Goal: Task Accomplishment & Management: Use online tool/utility

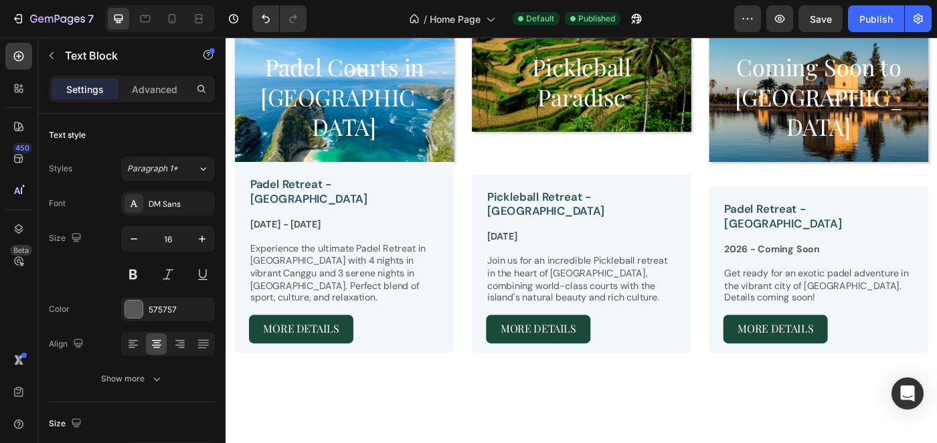
scroll to position [674, 0]
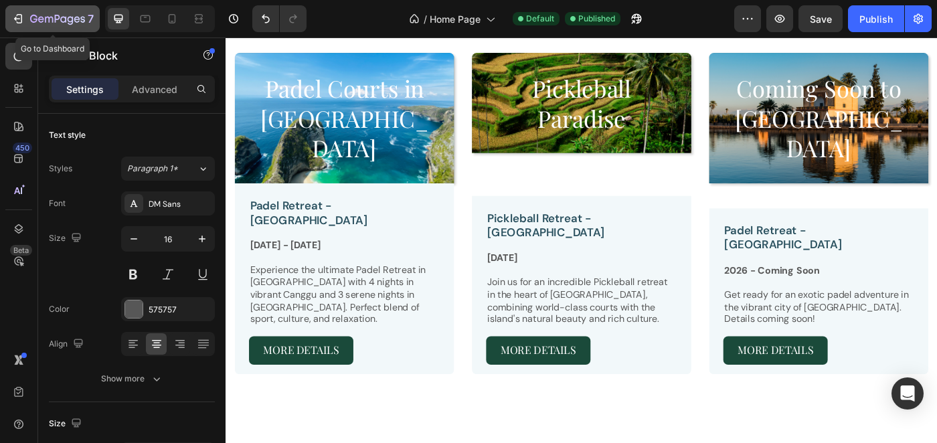
click at [52, 17] on icon "button" at bounding box center [49, 20] width 8 height 6
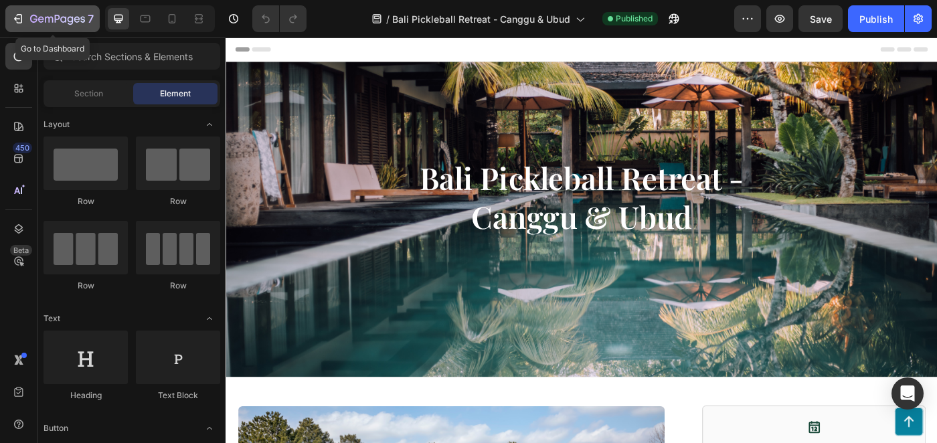
click at [52, 21] on icon "button" at bounding box center [57, 19] width 55 height 11
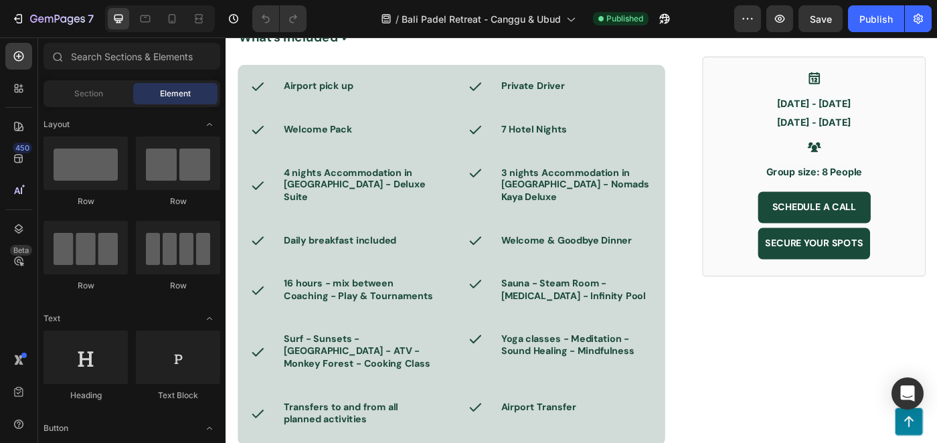
scroll to position [880, 0]
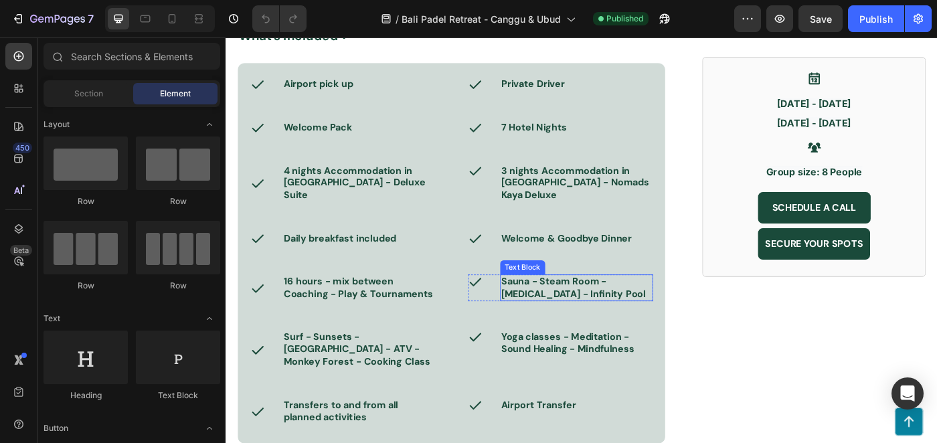
click at [589, 306] on span "Sauna - Steam Room - Ice Bath - Infinity Pool" at bounding box center [617, 320] width 163 height 28
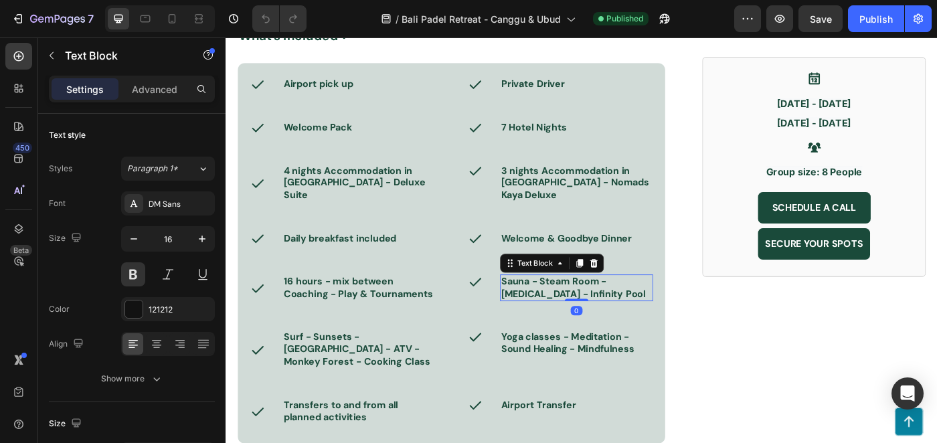
click at [589, 306] on span "Sauna - Steam Room - Ice Bath - Infinity Pool" at bounding box center [617, 320] width 163 height 28
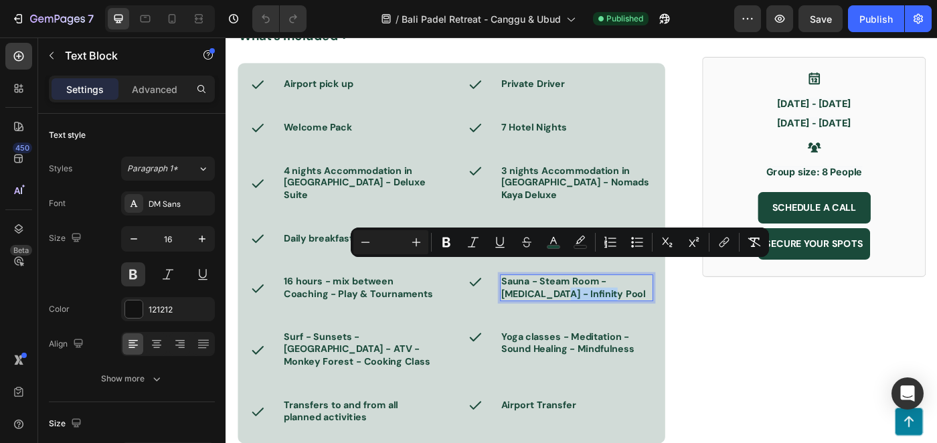
drag, startPoint x: 612, startPoint y: 295, endPoint x: 546, endPoint y: 298, distance: 65.7
click at [546, 306] on p "Sauna - Steam Room - Ice Bath - Infinity Pool" at bounding box center [621, 320] width 171 height 28
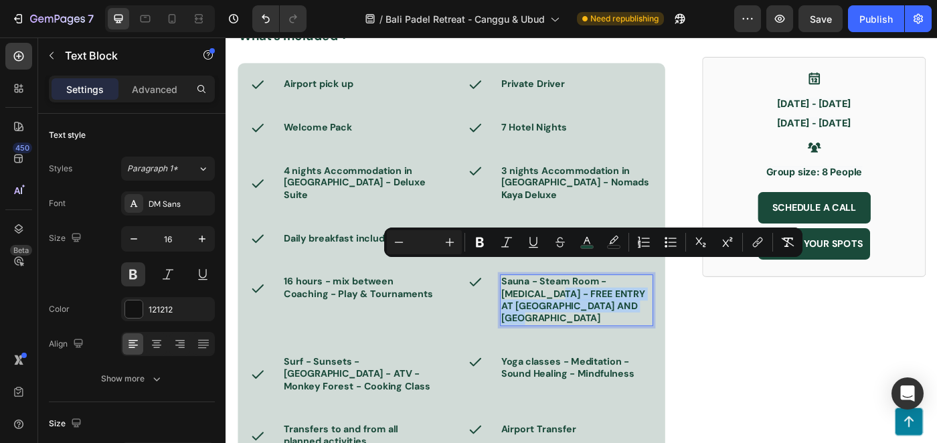
drag, startPoint x: 703, startPoint y: 311, endPoint x: 545, endPoint y: 292, distance: 159.7
click at [545, 306] on p "Sauna - Steam Room - Ice Bath - FREE ENTRY AT LUMEIRA NUANU AND ISTANA ULUWATU" at bounding box center [621, 334] width 171 height 56
copy span "FREE ENTRY AT LUMEIRA NUANU AND [GEOGRAPHIC_DATA]"
click at [796, 379] on div "Icon Oct 12 - Oct 19, 2025 Nov 16 - Nov 23, 2025 Heading Icon Group size: 8 Peo…" at bounding box center [889, 194] width 252 height 1243
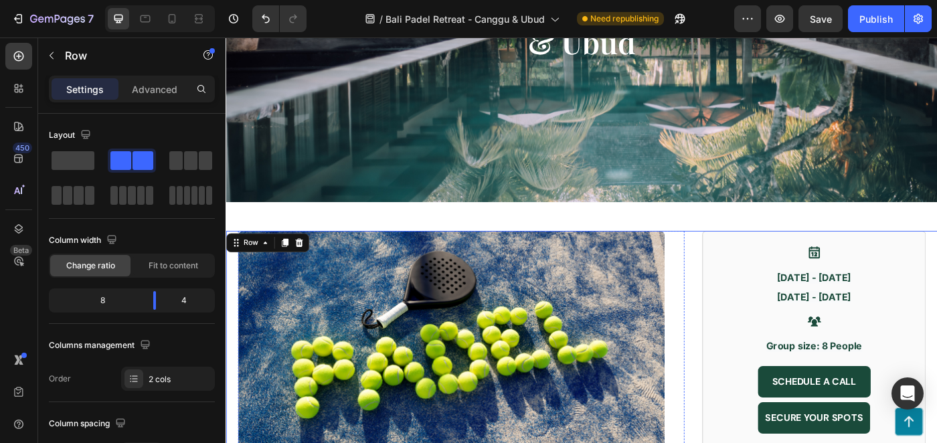
scroll to position [95, 0]
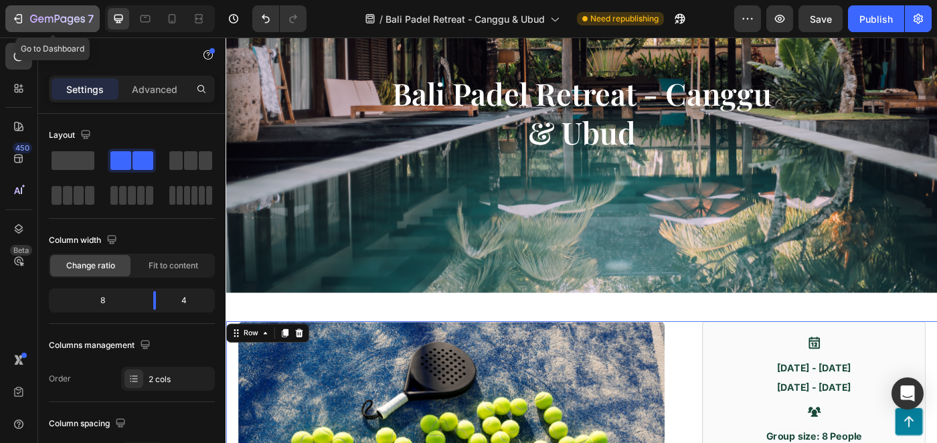
click at [39, 15] on icon "button" at bounding box center [57, 19] width 55 height 11
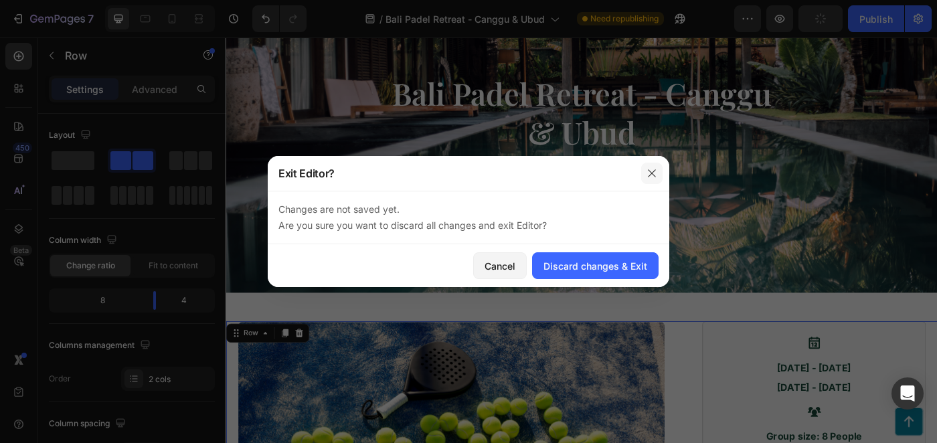
click at [652, 173] on icon "button" at bounding box center [651, 173] width 11 height 11
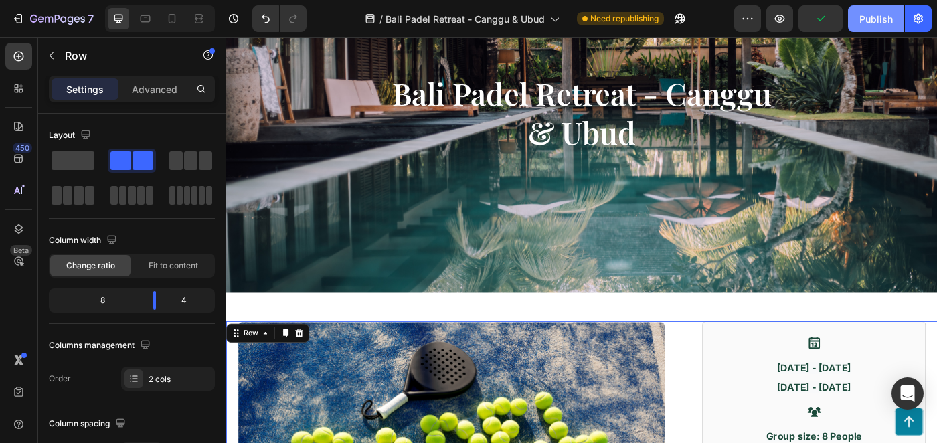
click at [869, 17] on div "Publish" at bounding box center [875, 19] width 33 height 14
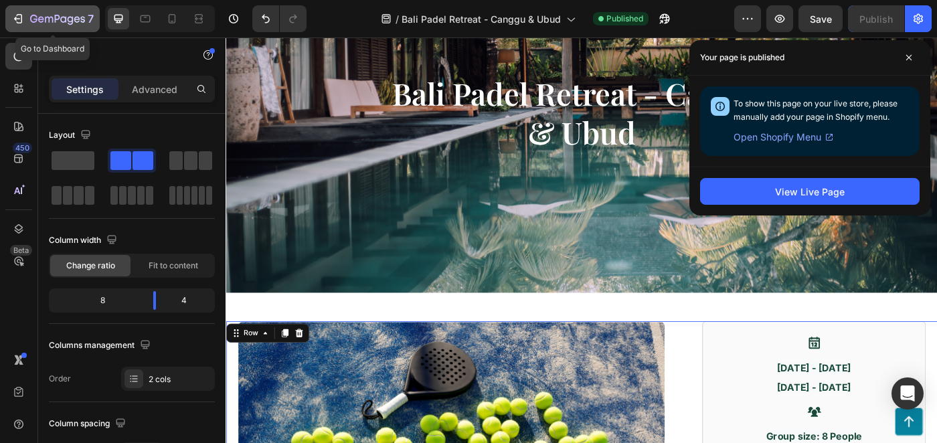
click at [39, 22] on icon "button" at bounding box center [57, 19] width 55 height 11
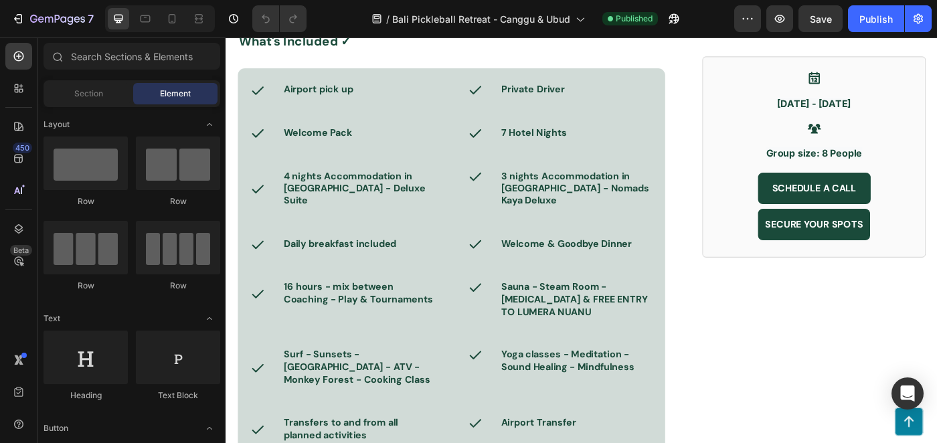
scroll to position [865, 0]
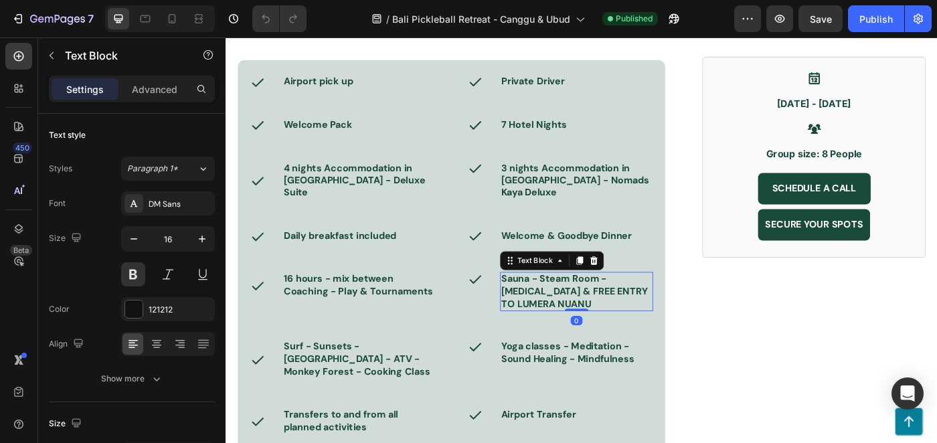
click at [649, 314] on span "Sauna - Steam Room - Ice Bath & FREE ENTRY TO LUMERA NUANU" at bounding box center [618, 323] width 165 height 42
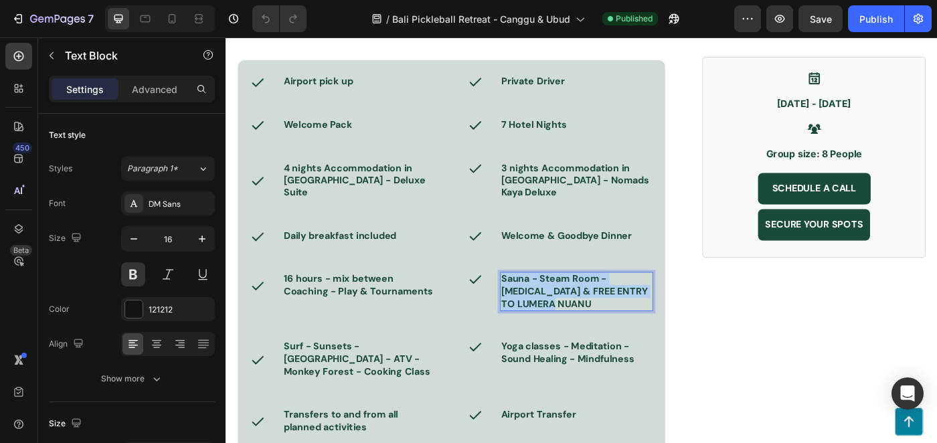
click at [649, 314] on span "Sauna - Steam Room - Ice Bath & FREE ENTRY TO LUMERA NUANU" at bounding box center [618, 323] width 165 height 42
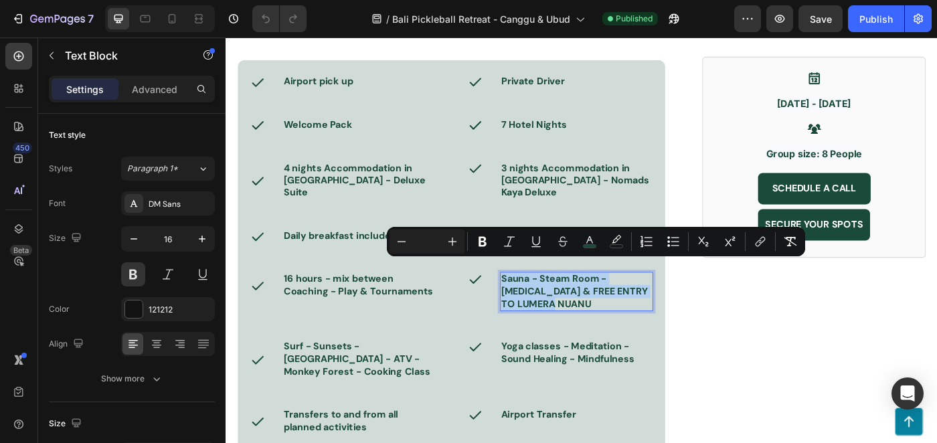
click at [612, 320] on p "Sauna - Steam Room - Ice Bath & FREE ENTRY TO LUMERA NUANU" at bounding box center [621, 323] width 171 height 41
click at [541, 302] on span "Sauna - Steam Room - Ice Bath & FREE ENTRY TO LUMERA NUANU" at bounding box center [618, 323] width 165 height 42
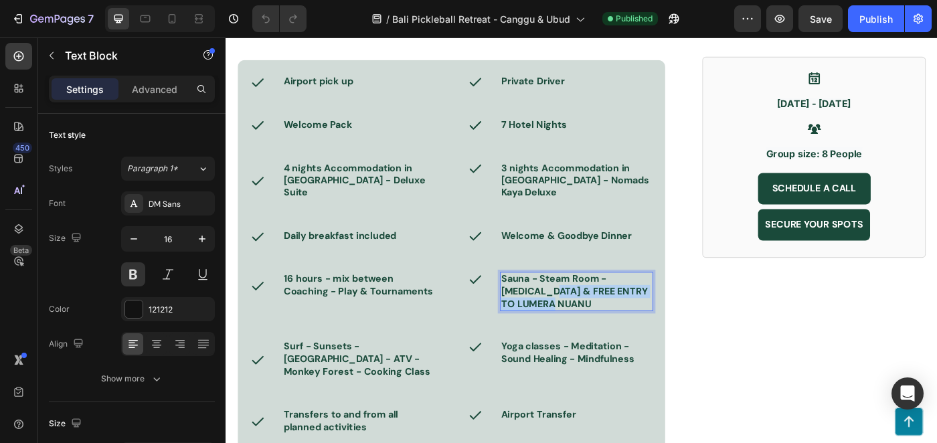
drag, startPoint x: 545, startPoint y: 304, endPoint x: 597, endPoint y: 324, distance: 55.9
click at [597, 324] on p "Sauna - Steam Room - Ice Bath & FREE ENTRY TO LUMERA NUANU" at bounding box center [621, 323] width 171 height 41
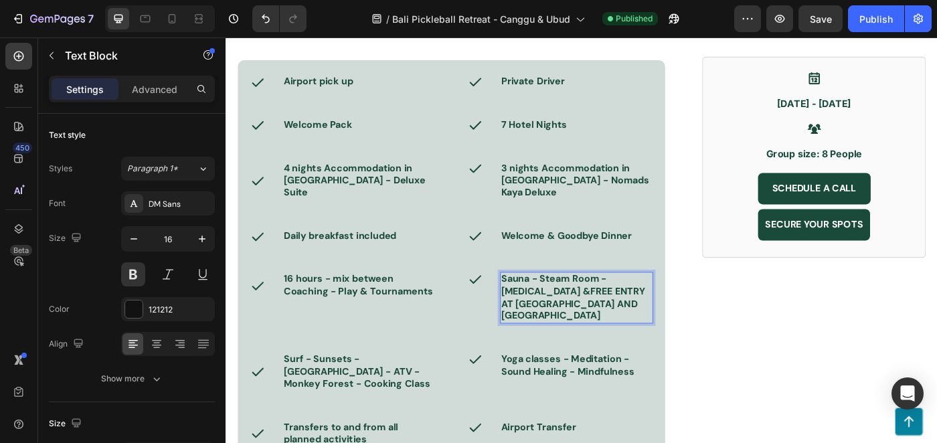
click at [545, 307] on span "Sauna - Steam Room - Ice Bath &FREE ENTRY AT LUMEIRA NUANU AND ISTANA ULUWATU" at bounding box center [617, 330] width 163 height 56
click at [755, 345] on div "Image Join us for the ultimate Pickleball Retreat in Bali: 4 nights in vibrant …" at bounding box center [626, 54] width 803 height 933
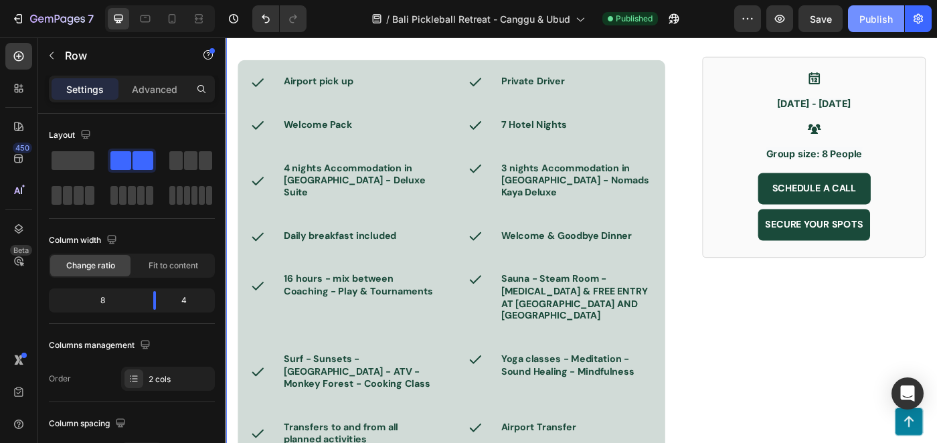
click at [865, 9] on button "Publish" at bounding box center [876, 18] width 56 height 27
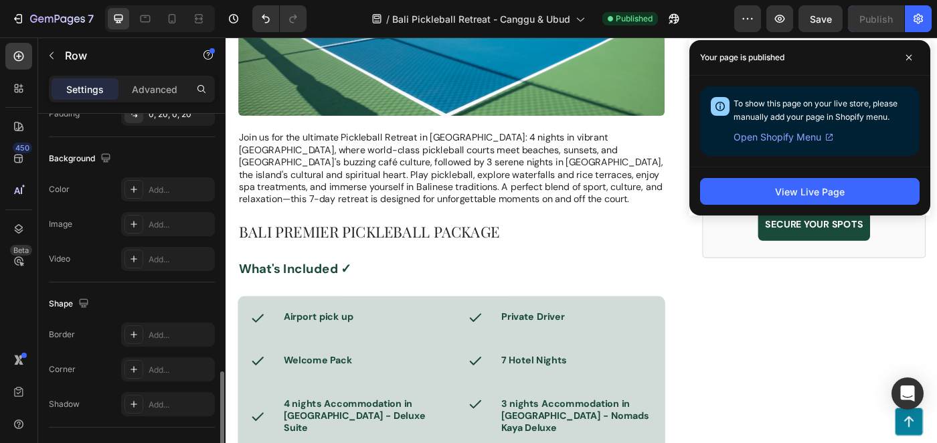
scroll to position [602, 0]
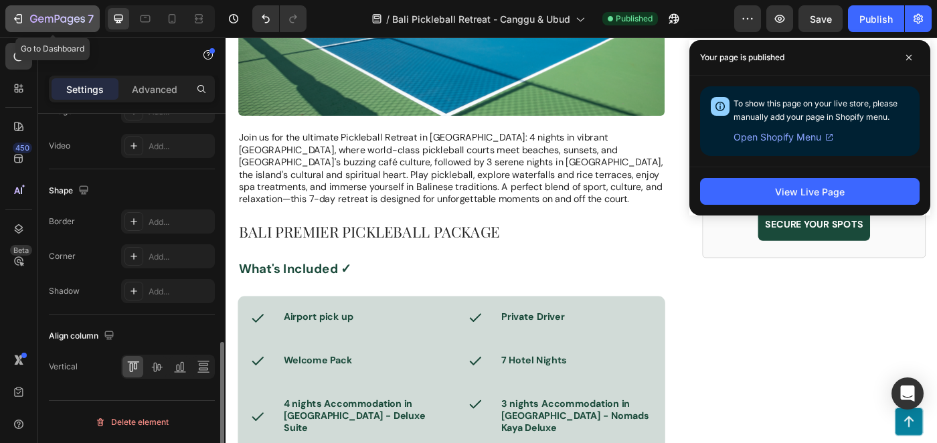
click at [57, 27] on button "7" at bounding box center [52, 18] width 94 height 27
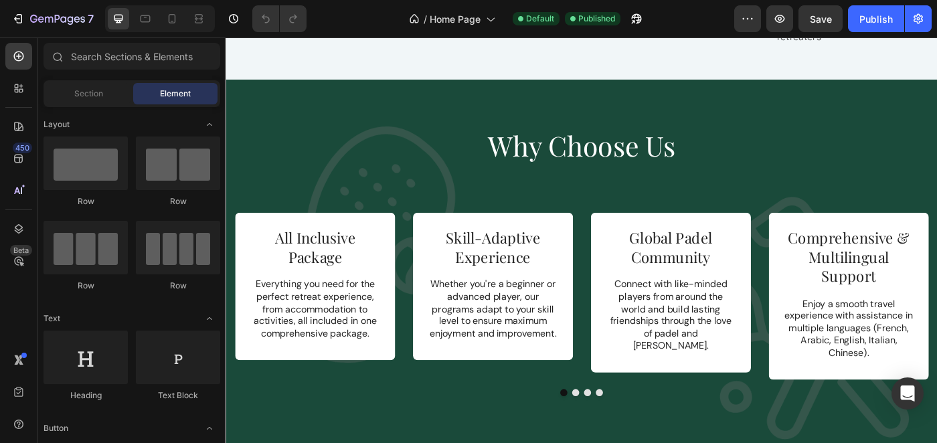
scroll to position [1807, 0]
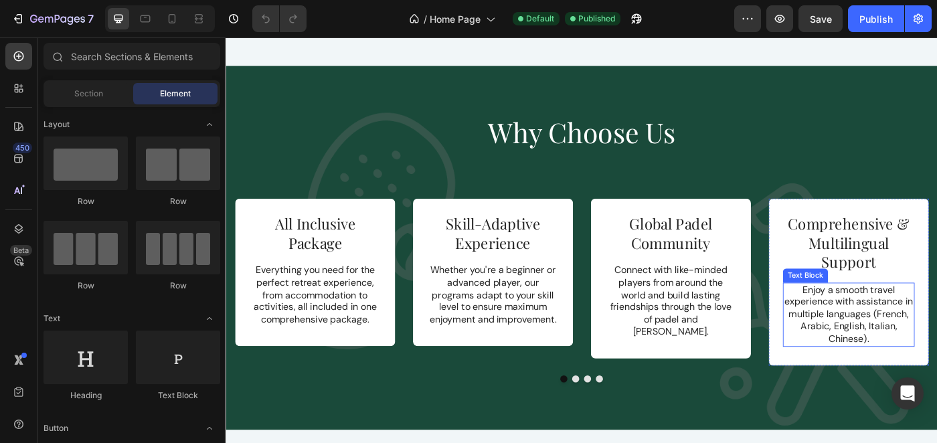
click at [936, 338] on p "Enjoy a smooth travel experience with assistance in multiple languages (French,…" at bounding box center [928, 351] width 146 height 70
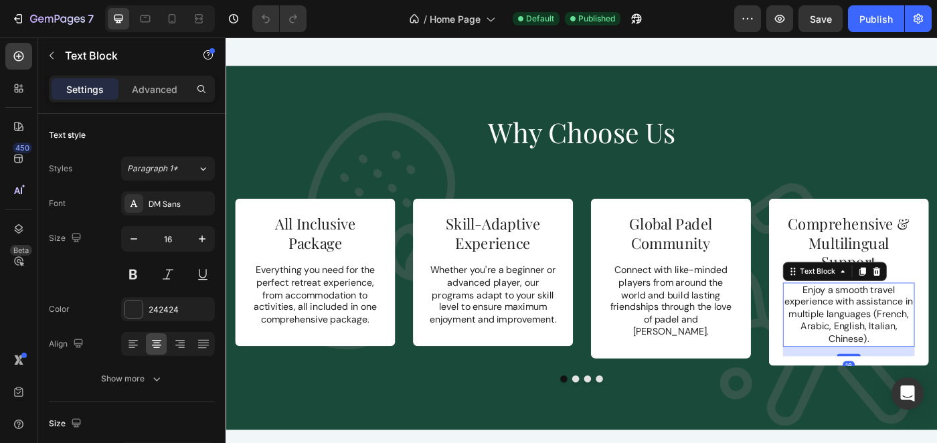
click at [936, 357] on p "Enjoy a smooth travel experience with assistance in multiple languages (French,…" at bounding box center [928, 351] width 146 height 70
click at [923, 358] on p "Enjoy a smooth travel experience with assistance in multiple languages (French,…" at bounding box center [928, 351] width 146 height 70
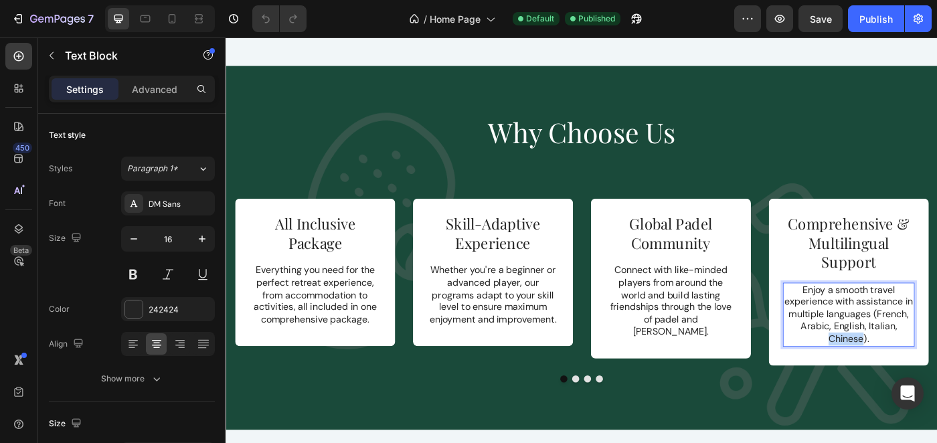
click at [923, 358] on p "Enjoy a smooth travel experience with assistance in multiple languages (French,…" at bounding box center [928, 351] width 146 height 70
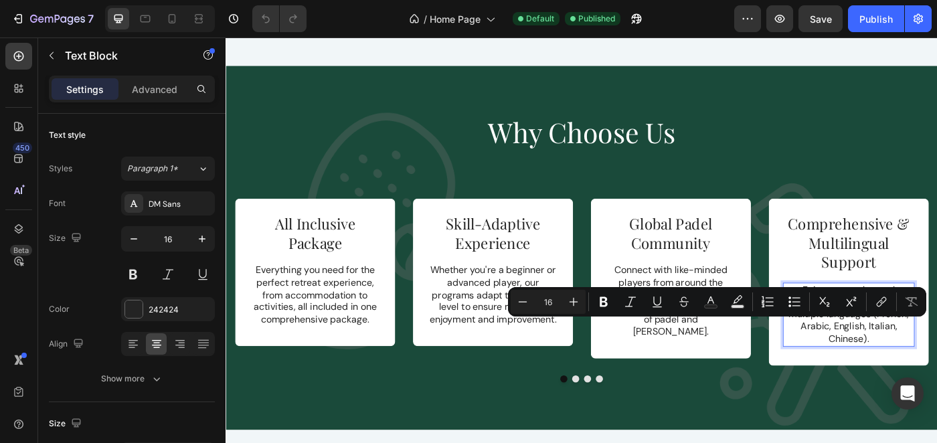
click at [936, 364] on p "Enjoy a smooth travel experience with assistance in multiple languages (French,…" at bounding box center [928, 351] width 146 height 70
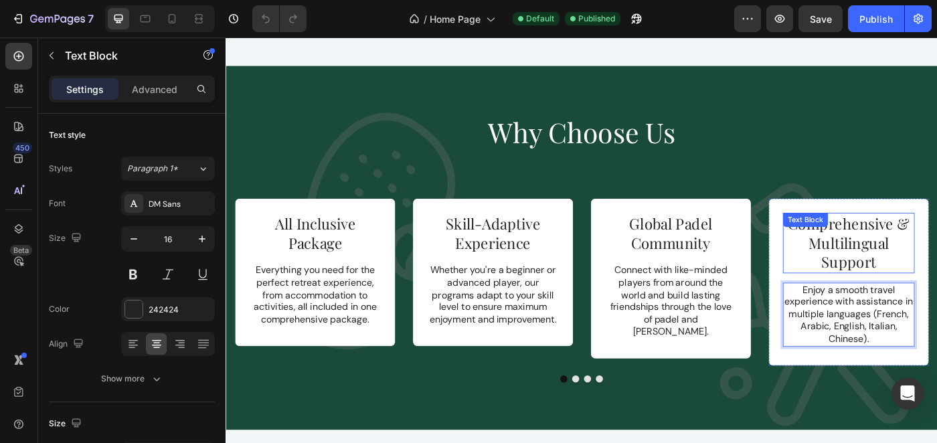
click at [921, 256] on p "Comprehensive & Multilingual Support" at bounding box center [928, 270] width 146 height 66
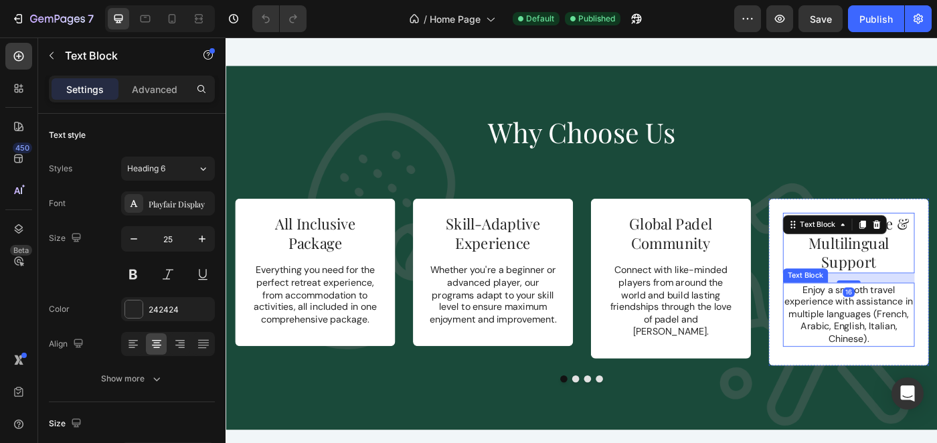
click at [936, 362] on p "Enjoy a smooth travel experience with assistance in multiple languages (French,…" at bounding box center [928, 351] width 146 height 70
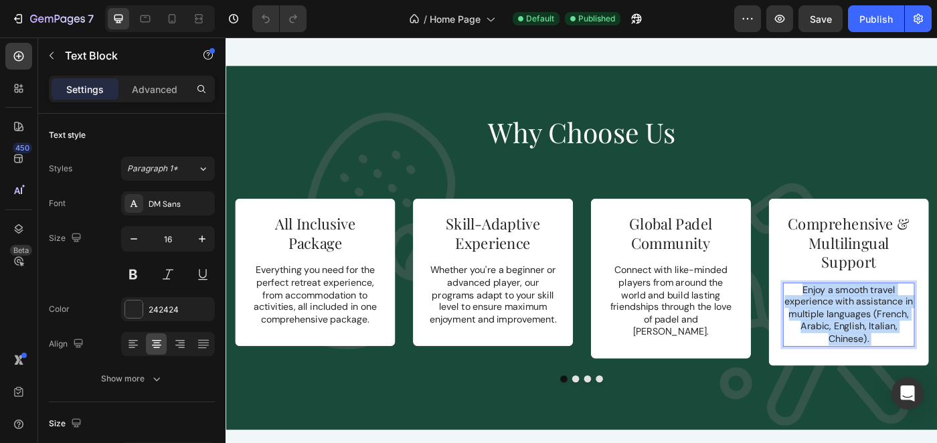
drag, startPoint x: 971, startPoint y: 362, endPoint x: 872, endPoint y: 347, distance: 100.1
click at [872, 347] on p "Enjoy a smooth travel experience with assistance in multiple languages (French,…" at bounding box center [928, 351] width 146 height 70
drag, startPoint x: 871, startPoint y: 347, endPoint x: 978, endPoint y: 369, distance: 109.3
click at [936, 369] on p "Enjoy a smooth travel experience with assistance in multiple languages (French,…" at bounding box center [928, 351] width 146 height 70
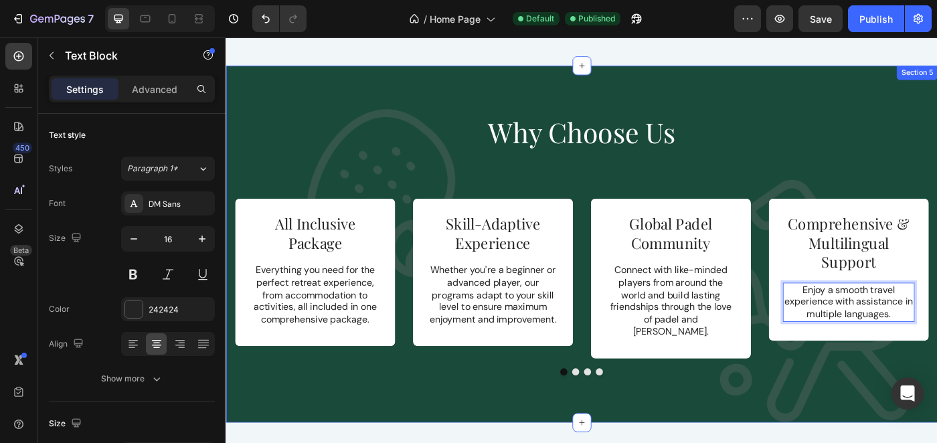
click at [936, 392] on div "All Inclusive Package Text Block Everything you need for the perfect retreat ex…" at bounding box center [627, 329] width 783 height 221
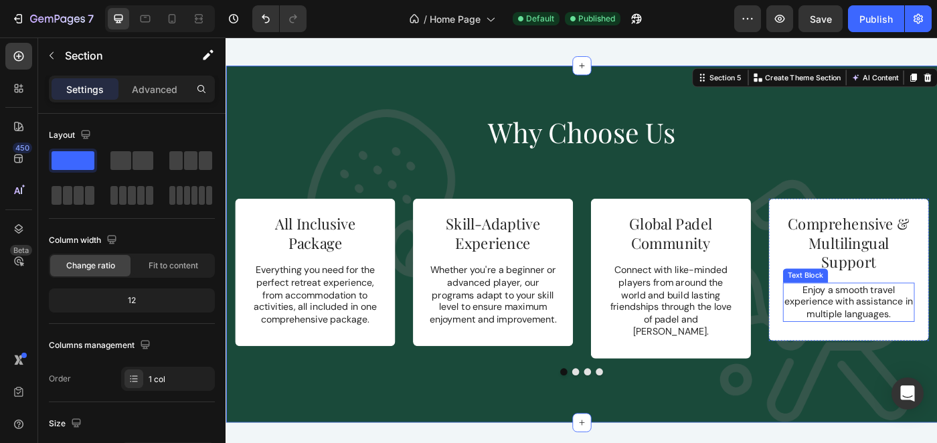
click at [927, 316] on p "Enjoy a smooth travel experience with assistance in multiple languages." at bounding box center [928, 336] width 146 height 41
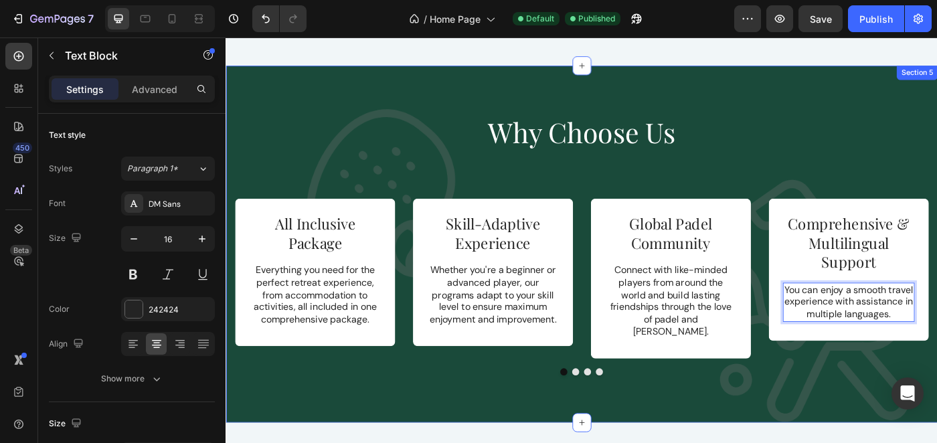
click at [858, 404] on div "All Inclusive Package Text Block Everything you need for the perfect retreat ex…" at bounding box center [627, 329] width 783 height 221
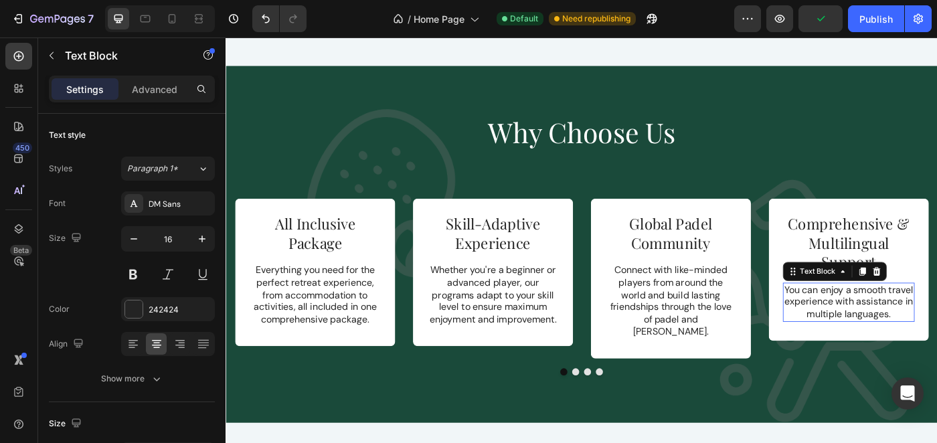
click at [936, 343] on p "You can enjoy a smooth travel experience with assistance in multiple languages." at bounding box center [928, 336] width 146 height 41
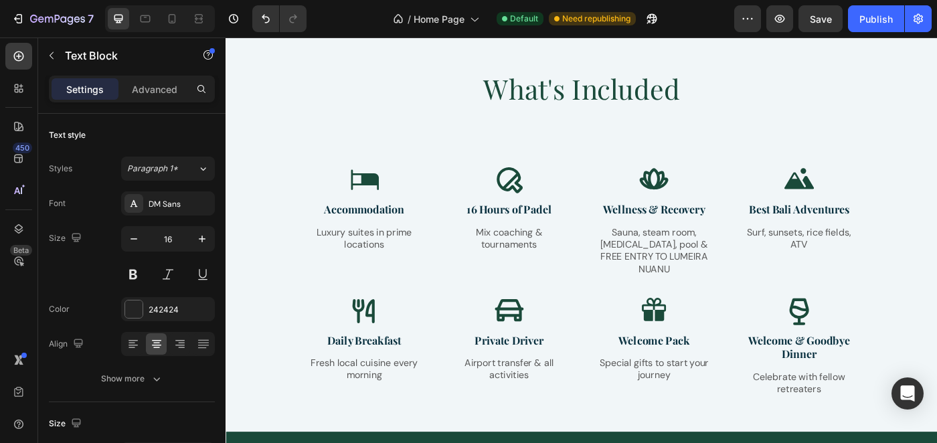
scroll to position [1396, 0]
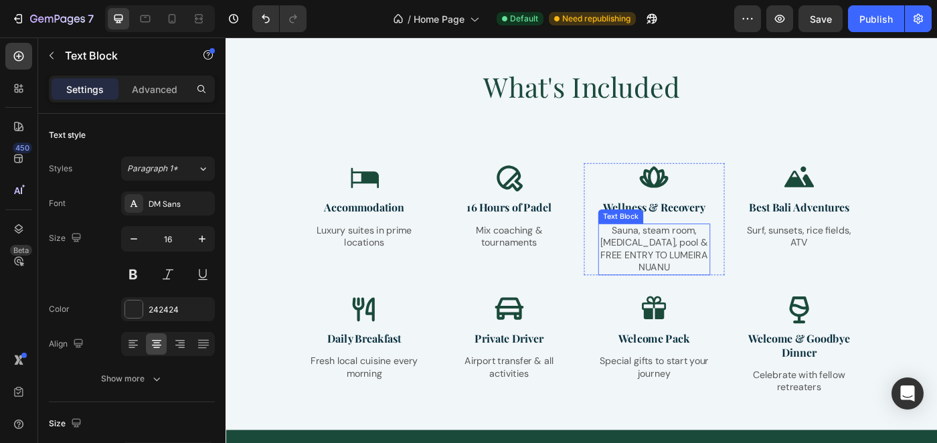
click at [742, 265] on p "Sauna, steam room, ice bath, pool & FREE ENTRY TO LUMEIRA NUANU" at bounding box center [709, 277] width 124 height 56
click at [715, 267] on p "Sauna, steam room, ice bath, pool & FREE ENTRY TO LUMEIRA NUANU" at bounding box center [709, 277] width 124 height 56
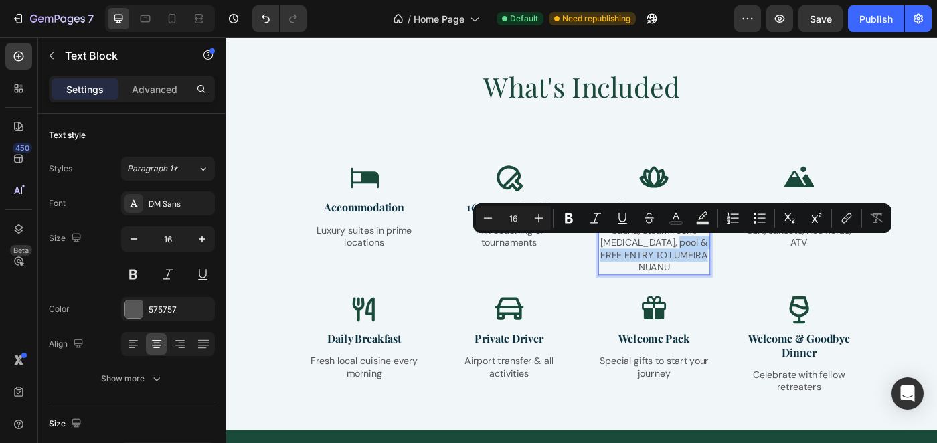
drag, startPoint x: 707, startPoint y: 267, endPoint x: 766, endPoint y: 285, distance: 61.6
click at [766, 285] on p "Sauna, steam room, ice bath, pool & FREE ENTRY TO LUMEIRA NUANU" at bounding box center [709, 277] width 124 height 56
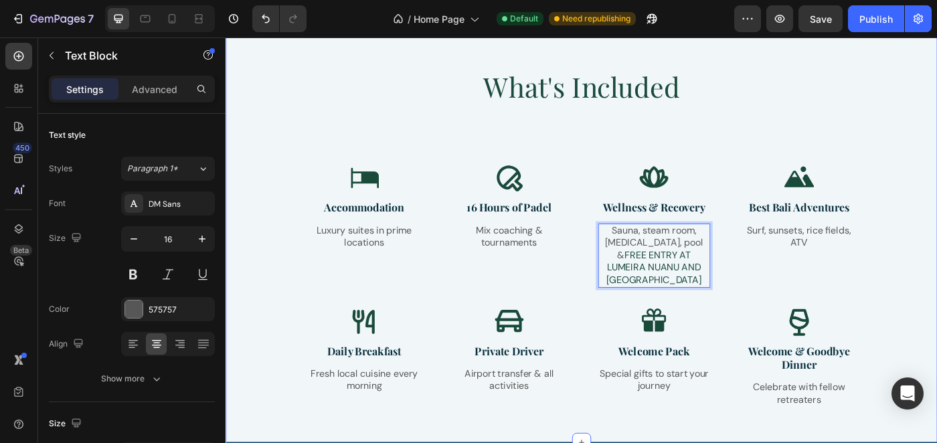
click at [936, 263] on div "What's Included Heading Row Icon Accommodation Text Block Luxury suites in prim…" at bounding box center [627, 268] width 783 height 393
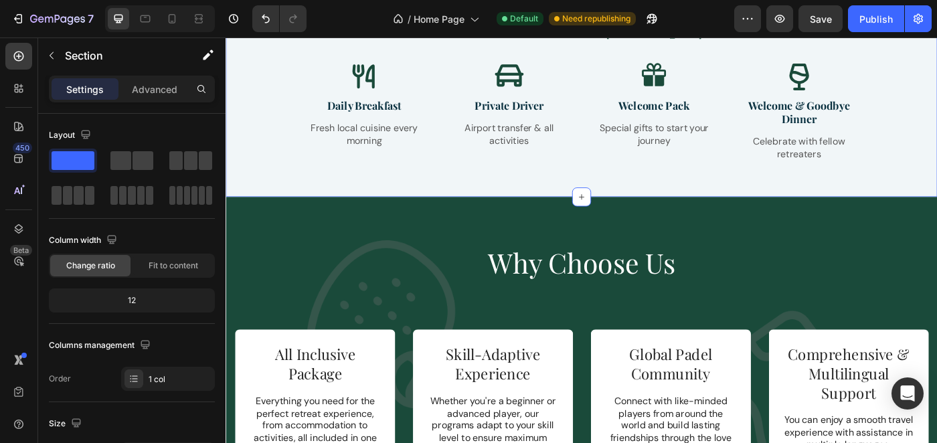
scroll to position [1674, 0]
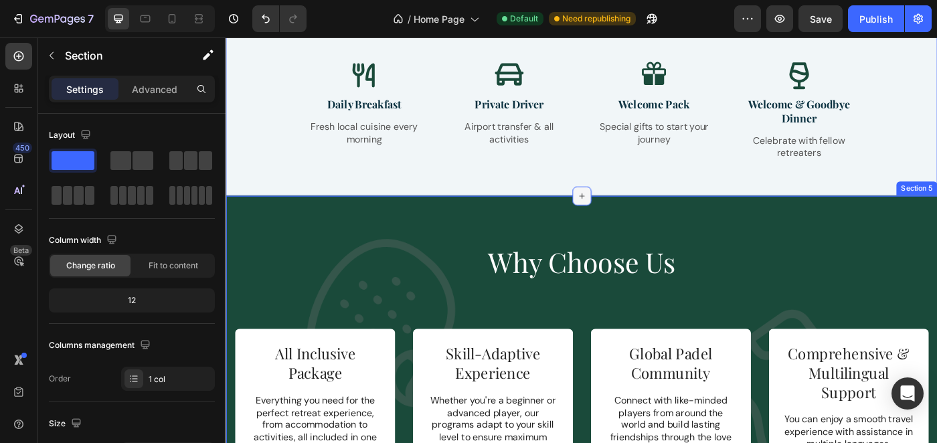
click at [626, 210] on div at bounding box center [626, 215] width 21 height 21
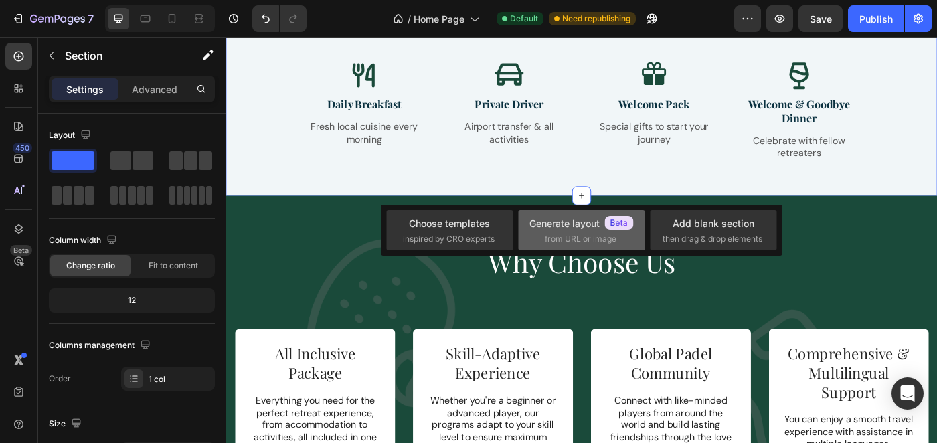
click at [583, 235] on span "from URL or image" at bounding box center [581, 239] width 72 height 12
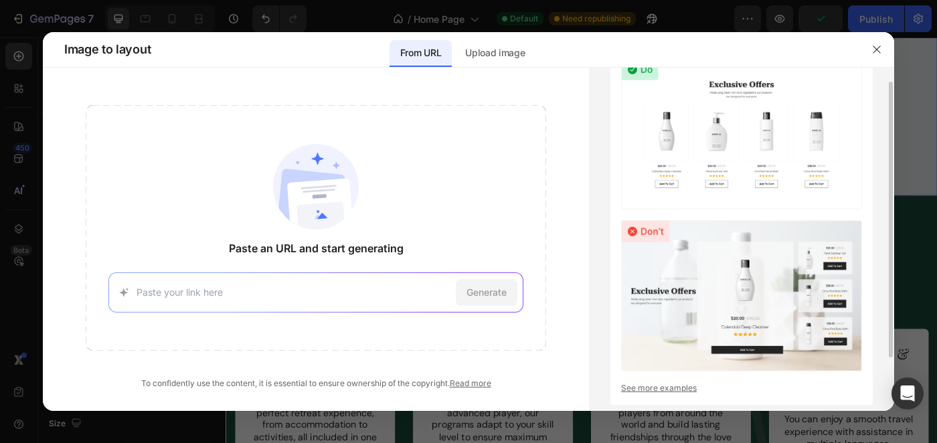
scroll to position [0, 0]
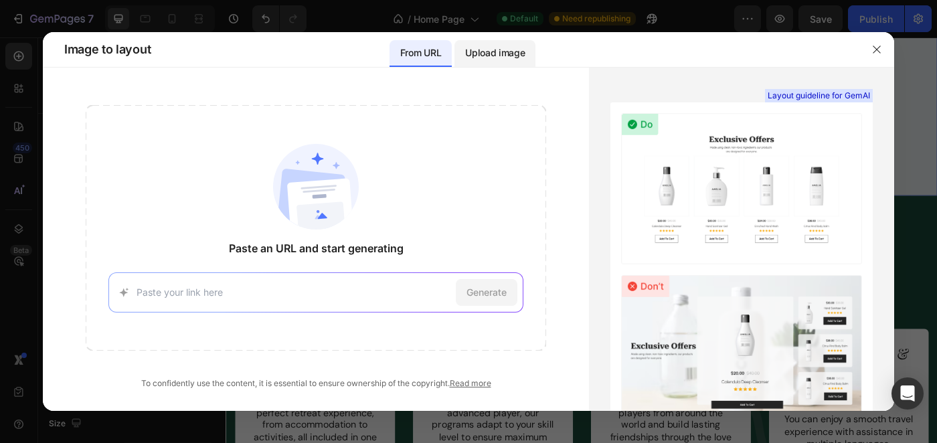
click at [514, 54] on p "Upload image" at bounding box center [495, 53] width 60 height 16
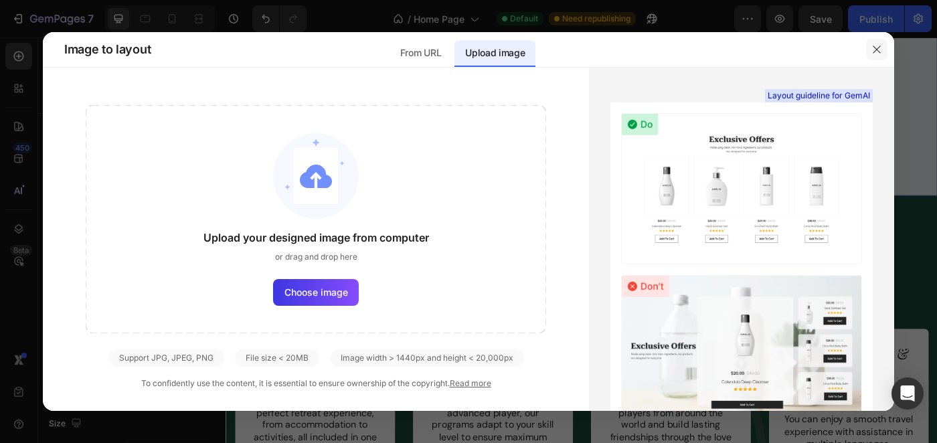
click at [882, 50] on button "button" at bounding box center [876, 49] width 21 height 21
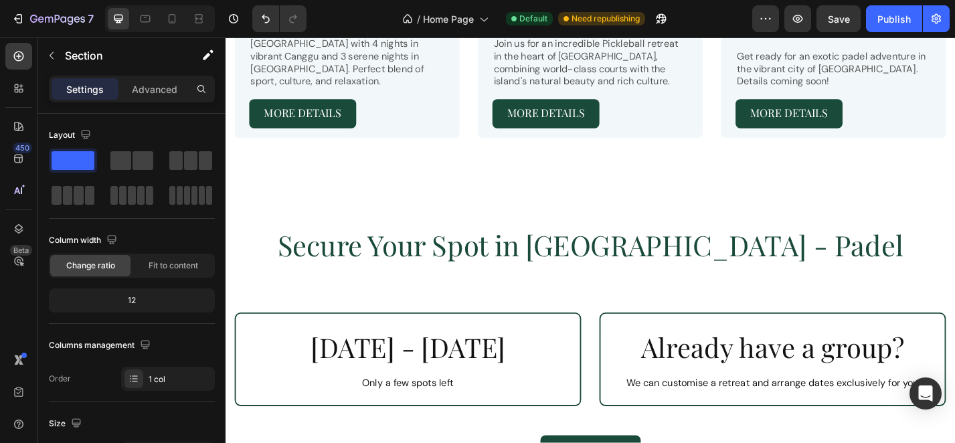
scroll to position [1029, 0]
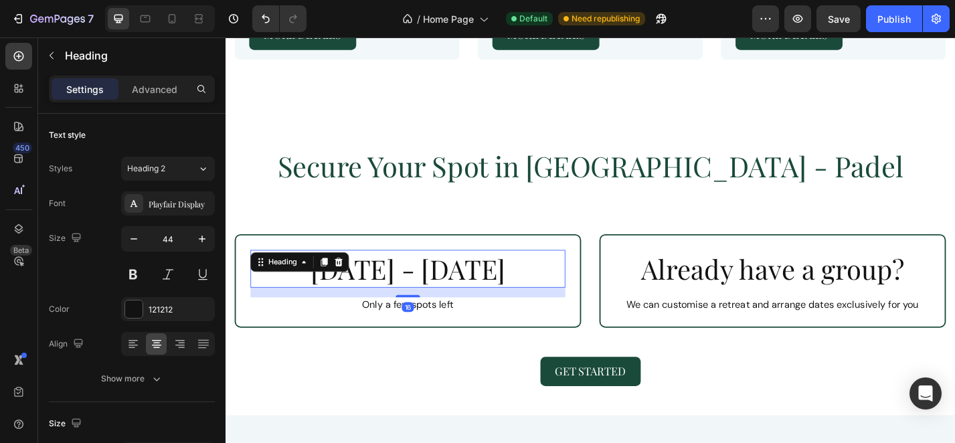
click at [452, 272] on h2 "Oct 12 - Oct 19" at bounding box center [426, 292] width 347 height 41
click at [501, 272] on h2 "Oct 12 - Oct 19" at bounding box center [426, 292] width 347 height 41
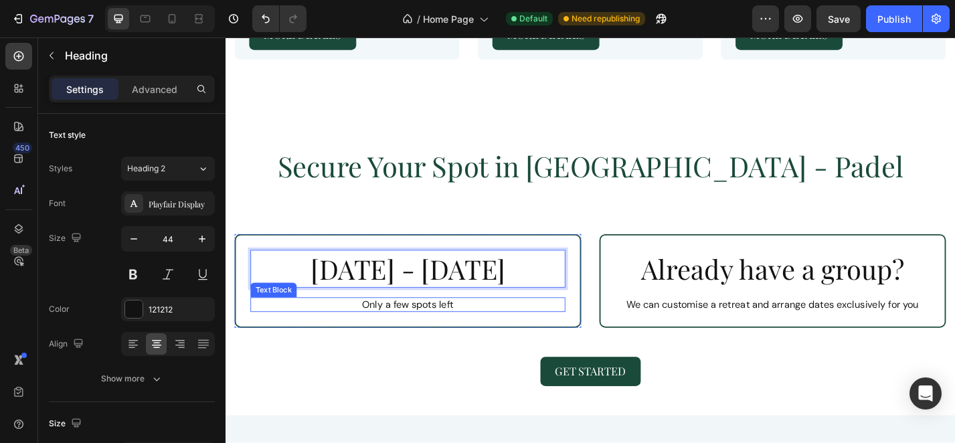
click at [405, 325] on p "Only a few spots left" at bounding box center [426, 332] width 344 height 14
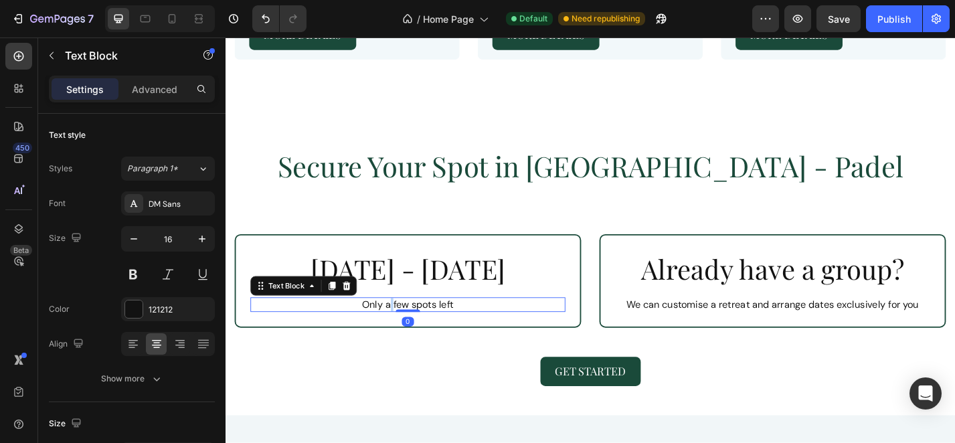
click at [405, 325] on p "Only a few spots left" at bounding box center [426, 332] width 344 height 14
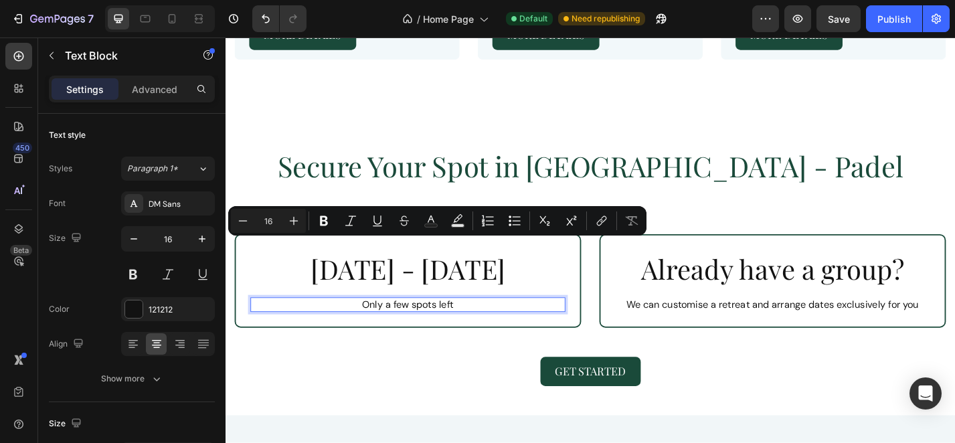
click at [372, 325] on p "Only a few spots left" at bounding box center [426, 332] width 344 height 14
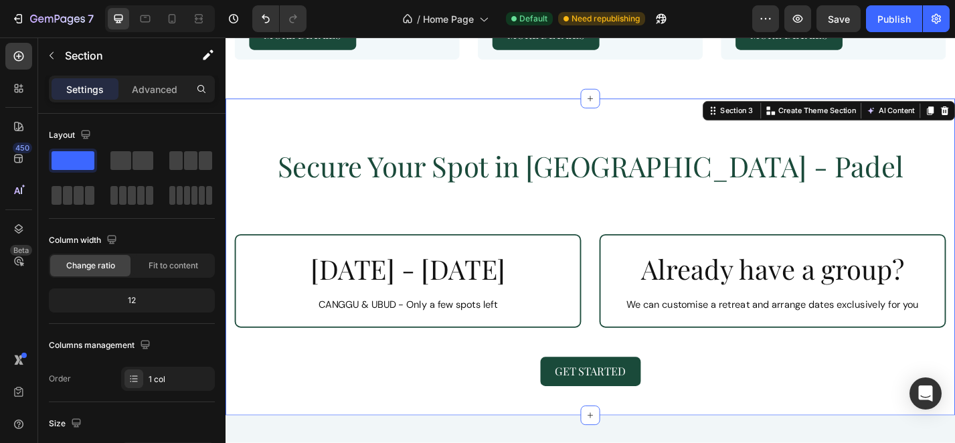
click at [383, 318] on div "Secure Your Spot in Bali - Padel Heading Row Oct 12 - Oct 19 Heading CANGGU & U…" at bounding box center [627, 290] width 783 height 263
click at [903, 21] on div "Publish" at bounding box center [893, 19] width 33 height 14
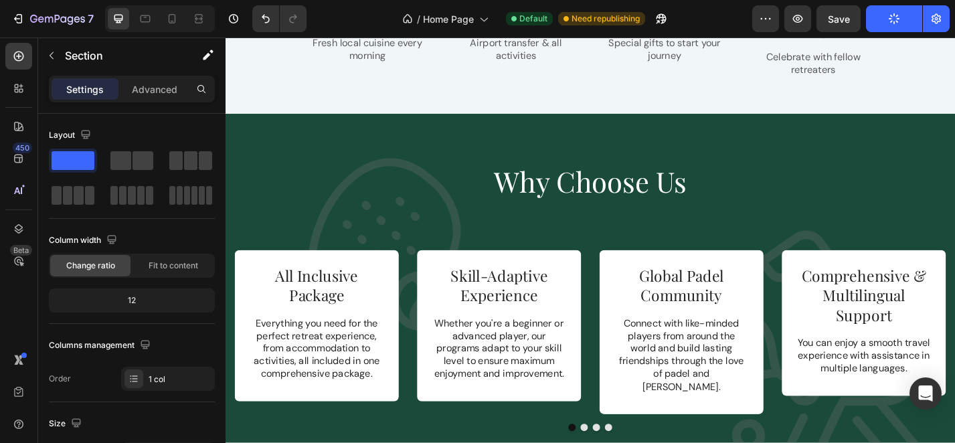
scroll to position [1764, 0]
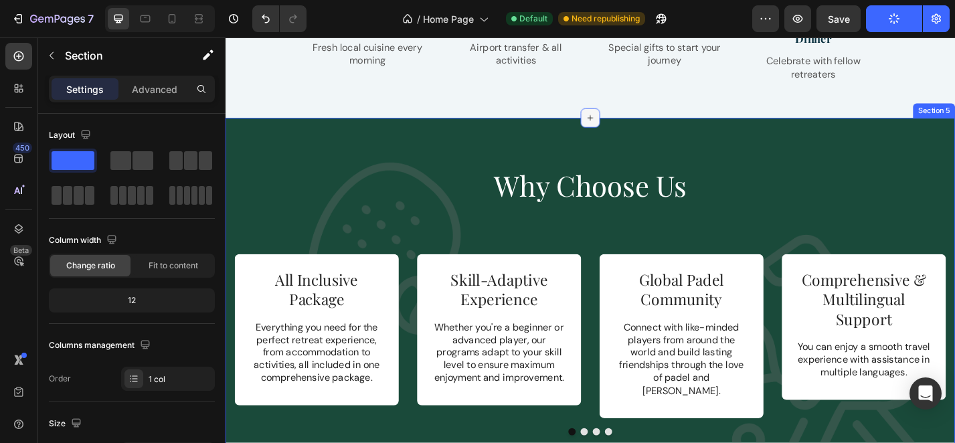
click at [622, 121] on icon at bounding box center [627, 126] width 11 height 11
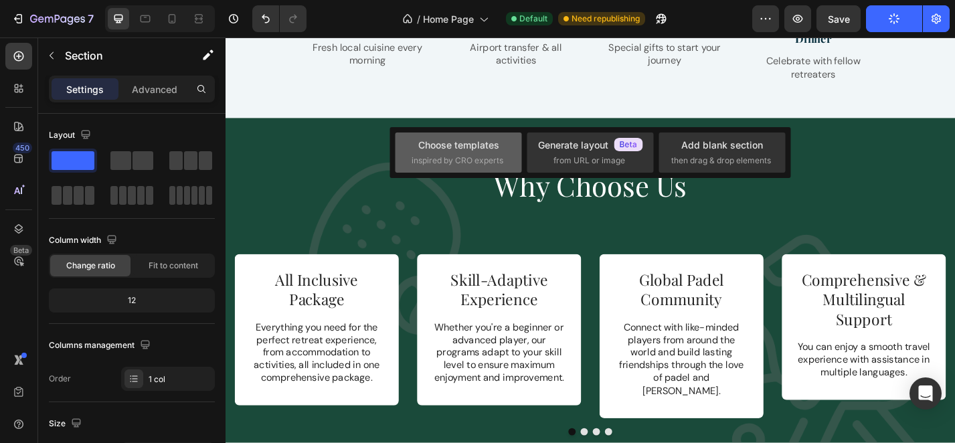
click at [474, 155] on span "inspired by CRO experts" at bounding box center [458, 161] width 92 height 12
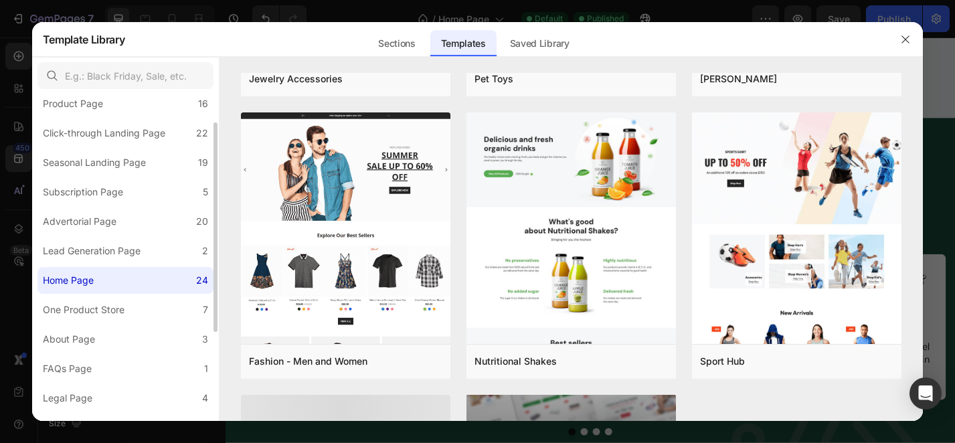
scroll to position [1107, 0]
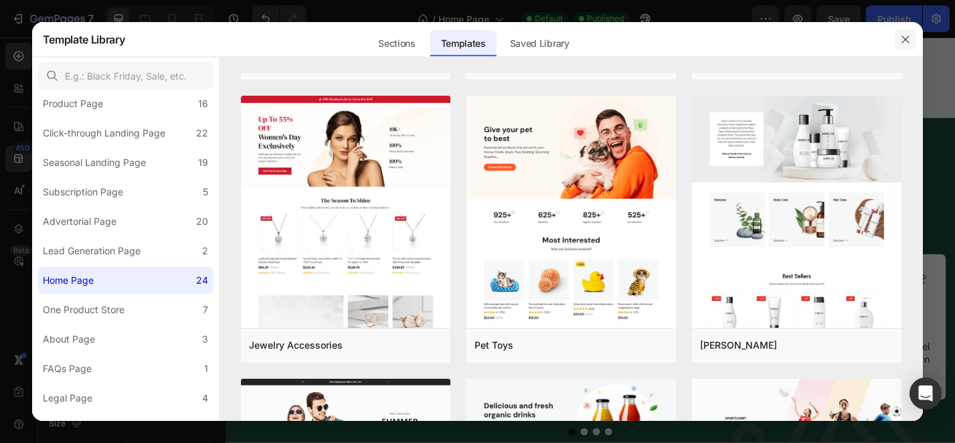
click at [904, 45] on button "button" at bounding box center [905, 39] width 21 height 21
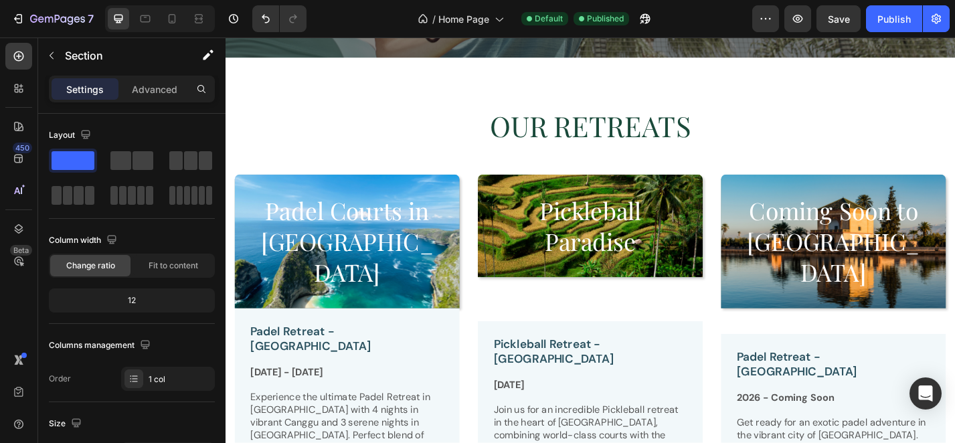
scroll to position [558, 0]
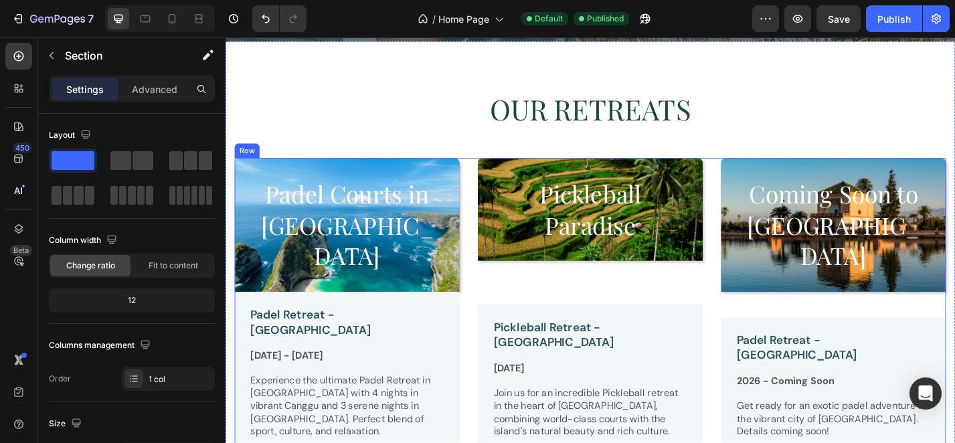
click at [496, 189] on div "Padel Courts in Paradise Heading Row Padel Retreat - Bali Text Block Oct 12 - O…" at bounding box center [627, 352] width 783 height 363
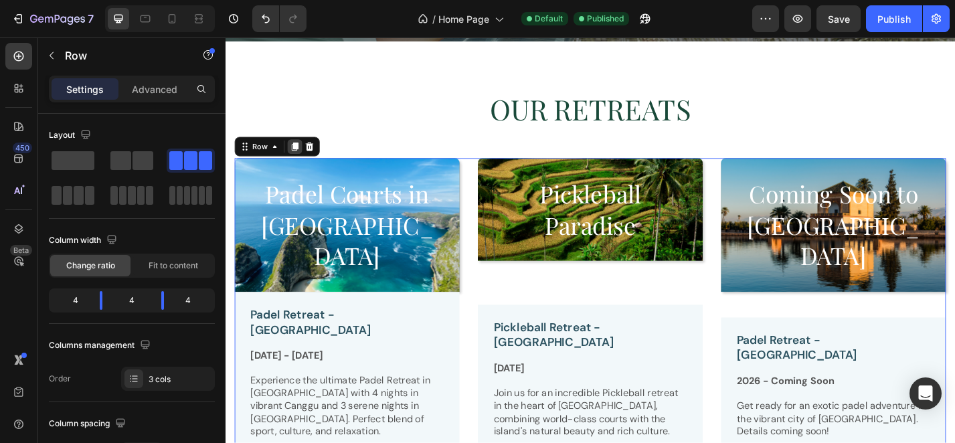
click at [298, 159] on icon at bounding box center [301, 158] width 11 height 11
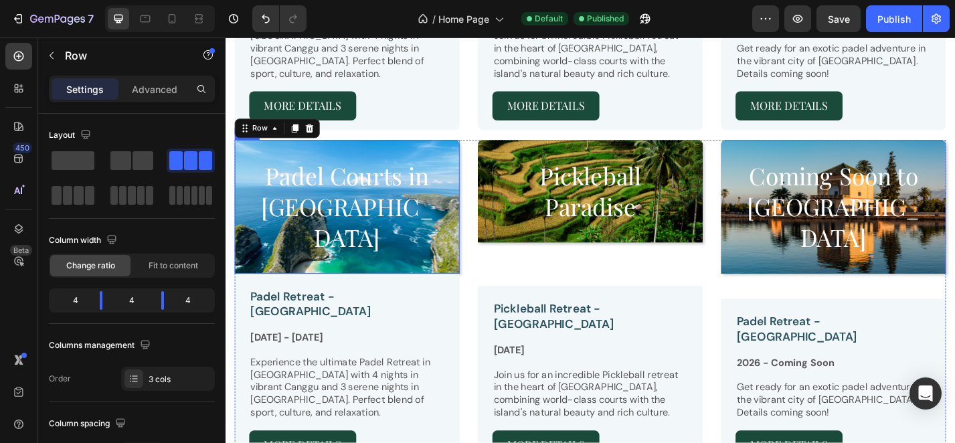
scroll to position [953, 0]
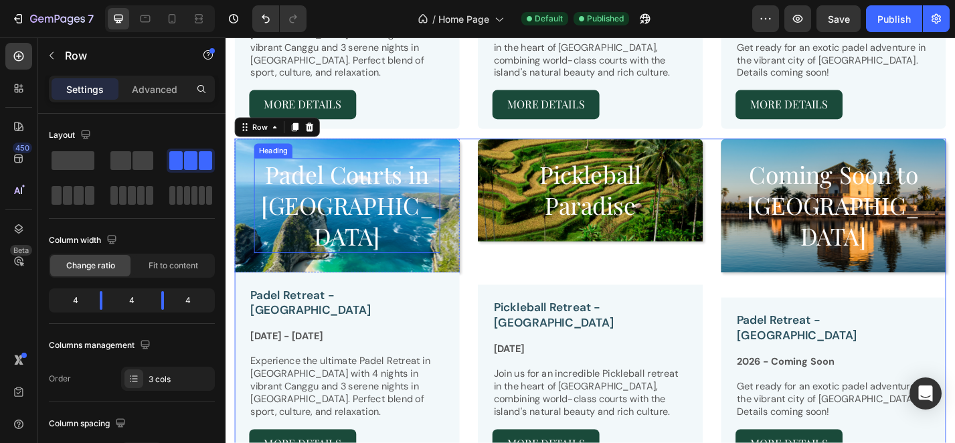
click at [369, 171] on h2 "Padel Courts in Paradise" at bounding box center [359, 223] width 205 height 104
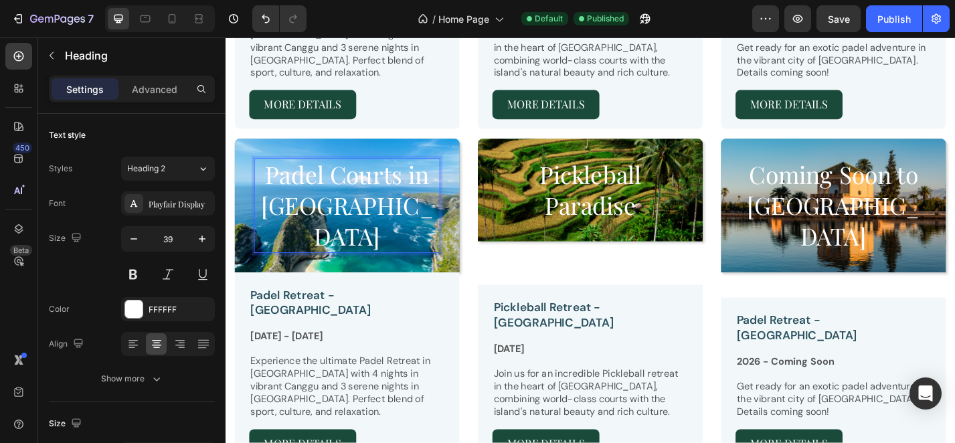
click at [369, 171] on h2 "Padel Courts in Paradise" at bounding box center [359, 223] width 205 height 104
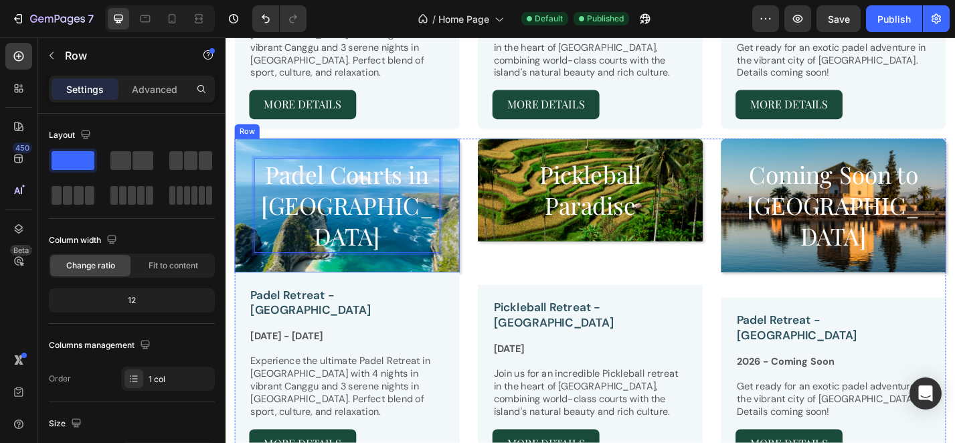
click at [397, 187] on div "Padel Courts in Paradise Heading 0 Row" at bounding box center [360, 222] width 248 height 147
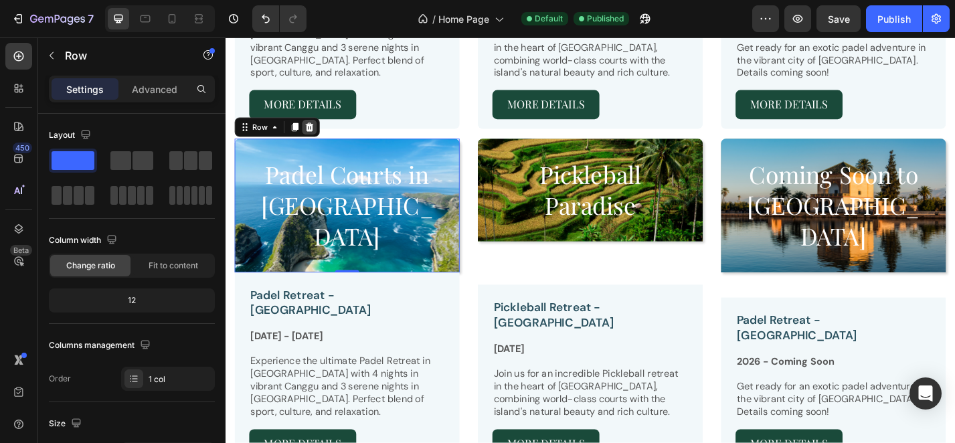
click at [319, 131] on icon at bounding box center [318, 135] width 9 height 9
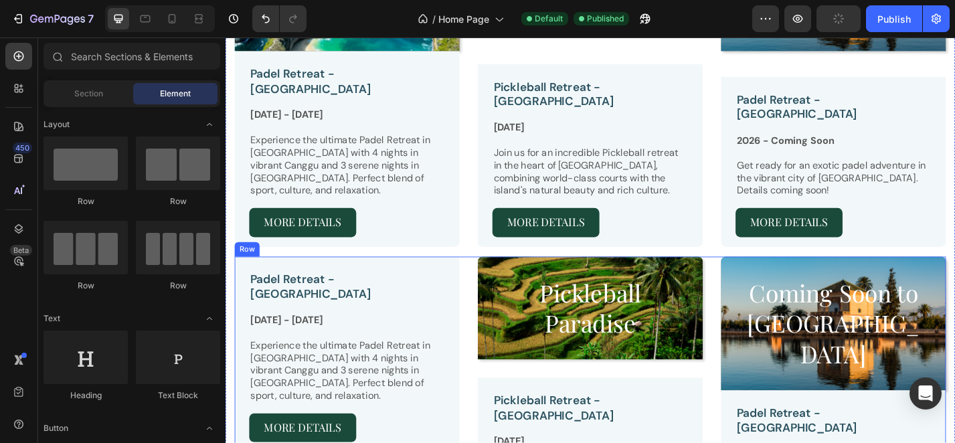
scroll to position [774, 0]
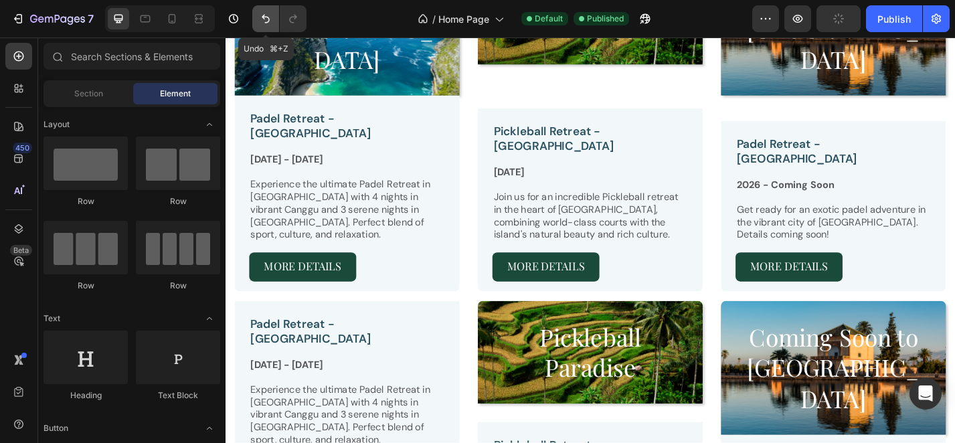
click at [262, 24] on icon "Undo/Redo" at bounding box center [265, 18] width 13 height 13
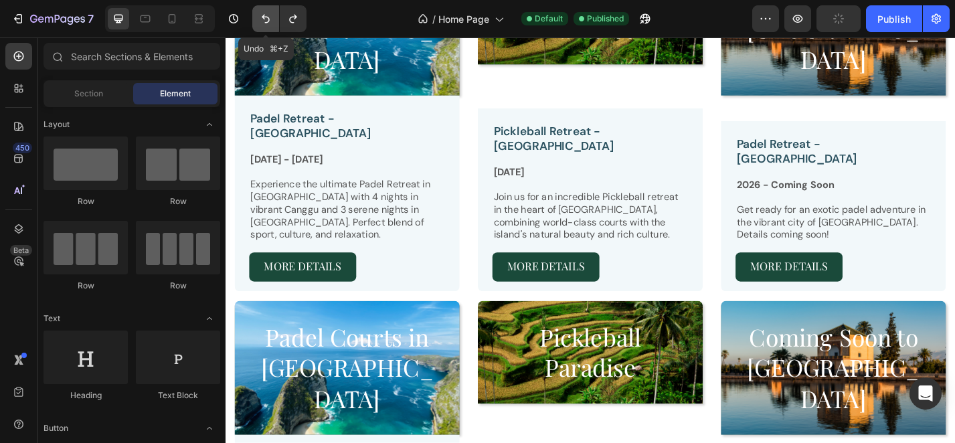
click at [262, 24] on icon "Undo/Redo" at bounding box center [265, 18] width 13 height 13
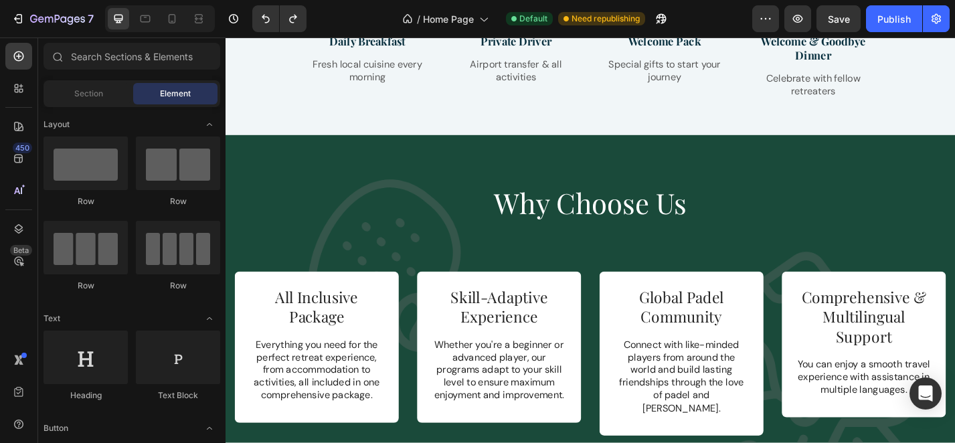
scroll to position [1712, 0]
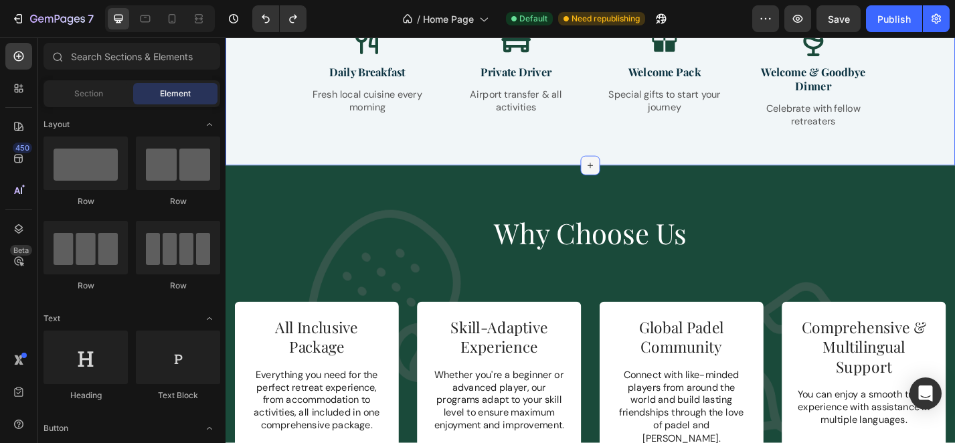
click at [622, 173] on icon at bounding box center [627, 178] width 11 height 11
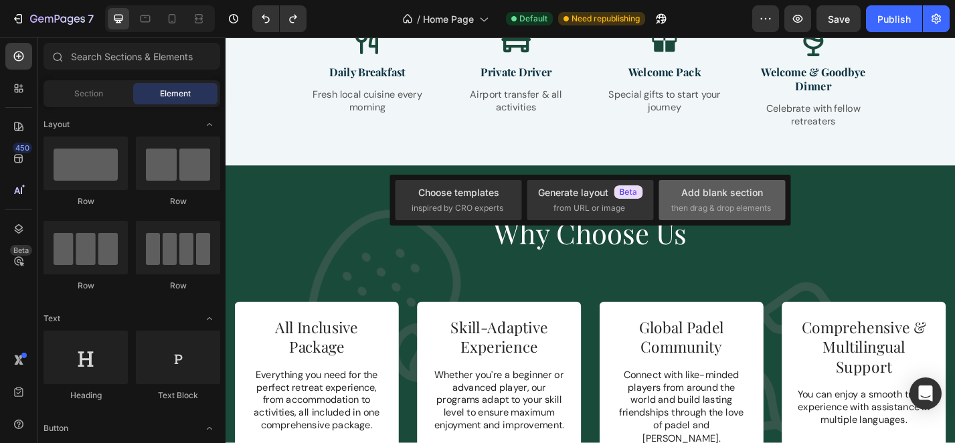
click at [687, 197] on div "Add blank section" at bounding box center [722, 192] width 82 height 14
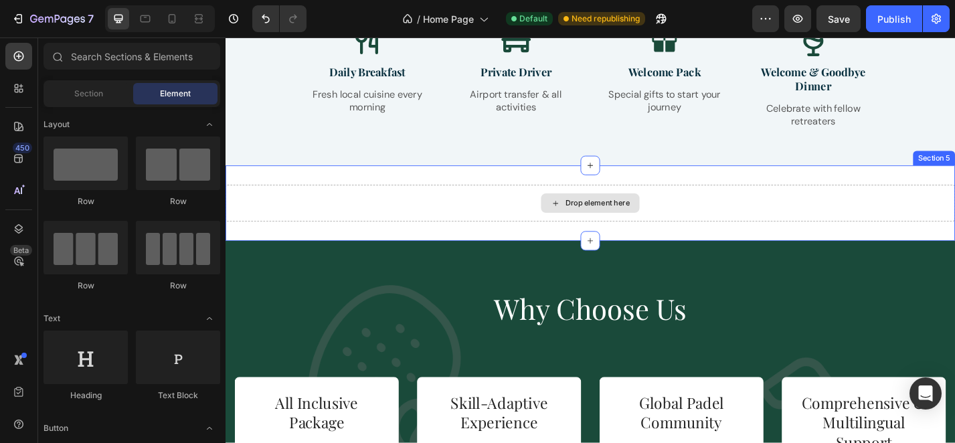
click at [658, 215] on div "Drop element here" at bounding box center [635, 220] width 71 height 11
click at [632, 215] on div "Drop element here" at bounding box center [635, 220] width 71 height 11
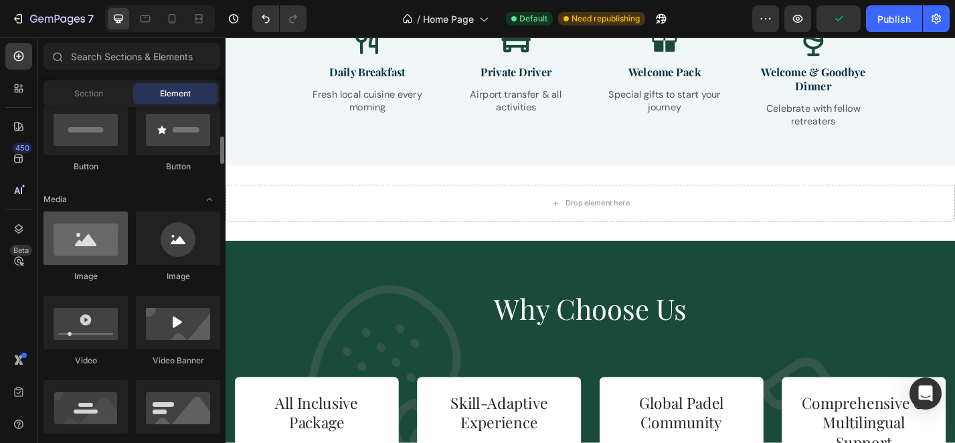
scroll to position [341, 0]
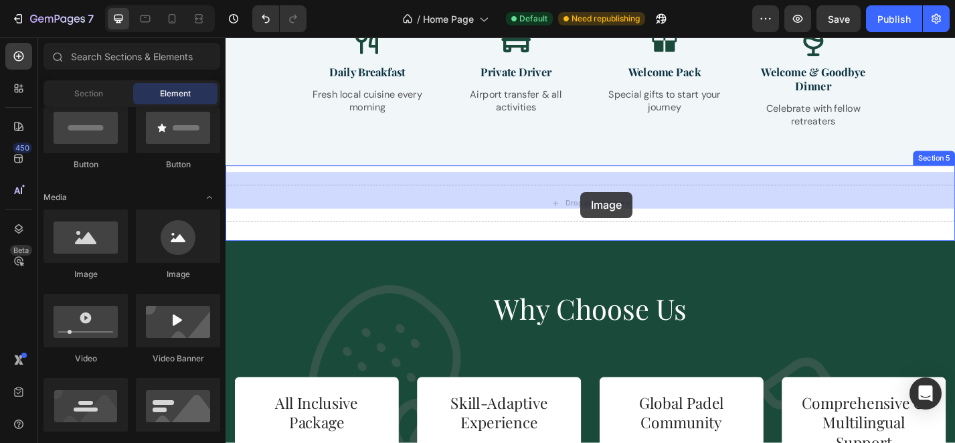
drag, startPoint x: 322, startPoint y: 278, endPoint x: 616, endPoint y: 207, distance: 302.0
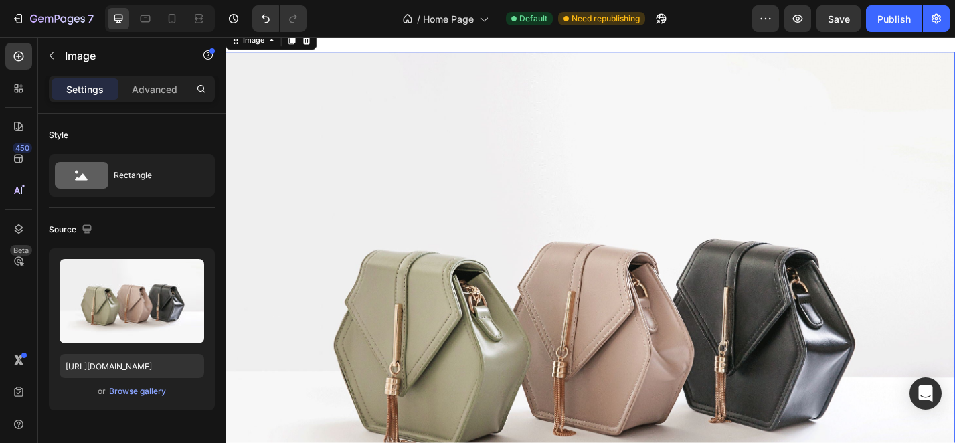
scroll to position [1820, 0]
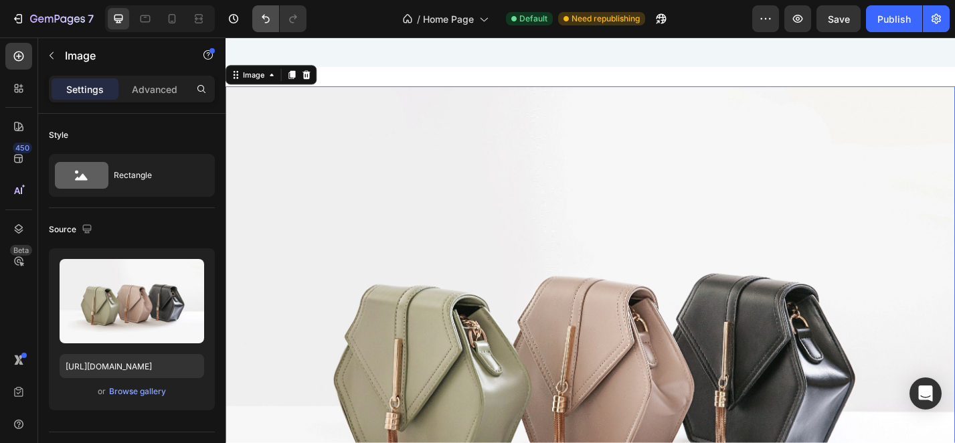
click at [268, 26] on button "Undo/Redo" at bounding box center [265, 18] width 27 height 27
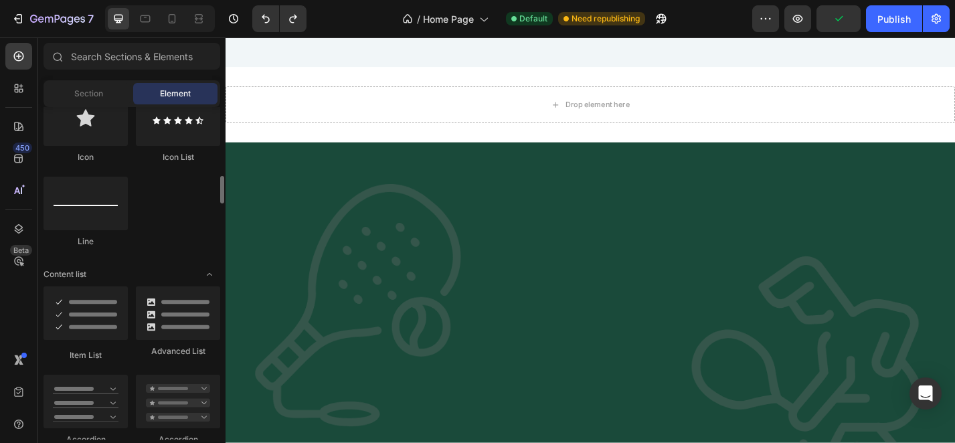
scroll to position [899, 0]
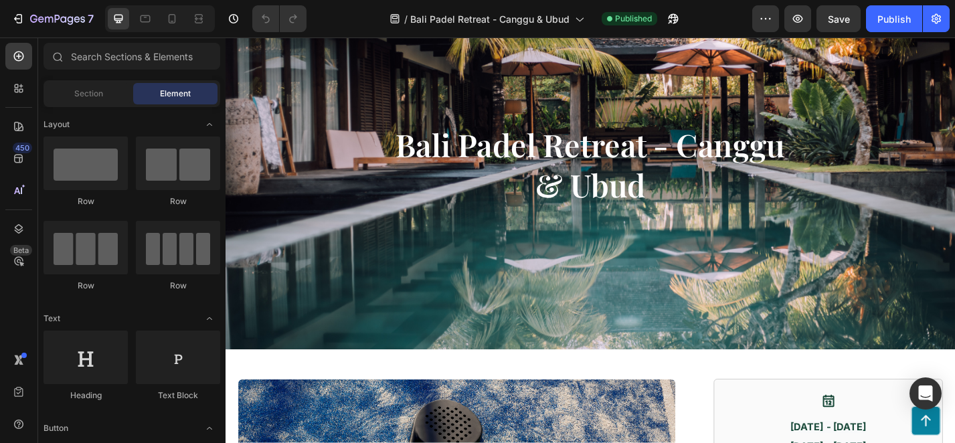
scroll to position [22, 0]
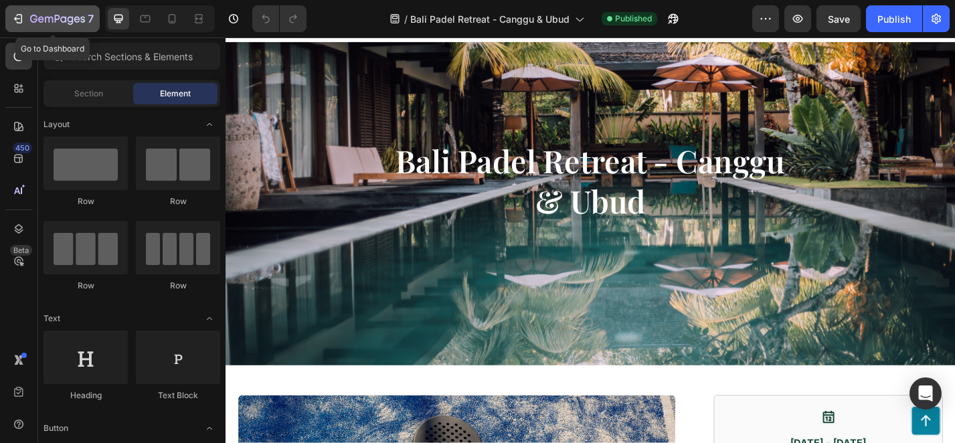
click at [56, 25] on icon "button" at bounding box center [57, 19] width 55 height 11
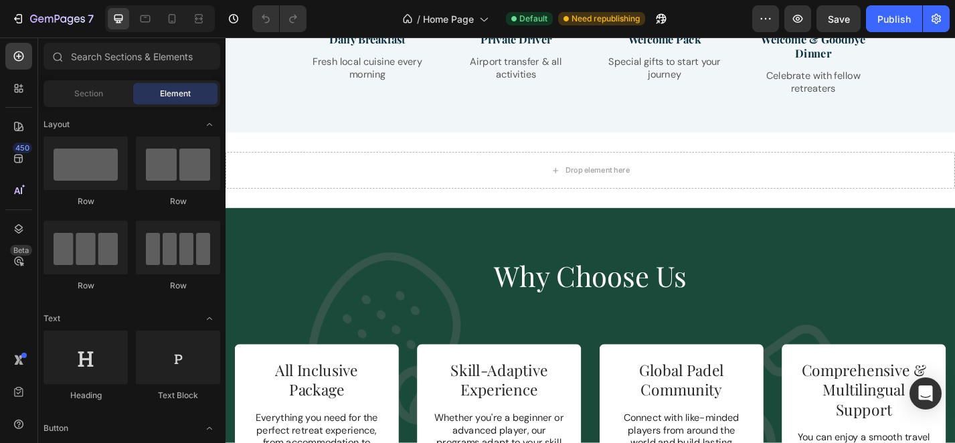
scroll to position [1748, 0]
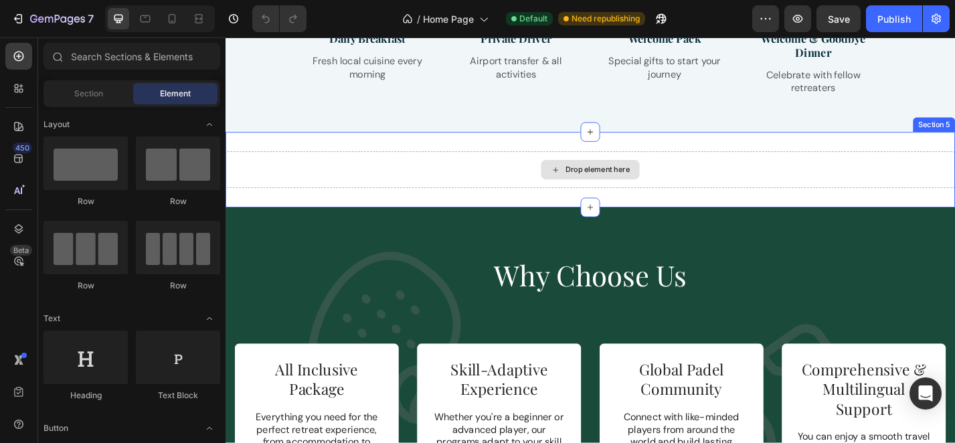
click at [659, 178] on div "Drop element here" at bounding box center [635, 183] width 71 height 11
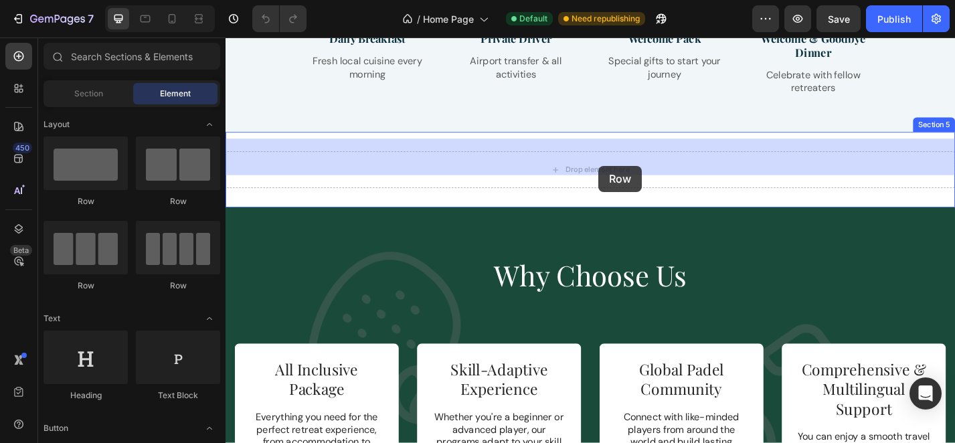
drag, startPoint x: 399, startPoint y: 201, endPoint x: 626, endPoint y: 174, distance: 227.7
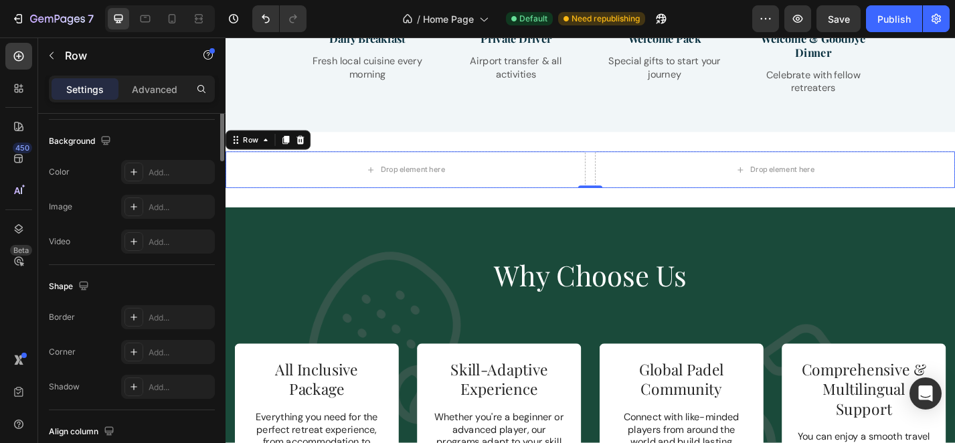
scroll to position [509, 0]
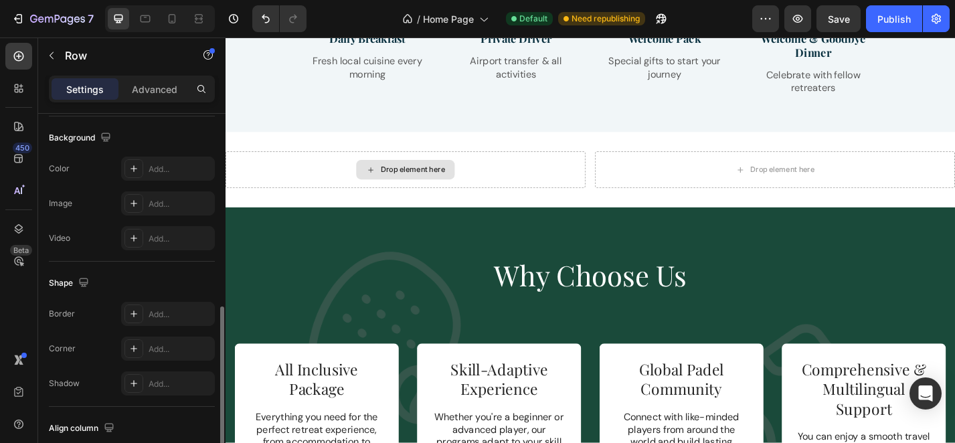
click at [445, 178] on div "Drop element here" at bounding box center [431, 183] width 71 height 11
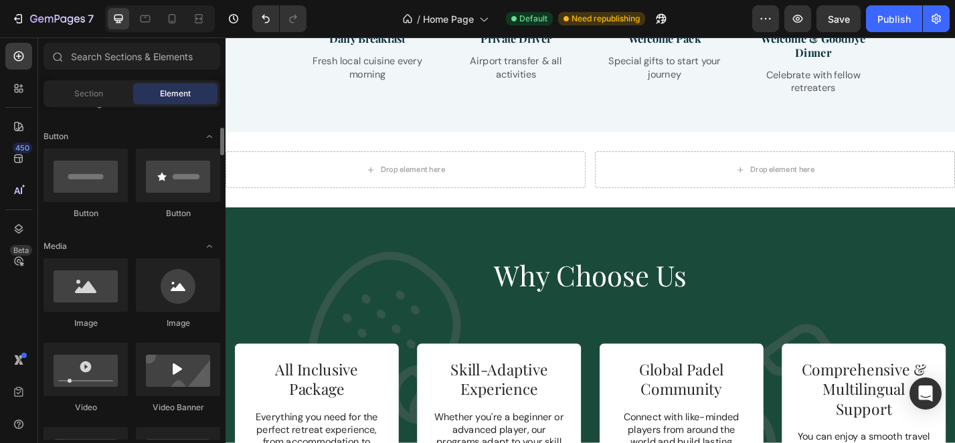
scroll to position [292, 0]
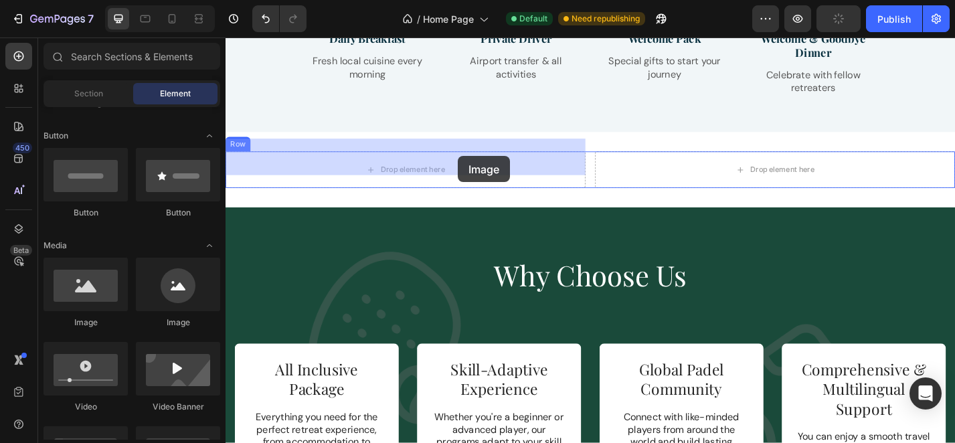
drag, startPoint x: 335, startPoint y: 335, endPoint x: 481, endPoint y: 168, distance: 221.9
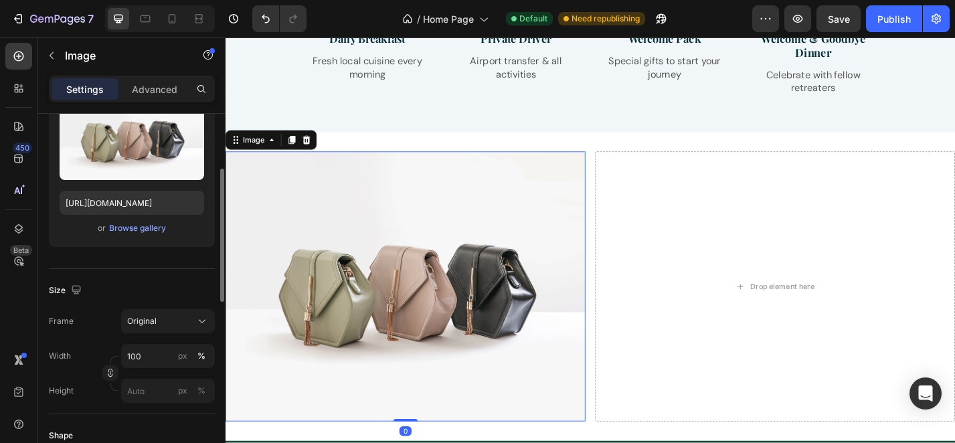
scroll to position [167, 0]
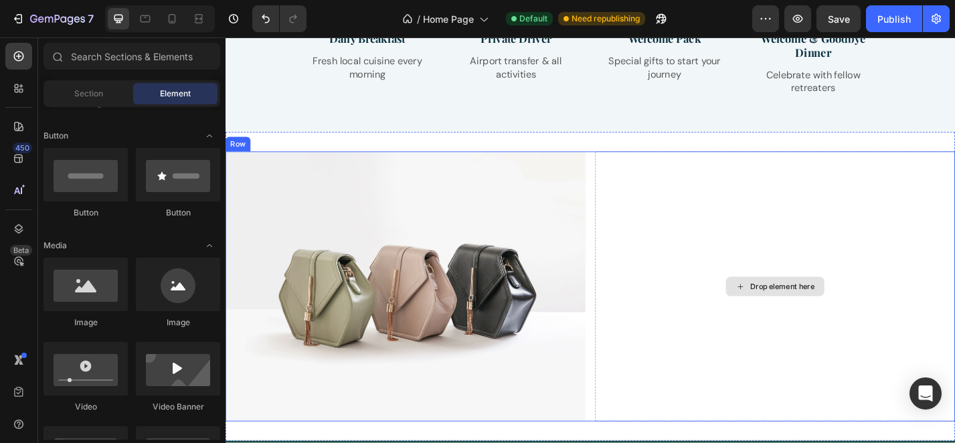
click at [797, 301] on div "Drop element here" at bounding box center [830, 311] width 108 height 21
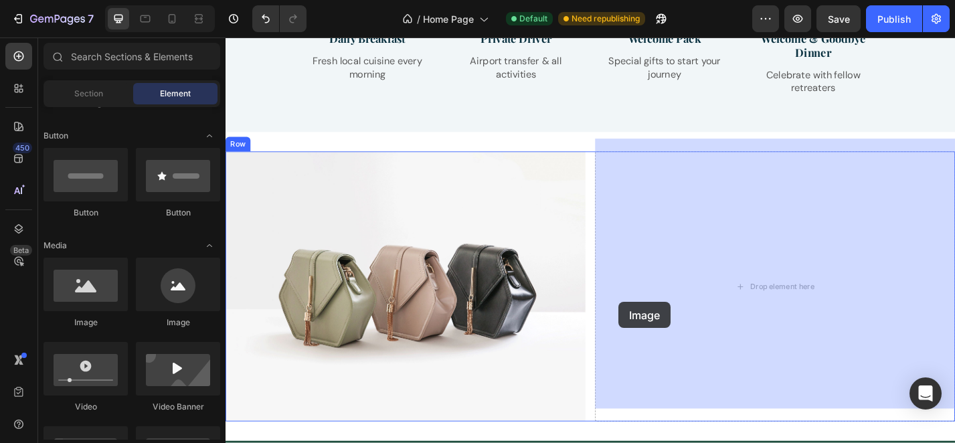
drag, startPoint x: 319, startPoint y: 349, endPoint x: 706, endPoint y: 321, distance: 388.4
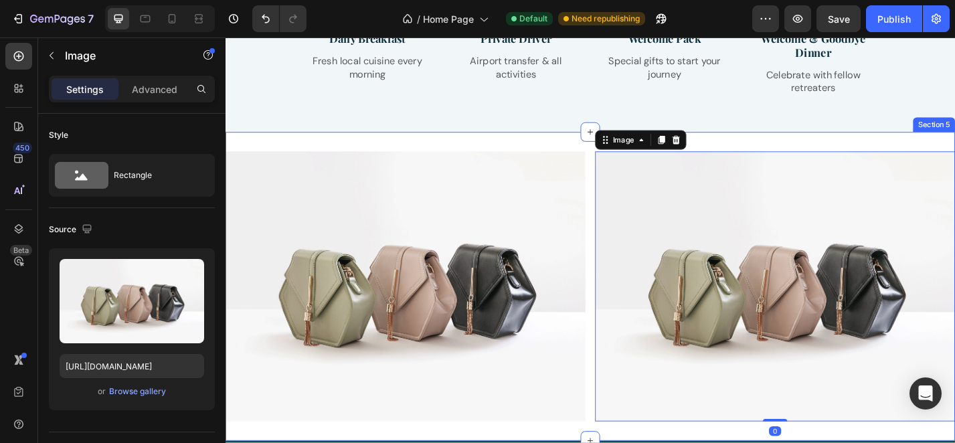
click at [446, 142] on div "Image Image 0 Row Section 5" at bounding box center [626, 312] width 803 height 340
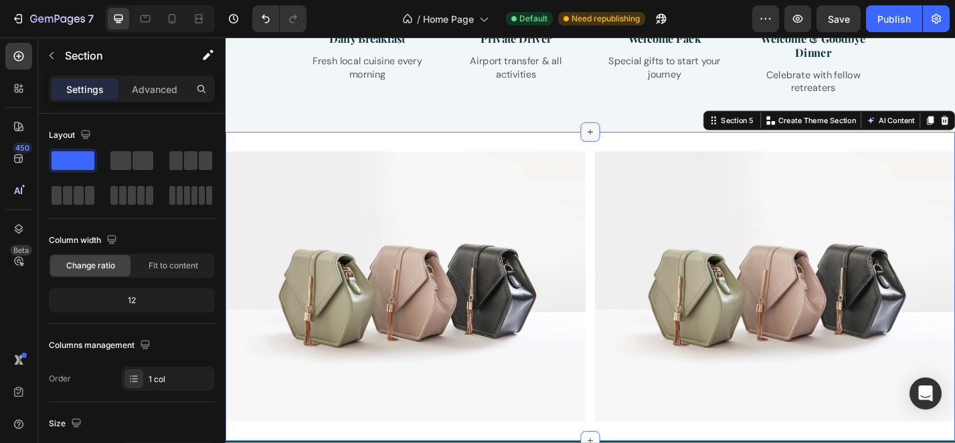
click at [636, 132] on div at bounding box center [626, 141] width 21 height 21
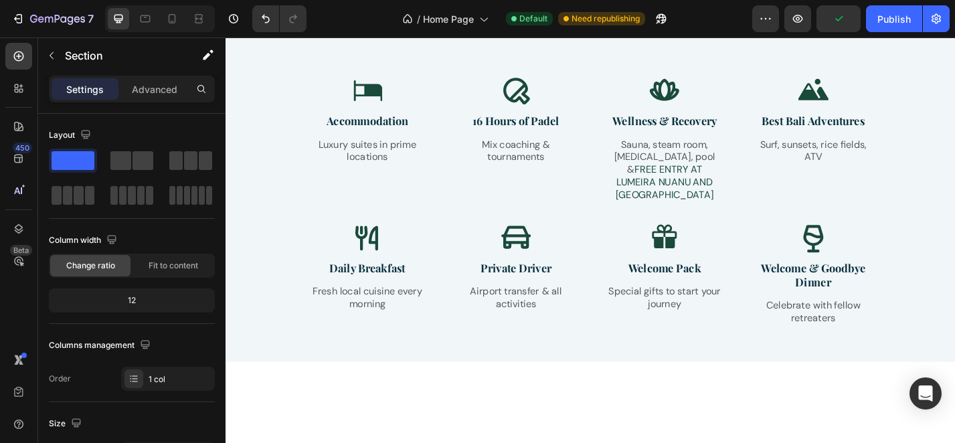
scroll to position [1279, 0]
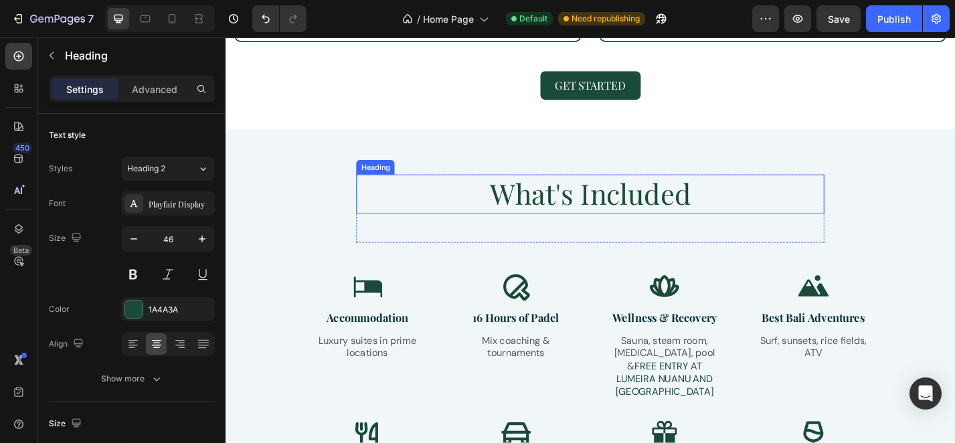
click at [683, 219] on h2 "What's Included" at bounding box center [626, 210] width 515 height 43
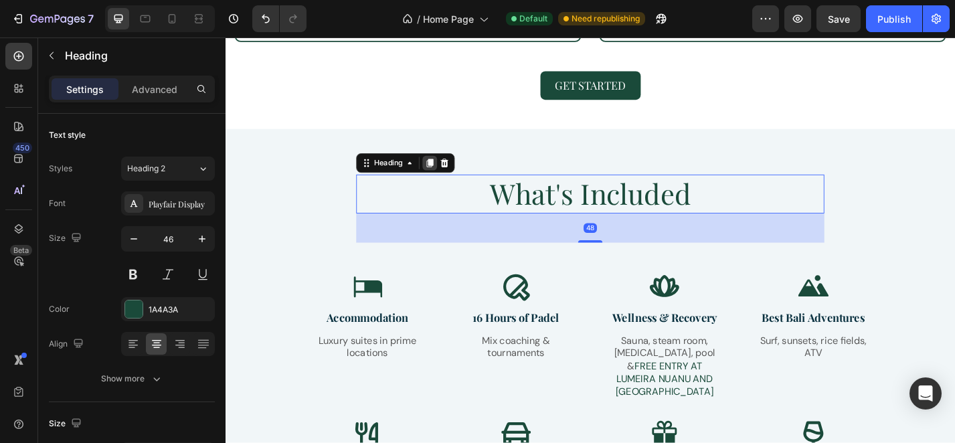
click at [456, 181] on icon at bounding box center [450, 176] width 11 height 11
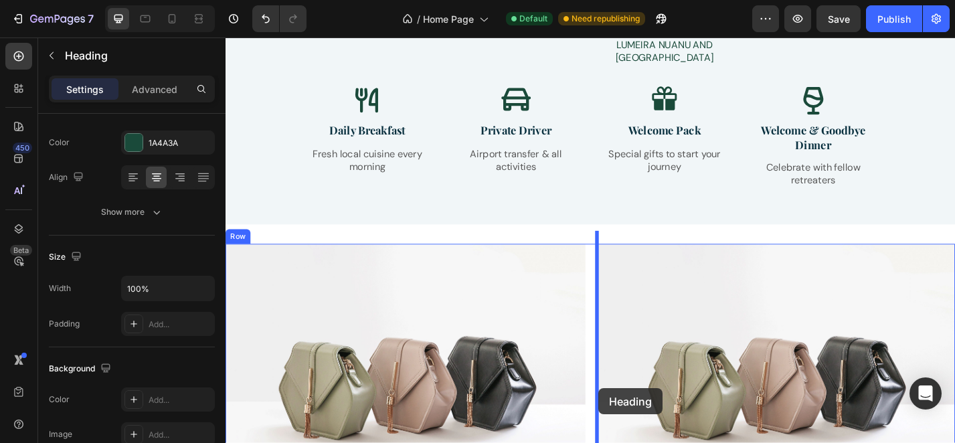
scroll to position [1777, 0]
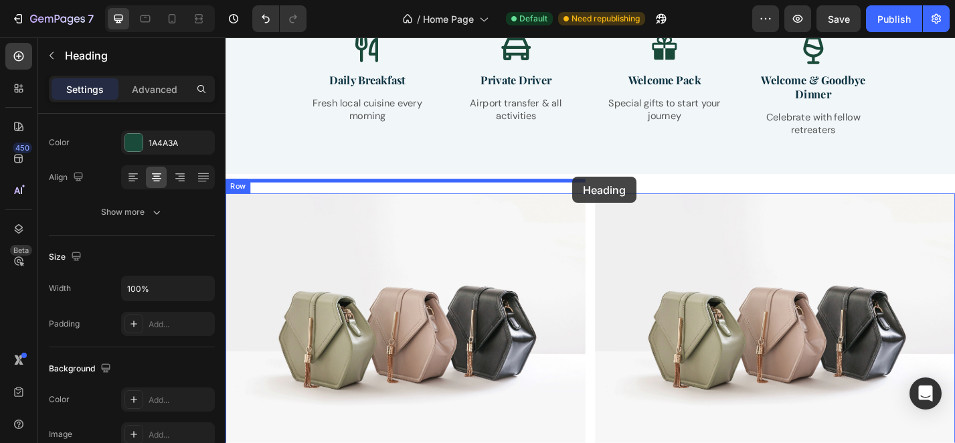
drag, startPoint x: 641, startPoint y: 284, endPoint x: 607, endPoint y: 191, distance: 99.7
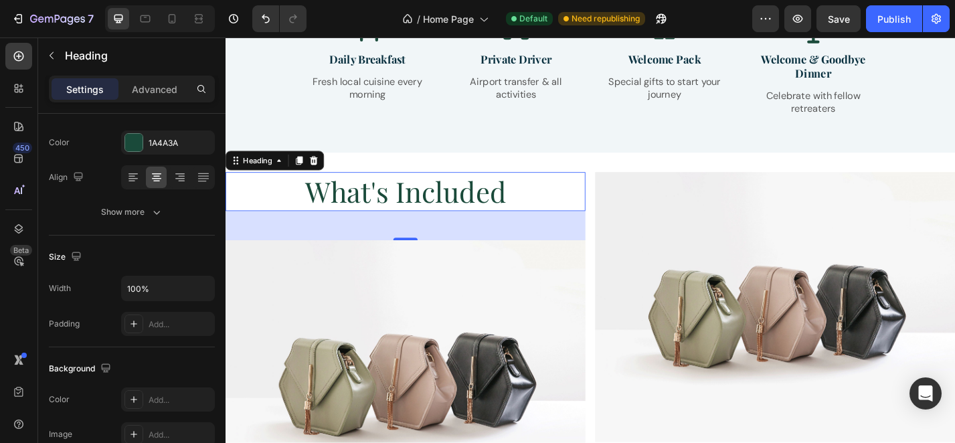
scroll to position [1741, 0]
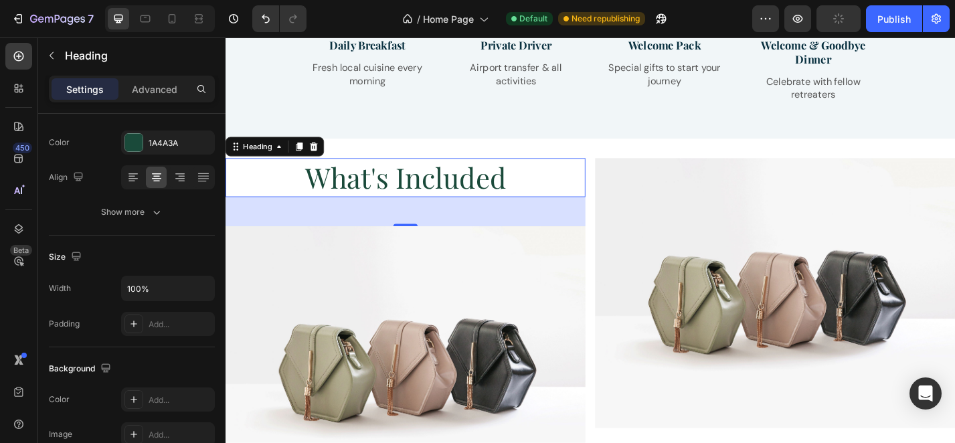
click at [537, 185] on h2 "What's Included" at bounding box center [423, 192] width 396 height 43
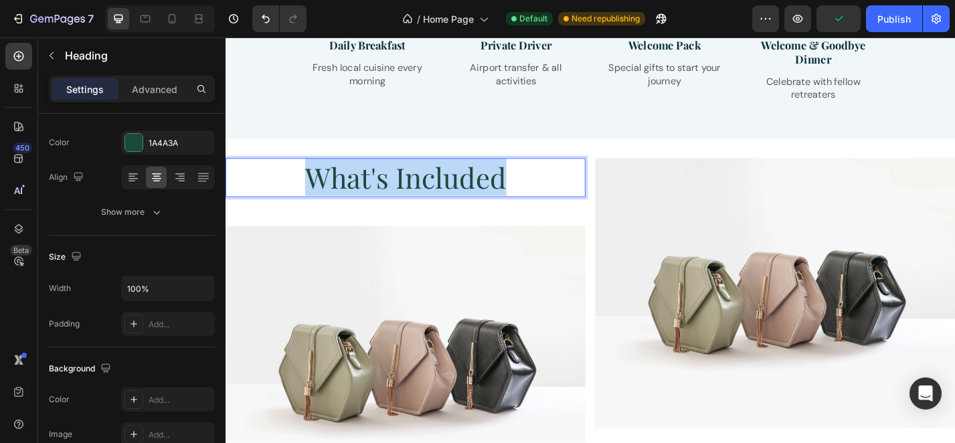
click at [537, 185] on p "What's Included" at bounding box center [423, 192] width 393 height 40
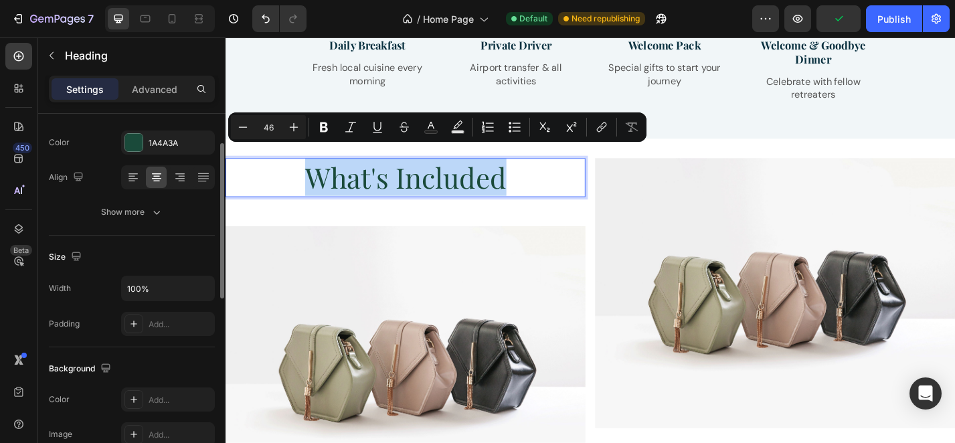
scroll to position [0, 0]
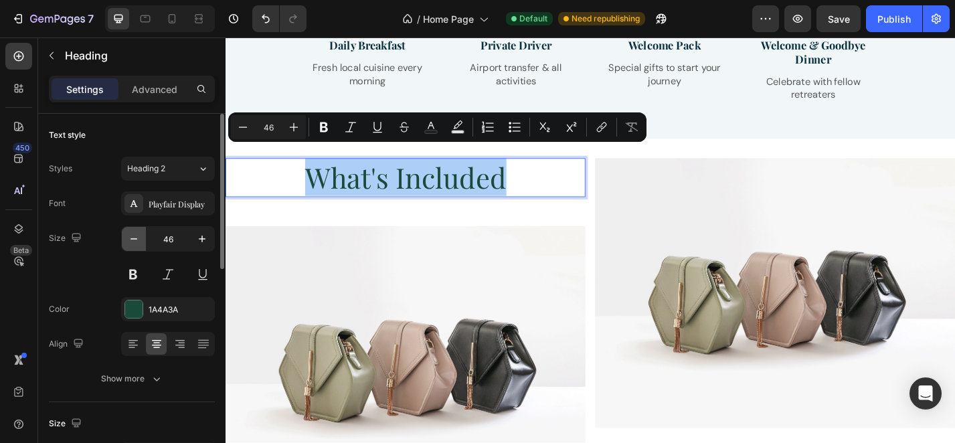
click at [132, 241] on icon "button" at bounding box center [133, 238] width 13 height 13
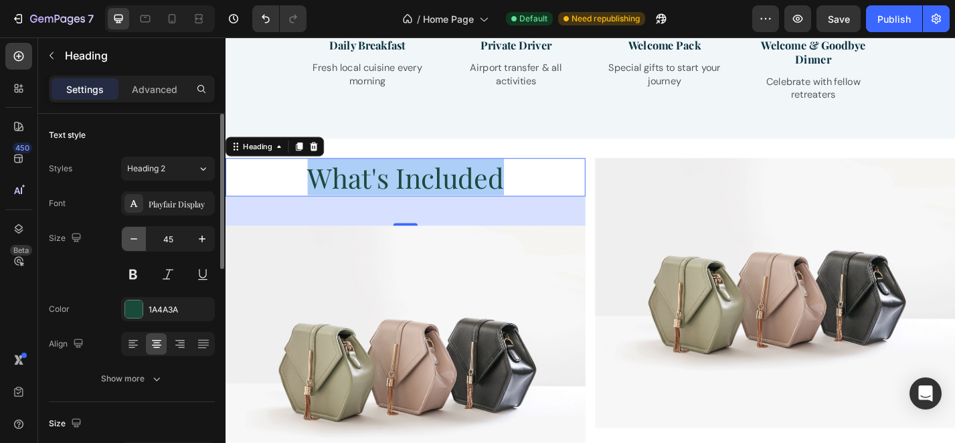
click at [132, 241] on icon "button" at bounding box center [133, 238] width 13 height 13
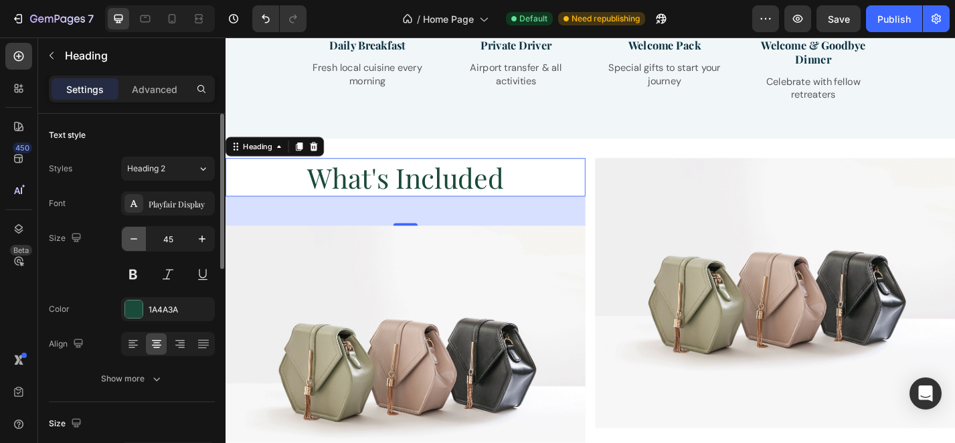
click at [132, 241] on icon "button" at bounding box center [133, 238] width 13 height 13
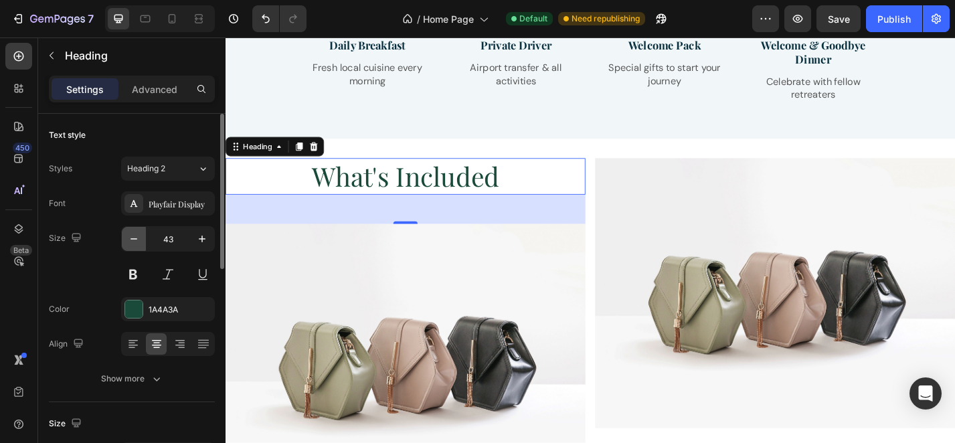
click at [132, 241] on icon "button" at bounding box center [133, 238] width 13 height 13
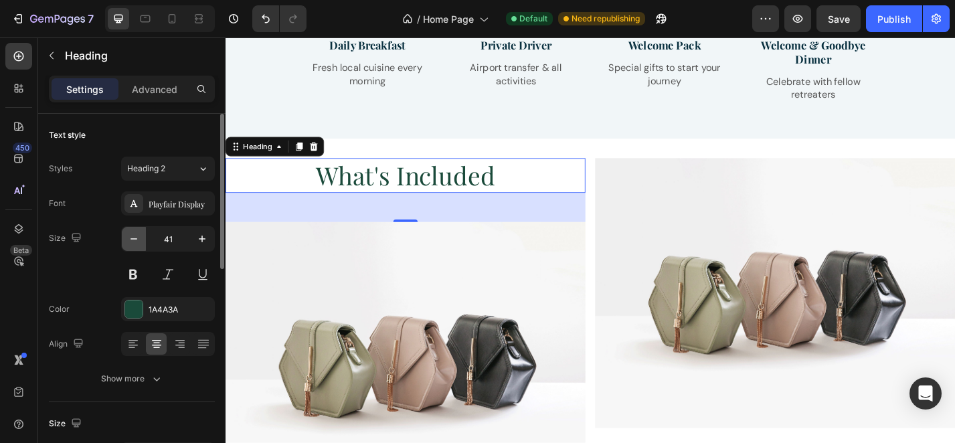
click at [132, 241] on icon "button" at bounding box center [133, 238] width 13 height 13
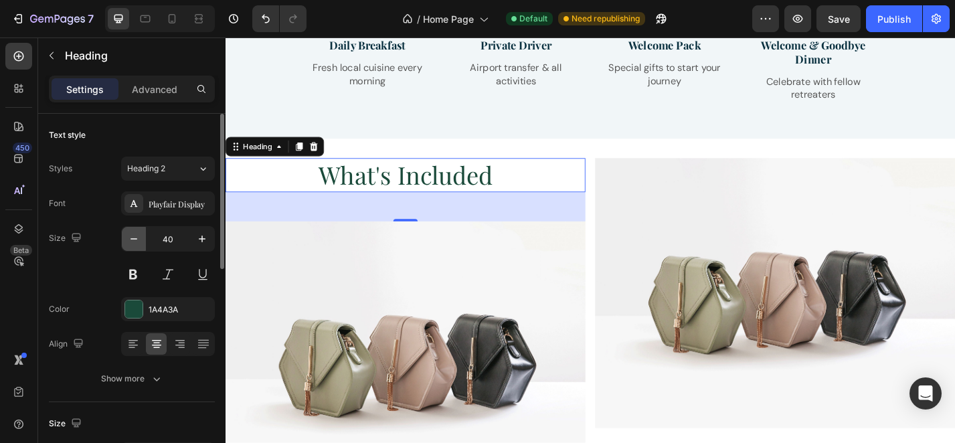
click at [132, 241] on icon "button" at bounding box center [133, 238] width 13 height 13
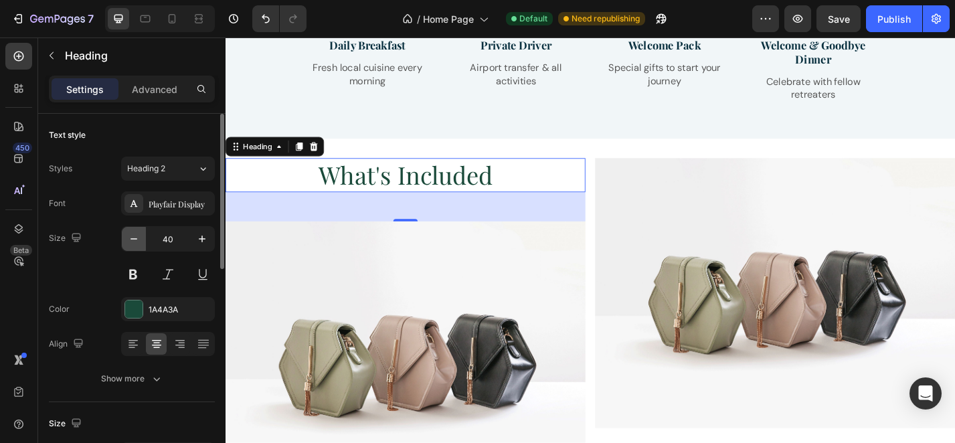
click at [132, 241] on icon "button" at bounding box center [133, 238] width 13 height 13
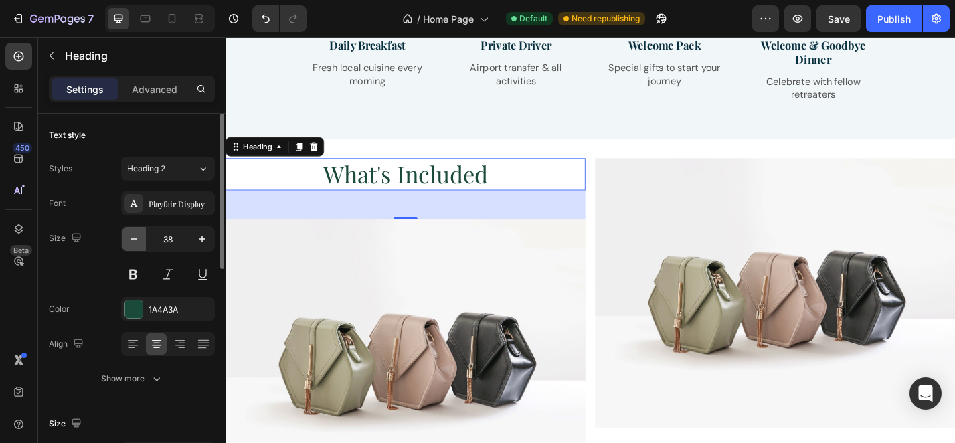
click at [132, 241] on icon "button" at bounding box center [133, 238] width 13 height 13
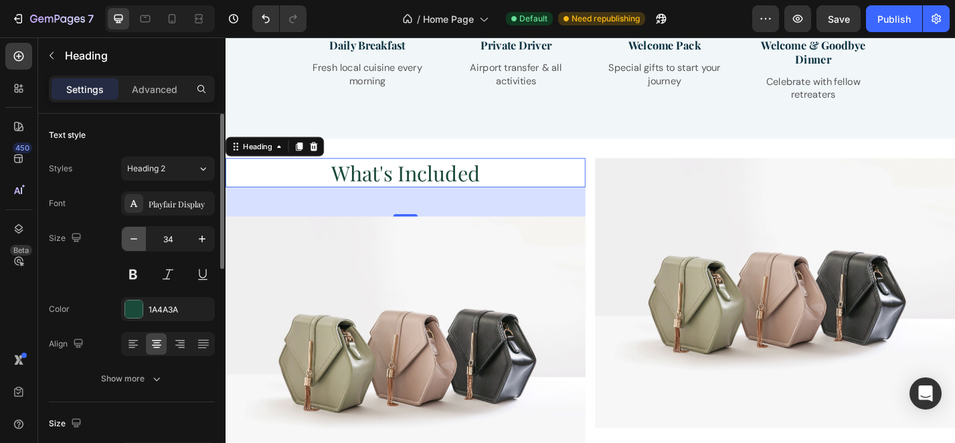
click at [132, 241] on icon "button" at bounding box center [133, 238] width 13 height 13
type input "32"
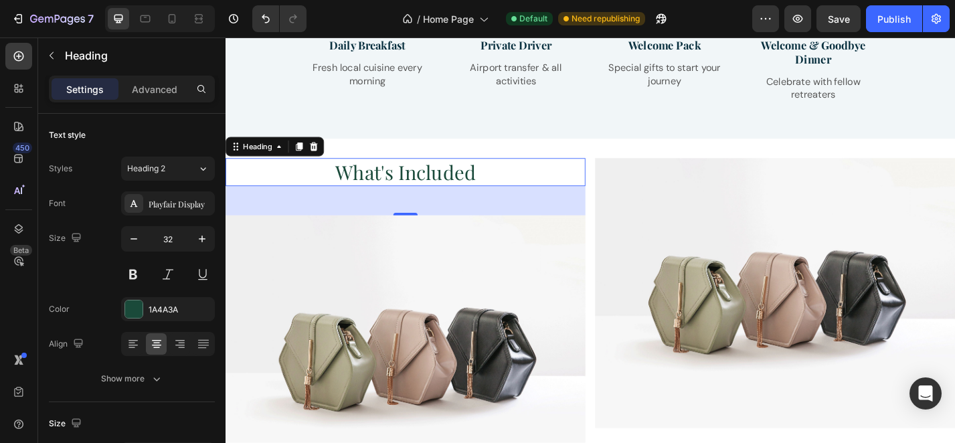
click at [504, 183] on p "What's Included" at bounding box center [423, 186] width 393 height 28
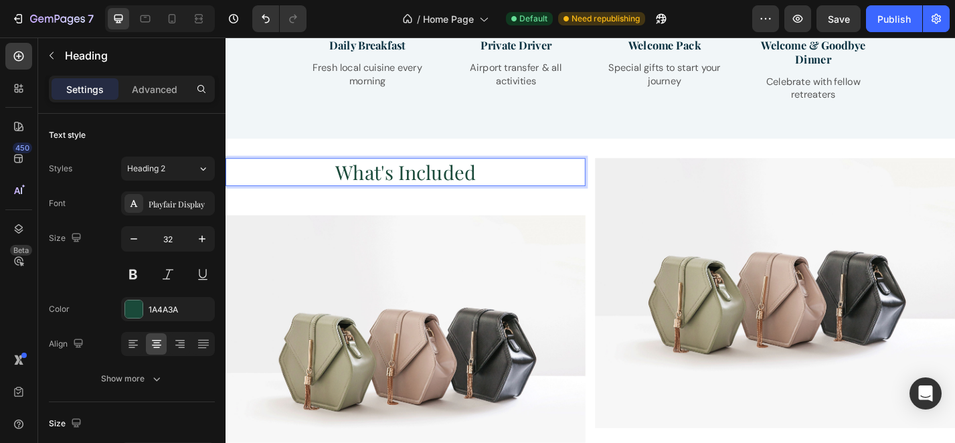
click at [504, 183] on p "What's Included" at bounding box center [423, 186] width 393 height 28
click at [499, 172] on p "What's Included" at bounding box center [423, 186] width 393 height 28
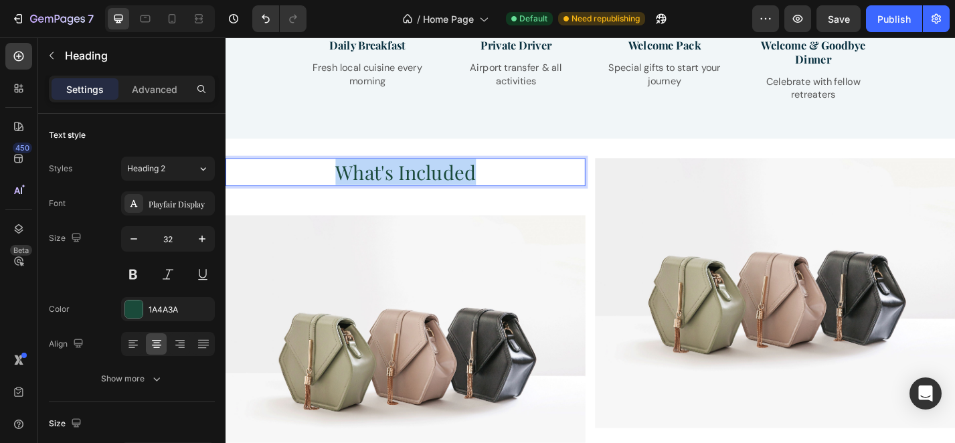
click at [499, 172] on p "What's Included" at bounding box center [423, 186] width 393 height 28
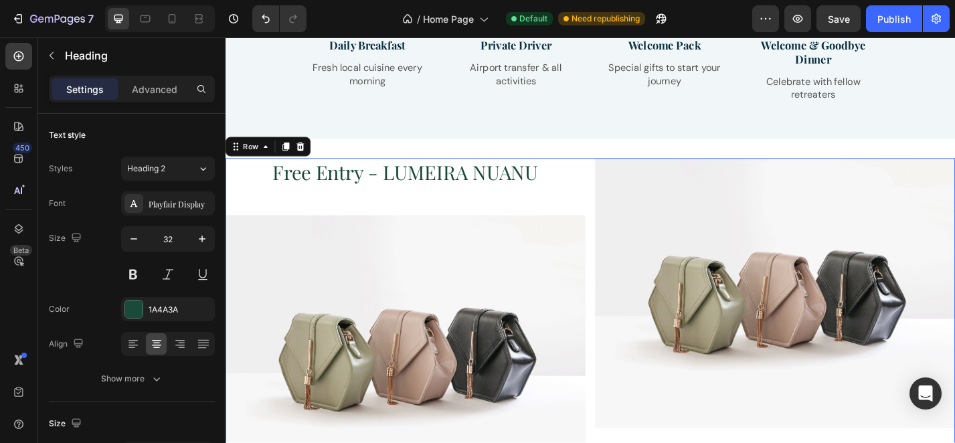
click at [602, 210] on div "Free Entry - LUMEIRA NUANU Heading Image" at bounding box center [423, 351] width 396 height 360
click at [468, 172] on p "Free Entry - LUMEIRA NUANU" at bounding box center [423, 186] width 393 height 28
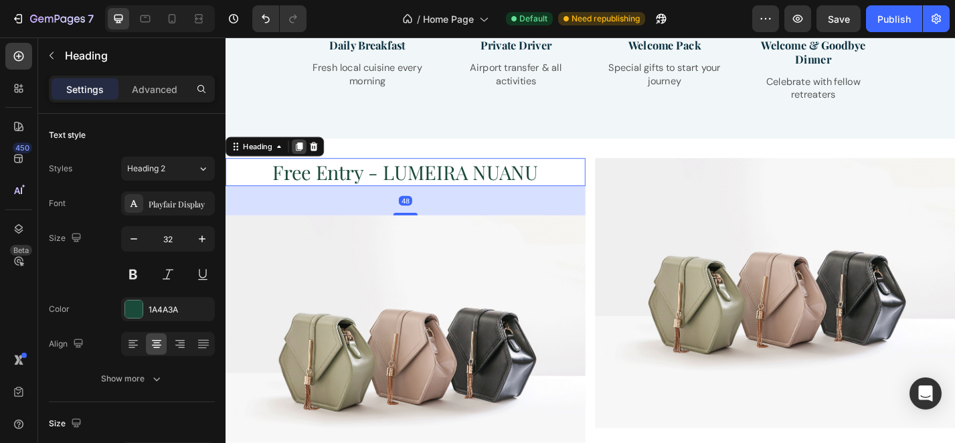
click at [312, 150] on div at bounding box center [306, 158] width 16 height 16
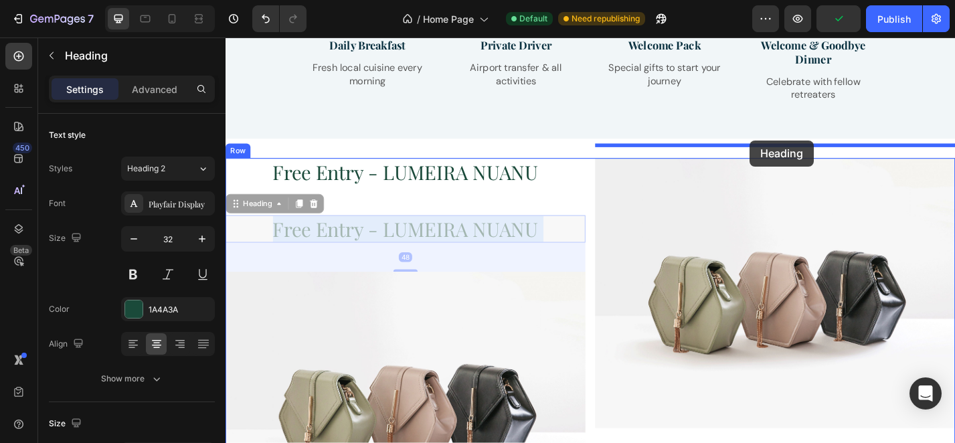
drag, startPoint x: 519, startPoint y: 238, endPoint x: 802, endPoint y: 151, distance: 296.7
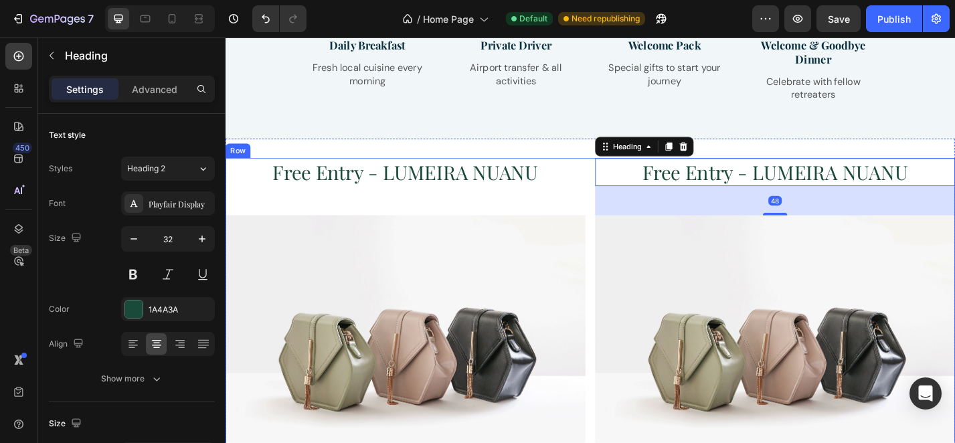
click at [579, 203] on div "Free Entry - LUMEIRA NUANU Heading Image" at bounding box center [423, 351] width 396 height 360
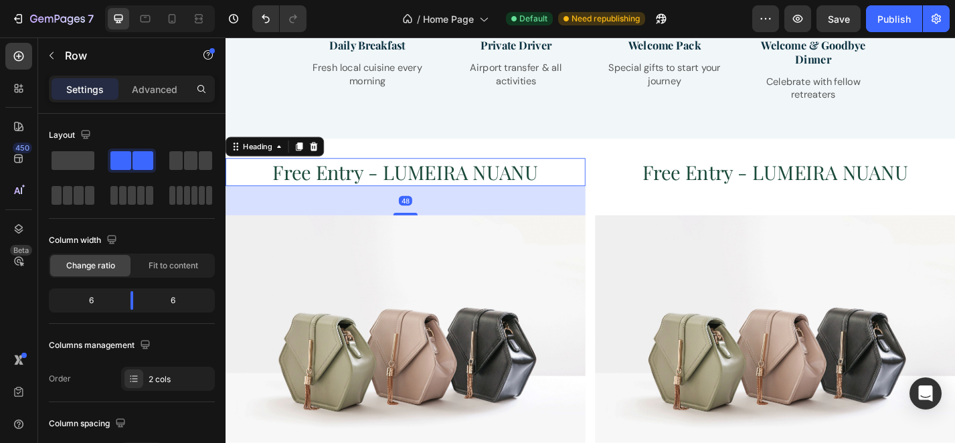
click at [499, 179] on p "Free Entry - LUMEIRA NUANU" at bounding box center [423, 186] width 393 height 28
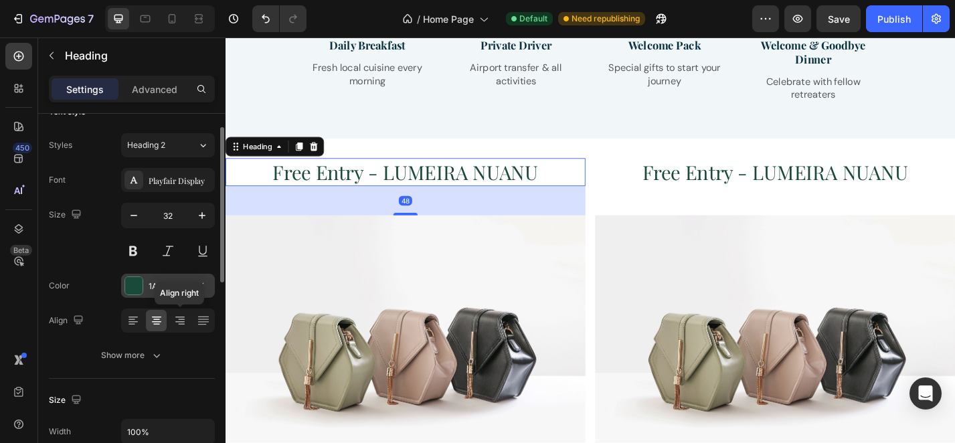
scroll to position [29, 0]
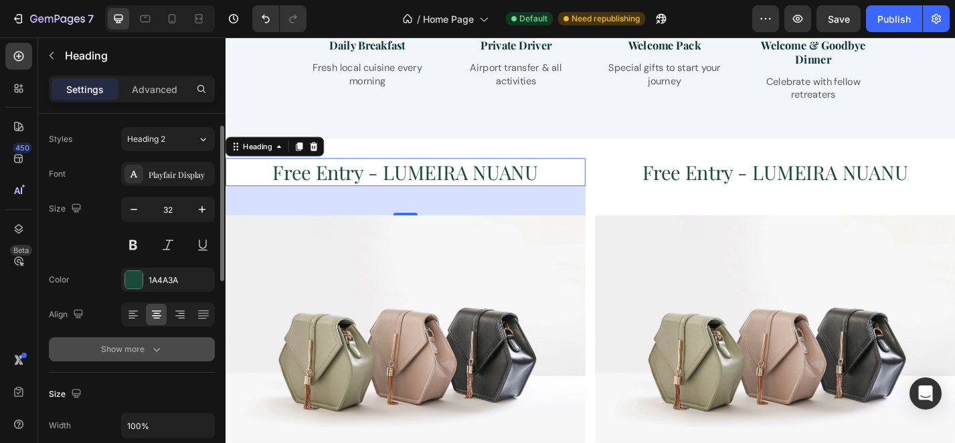
click at [108, 359] on button "Show more" at bounding box center [132, 349] width 166 height 24
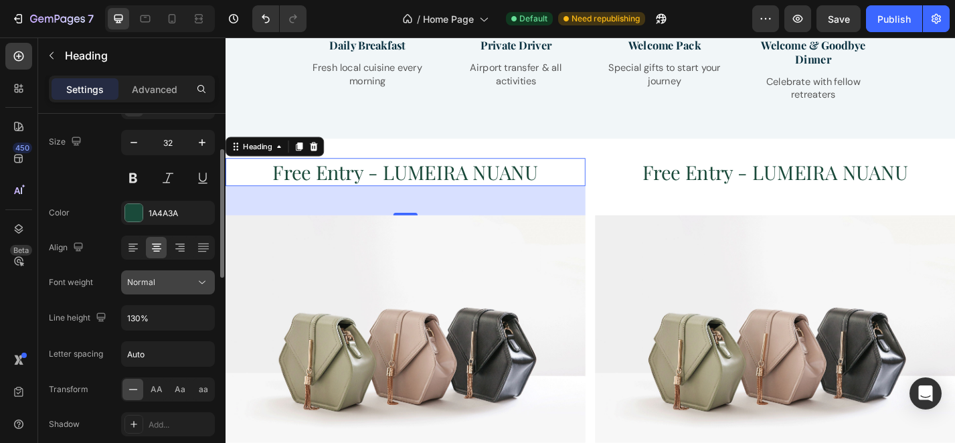
scroll to position [98, 0]
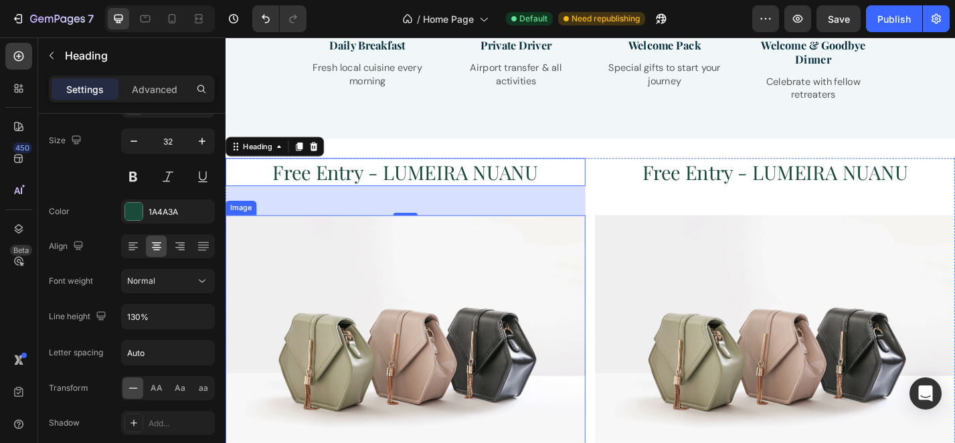
click at [573, 358] on img at bounding box center [423, 382] width 396 height 297
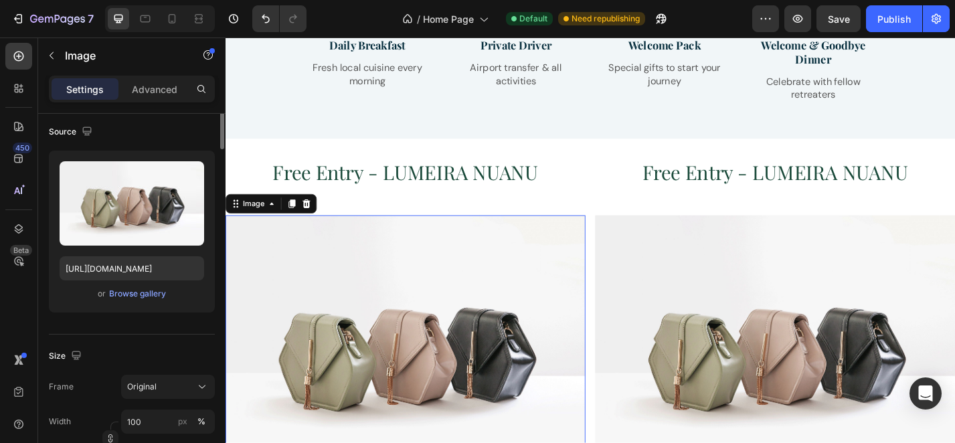
scroll to position [0, 0]
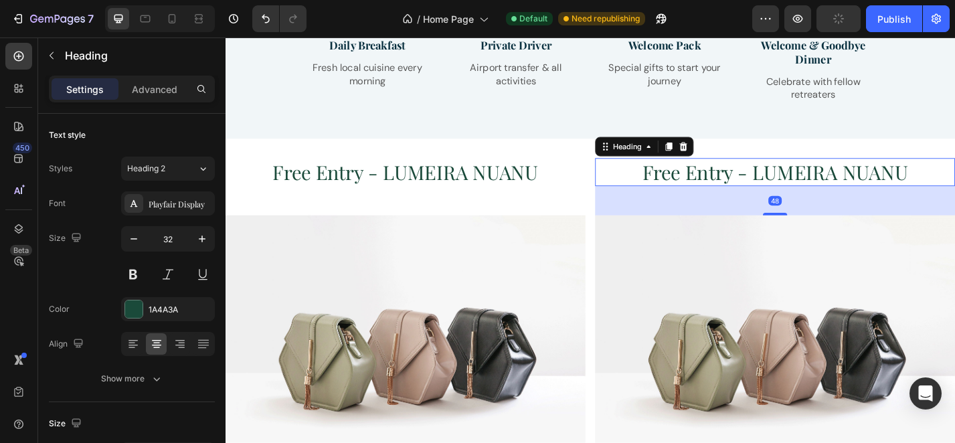
click at [905, 177] on h2 "Free Entry - LUMEIRA NUANU" at bounding box center [830, 186] width 396 height 31
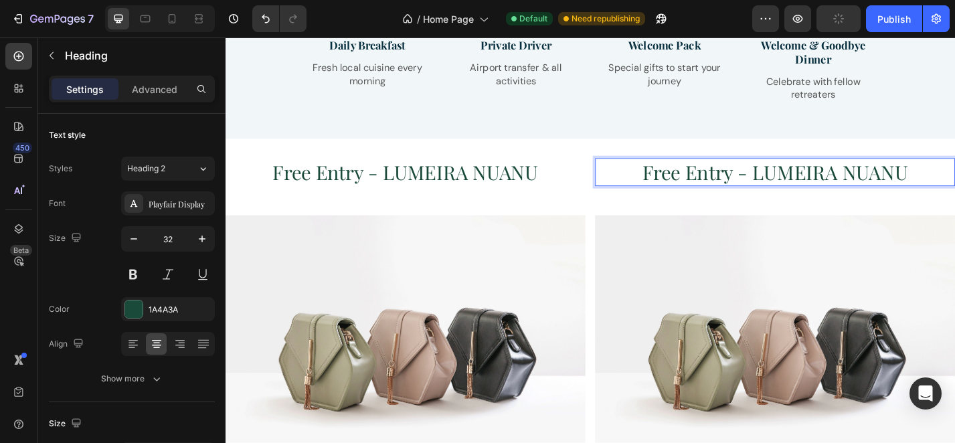
click at [905, 177] on p "Free Entry - LUMEIRA NUANU" at bounding box center [830, 186] width 393 height 28
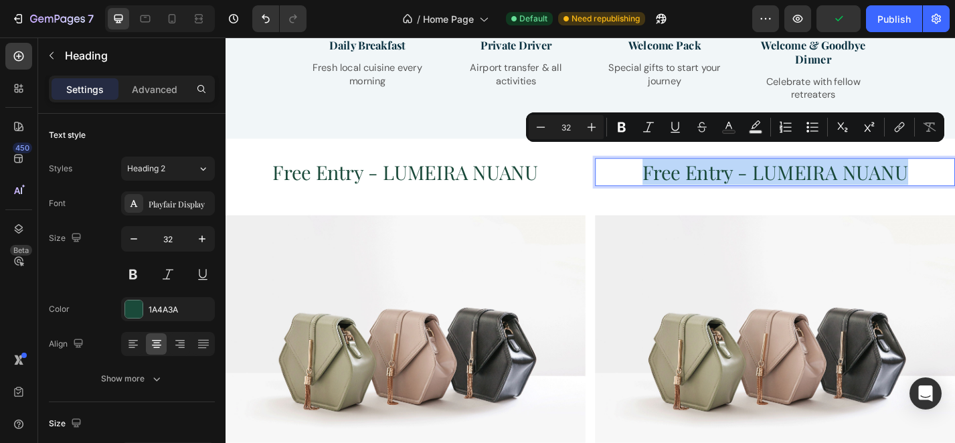
click at [936, 176] on p "Free Entry - LUMEIRA NUANU" at bounding box center [830, 186] width 393 height 28
click at [954, 176] on p "Free Entry - LUMEIRA NUANU" at bounding box center [830, 186] width 393 height 28
drag, startPoint x: 984, startPoint y: 176, endPoint x: 808, endPoint y: 174, distance: 176.7
click at [808, 174] on p "Free Entry - LUMEIRA NUANU" at bounding box center [830, 186] width 393 height 28
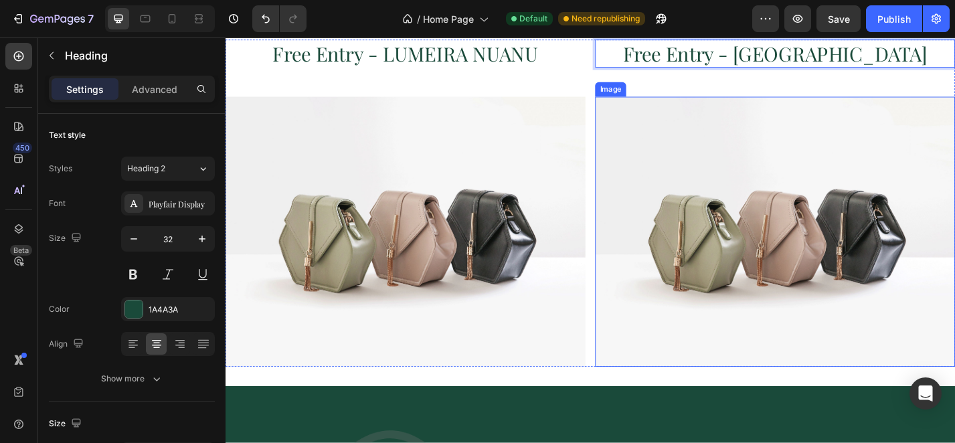
scroll to position [1859, 0]
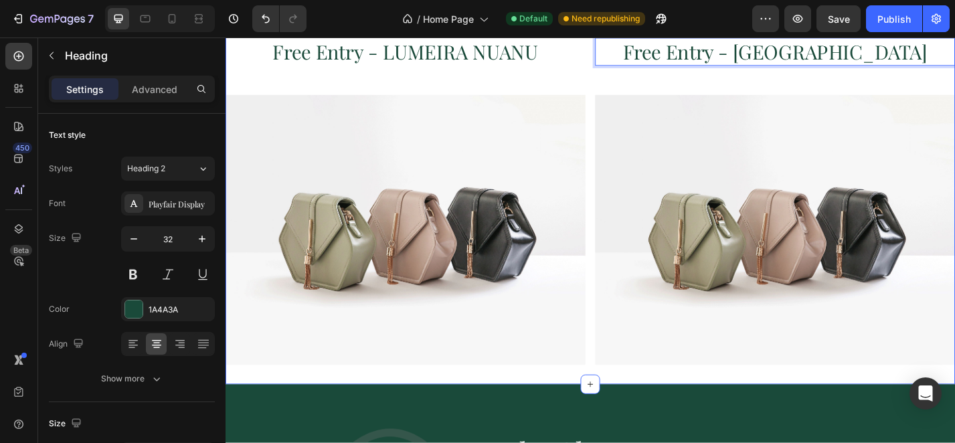
click at [713, 405] on div "Free Entry - LUMEIRA NUANU Heading Image Free Entry - [GEOGRAPHIC_DATA] Heading…" at bounding box center [626, 218] width 803 height 403
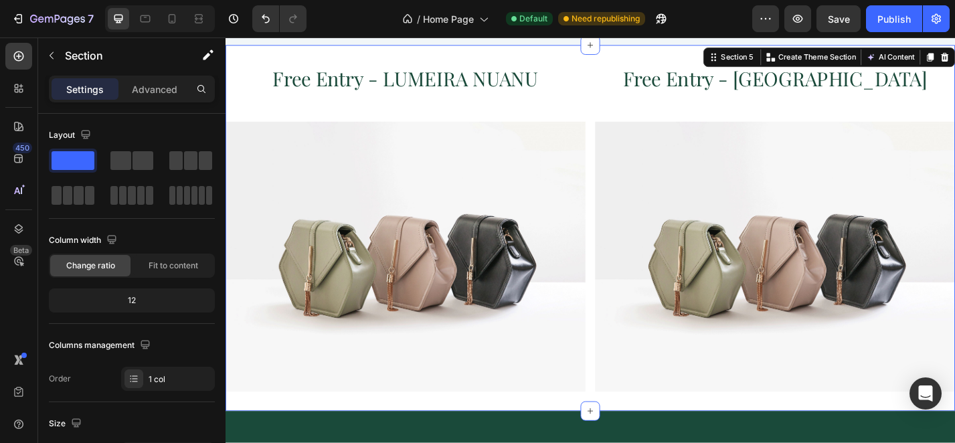
scroll to position [1829, 0]
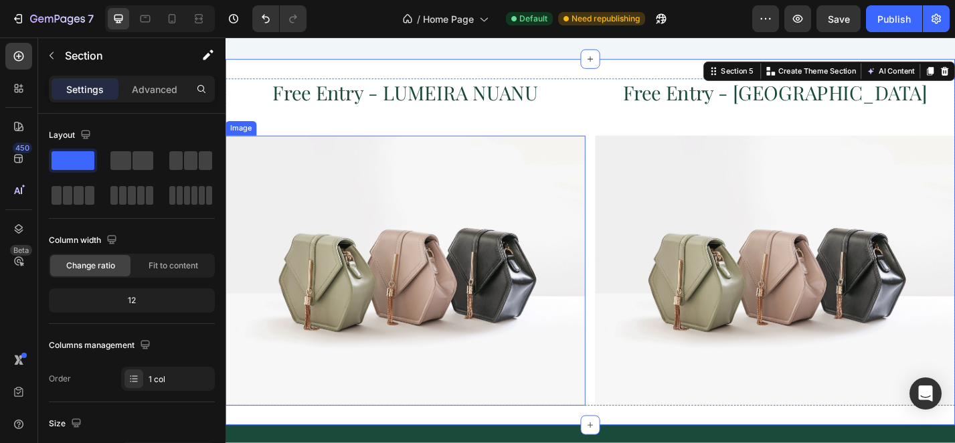
click at [555, 344] on img at bounding box center [423, 294] width 396 height 297
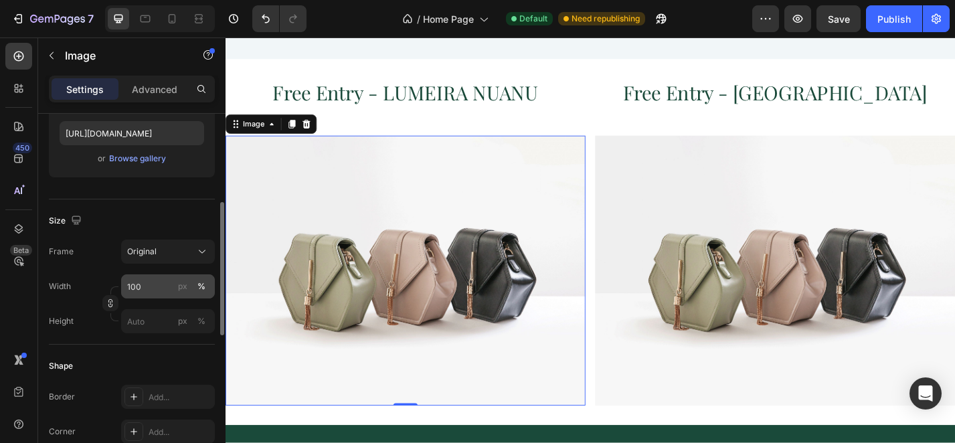
scroll to position [236, 0]
click at [154, 277] on input "100" at bounding box center [168, 284] width 94 height 24
click at [106, 267] on div "Frame Original Width 100 px % Height px %" at bounding box center [132, 284] width 166 height 94
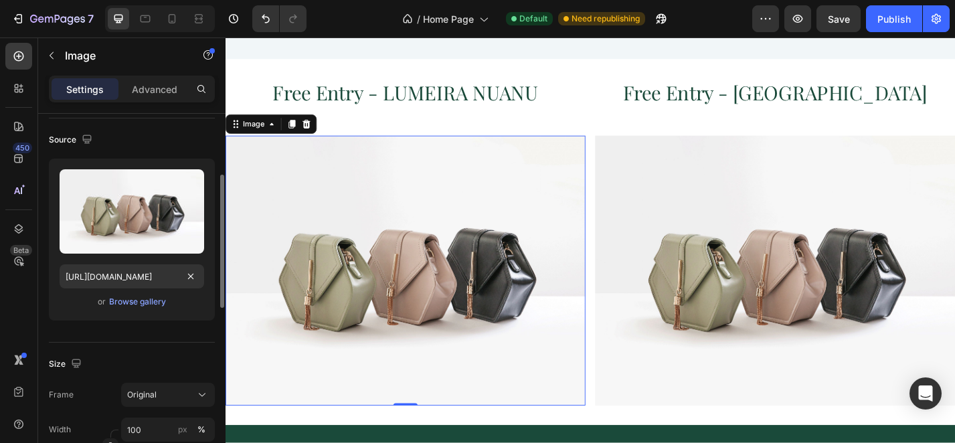
scroll to position [292, 0]
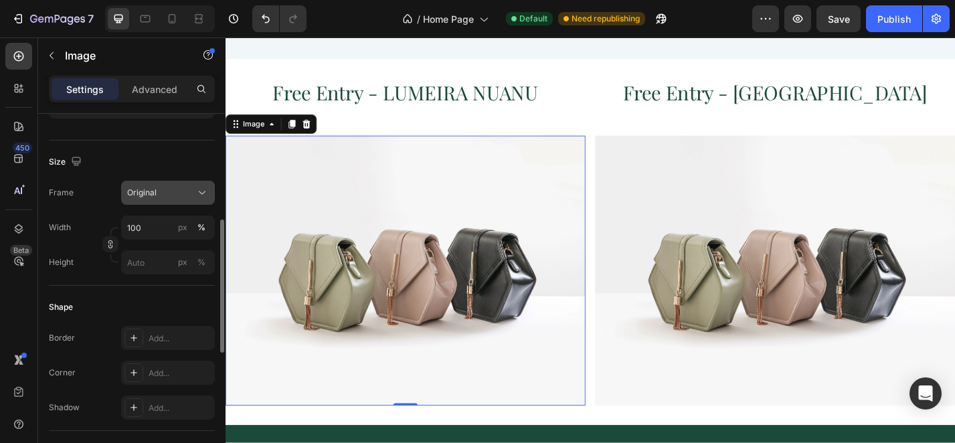
click at [159, 197] on div "Original" at bounding box center [160, 193] width 66 height 12
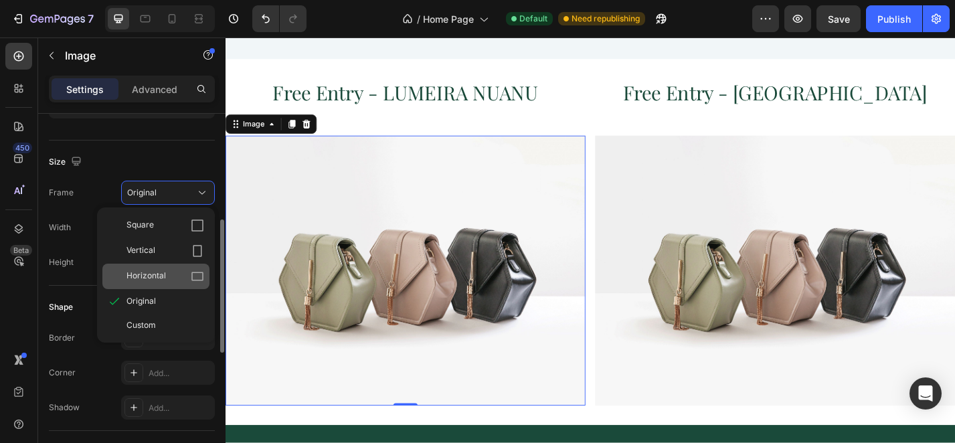
click at [167, 266] on div "Horizontal" at bounding box center [155, 276] width 107 height 25
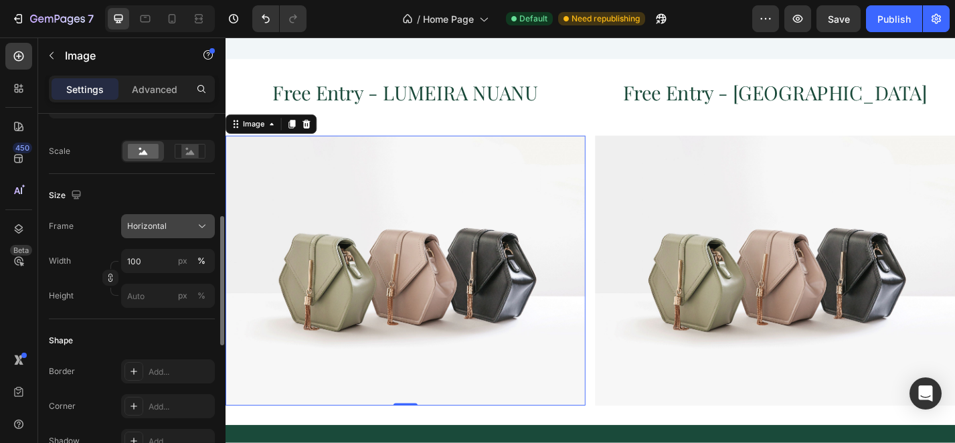
click at [163, 217] on button "Horizontal" at bounding box center [168, 226] width 94 height 24
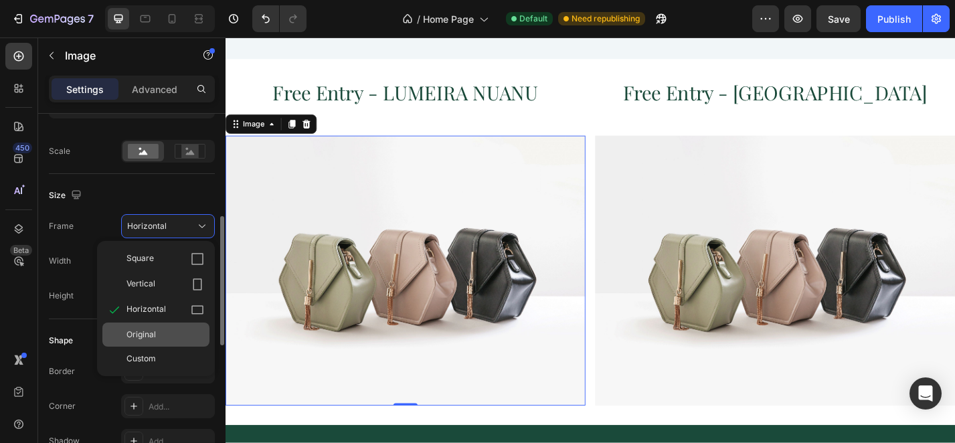
click at [173, 340] on div "Original" at bounding box center [165, 335] width 78 height 12
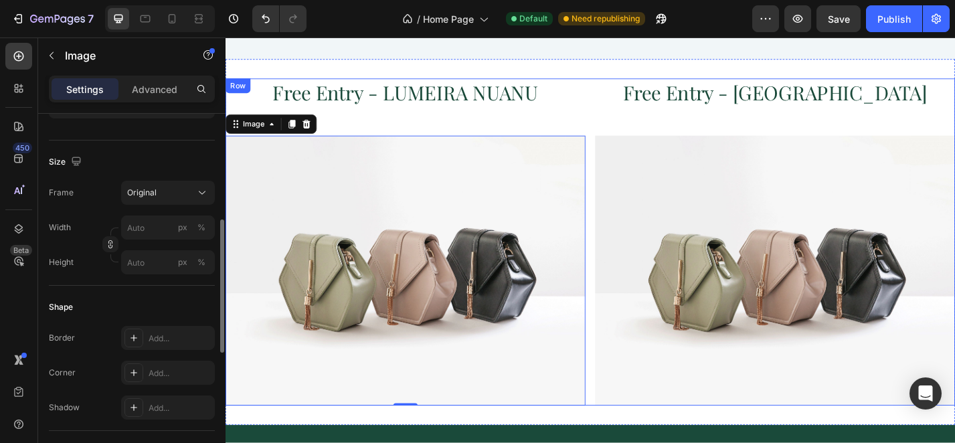
click at [804, 84] on p "Free Entry - [GEOGRAPHIC_DATA]" at bounding box center [830, 98] width 393 height 28
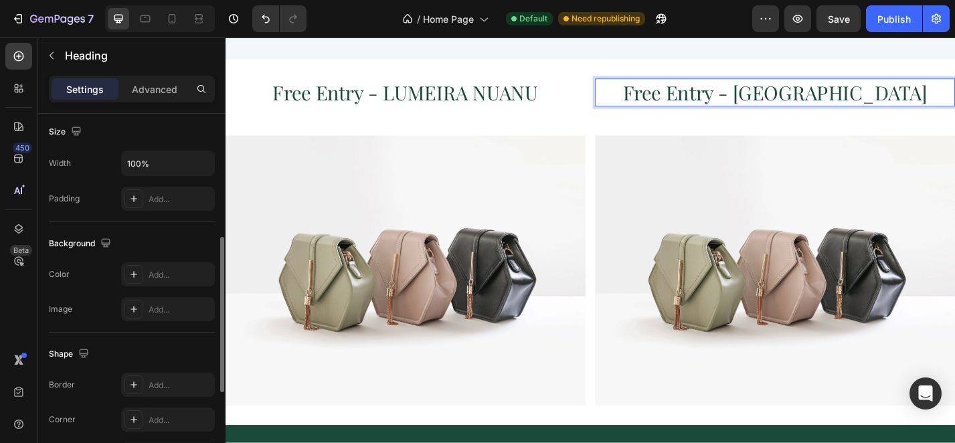
scroll to position [0, 0]
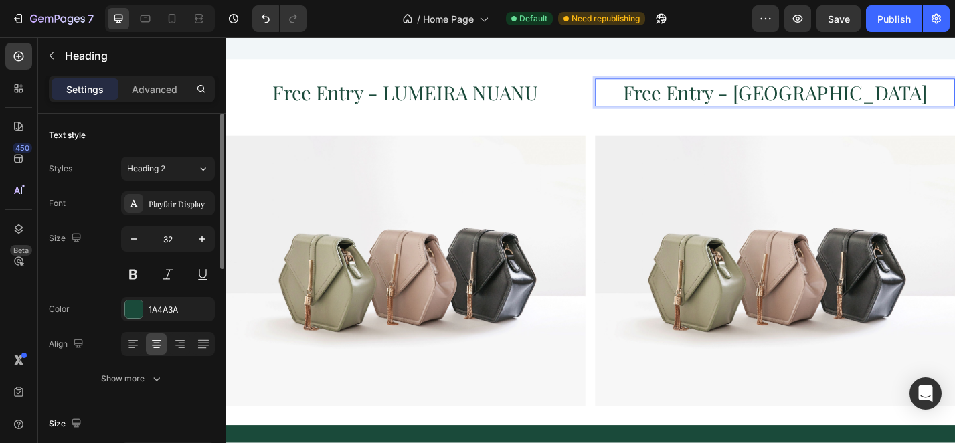
click at [803, 84] on p "Free Entry - [GEOGRAPHIC_DATA]" at bounding box center [830, 98] width 393 height 28
click at [934, 84] on p "Free Entry - [GEOGRAPHIC_DATA]" at bounding box center [830, 98] width 393 height 28
click at [921, 276] on img at bounding box center [830, 294] width 396 height 297
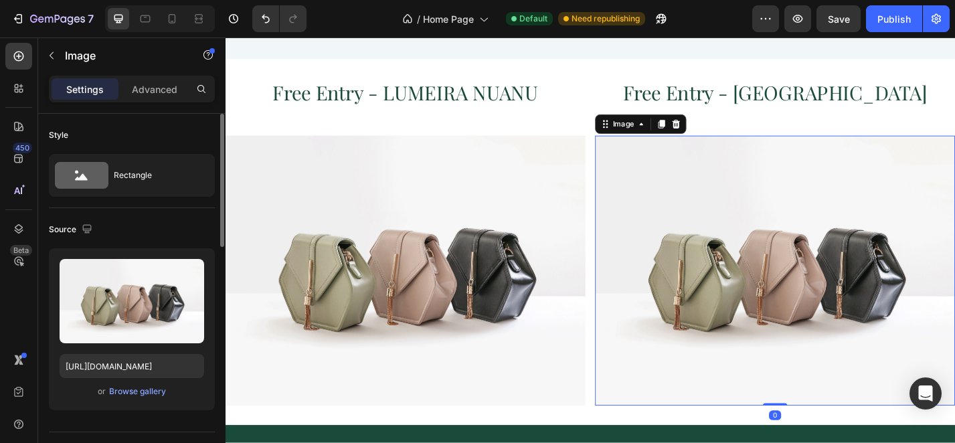
click at [123, 399] on div "or Browse gallery" at bounding box center [132, 391] width 145 height 16
click at [134, 387] on div "Browse gallery" at bounding box center [137, 391] width 57 height 12
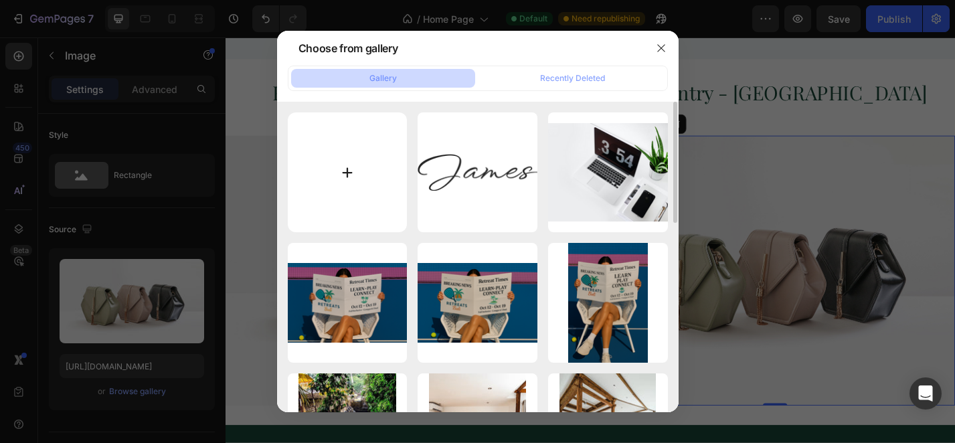
type input "C:\fakepath\Padel IG (Instagram Post (45)).png"
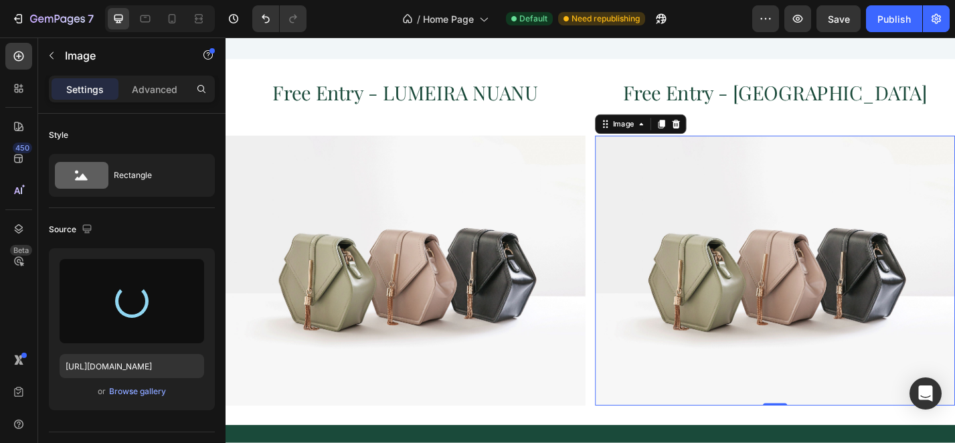
type input "[URL][DOMAIN_NAME]"
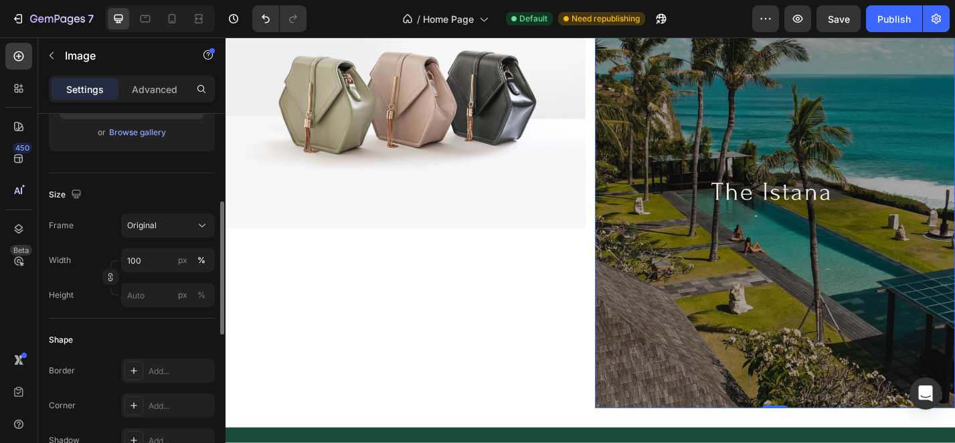
scroll to position [264, 0]
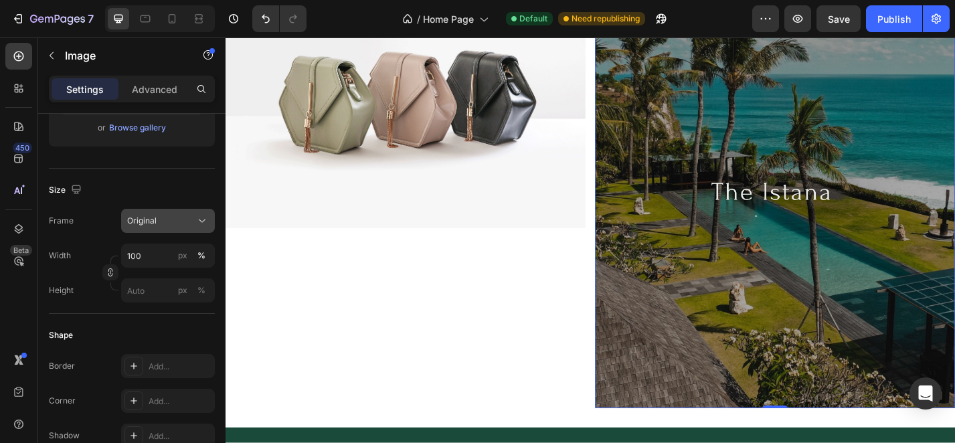
click at [158, 221] on div "Original" at bounding box center [160, 221] width 66 height 12
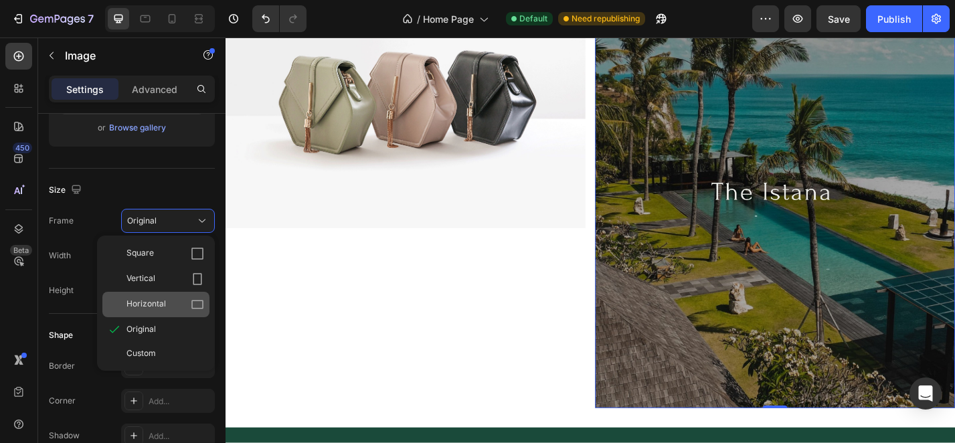
click at [159, 299] on span "Horizontal" at bounding box center [145, 304] width 39 height 13
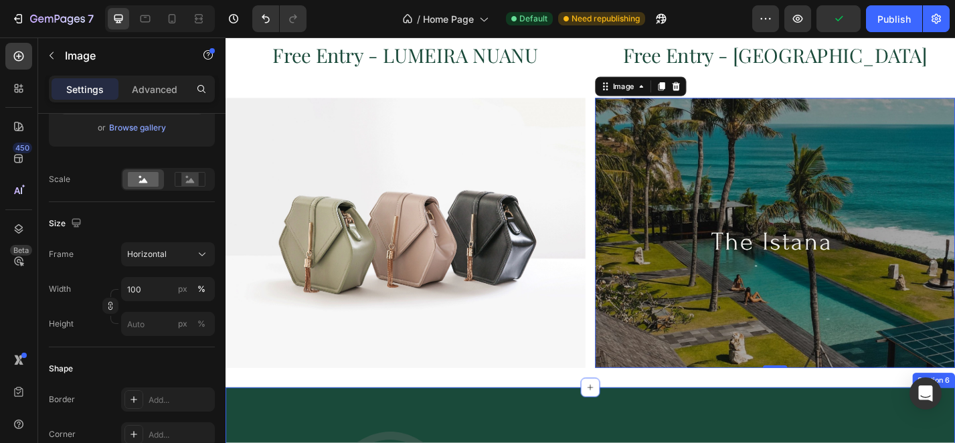
scroll to position [1853, 0]
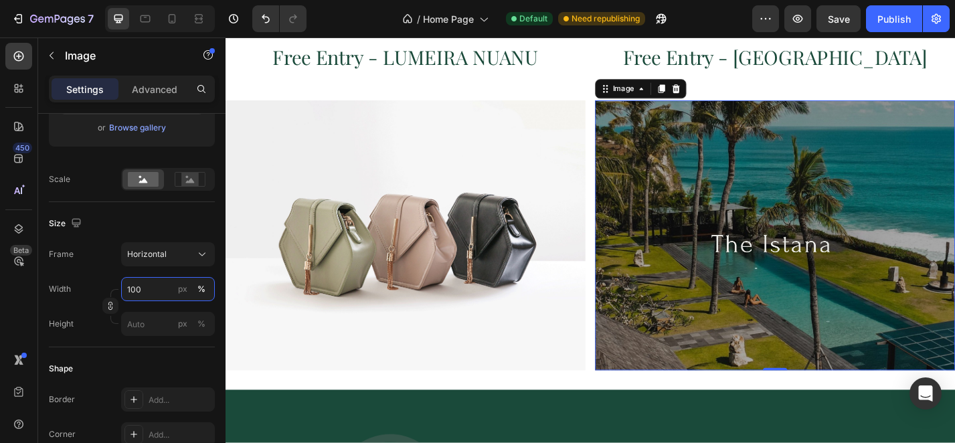
click at [164, 285] on input "100" at bounding box center [168, 289] width 94 height 24
click at [161, 262] on button "Horizontal" at bounding box center [168, 254] width 94 height 24
click at [200, 183] on icon at bounding box center [190, 179] width 31 height 15
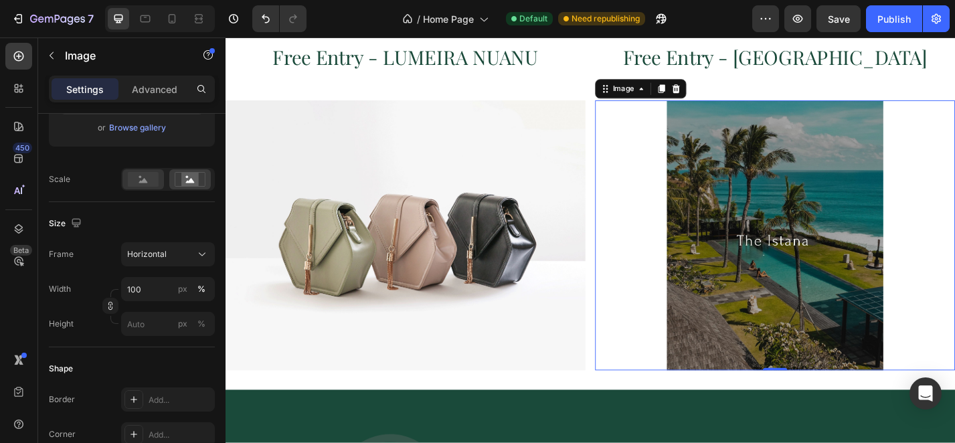
click at [157, 187] on div at bounding box center [142, 179] width 41 height 20
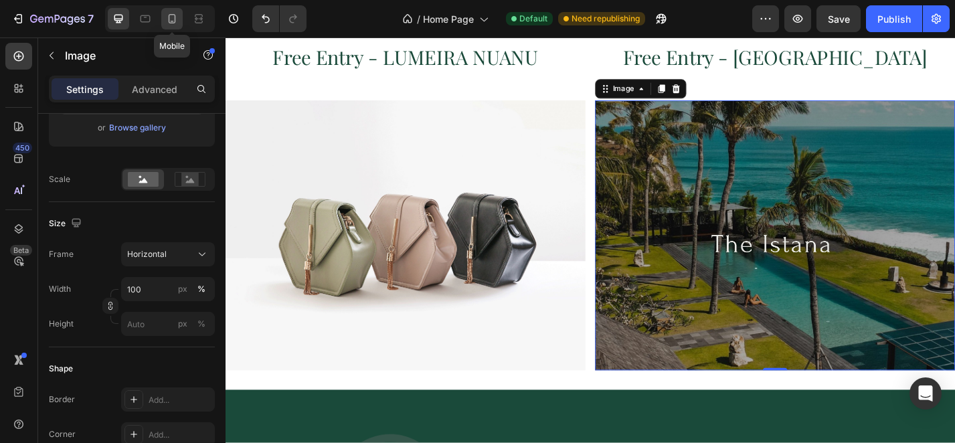
click at [172, 20] on icon at bounding box center [171, 18] width 13 height 13
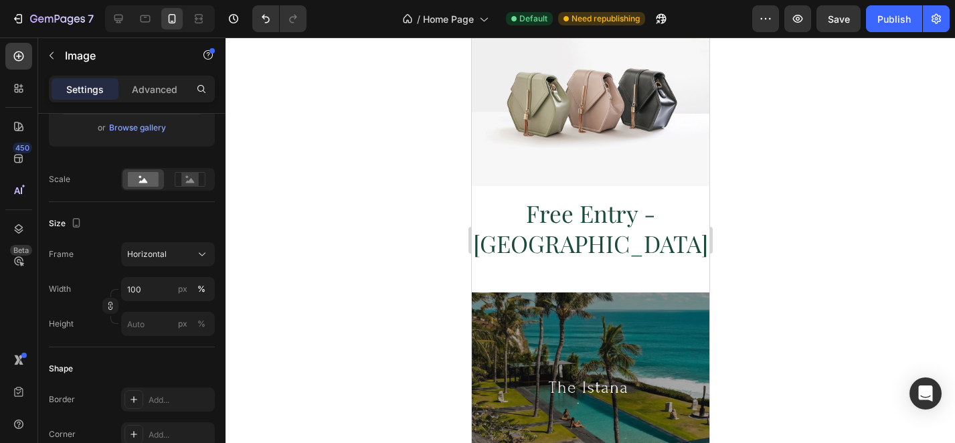
scroll to position [2270, 0]
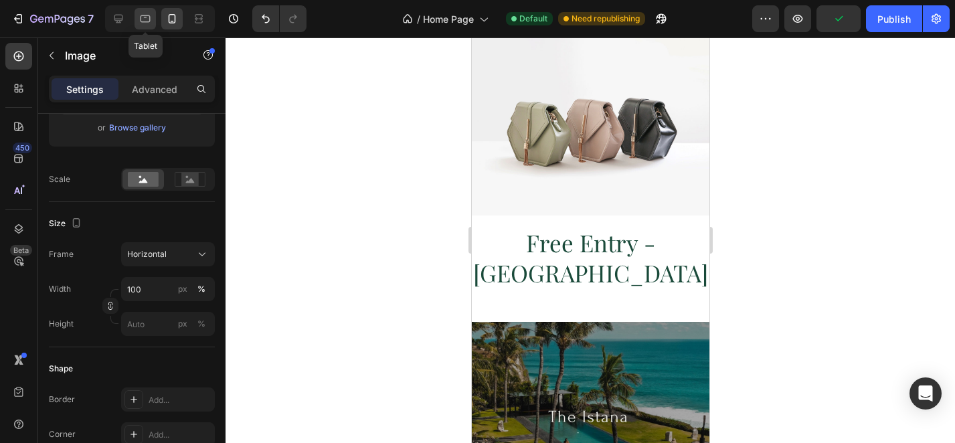
click at [144, 23] on icon at bounding box center [145, 18] width 13 height 13
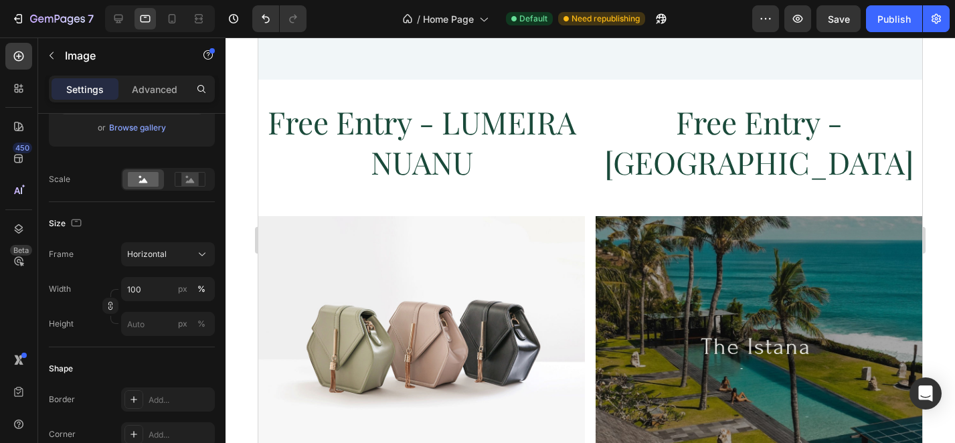
scroll to position [1905, 0]
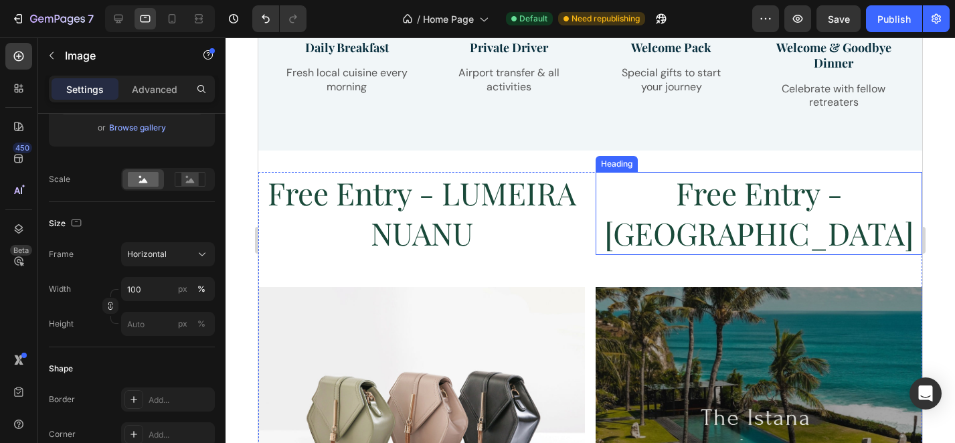
click at [699, 179] on h2 "Free Entry - [GEOGRAPHIC_DATA]" at bounding box center [759, 213] width 327 height 83
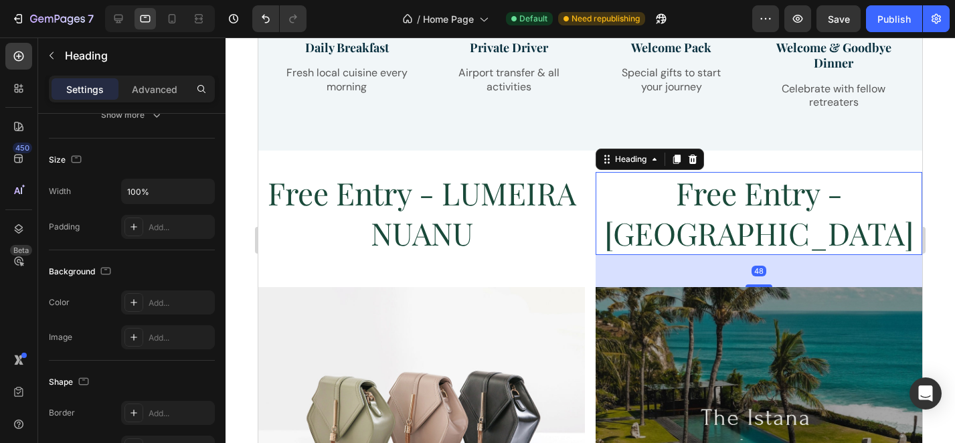
scroll to position [0, 0]
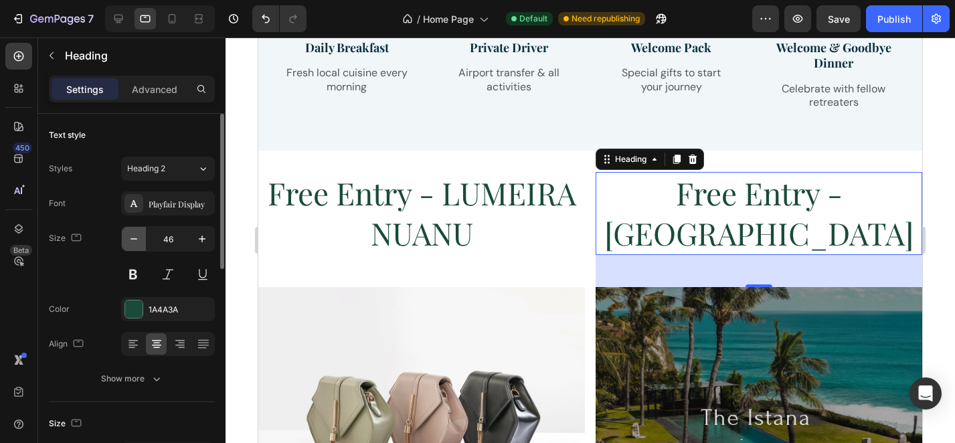
click at [132, 245] on icon "button" at bounding box center [133, 238] width 13 height 13
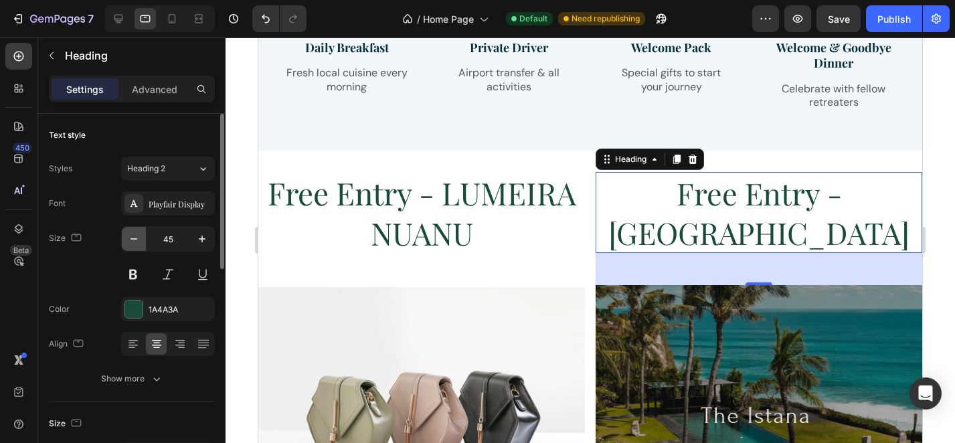
click at [132, 245] on icon "button" at bounding box center [133, 238] width 13 height 13
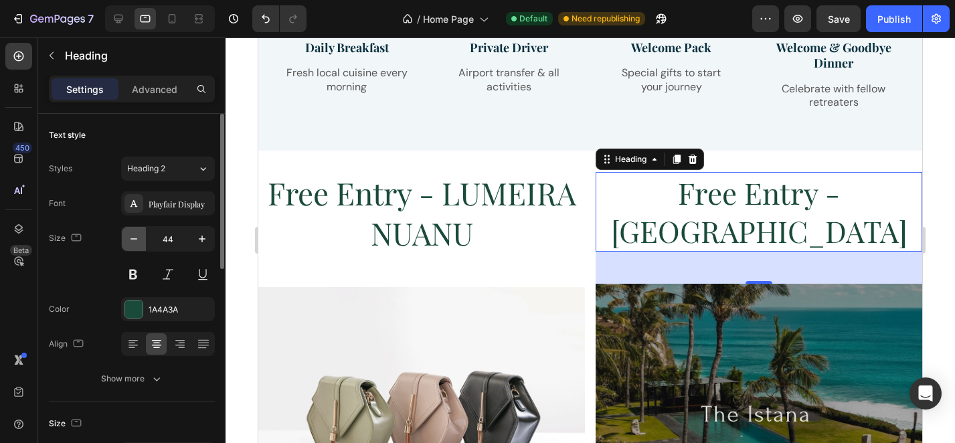
click at [132, 245] on icon "button" at bounding box center [133, 238] width 13 height 13
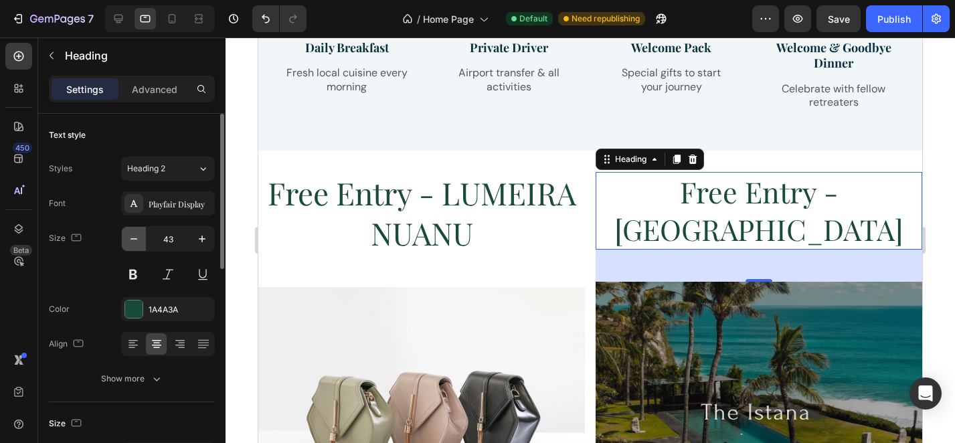
click at [132, 245] on icon "button" at bounding box center [133, 238] width 13 height 13
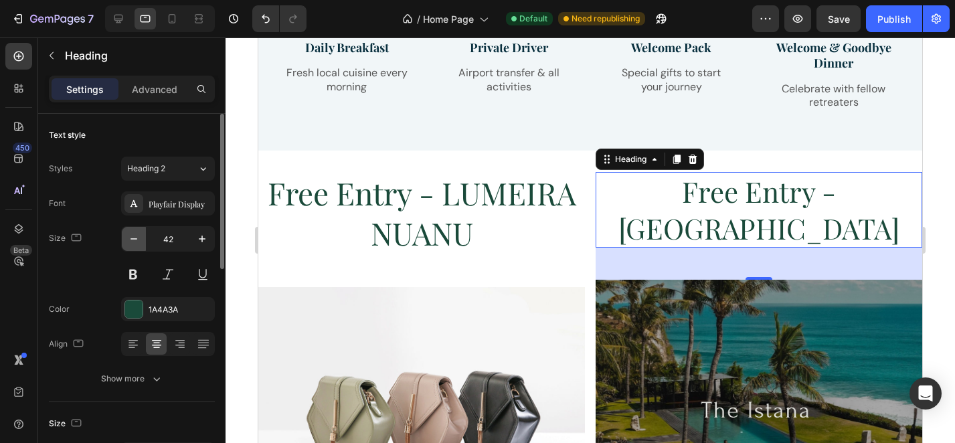
click at [132, 245] on icon "button" at bounding box center [133, 238] width 13 height 13
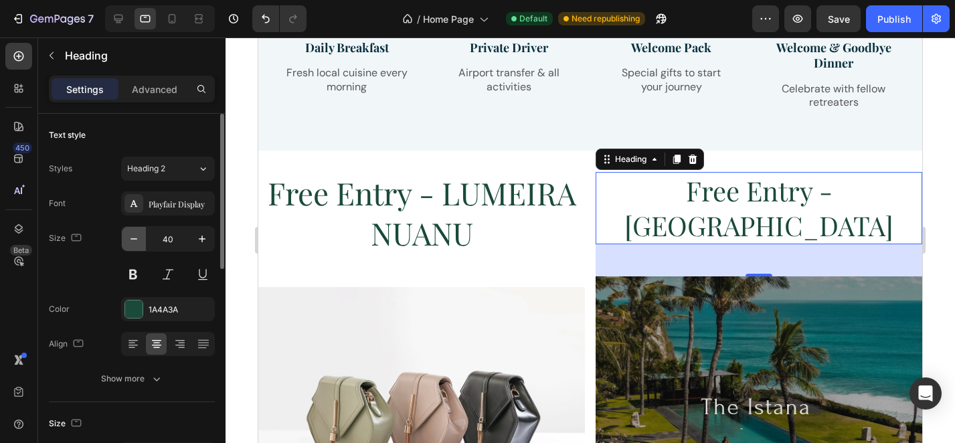
click at [132, 245] on icon "button" at bounding box center [133, 238] width 13 height 13
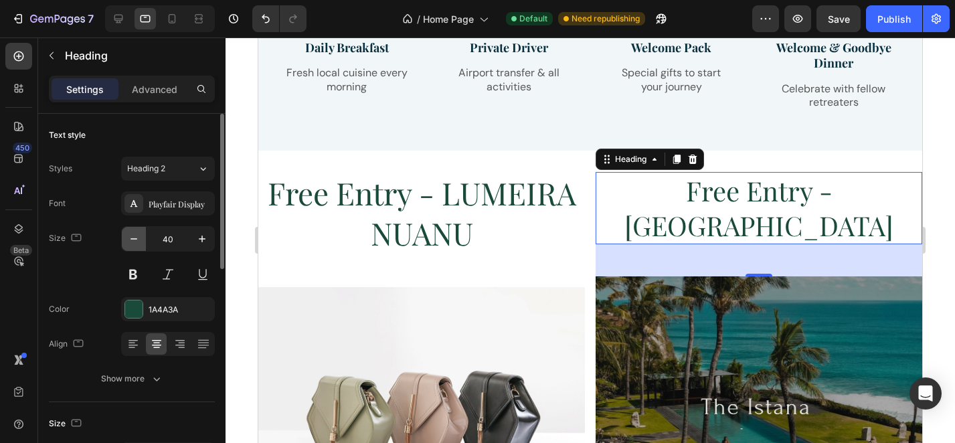
click at [132, 245] on icon "button" at bounding box center [133, 238] width 13 height 13
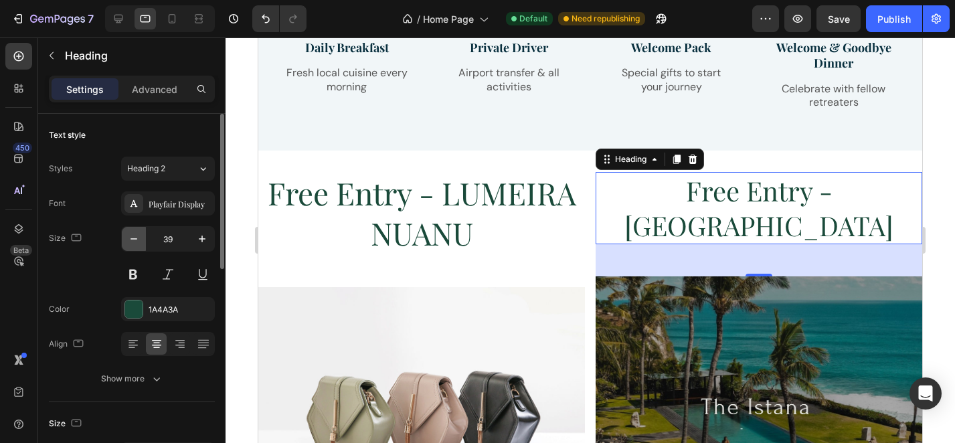
click at [132, 245] on icon "button" at bounding box center [133, 238] width 13 height 13
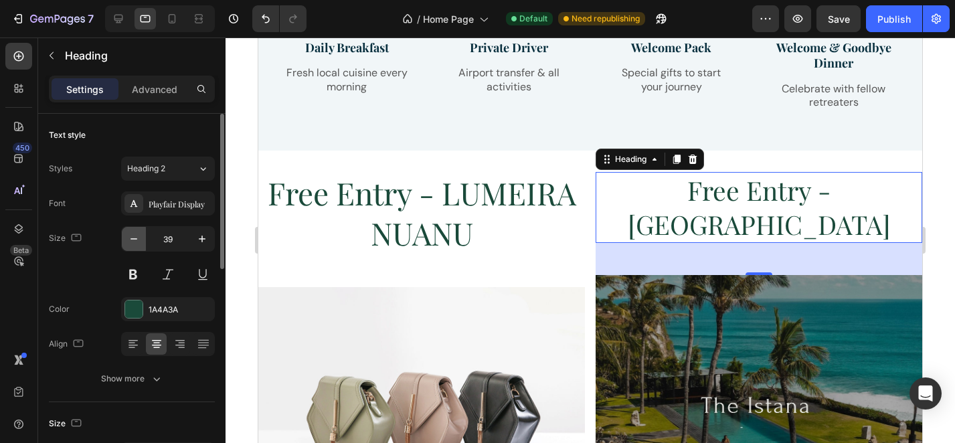
click at [132, 245] on icon "button" at bounding box center [133, 238] width 13 height 13
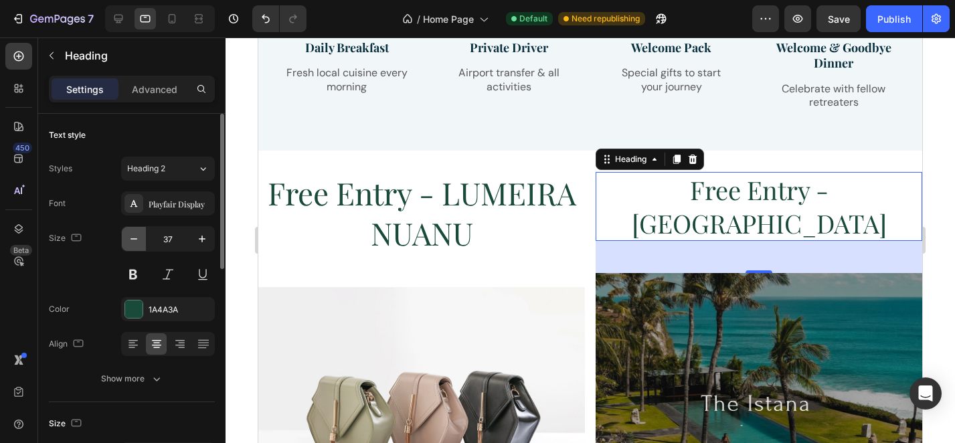
click at [132, 245] on icon "button" at bounding box center [133, 238] width 13 height 13
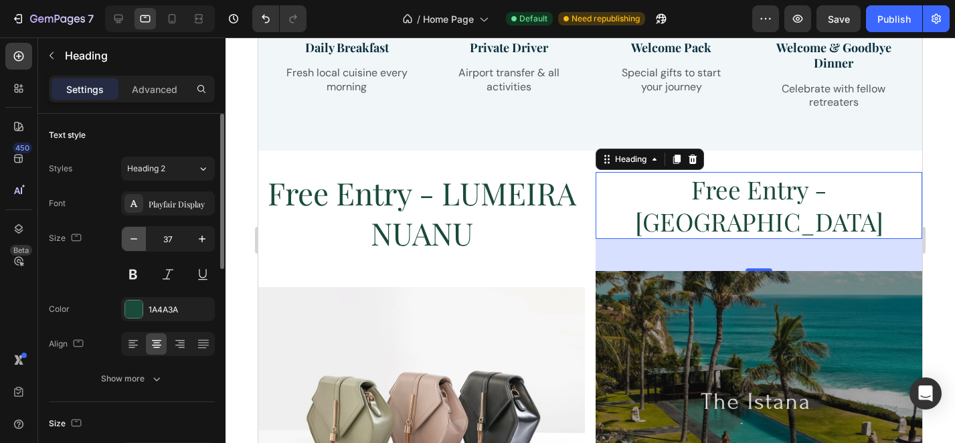
click at [132, 245] on icon "button" at bounding box center [133, 238] width 13 height 13
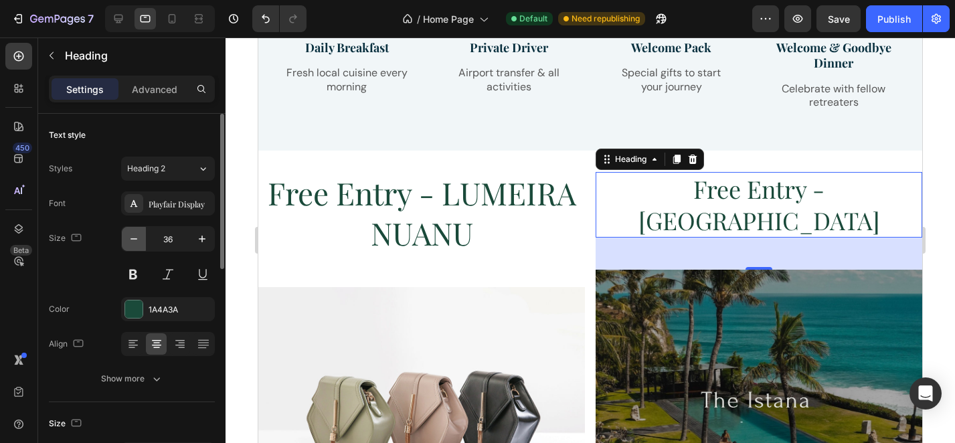
click at [132, 245] on icon "button" at bounding box center [133, 238] width 13 height 13
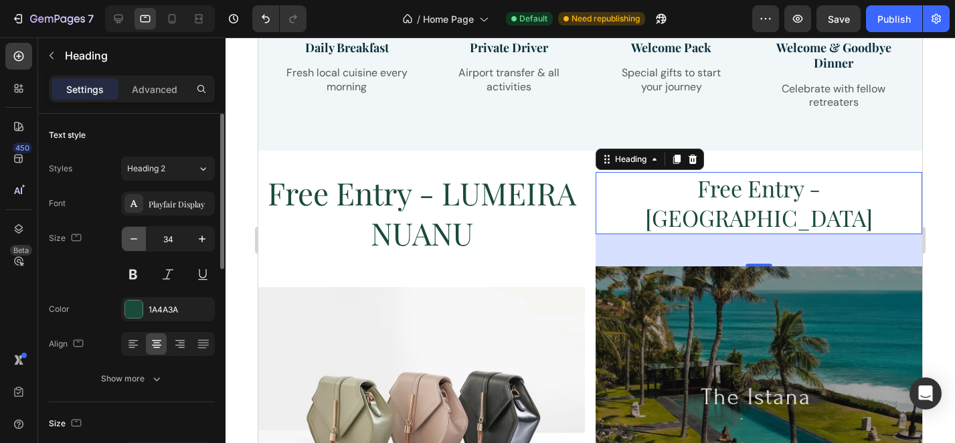
click at [132, 245] on icon "button" at bounding box center [133, 238] width 13 height 13
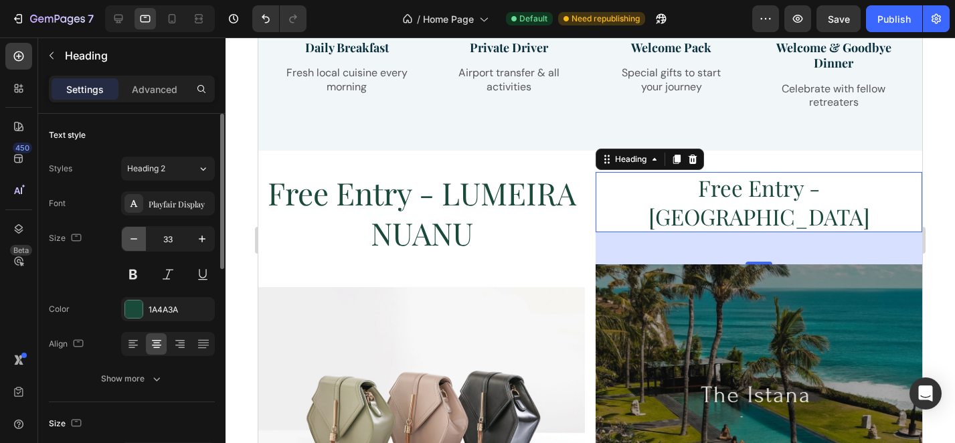
click at [132, 245] on icon "button" at bounding box center [133, 238] width 13 height 13
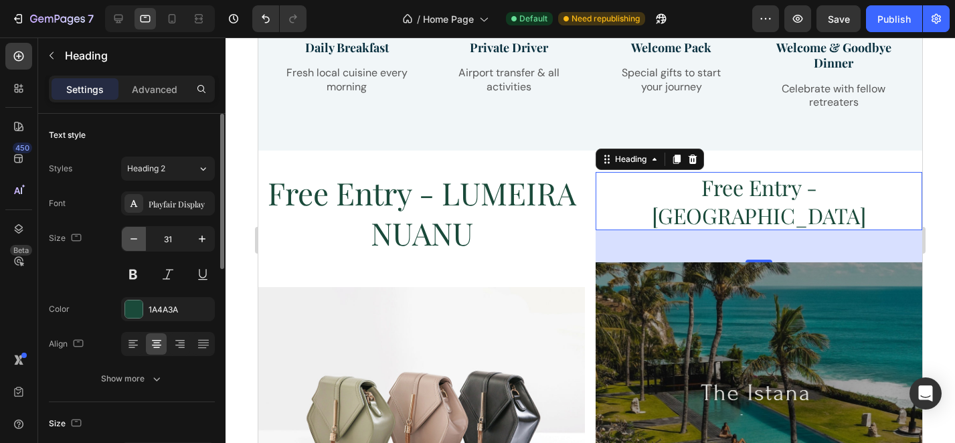
click at [132, 245] on icon "button" at bounding box center [133, 238] width 13 height 13
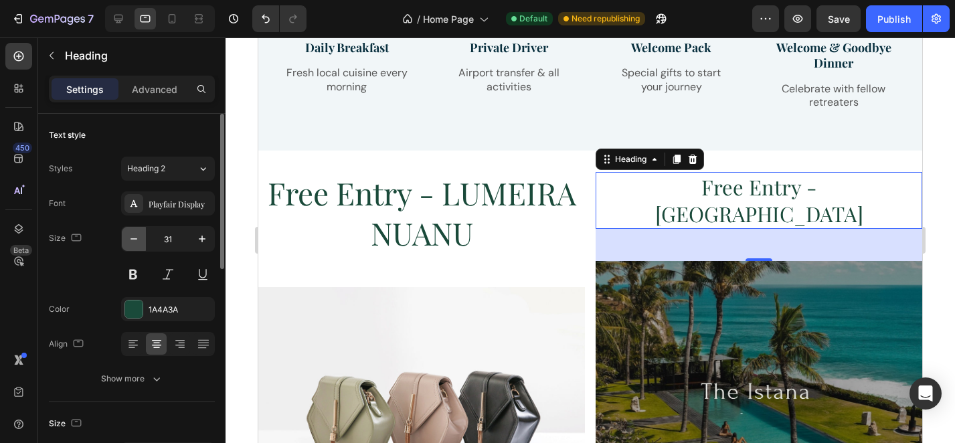
click at [132, 245] on icon "button" at bounding box center [133, 238] width 13 height 13
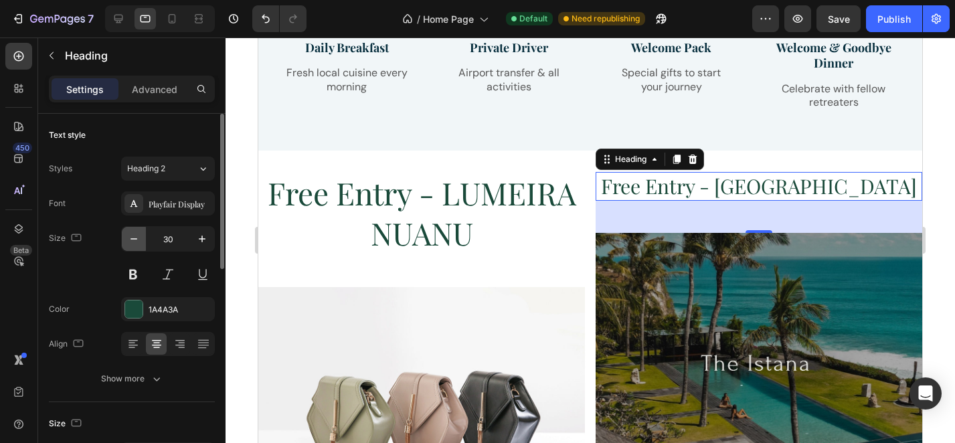
click at [132, 245] on icon "button" at bounding box center [133, 238] width 13 height 13
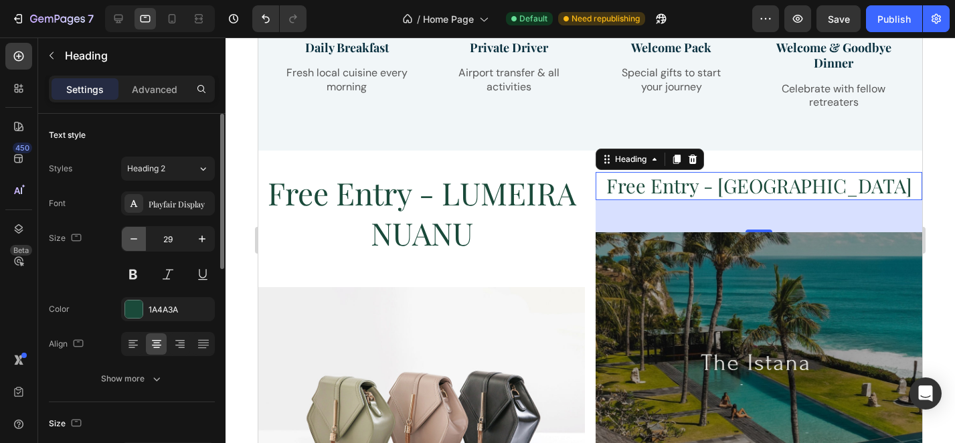
click at [132, 245] on icon "button" at bounding box center [133, 238] width 13 height 13
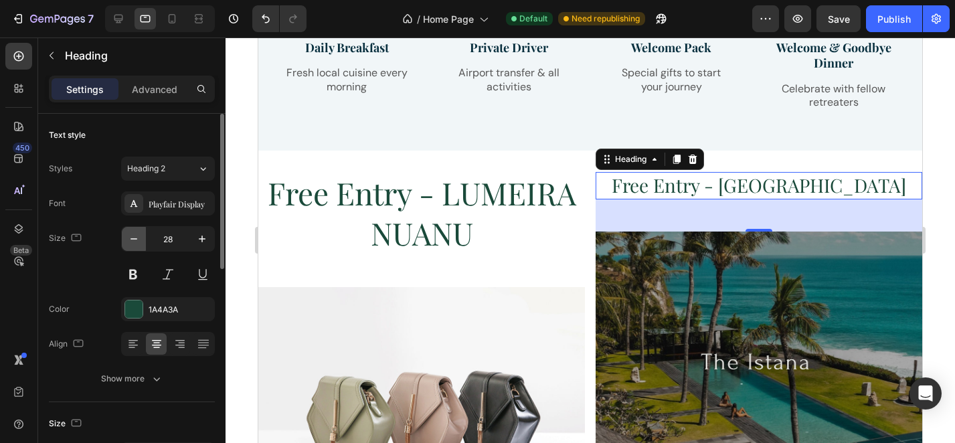
click at [132, 245] on icon "button" at bounding box center [133, 238] width 13 height 13
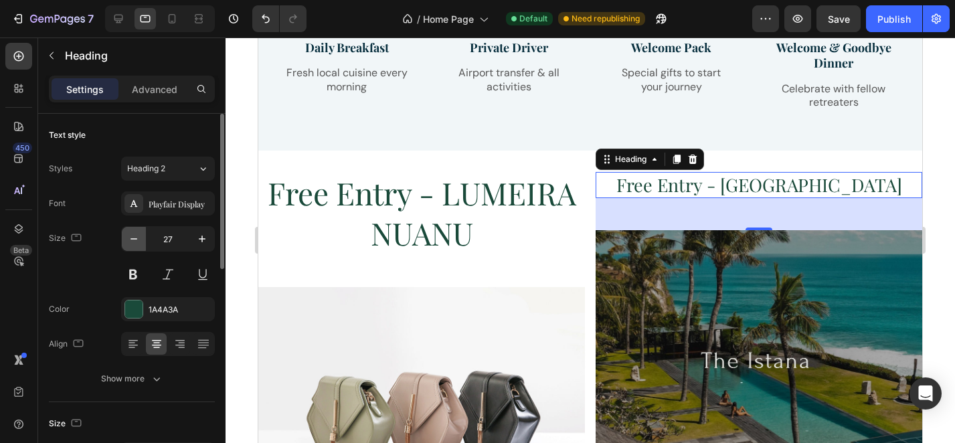
click at [132, 245] on icon "button" at bounding box center [133, 238] width 13 height 13
type input "26"
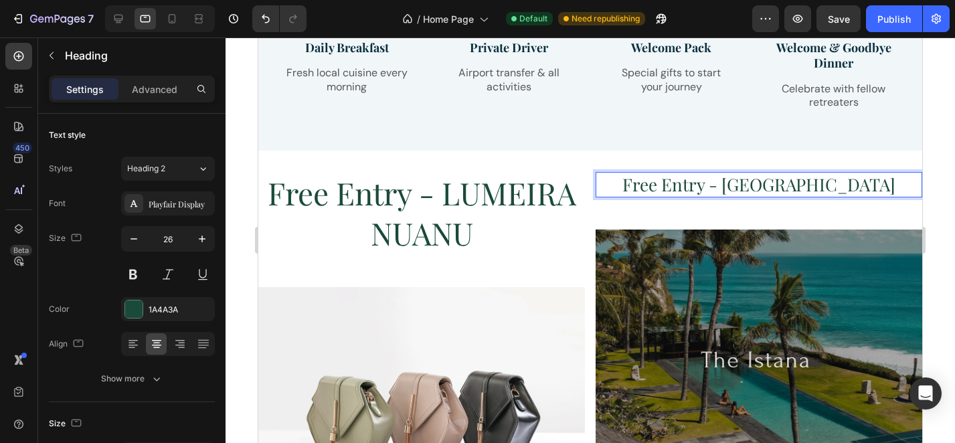
click at [832, 172] on h2 "Free Entry - [GEOGRAPHIC_DATA]" at bounding box center [759, 184] width 327 height 25
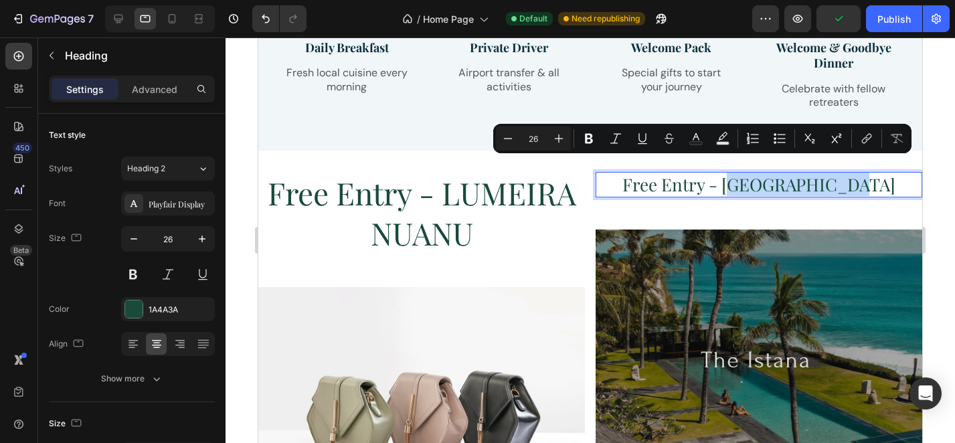
drag, startPoint x: 883, startPoint y: 171, endPoint x: 745, endPoint y: 178, distance: 137.3
click at [745, 178] on p "Free Entry - [GEOGRAPHIC_DATA]" at bounding box center [759, 184] width 324 height 23
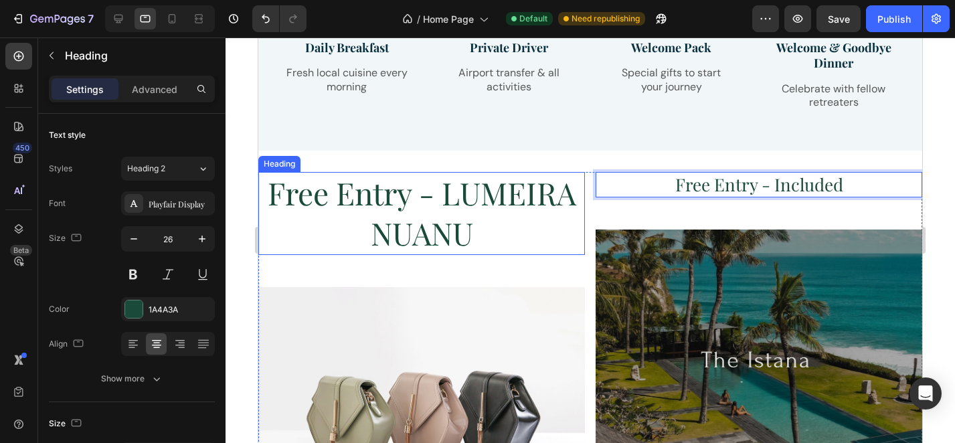
click at [530, 215] on h2 "Free Entry - LUMEIRA NUANU" at bounding box center [421, 213] width 327 height 83
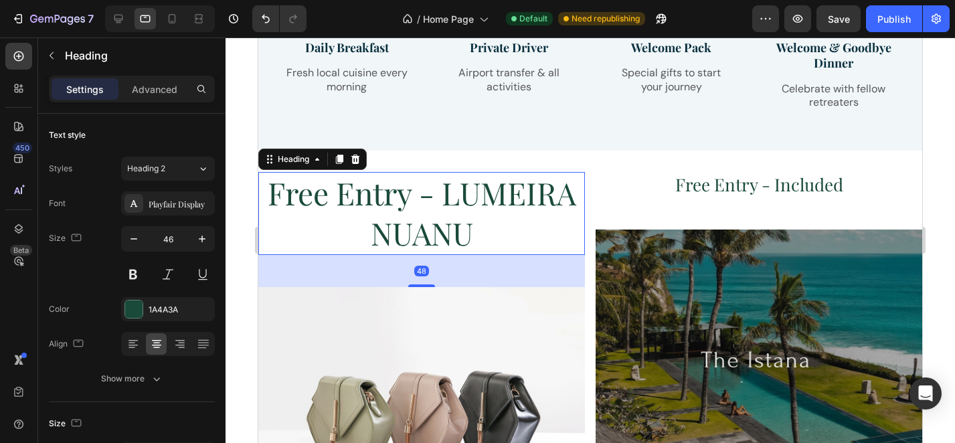
click at [530, 215] on h2 "Free Entry - LUMEIRA NUANU" at bounding box center [421, 213] width 327 height 83
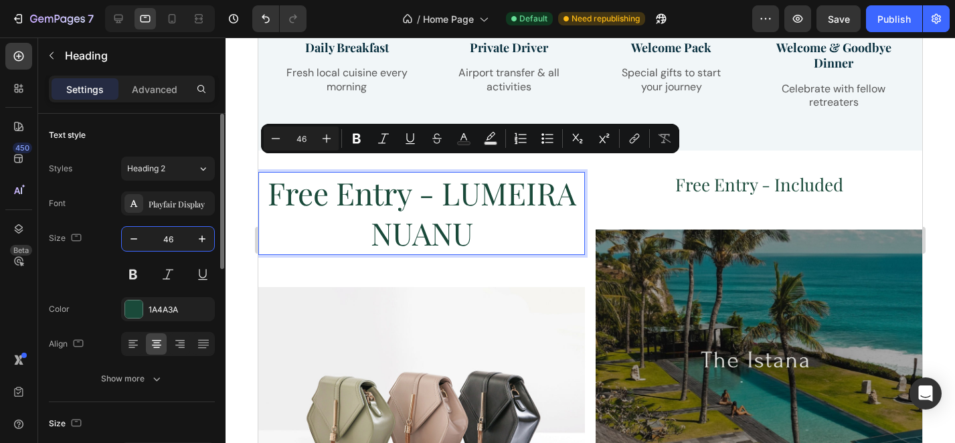
click at [172, 234] on input "46" at bounding box center [168, 239] width 44 height 24
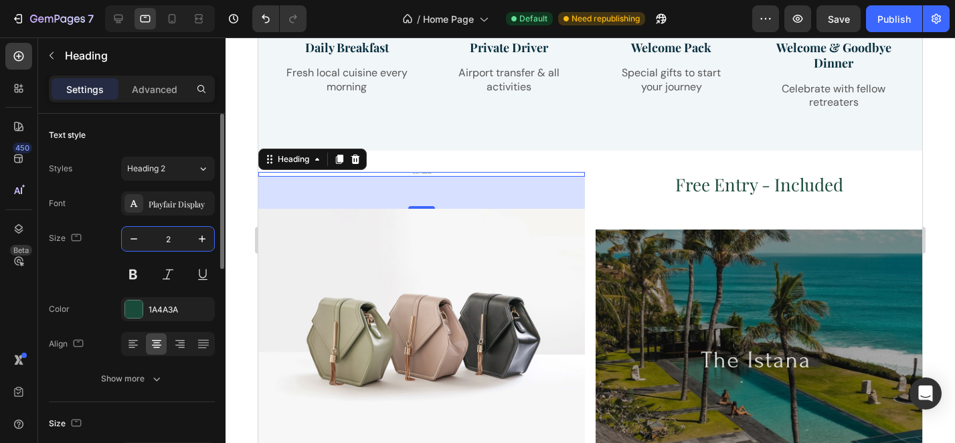
type input "26"
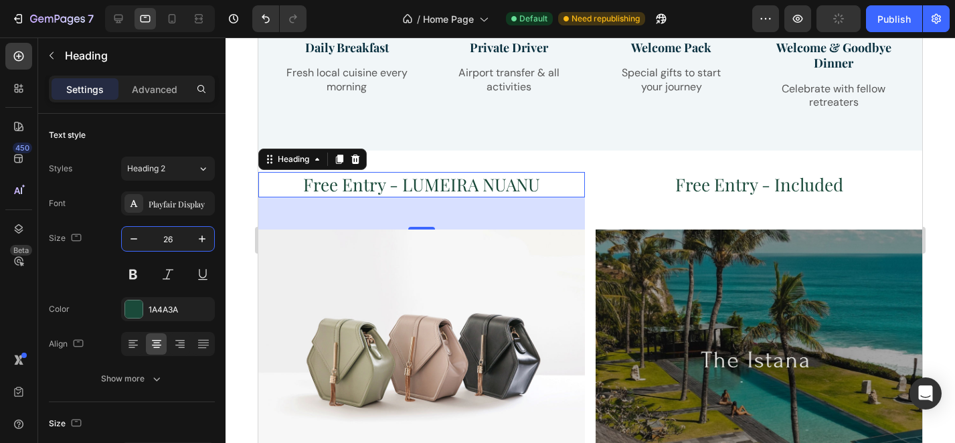
click at [942, 169] on div at bounding box center [589, 239] width 729 height 405
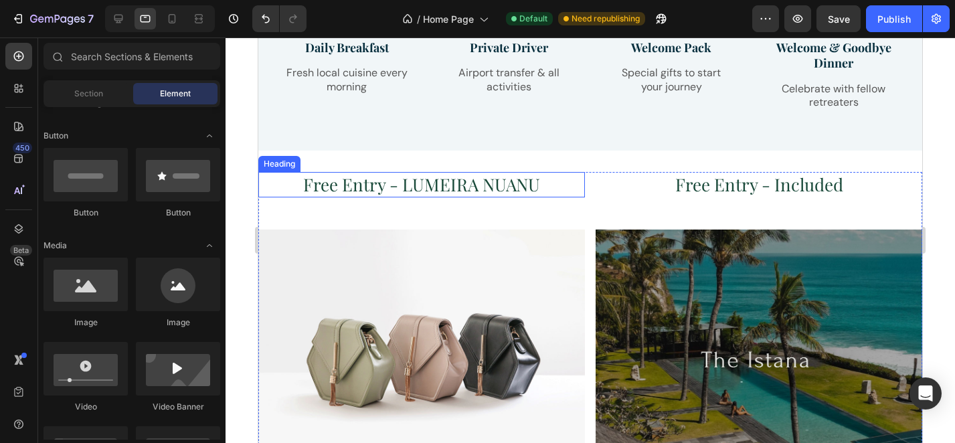
click at [480, 173] on p "Free Entry - LUMEIRA NUANU" at bounding box center [422, 184] width 324 height 23
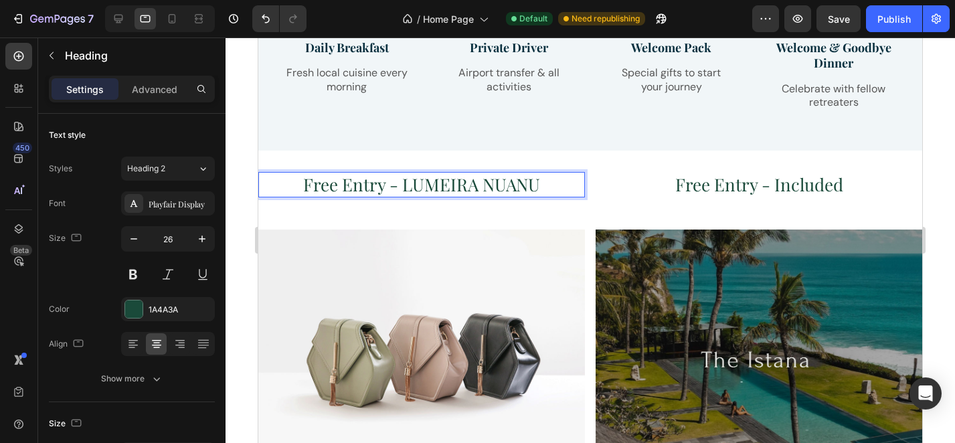
click at [480, 173] on p "Free Entry - LUMEIRA NUANU" at bounding box center [422, 184] width 324 height 23
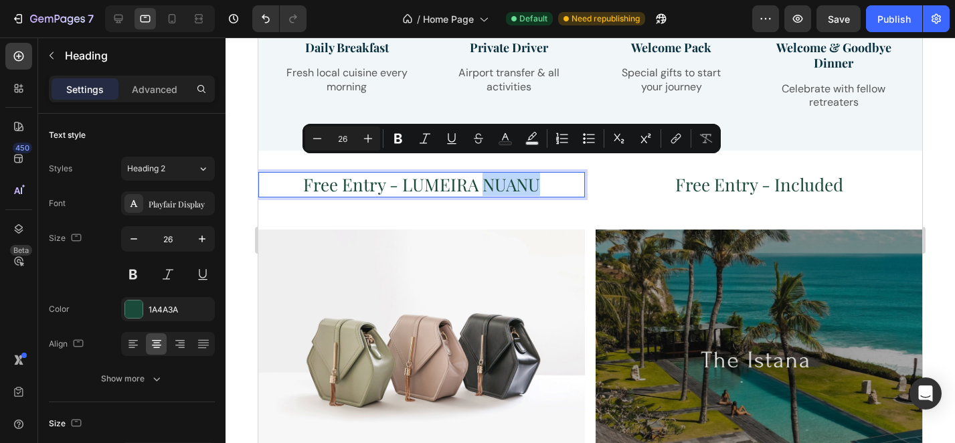
click at [531, 173] on p "Free Entry - LUMEIRA NUANU" at bounding box center [422, 184] width 324 height 23
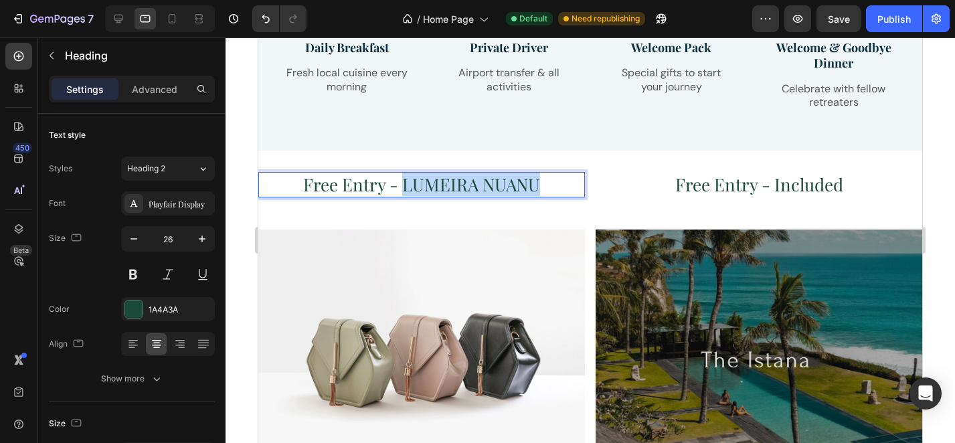
drag, startPoint x: 553, startPoint y: 173, endPoint x: 405, endPoint y: 175, distance: 147.2
click at [405, 175] on p "Free Entry - LUMEIRA NUANU" at bounding box center [422, 184] width 324 height 23
click at [935, 158] on div at bounding box center [589, 239] width 729 height 405
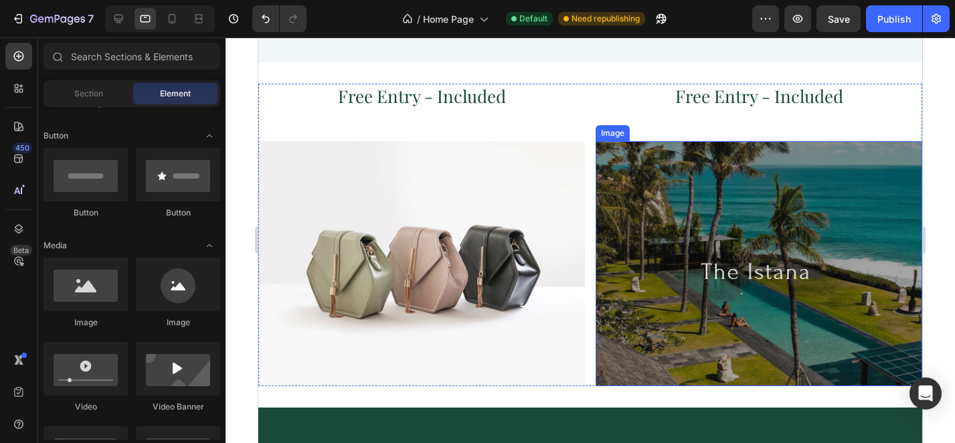
scroll to position [1996, 0]
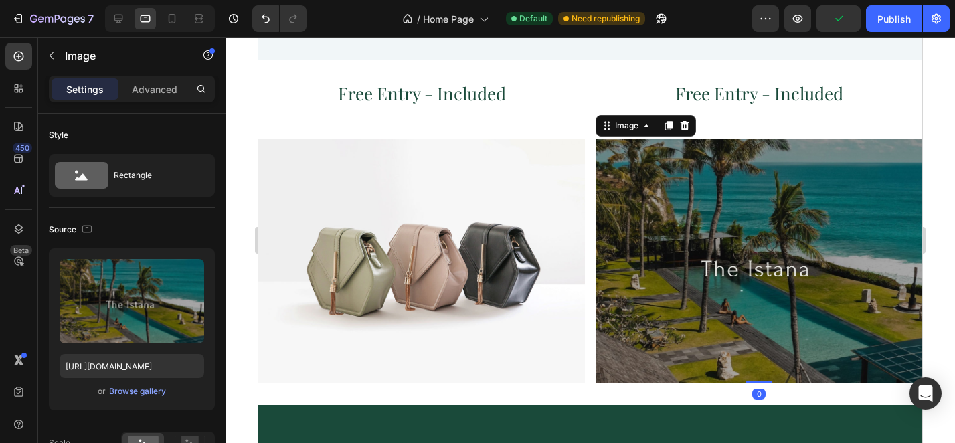
click at [782, 274] on img at bounding box center [759, 261] width 327 height 245
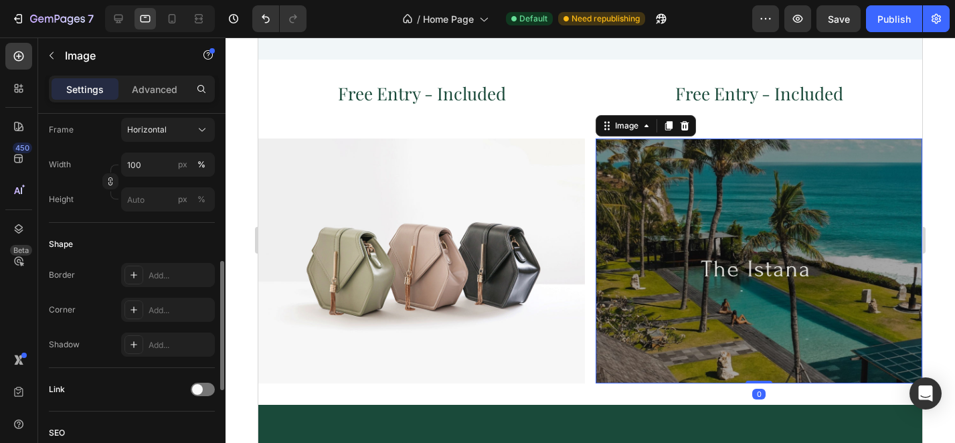
scroll to position [397, 0]
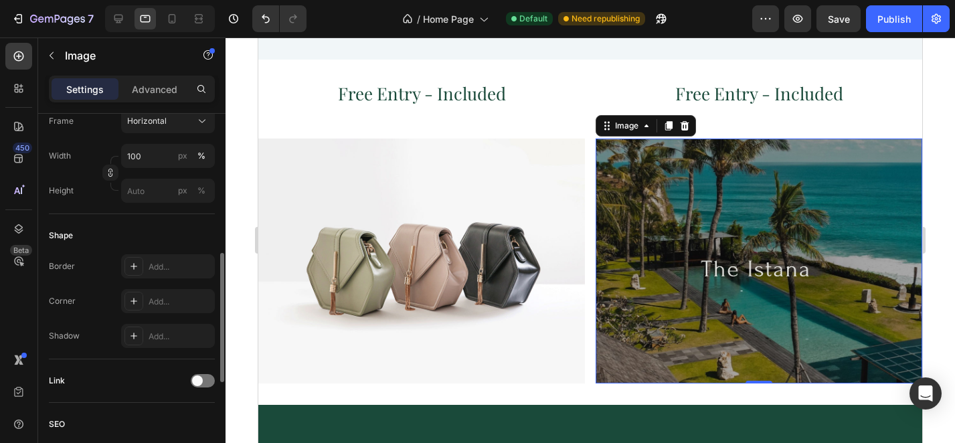
click at [154, 168] on div "Width 100 px % Height px %" at bounding box center [132, 173] width 166 height 59
click at [155, 157] on input "100" at bounding box center [168, 156] width 94 height 24
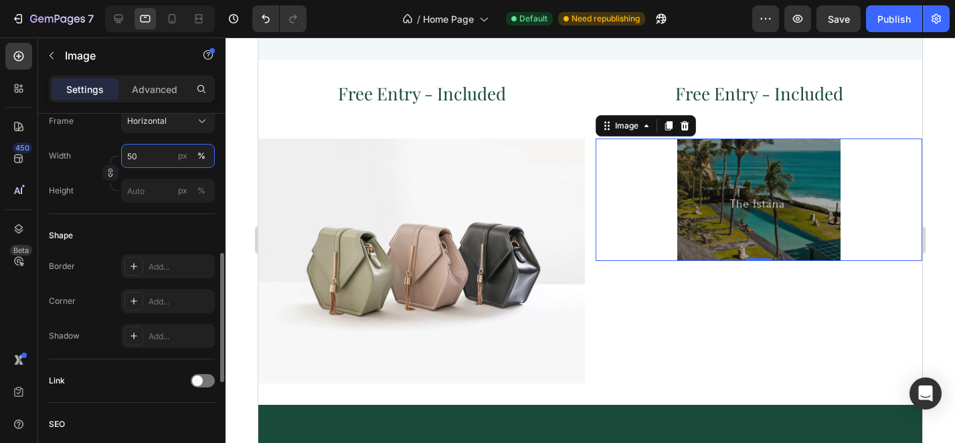
type input "50"
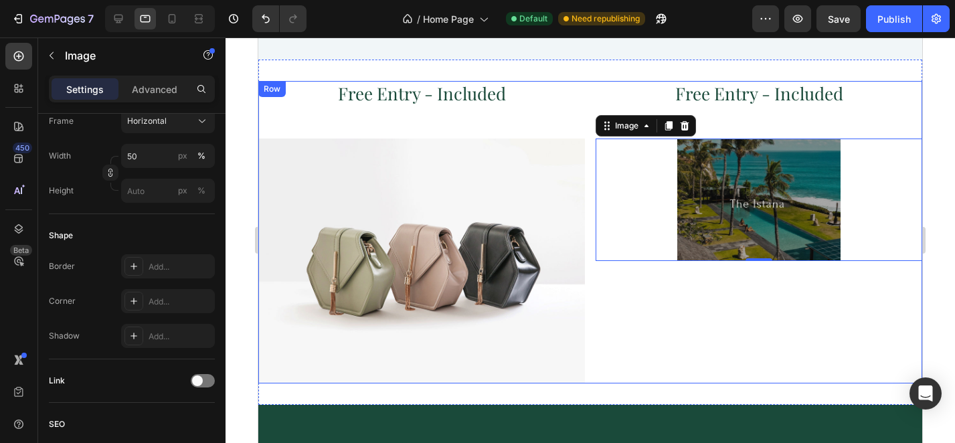
click at [766, 288] on div "Free Entry - Included Heading Image 0" at bounding box center [759, 232] width 327 height 302
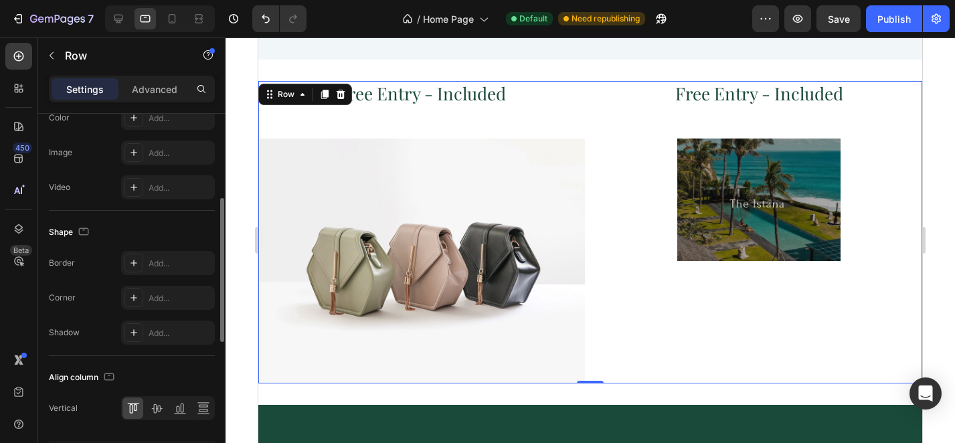
scroll to position [567, 0]
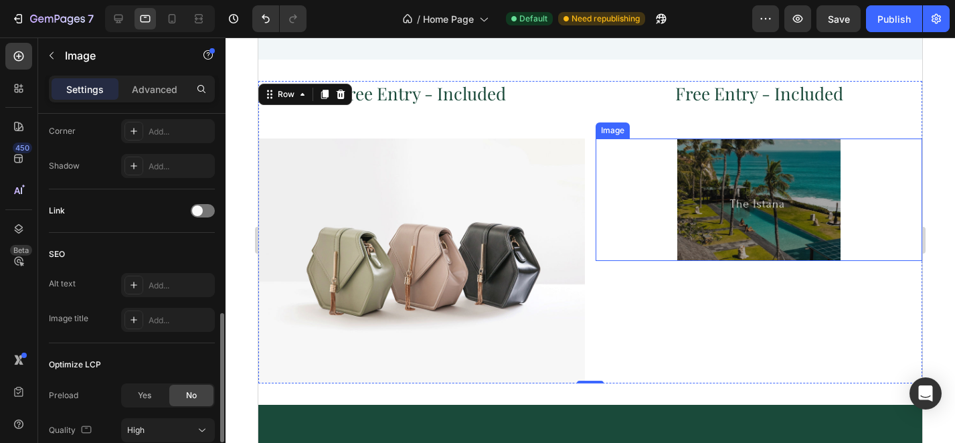
click at [762, 183] on img at bounding box center [758, 200] width 163 height 122
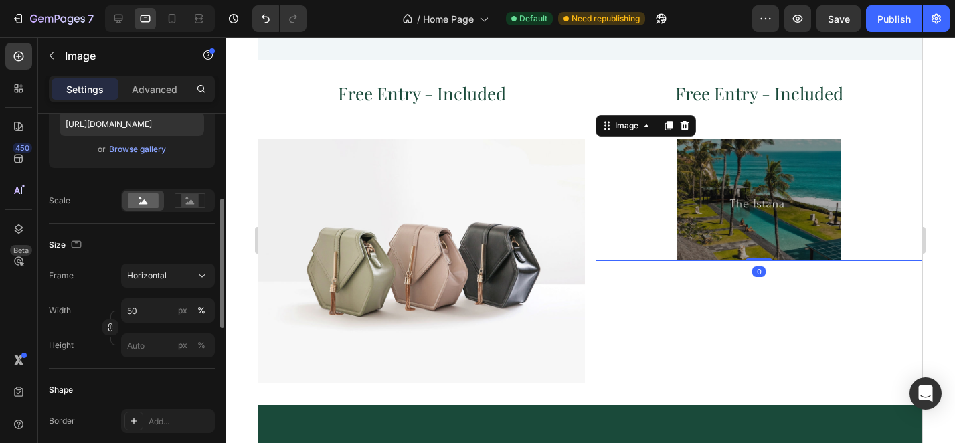
scroll to position [316, 0]
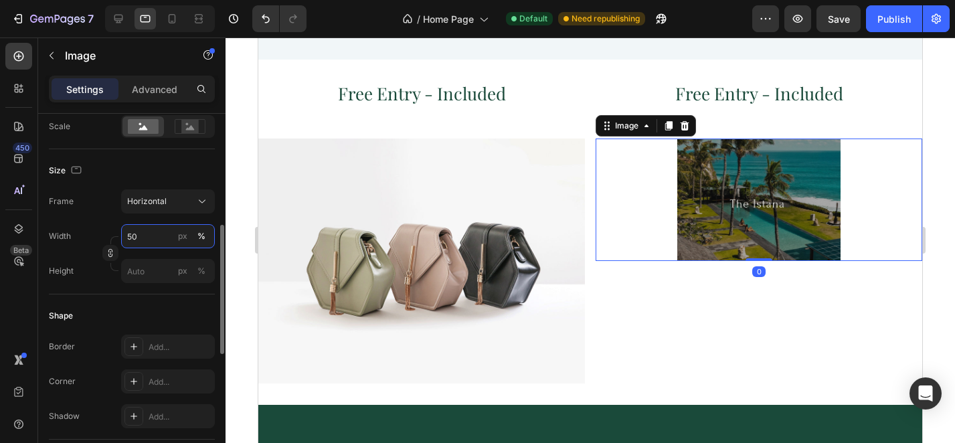
click at [145, 239] on input "50" at bounding box center [168, 236] width 94 height 24
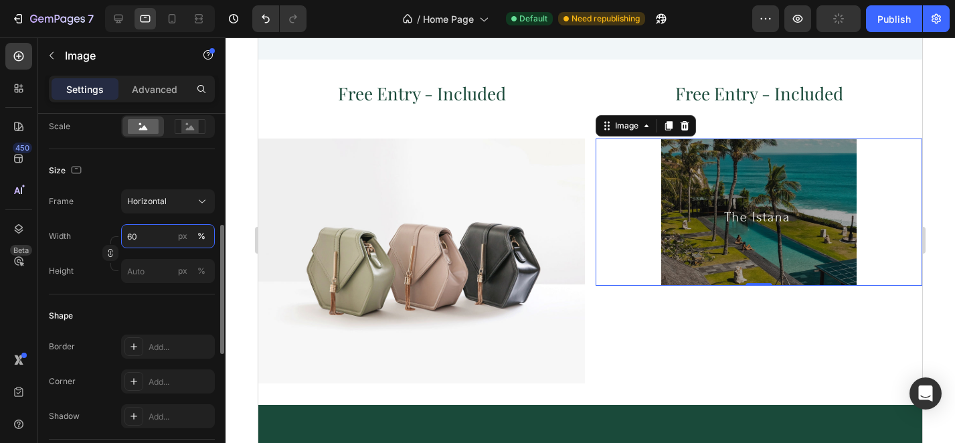
type input "60"
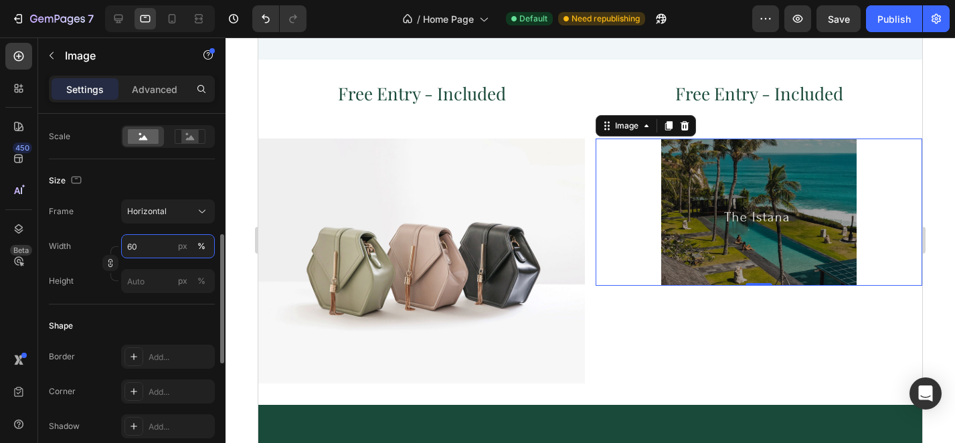
scroll to position [323, 0]
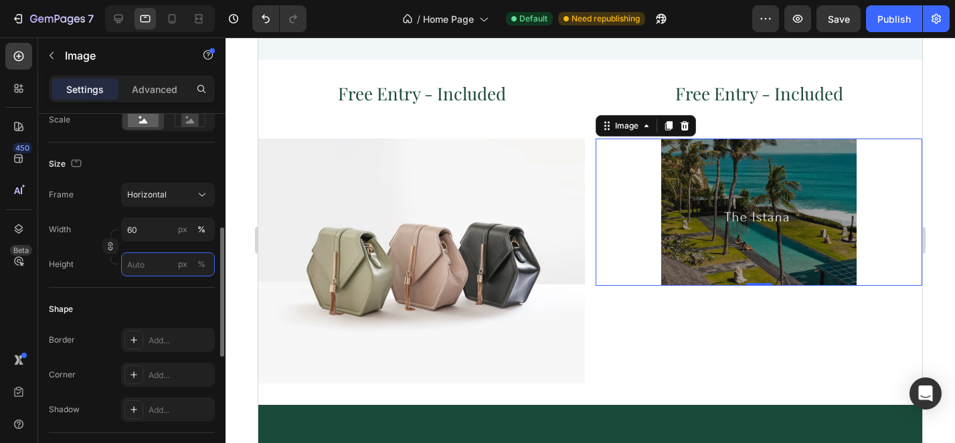
click at [151, 268] on input "px %" at bounding box center [168, 264] width 94 height 24
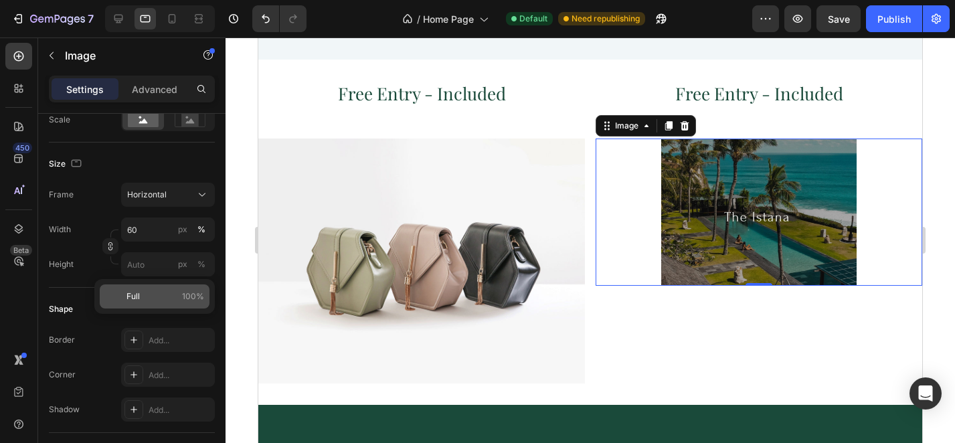
click at [146, 294] on p "Full 100%" at bounding box center [165, 296] width 78 height 12
type input "100"
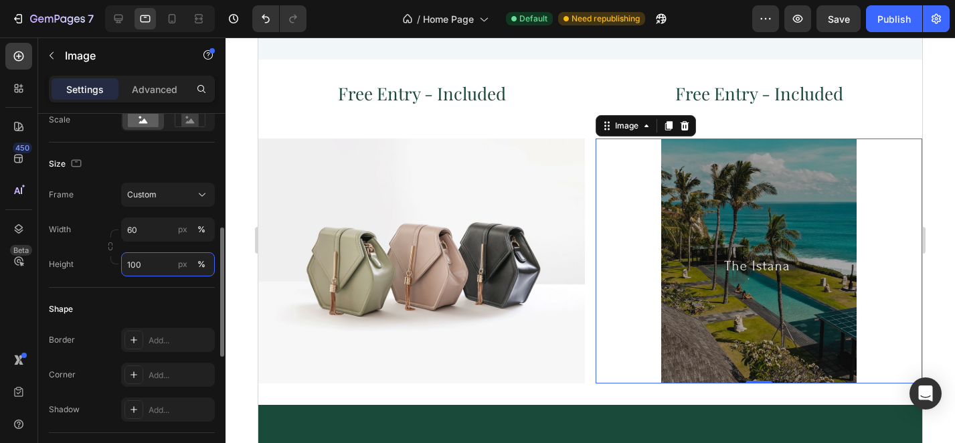
click at [146, 268] on input "100" at bounding box center [168, 264] width 94 height 24
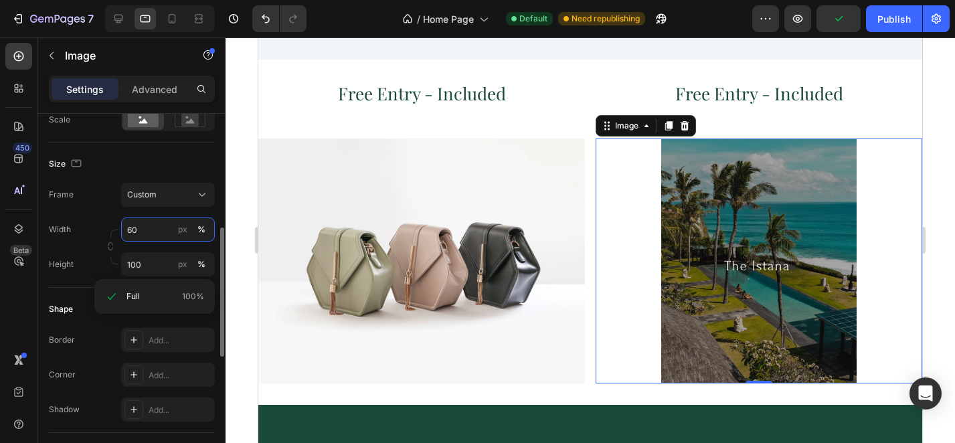
click at [161, 238] on input "60" at bounding box center [168, 229] width 94 height 24
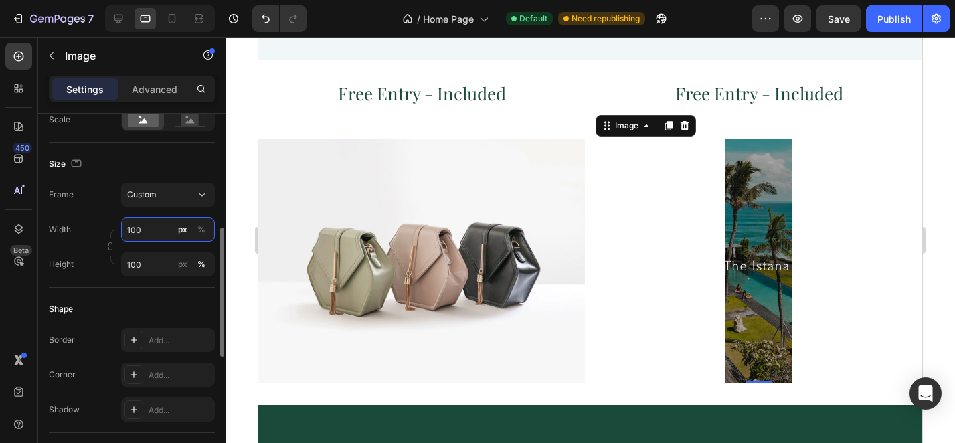
type input "100"
click at [104, 223] on div "Width 100 px %" at bounding box center [132, 229] width 166 height 24
click at [147, 270] on input "100" at bounding box center [168, 264] width 94 height 24
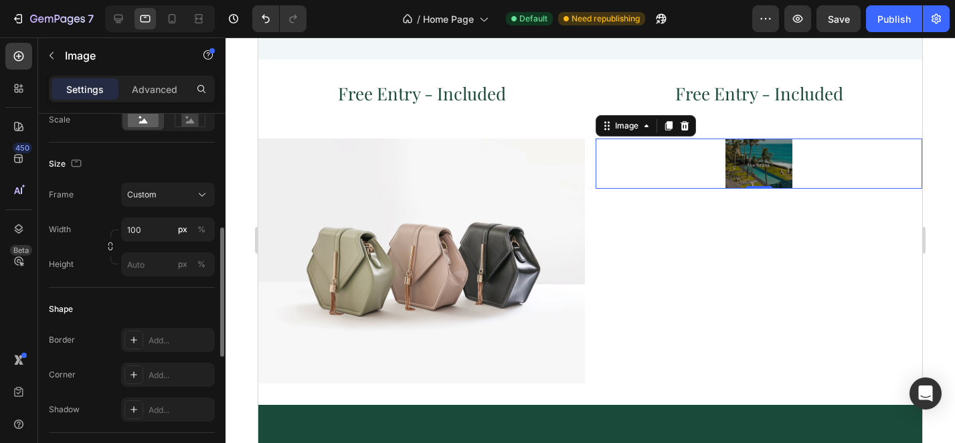
click at [114, 289] on div "Shape Border Add... Corner Add... Shadow Add..." at bounding box center [132, 360] width 166 height 145
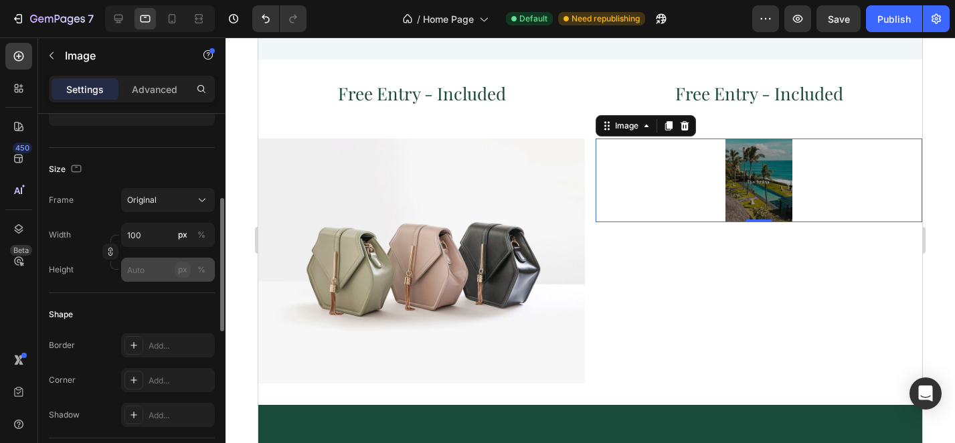
scroll to position [269, 0]
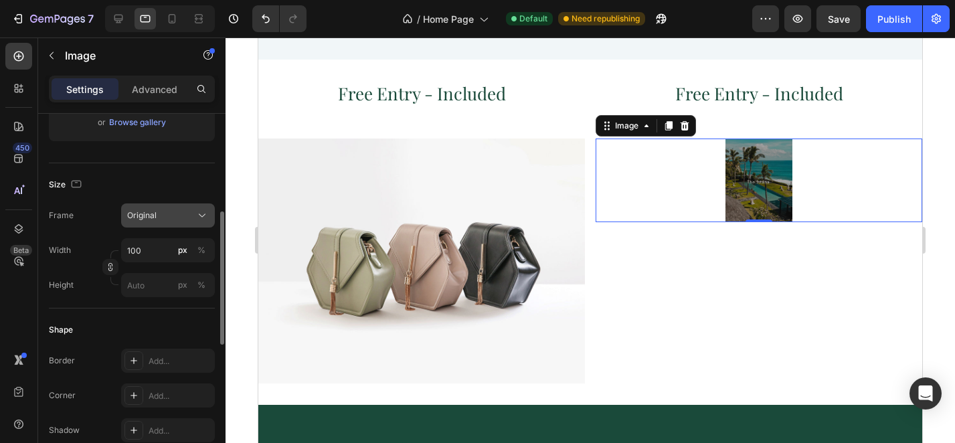
click at [179, 215] on div "Original" at bounding box center [160, 215] width 66 height 12
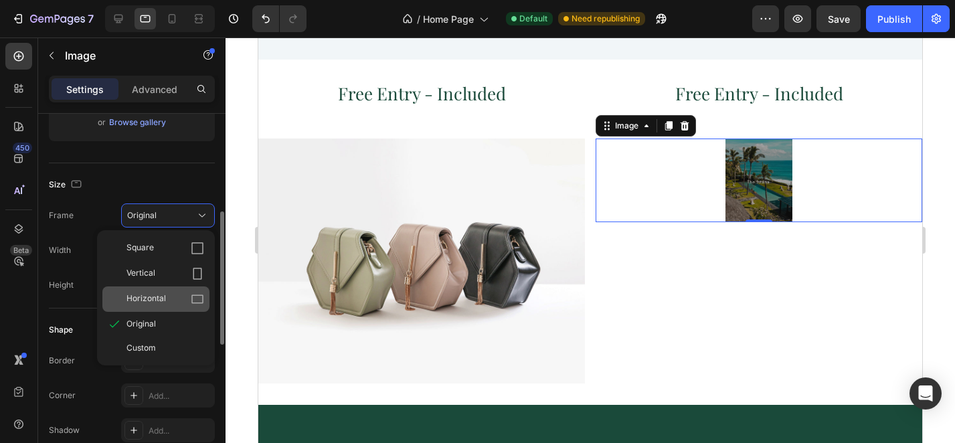
click at [164, 298] on span "Horizontal" at bounding box center [145, 298] width 39 height 13
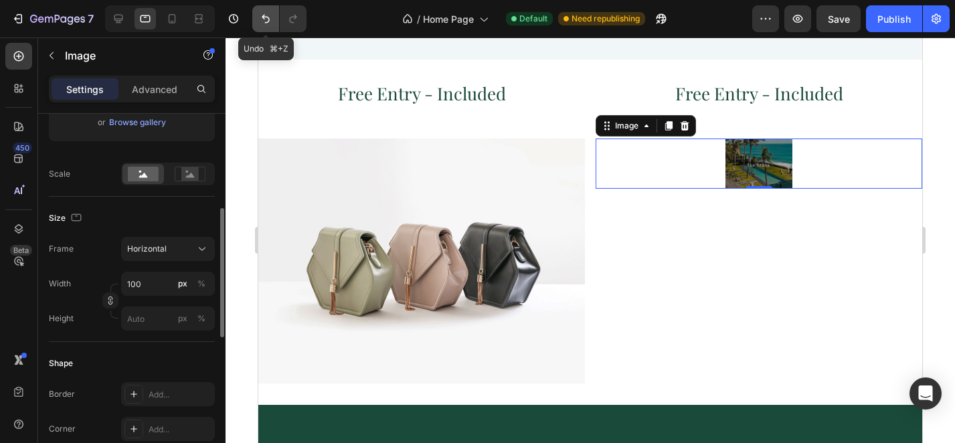
click at [268, 17] on icon "Undo/Redo" at bounding box center [266, 19] width 8 height 9
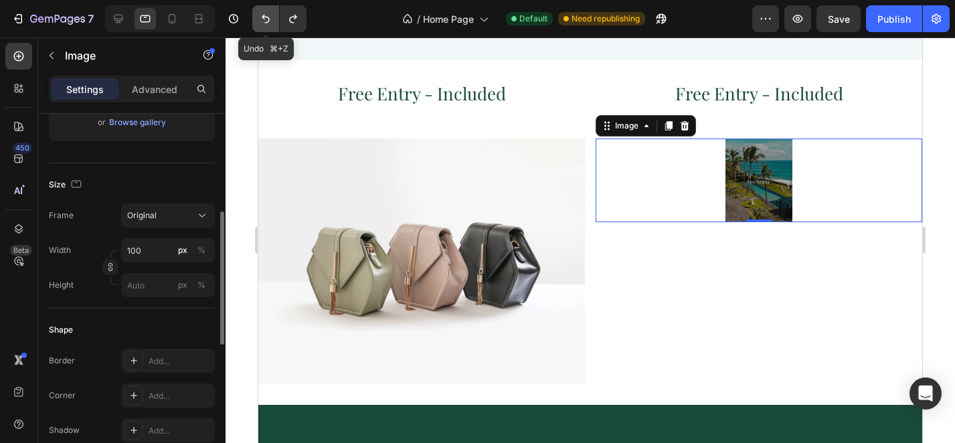
click at [268, 17] on icon "Undo/Redo" at bounding box center [266, 19] width 8 height 9
type input "100"
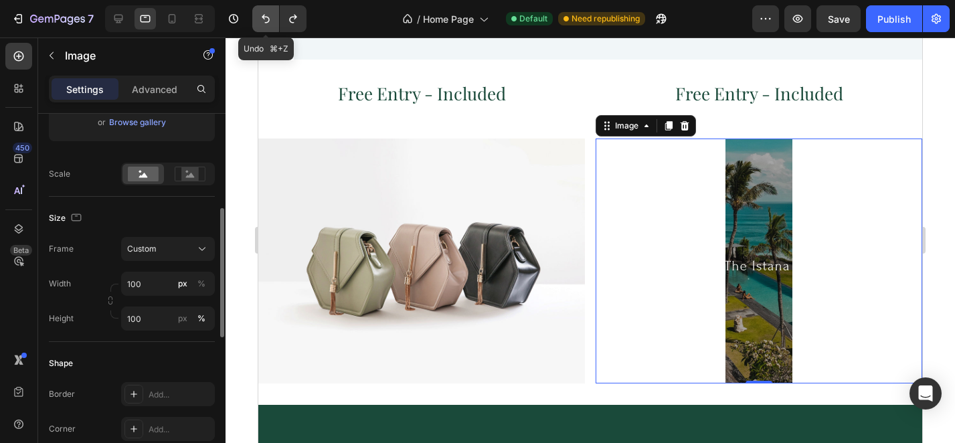
click at [268, 17] on icon "Undo/Redo" at bounding box center [266, 19] width 8 height 9
type input "60"
click at [268, 17] on icon "Undo/Redo" at bounding box center [266, 19] width 8 height 9
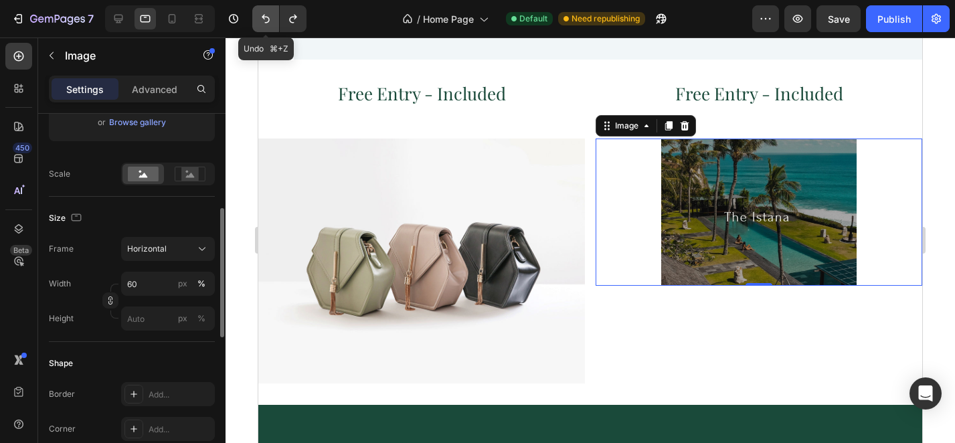
click at [268, 17] on icon "Undo/Redo" at bounding box center [266, 19] width 8 height 9
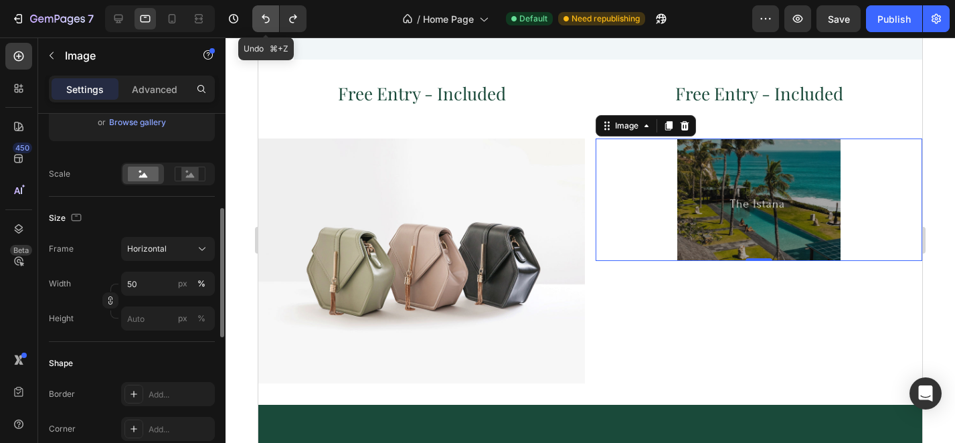
click at [268, 17] on icon "Undo/Redo" at bounding box center [266, 19] width 8 height 9
type input "100"
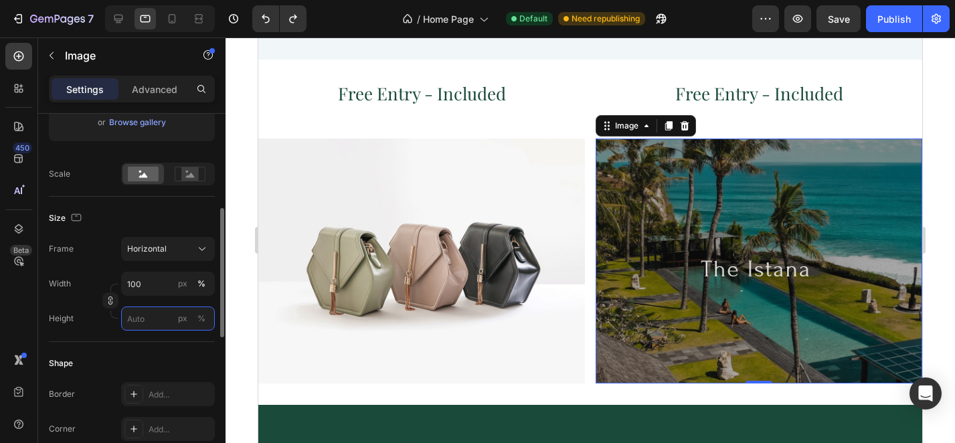
click at [146, 325] on input "px %" at bounding box center [168, 318] width 94 height 24
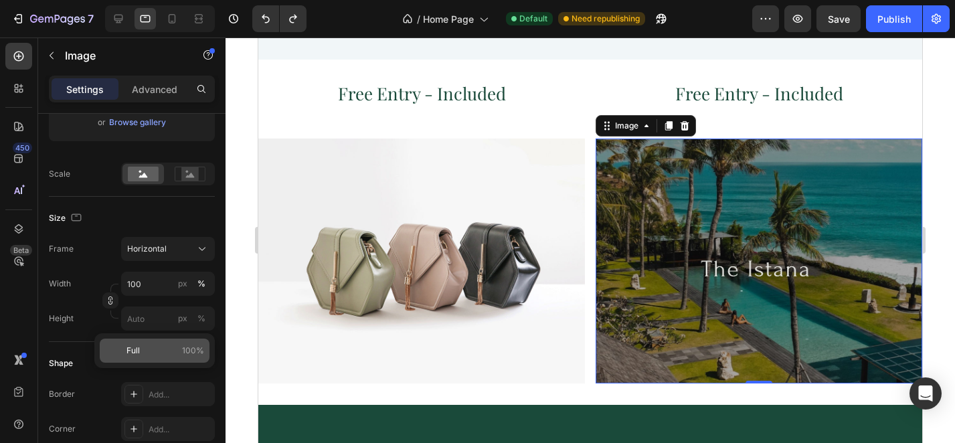
click at [147, 351] on p "Full 100%" at bounding box center [165, 351] width 78 height 12
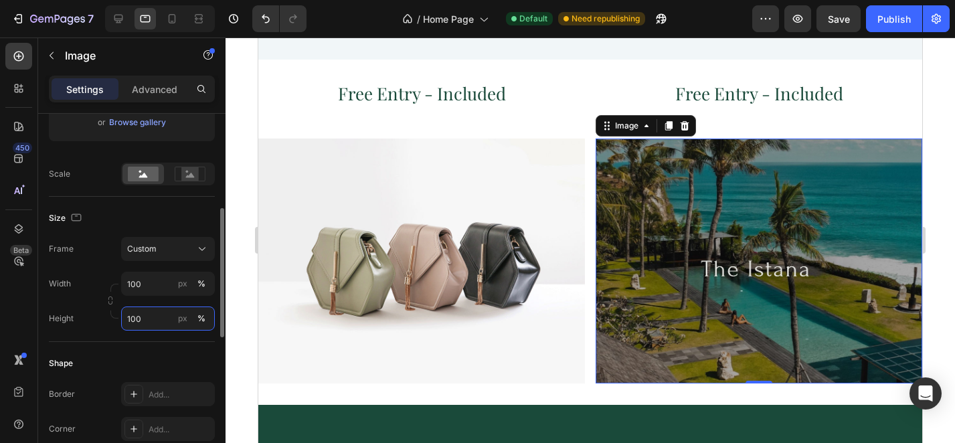
click at [141, 316] on input "100" at bounding box center [168, 318] width 94 height 24
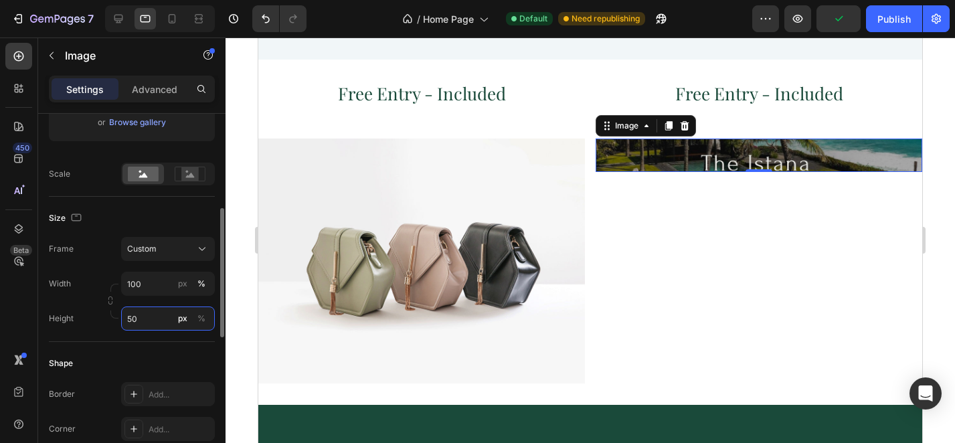
click at [143, 319] on input "50" at bounding box center [168, 318] width 94 height 24
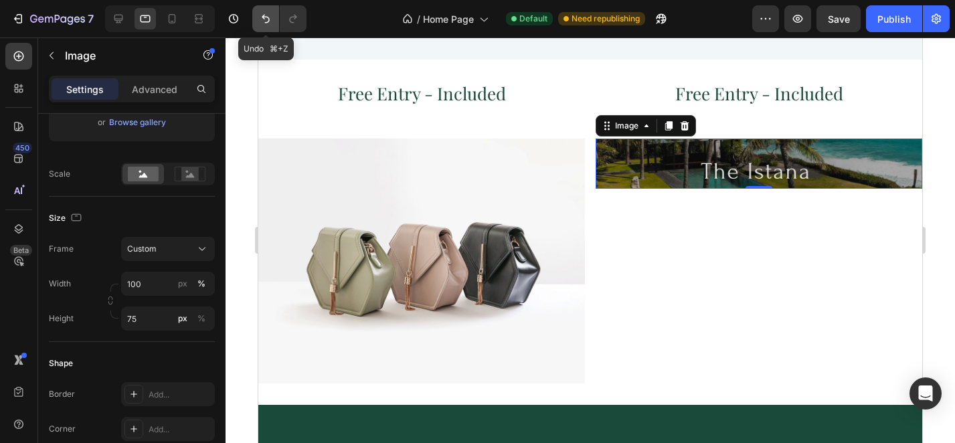
click at [263, 21] on icon "Undo/Redo" at bounding box center [265, 18] width 13 height 13
type input "100"
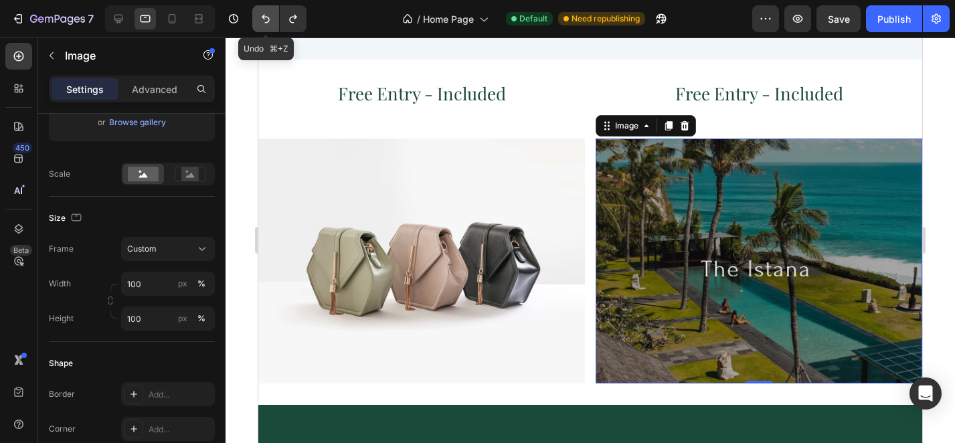
click at [263, 21] on icon "Undo/Redo" at bounding box center [265, 18] width 13 height 13
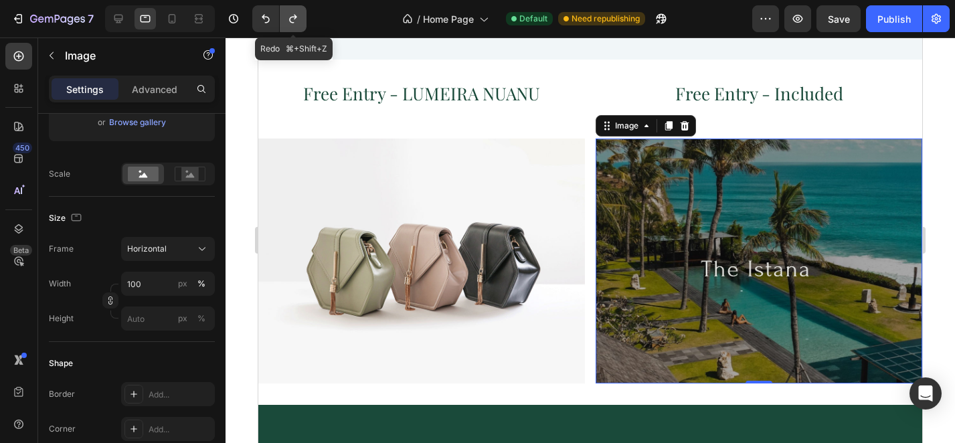
click at [300, 20] on button "Undo/Redo" at bounding box center [293, 18] width 27 height 27
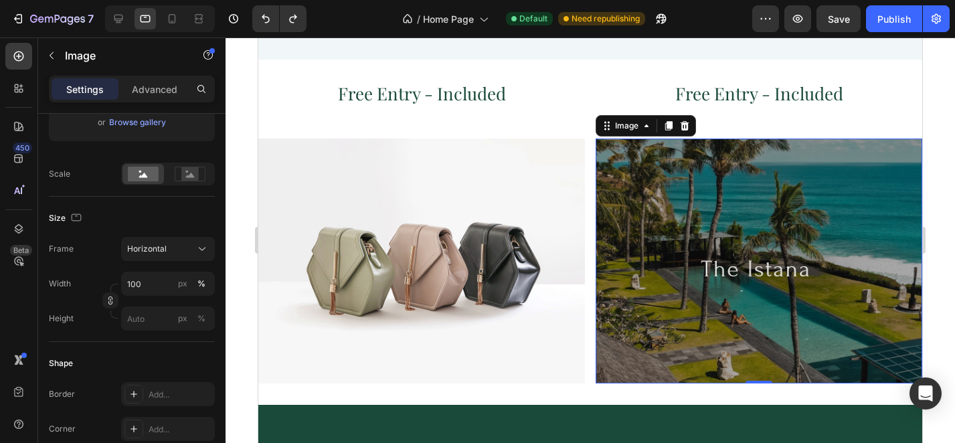
click at [873, 223] on img at bounding box center [759, 261] width 327 height 245
click at [176, 19] on icon at bounding box center [171, 18] width 13 height 13
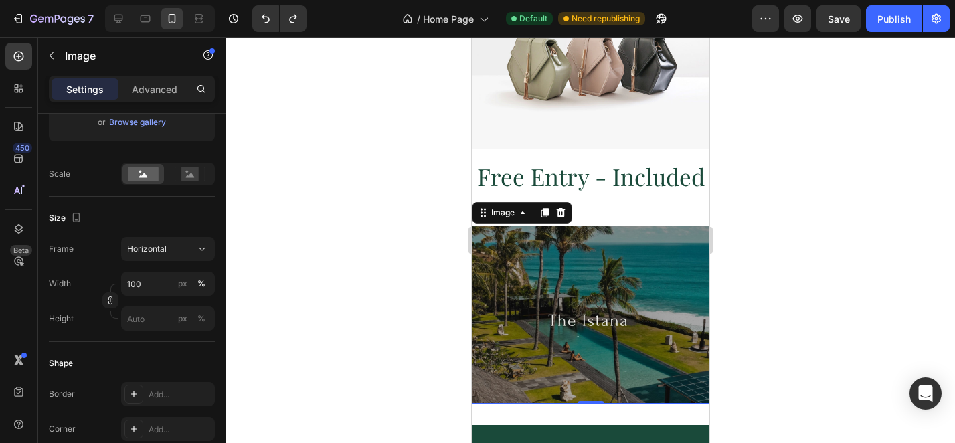
scroll to position [2271, 0]
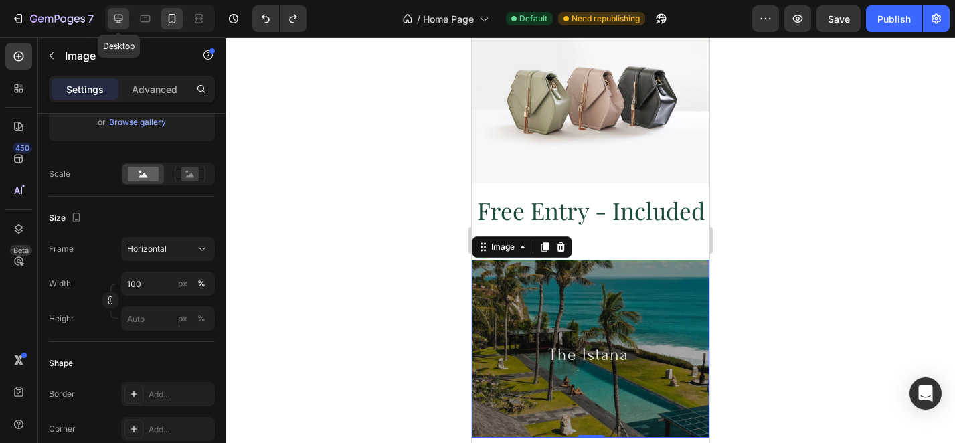
click at [116, 21] on icon at bounding box center [118, 18] width 13 height 13
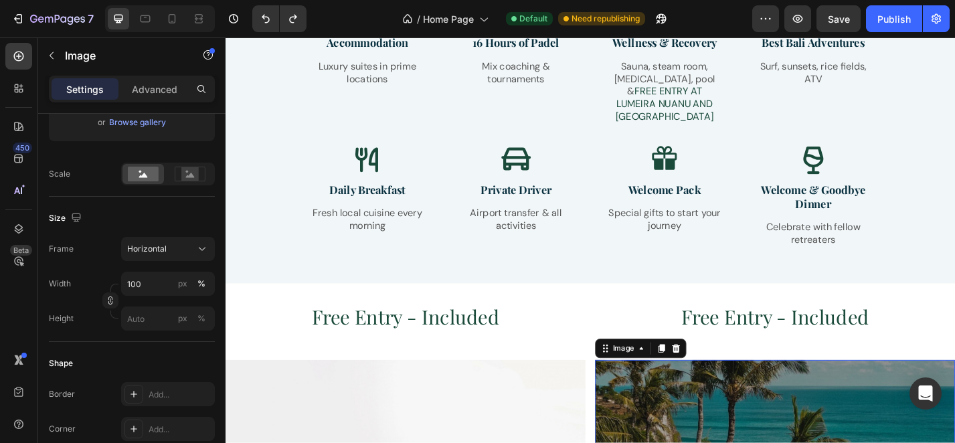
scroll to position [1719, 0]
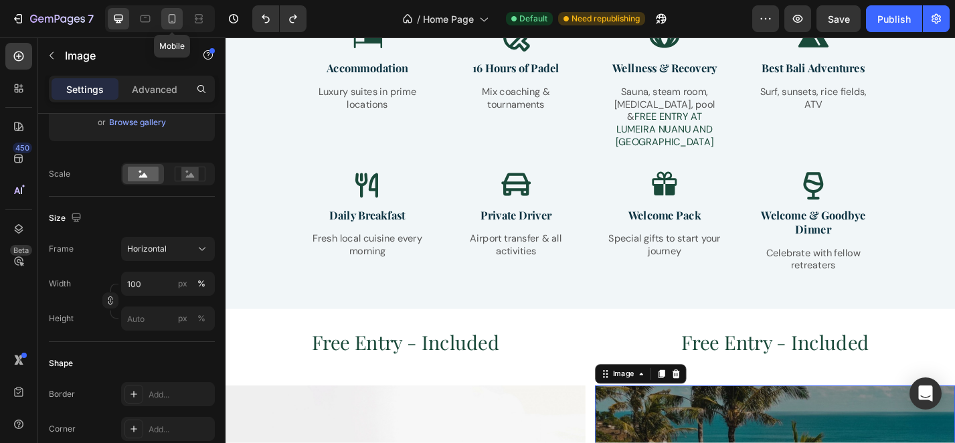
click at [173, 21] on icon at bounding box center [171, 18] width 13 height 13
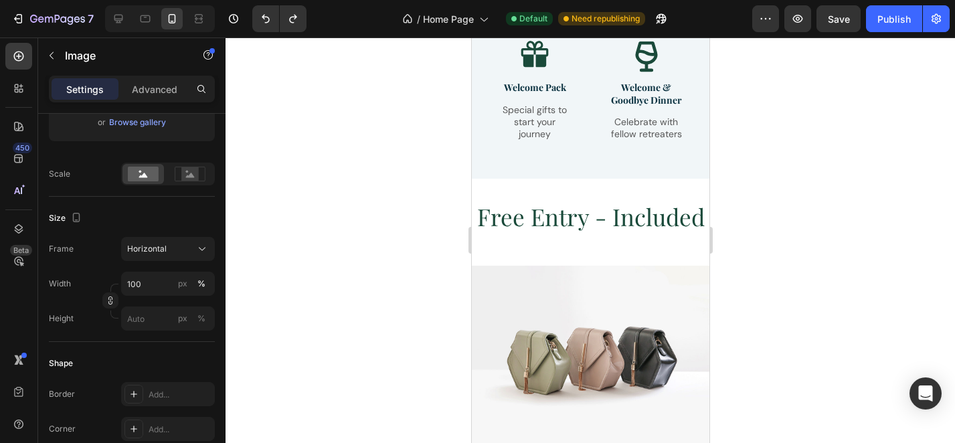
scroll to position [2359, 0]
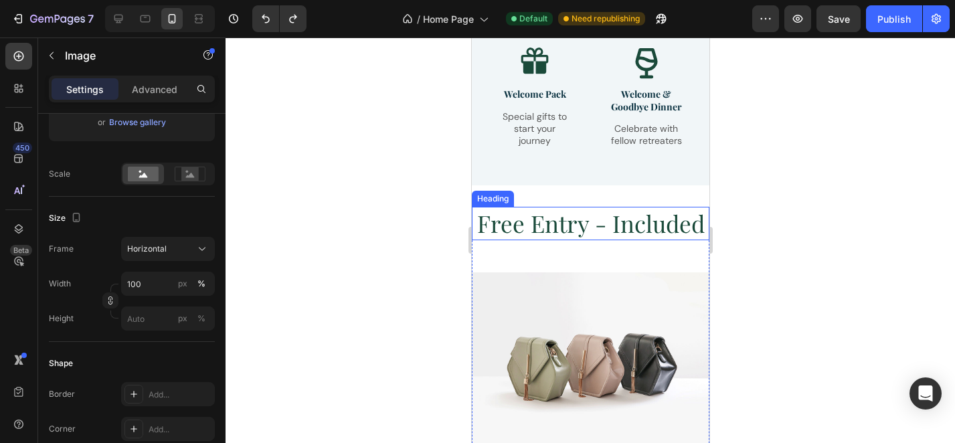
click at [610, 212] on h2 "Free Entry - Included" at bounding box center [590, 223] width 238 height 33
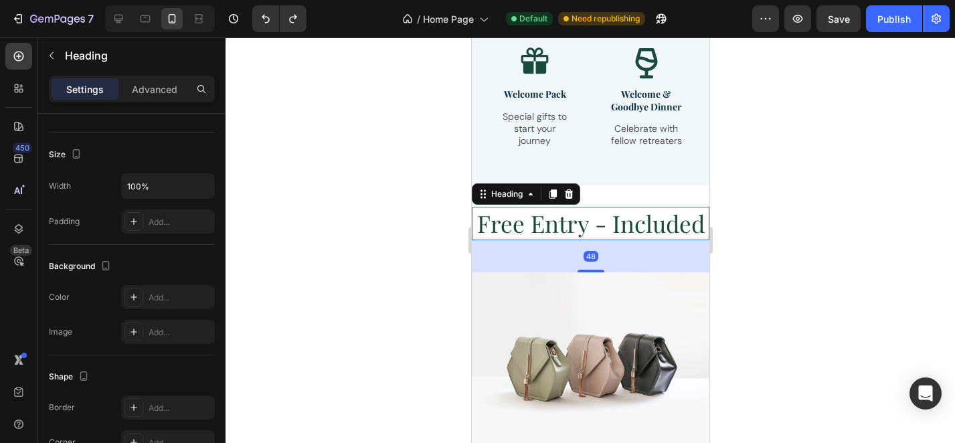
scroll to position [0, 0]
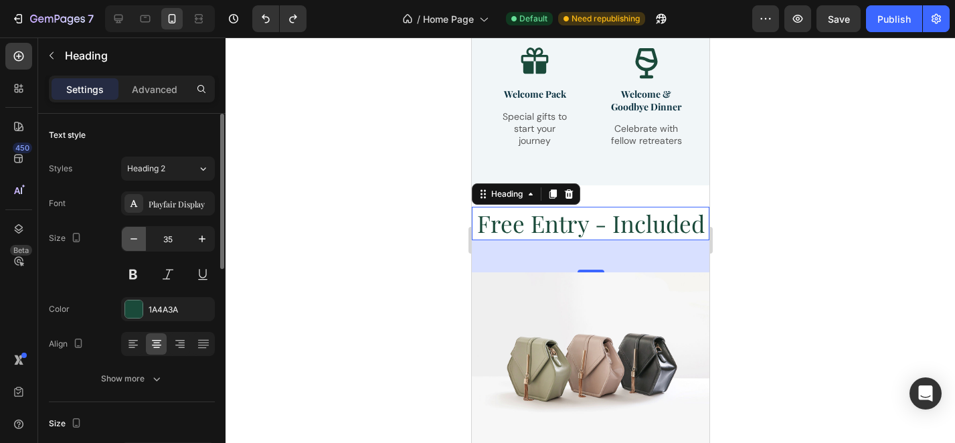
click at [137, 244] on icon "button" at bounding box center [133, 238] width 13 height 13
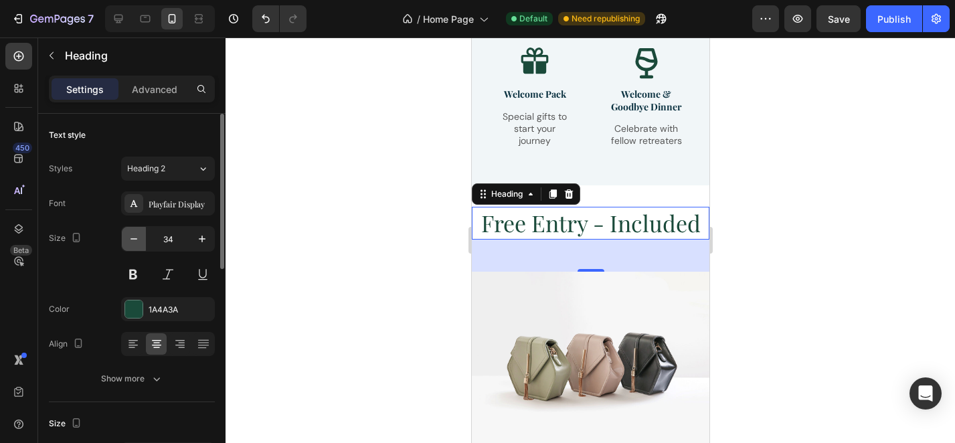
click at [137, 244] on icon "button" at bounding box center [133, 238] width 13 height 13
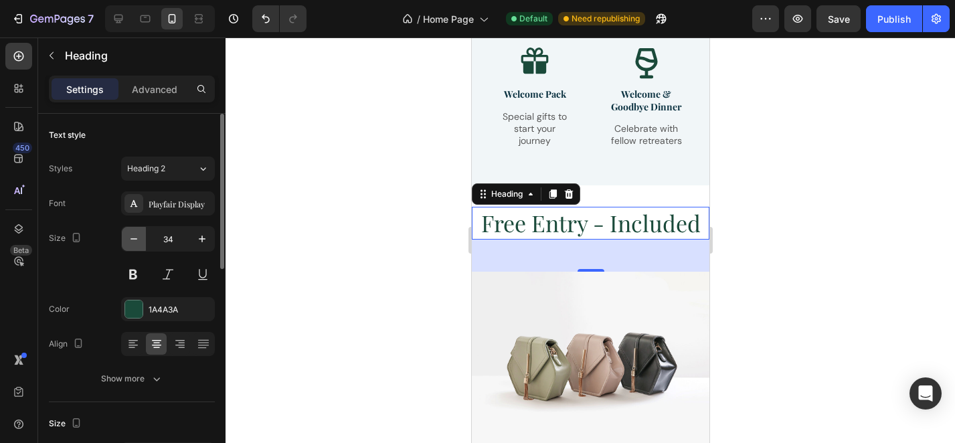
click at [137, 244] on icon "button" at bounding box center [133, 238] width 13 height 13
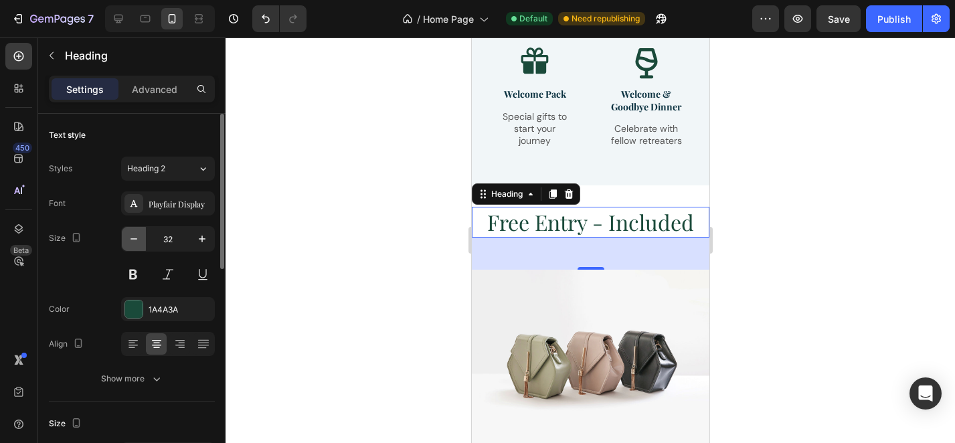
click at [137, 244] on icon "button" at bounding box center [133, 238] width 13 height 13
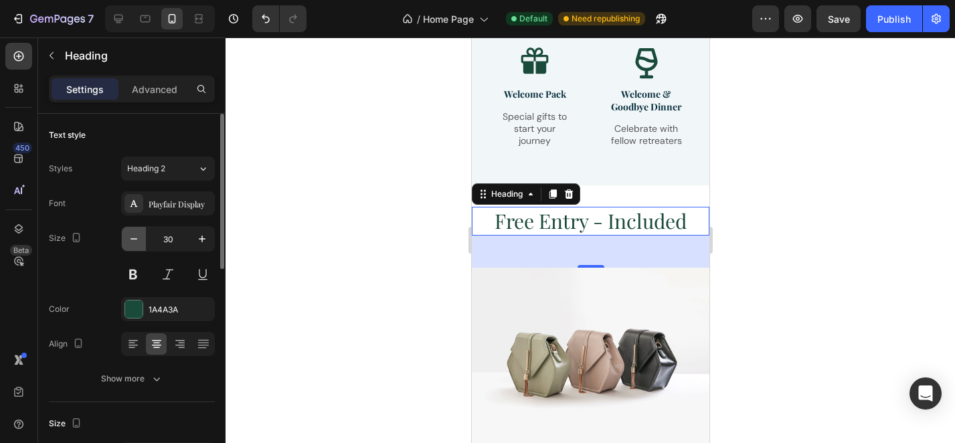
click at [137, 244] on icon "button" at bounding box center [133, 238] width 13 height 13
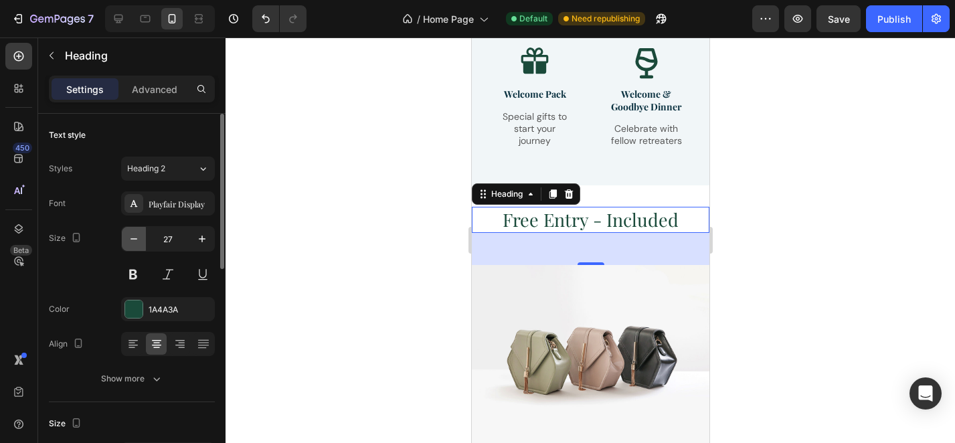
click at [137, 244] on icon "button" at bounding box center [133, 238] width 13 height 13
type input "24"
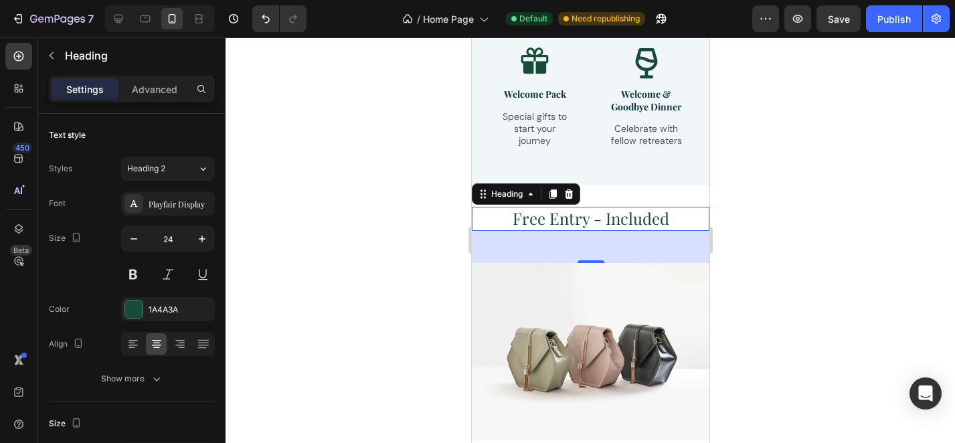
click at [803, 260] on div at bounding box center [589, 239] width 729 height 405
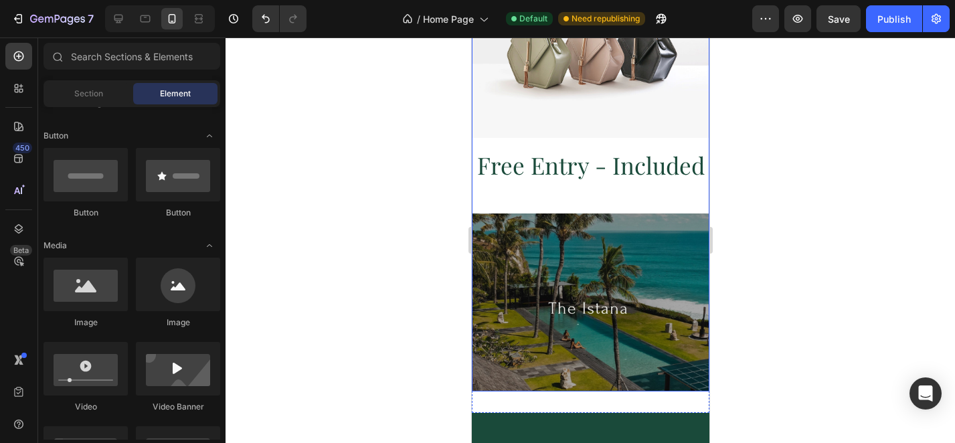
scroll to position [2590, 0]
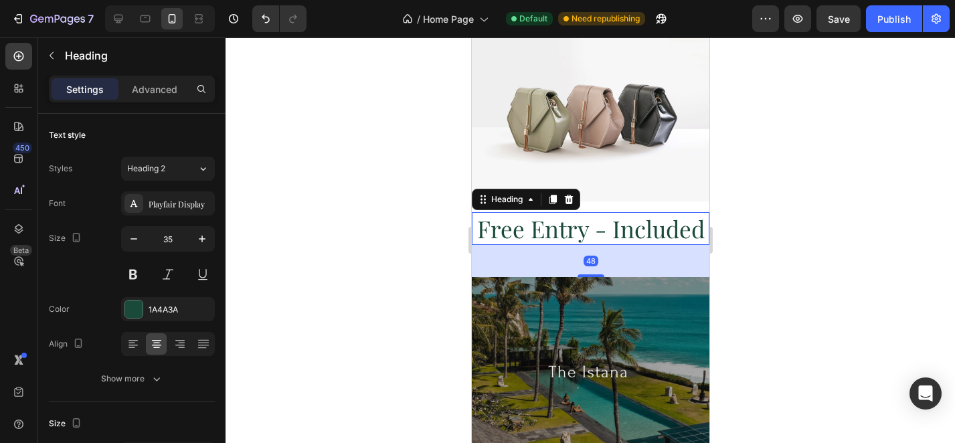
click at [618, 231] on h2 "Free Entry - Included" at bounding box center [590, 228] width 238 height 33
click at [134, 238] on icon "button" at bounding box center [133, 238] width 13 height 13
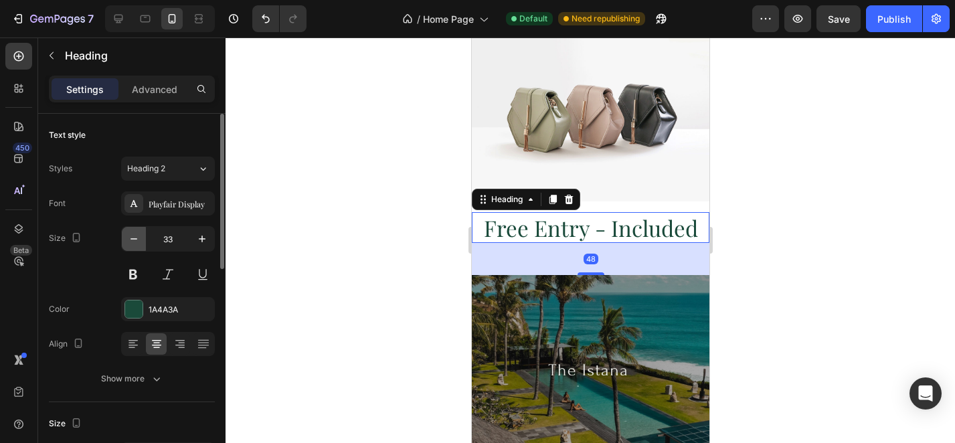
click at [134, 238] on icon "button" at bounding box center [133, 238] width 13 height 13
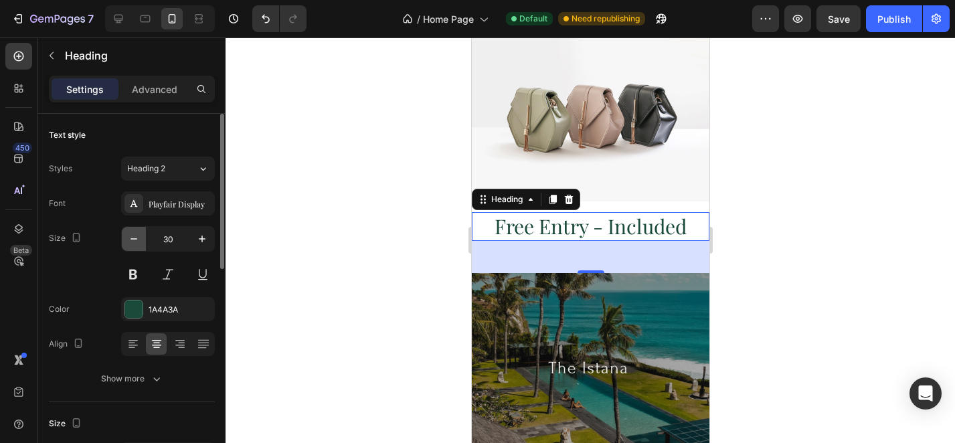
click at [134, 238] on icon "button" at bounding box center [133, 238] width 13 height 13
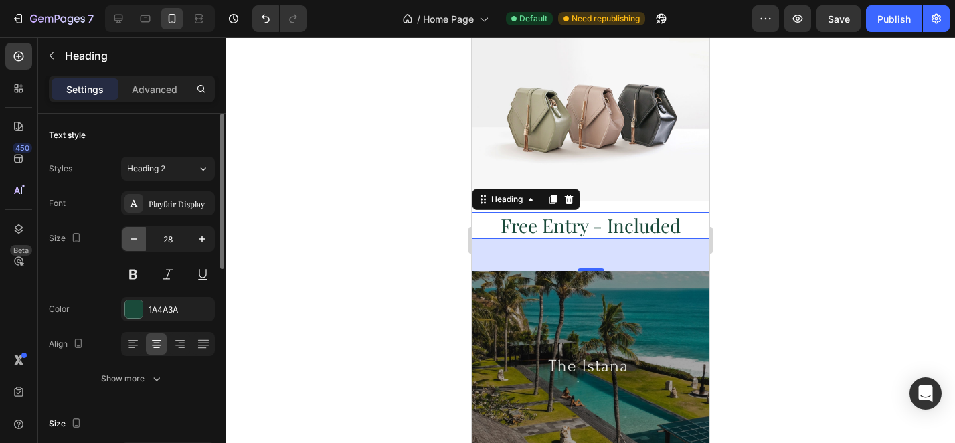
click at [134, 238] on icon "button" at bounding box center [133, 238] width 13 height 13
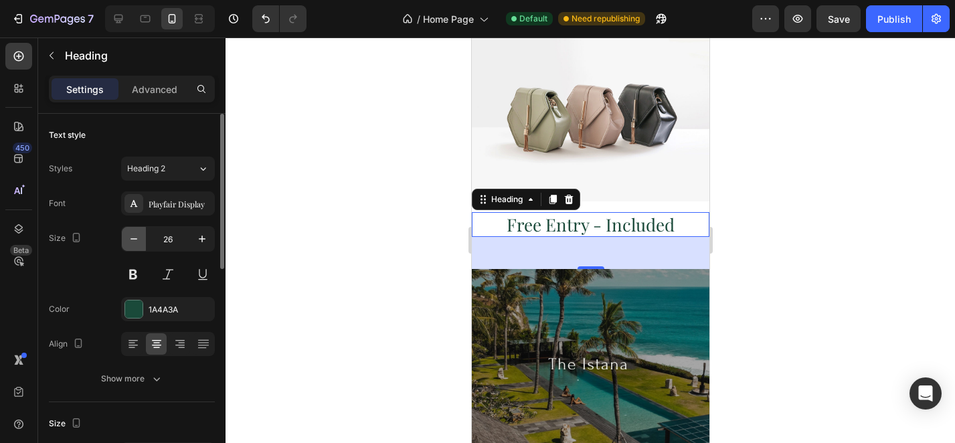
click at [134, 238] on icon "button" at bounding box center [133, 238] width 13 height 13
type input "24"
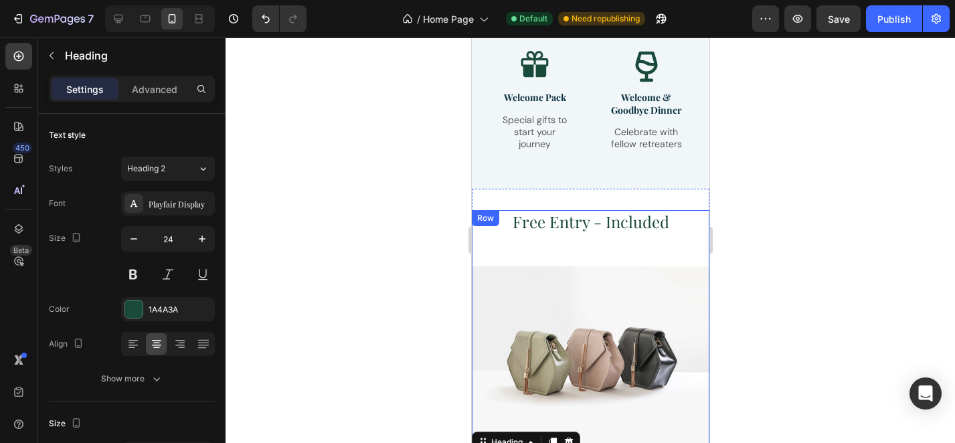
scroll to position [2355, 0]
click at [566, 211] on h2 "Free Entry - Included" at bounding box center [590, 222] width 238 height 23
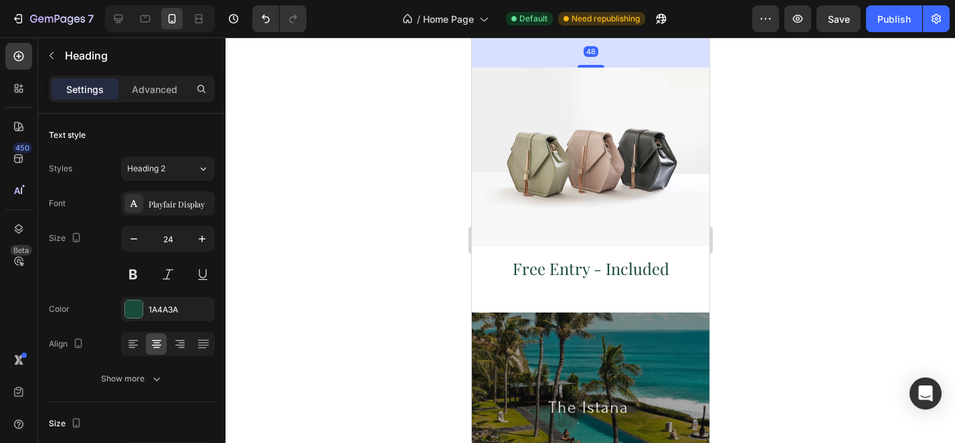
scroll to position [2569, 0]
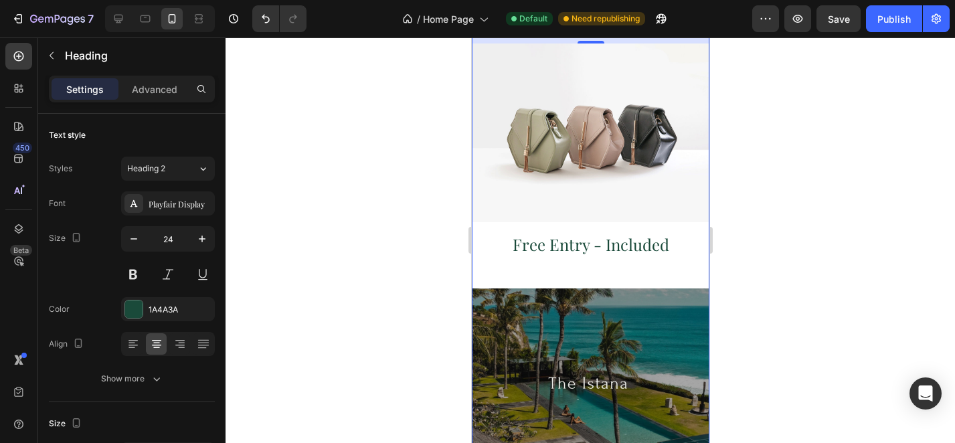
click at [563, 245] on h2 "Free Entry - Included" at bounding box center [590, 244] width 238 height 23
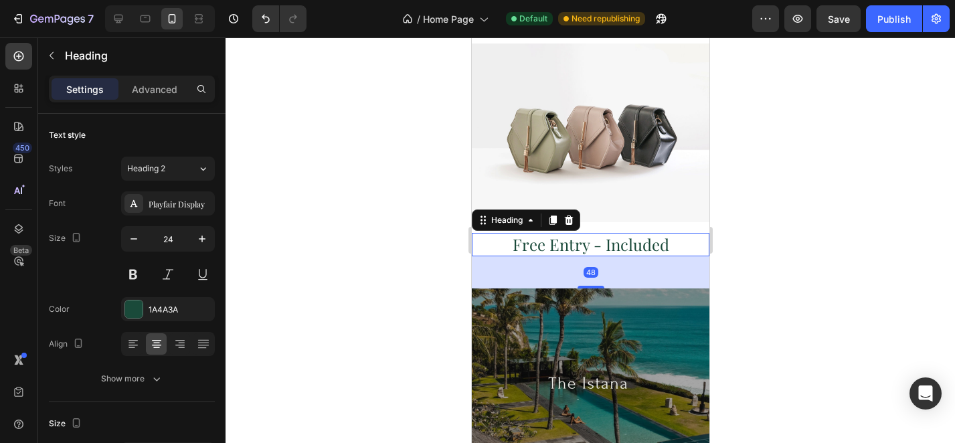
click at [820, 257] on div at bounding box center [589, 239] width 729 height 405
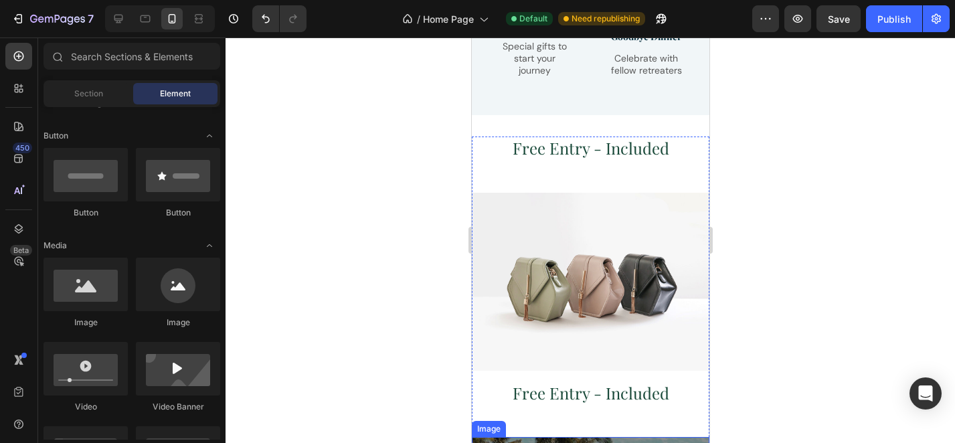
scroll to position [2427, 0]
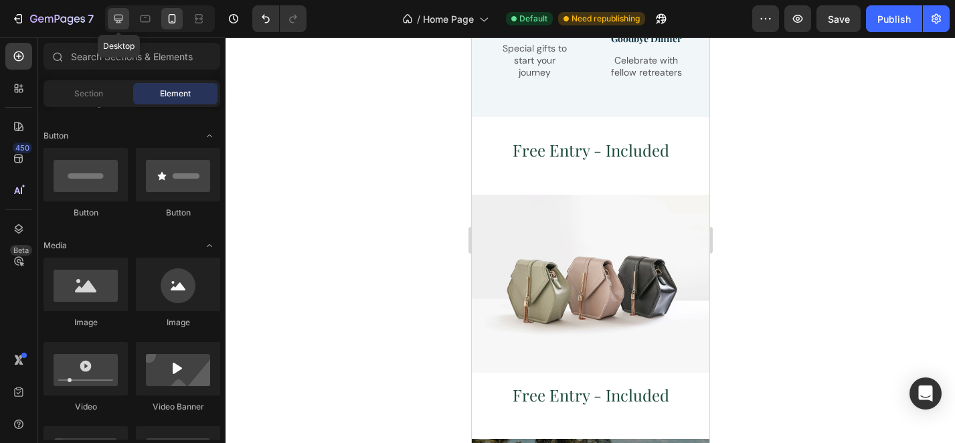
click at [114, 21] on icon at bounding box center [118, 18] width 13 height 13
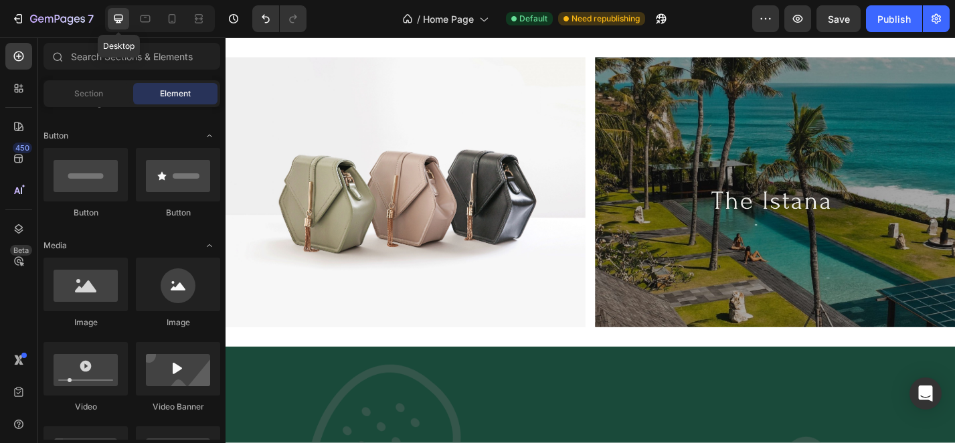
scroll to position [2315, 0]
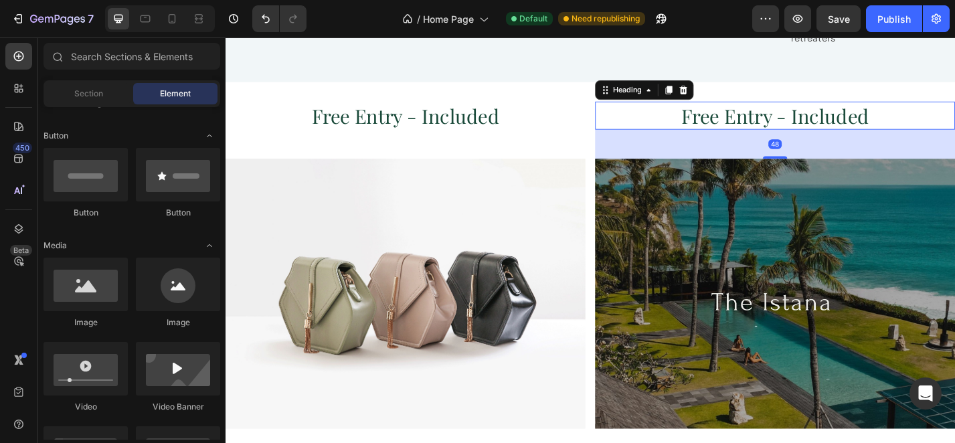
click at [850, 113] on h2 "Free Entry - Included" at bounding box center [830, 123] width 396 height 31
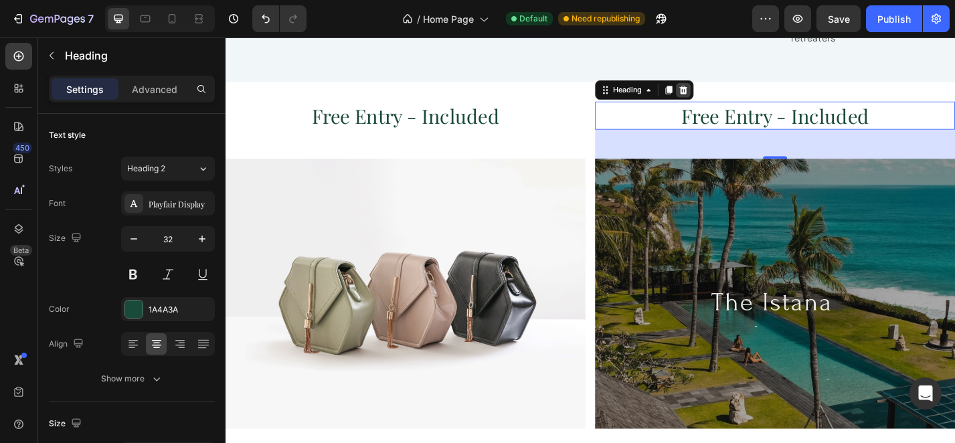
click at [729, 91] on icon at bounding box center [729, 95] width 9 height 9
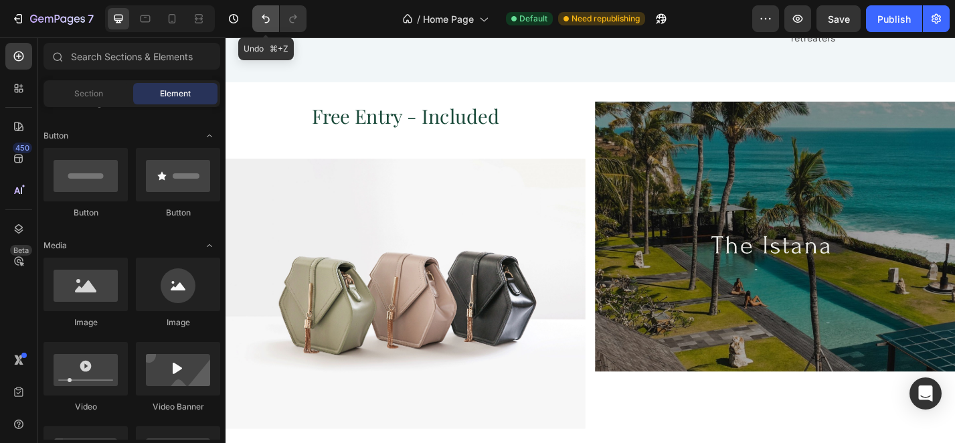
click at [267, 17] on icon "Undo/Redo" at bounding box center [266, 19] width 8 height 9
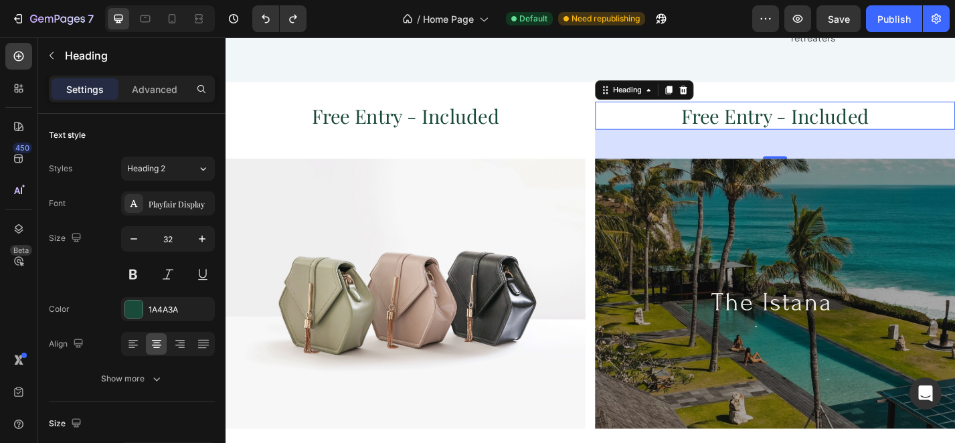
click at [802, 108] on h2 "Free Entry - Included" at bounding box center [830, 123] width 396 height 31
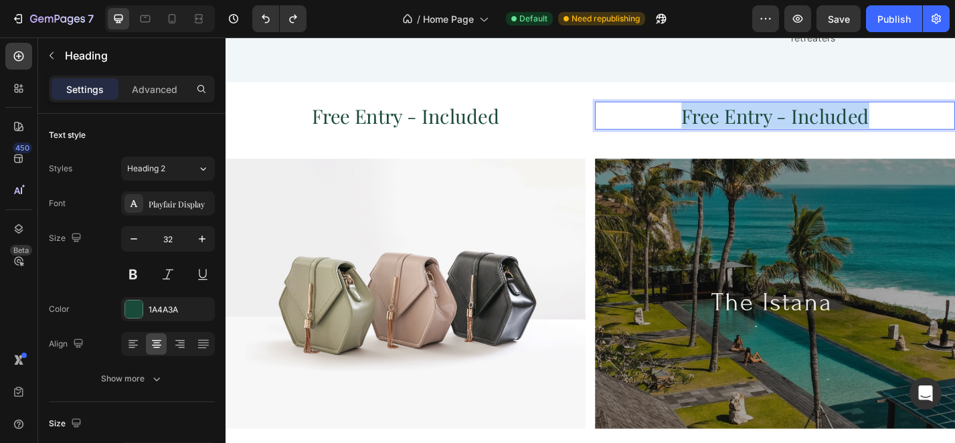
click at [802, 110] on p "Free Entry - Included" at bounding box center [830, 124] width 393 height 28
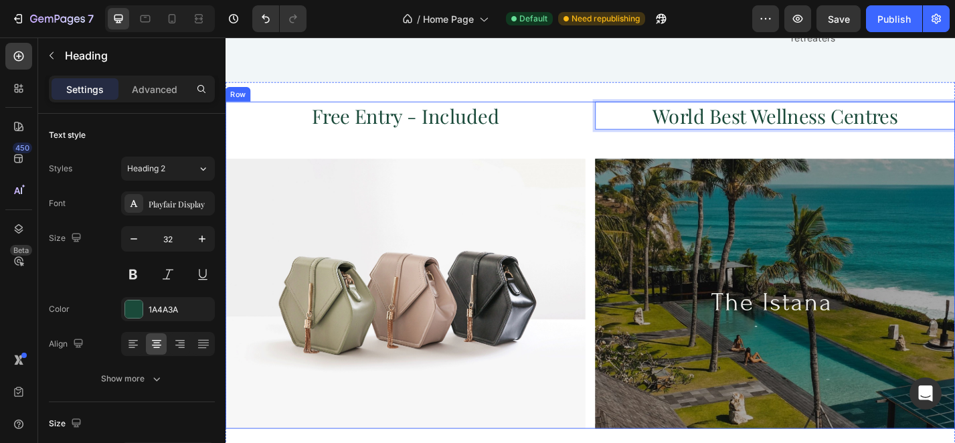
click at [610, 143] on div "Free Entry - Included Heading Image" at bounding box center [423, 288] width 396 height 360
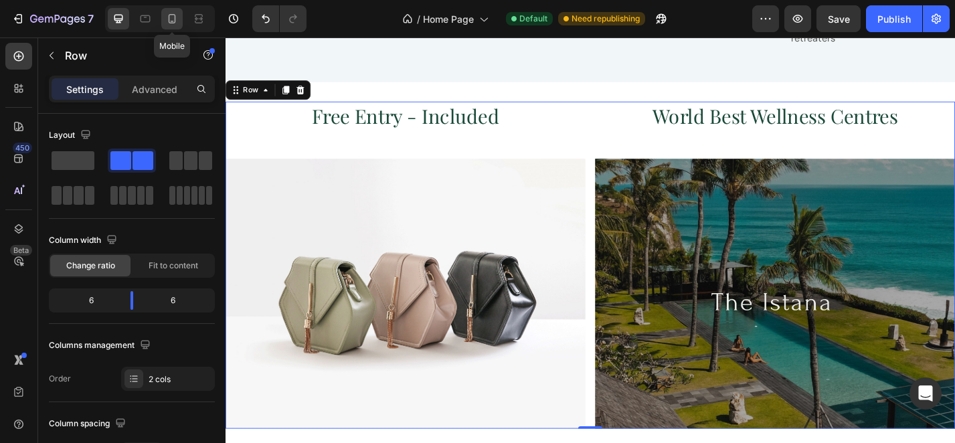
click at [172, 27] on div at bounding box center [171, 18] width 21 height 21
type input "100%"
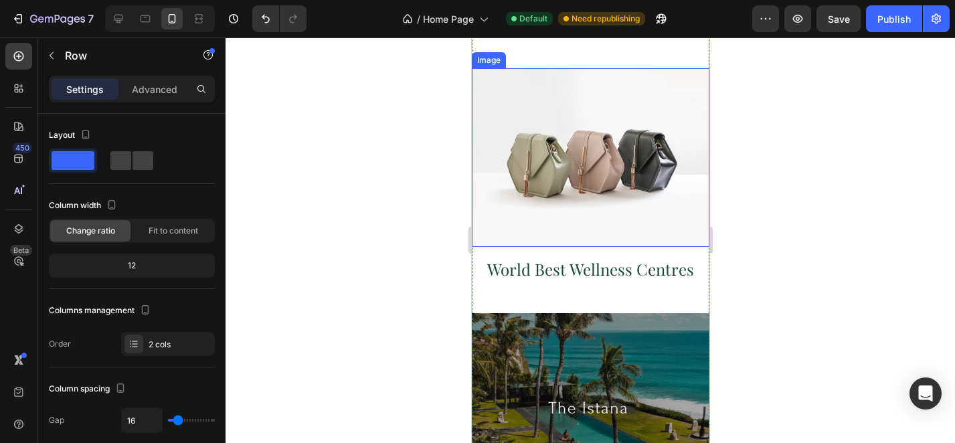
scroll to position [2552, 0]
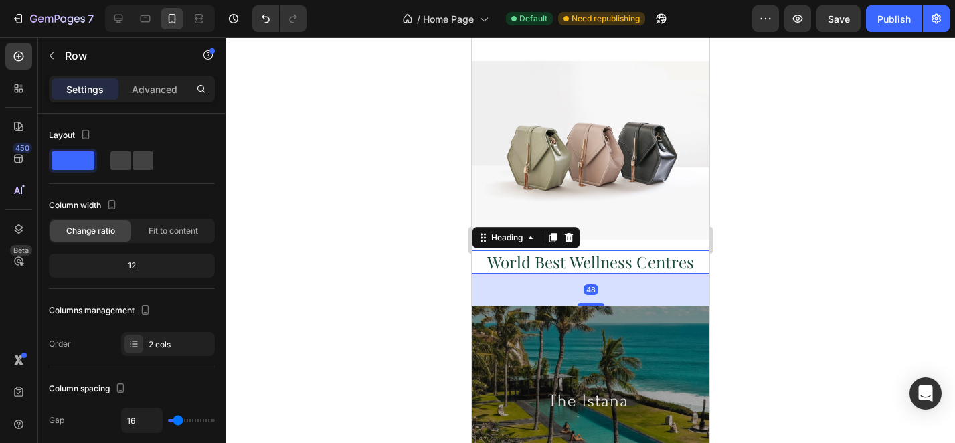
click at [622, 260] on p "World Best Wellness Centres" at bounding box center [589, 262] width 235 height 21
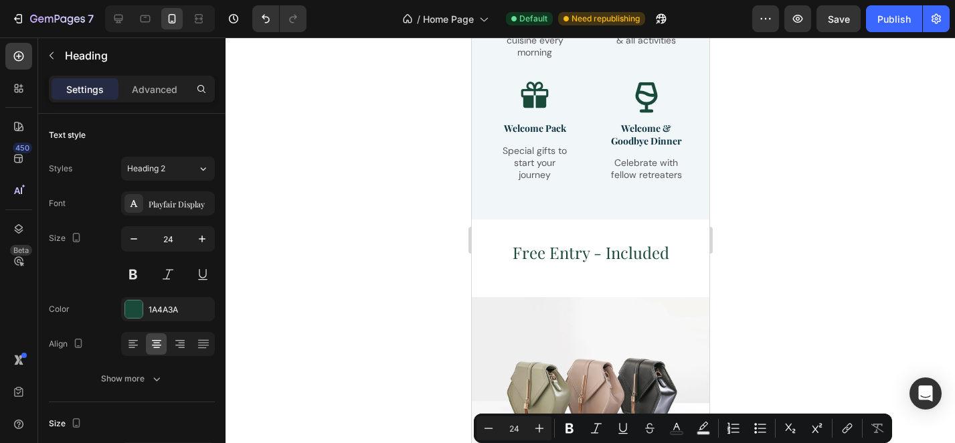
scroll to position [2323, 0]
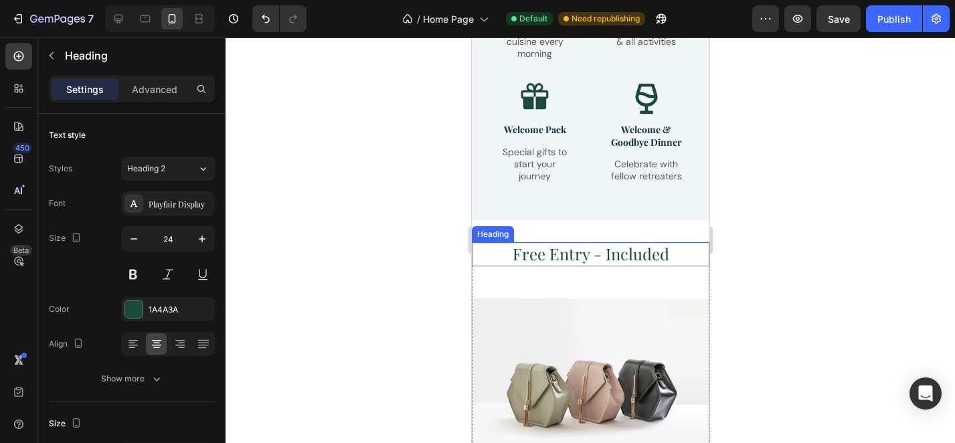
click at [602, 252] on h2 "Free Entry - Included" at bounding box center [590, 253] width 238 height 23
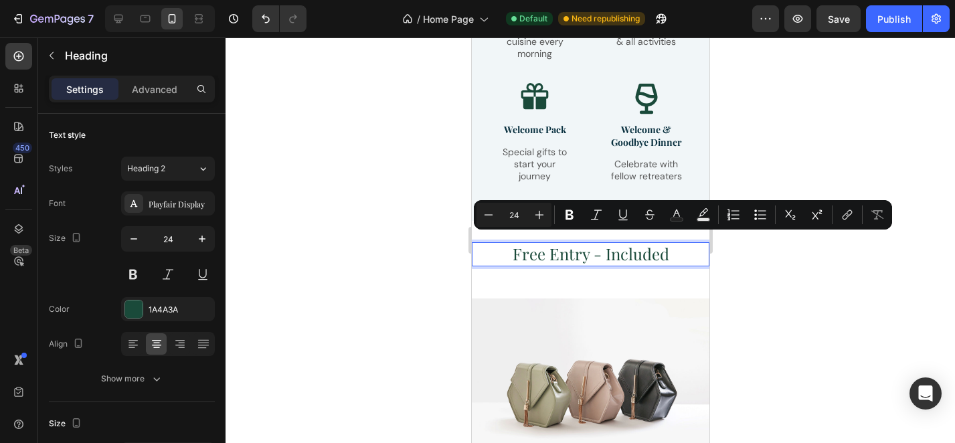
click at [602, 252] on p "Free Entry - Included" at bounding box center [589, 254] width 235 height 21
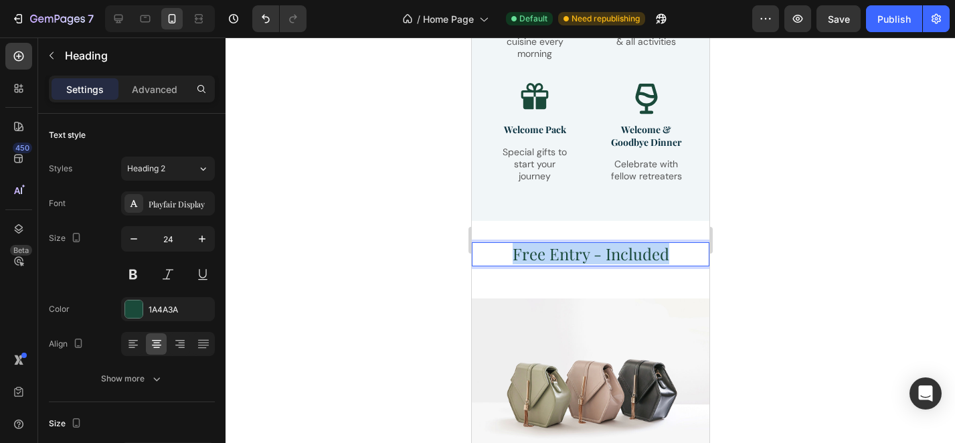
click at [602, 252] on p "Free Entry - Included" at bounding box center [589, 254] width 235 height 21
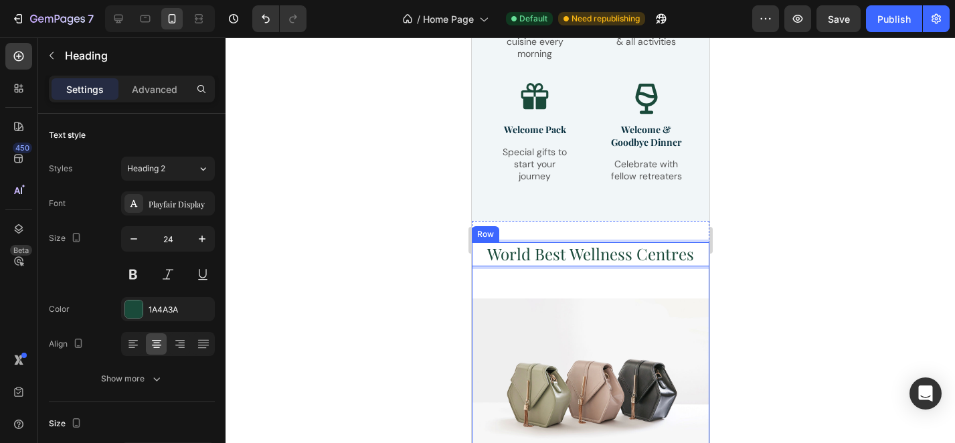
click at [737, 283] on div at bounding box center [589, 239] width 729 height 405
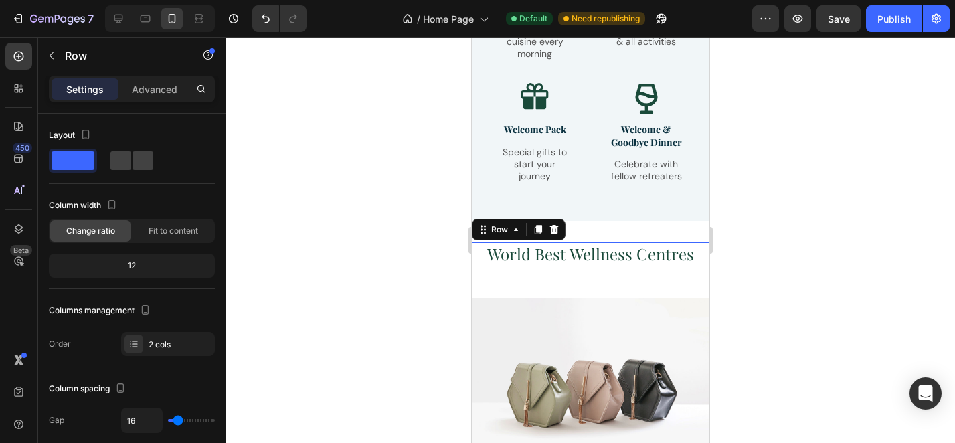
click at [672, 273] on div "World Best Wellness Centres Heading Image" at bounding box center [590, 359] width 238 height 234
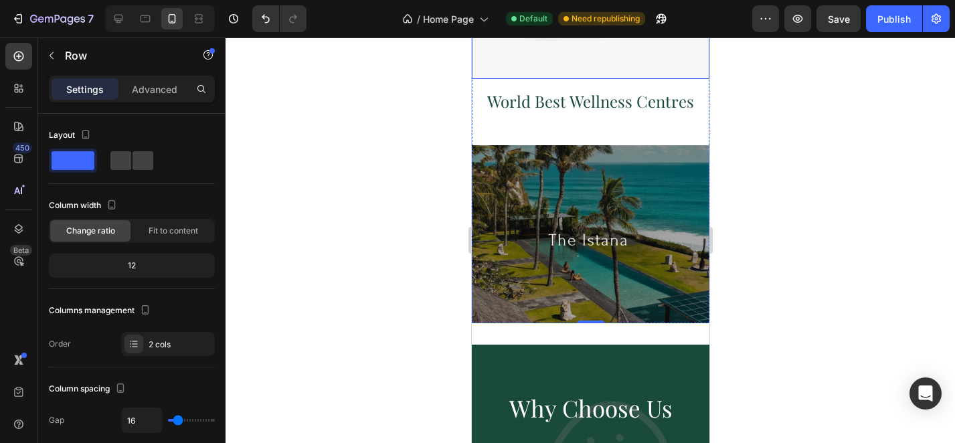
scroll to position [2719, 0]
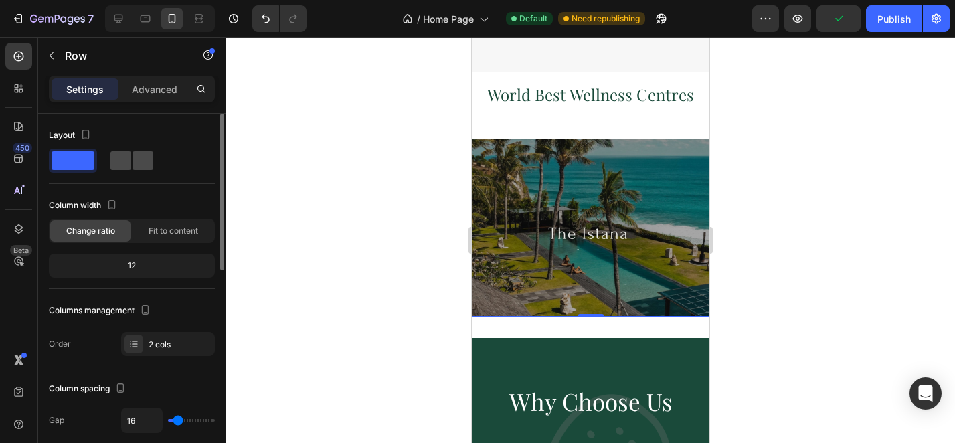
click at [132, 161] on span at bounding box center [142, 160] width 21 height 19
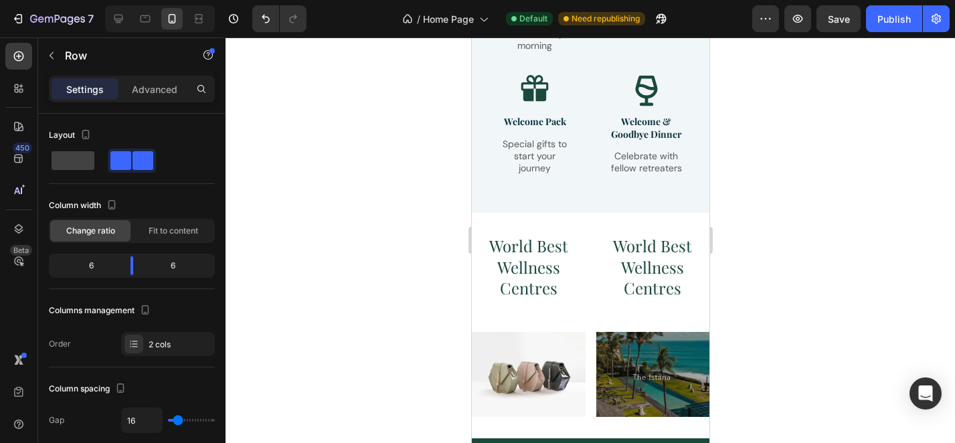
scroll to position [2331, 0]
click at [139, 17] on icon at bounding box center [145, 18] width 13 height 13
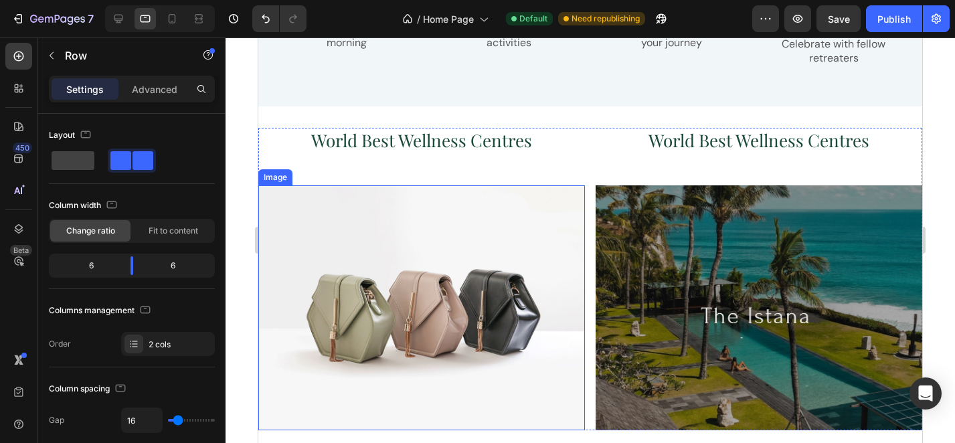
scroll to position [2325, 0]
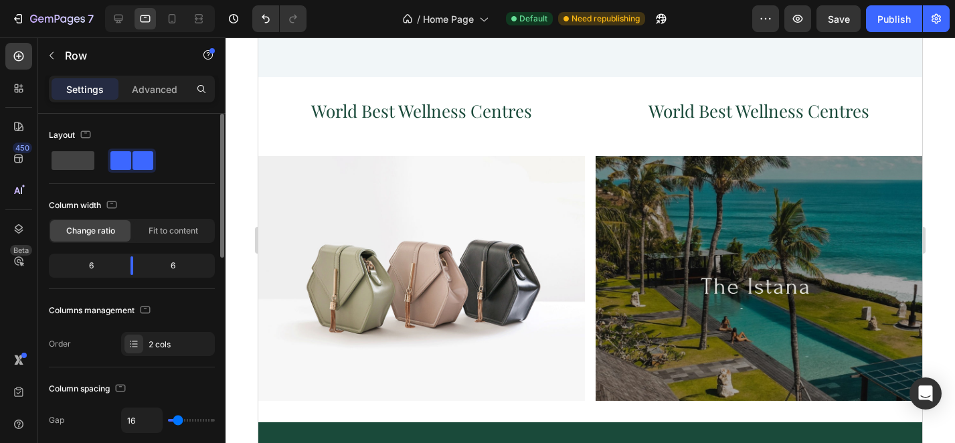
click at [132, 161] on span at bounding box center [142, 160] width 21 height 19
click at [175, 16] on icon at bounding box center [172, 18] width 7 height 9
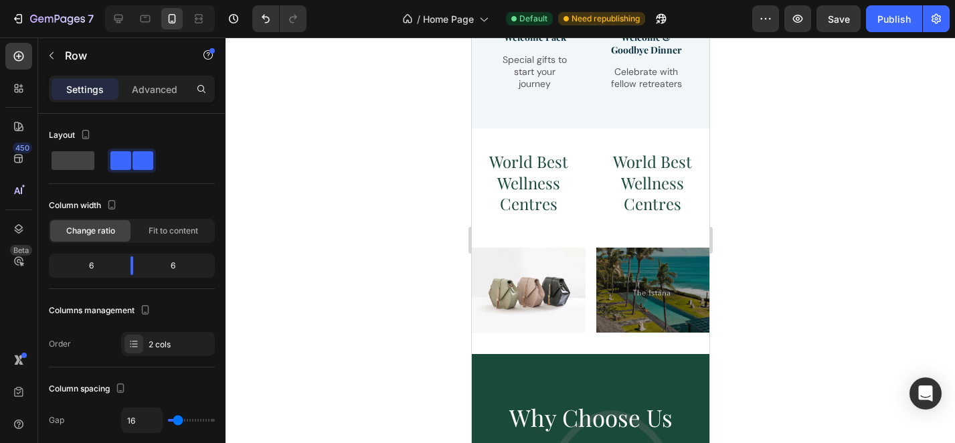
scroll to position [2431, 0]
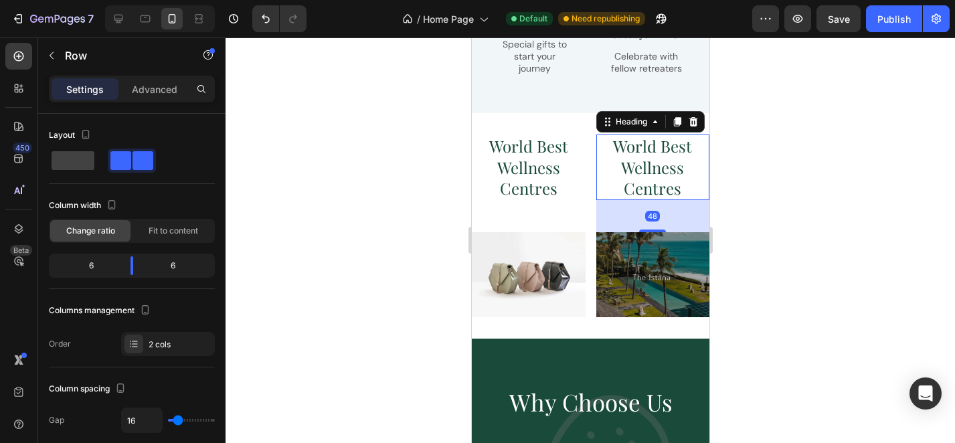
click at [659, 167] on h2 "World Best Wellness Centres" at bounding box center [653, 167] width 114 height 66
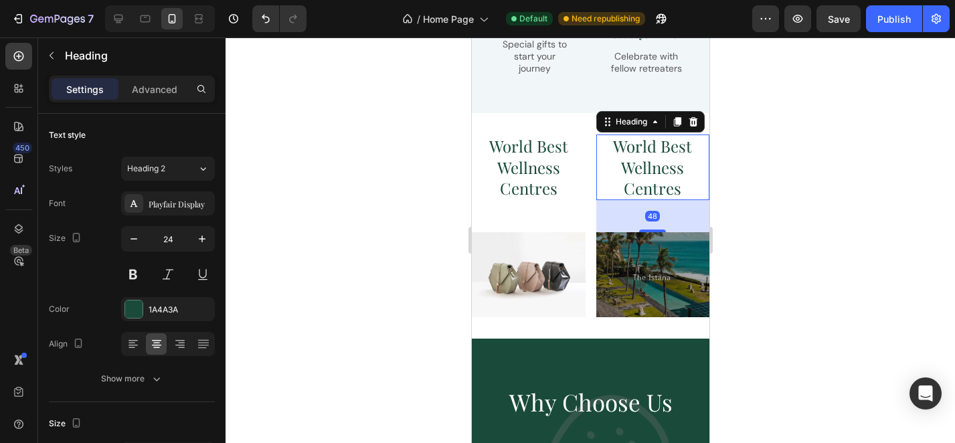
click at [659, 167] on h2 "World Best Wellness Centres" at bounding box center [653, 167] width 114 height 66
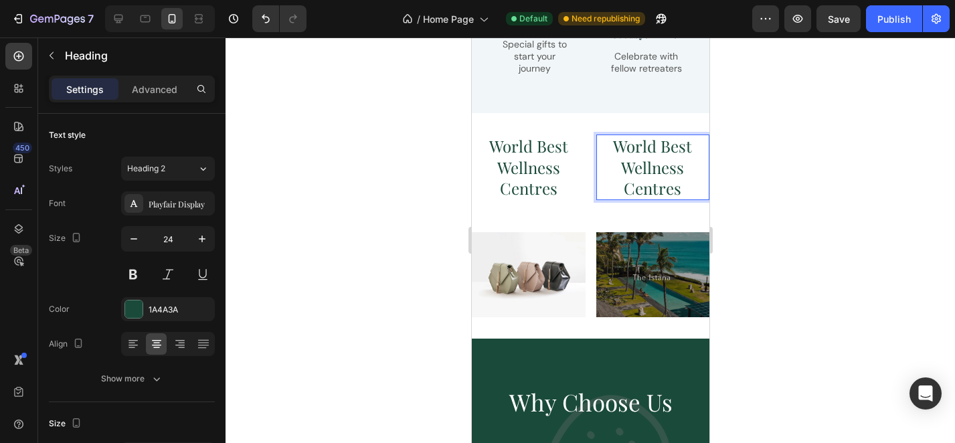
click at [659, 167] on p "World Best Wellness Centres" at bounding box center [652, 167] width 111 height 63
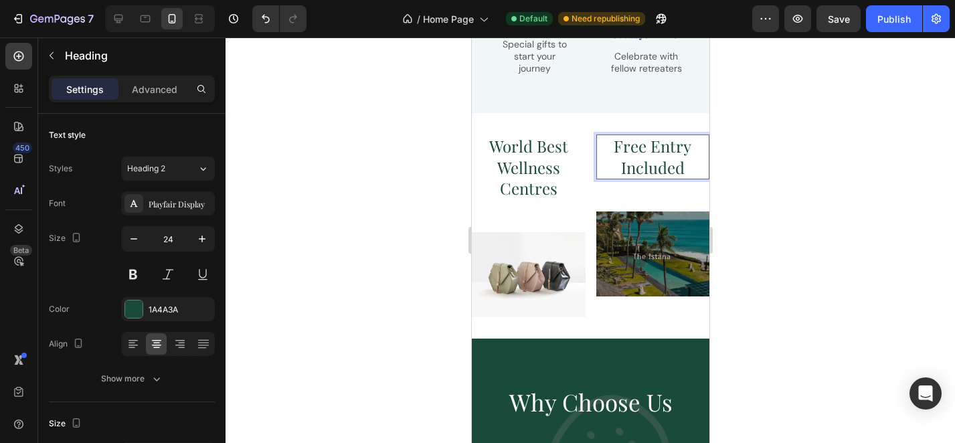
click at [745, 234] on div at bounding box center [589, 239] width 729 height 405
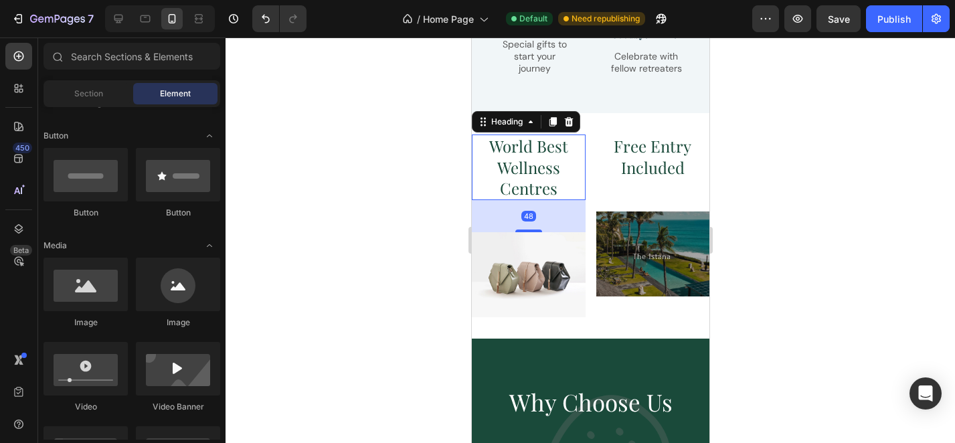
click at [534, 154] on h2 "World Best Wellness Centres" at bounding box center [528, 167] width 114 height 66
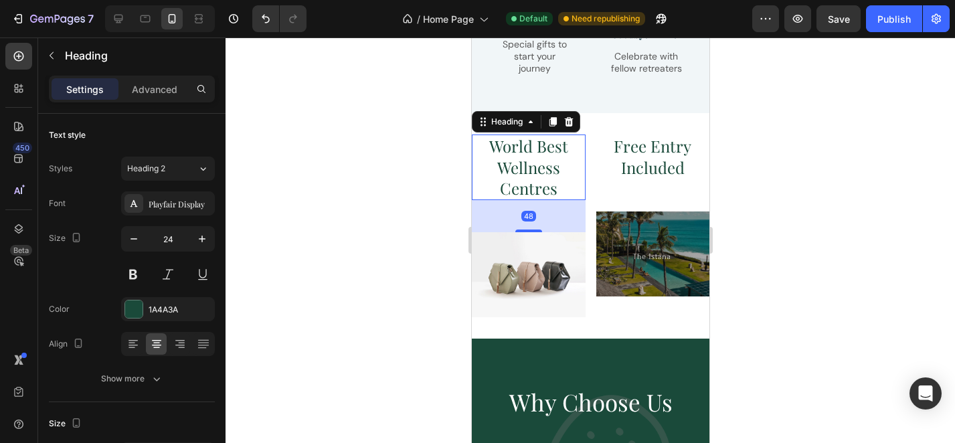
click at [534, 154] on h2 "World Best Wellness Centres" at bounding box center [528, 167] width 114 height 66
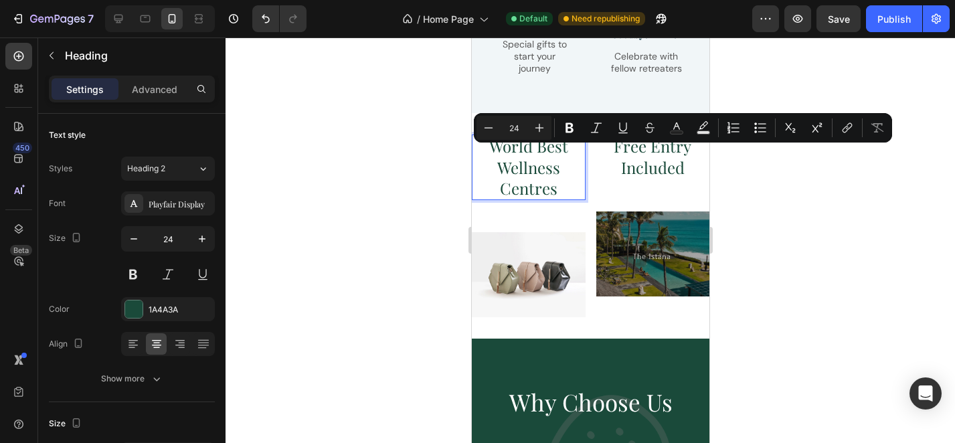
click at [544, 158] on p "World Best Wellness Centres" at bounding box center [527, 167] width 111 height 63
click at [557, 149] on p "World Best Wellness Centres" at bounding box center [527, 167] width 111 height 63
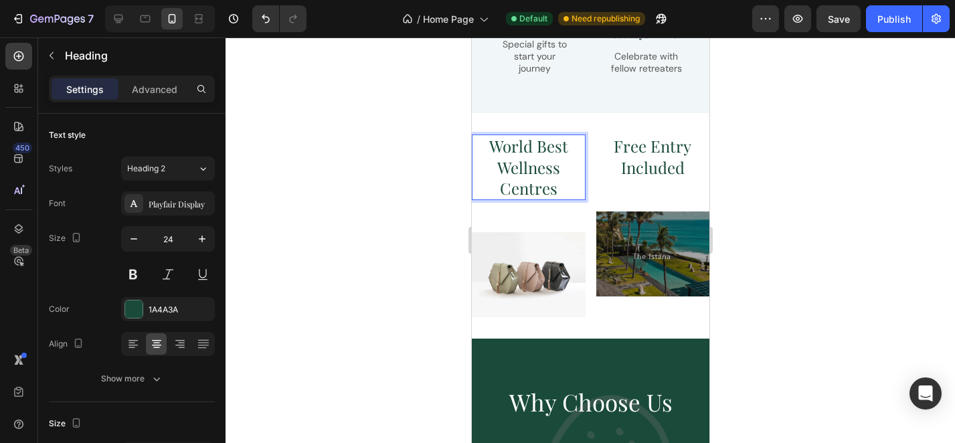
click at [536, 139] on p "World Best Wellness Centres" at bounding box center [527, 167] width 111 height 63
drag, startPoint x: 532, startPoint y: 145, endPoint x: 490, endPoint y: 143, distance: 42.2
click at [490, 143] on p "World Best Wellness Centres" at bounding box center [527, 167] width 111 height 63
click at [442, 203] on div at bounding box center [589, 239] width 729 height 405
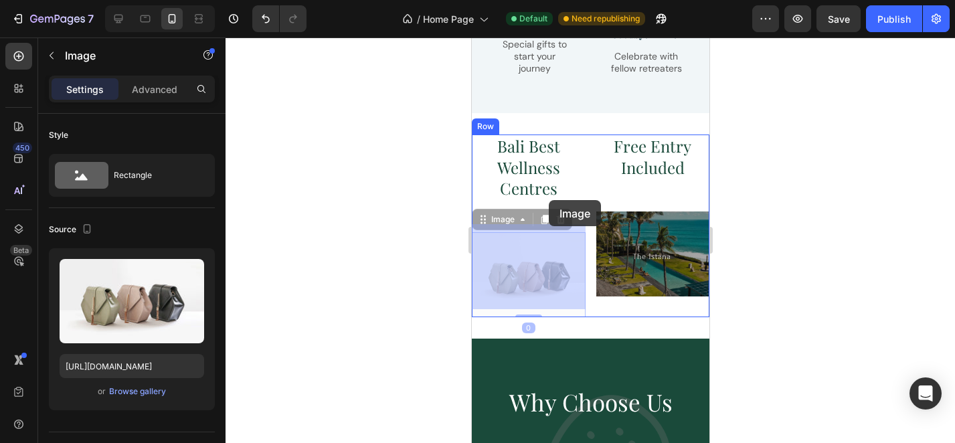
drag, startPoint x: 549, startPoint y: 243, endPoint x: 547, endPoint y: 212, distance: 30.9
click at [547, 212] on div "Mobile ( 355 px) iPhone 13 Mini iPhone 13 Pro iPhone 11 Pro Max iPhone 15 Pro M…" at bounding box center [590, 297] width 238 height 5380
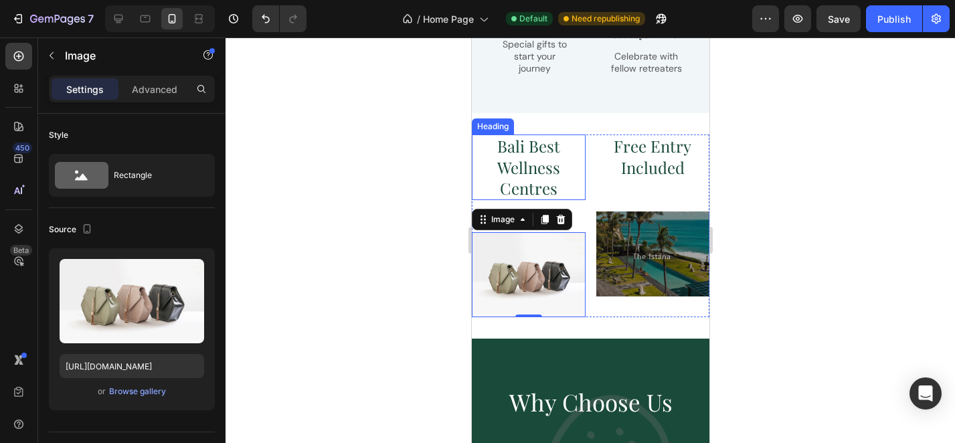
click at [549, 189] on p "Bali Best Wellness Centres" at bounding box center [527, 167] width 111 height 63
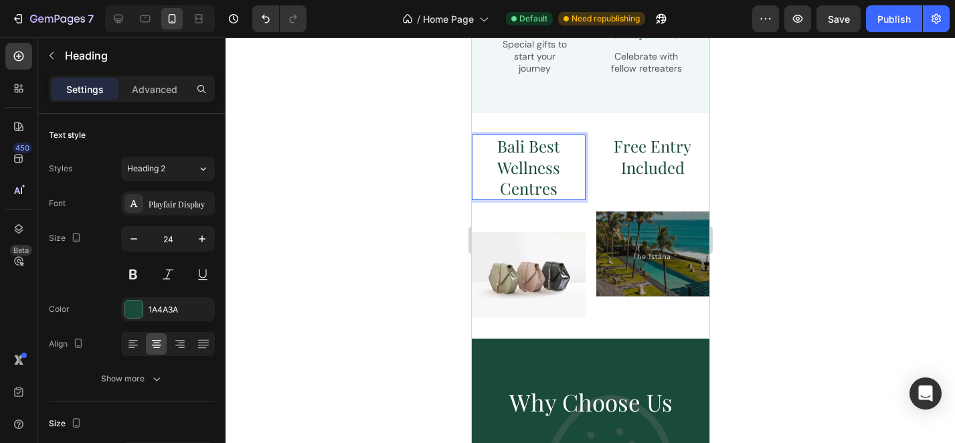
click at [559, 184] on p "Bali Best Wellness Centres" at bounding box center [527, 167] width 111 height 63
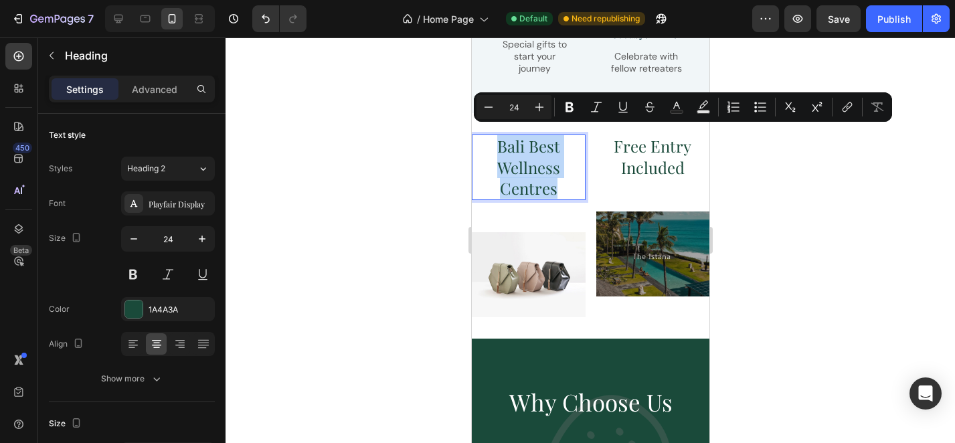
click at [559, 184] on p "Bali Best Wellness Centres" at bounding box center [527, 167] width 111 height 63
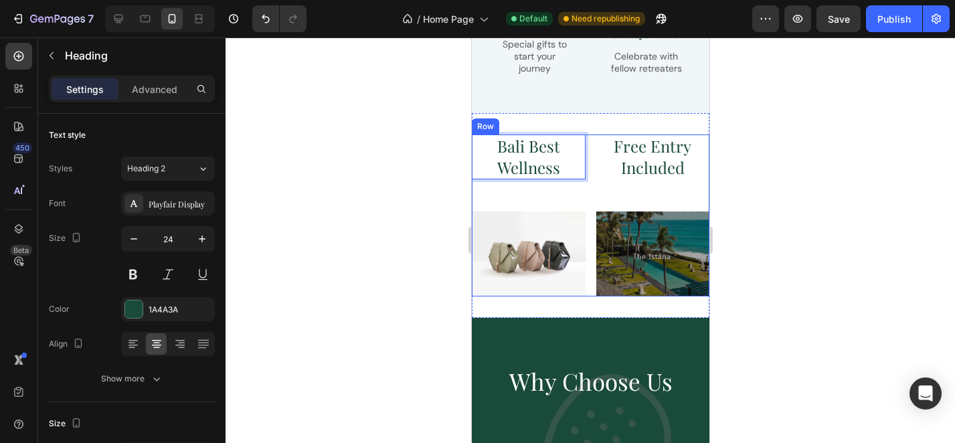
click at [430, 209] on div at bounding box center [589, 239] width 729 height 405
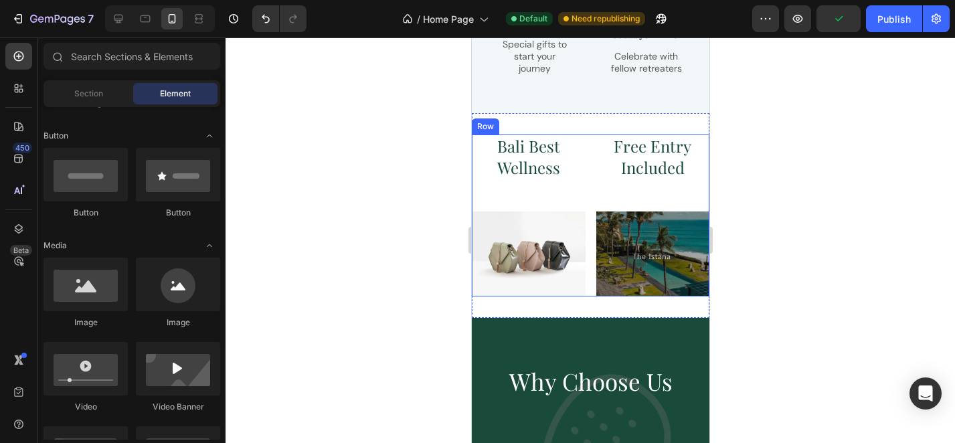
click at [427, 209] on div at bounding box center [589, 239] width 729 height 405
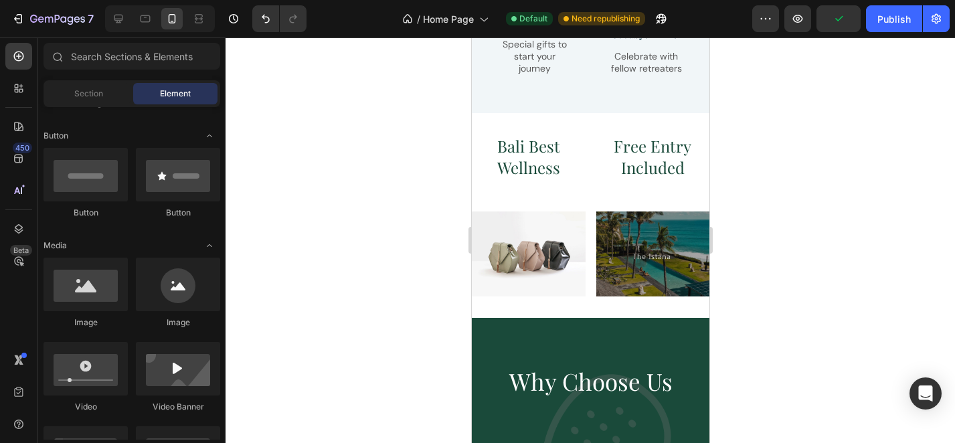
click at [857, 198] on div at bounding box center [589, 239] width 729 height 405
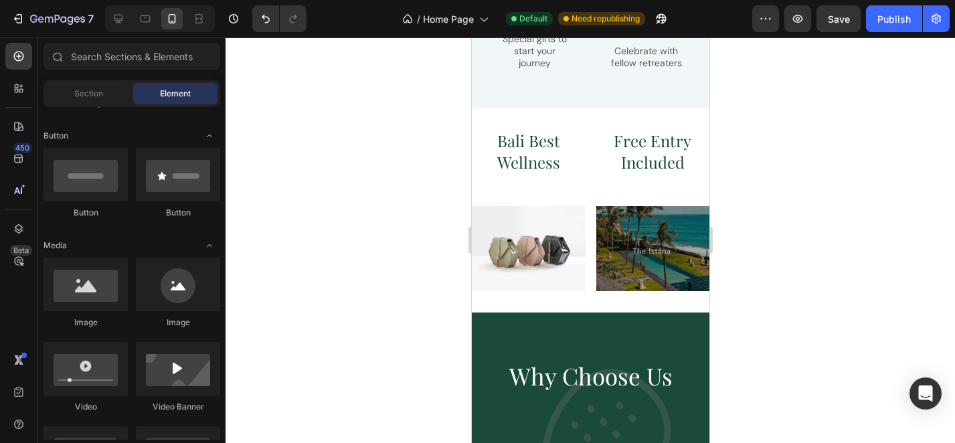
scroll to position [2429, 0]
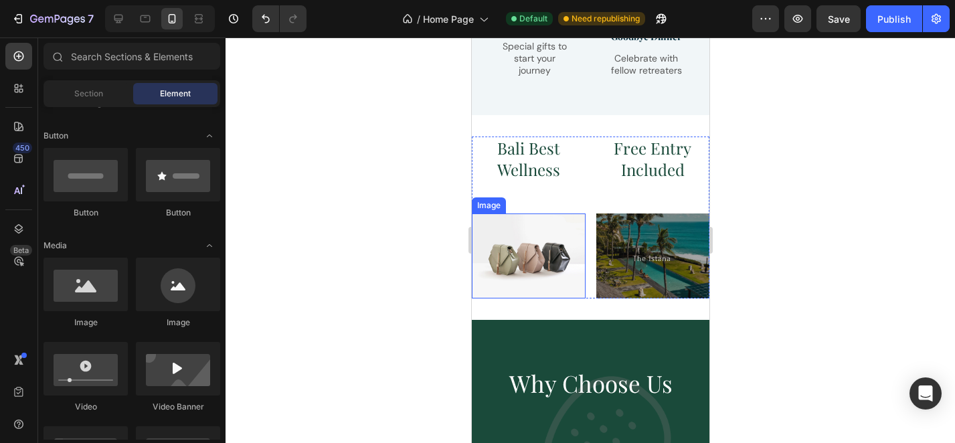
click at [536, 260] on img at bounding box center [528, 255] width 114 height 85
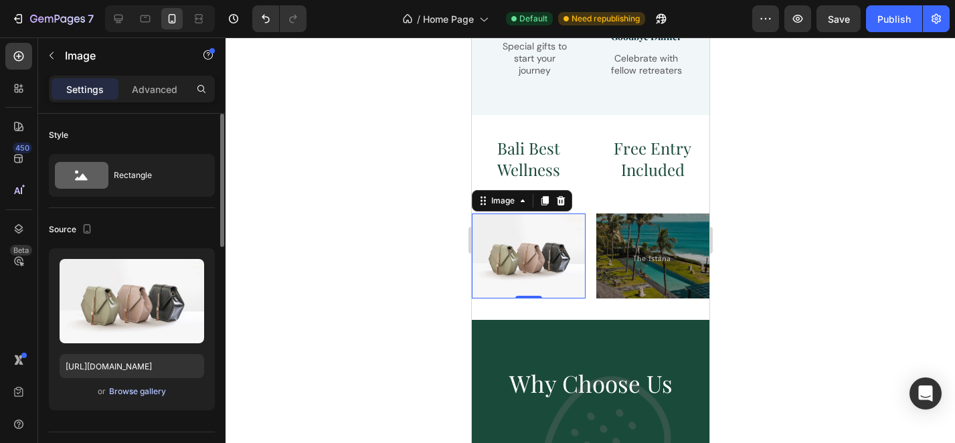
click at [132, 387] on div "Browse gallery" at bounding box center [137, 391] width 57 height 12
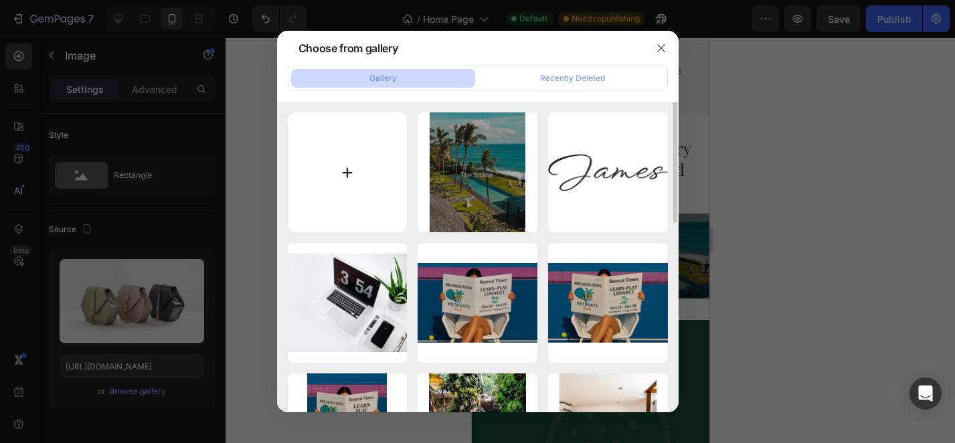
type input "C:\fakepath\Padel IG1 (Instagram Post (45)).png"
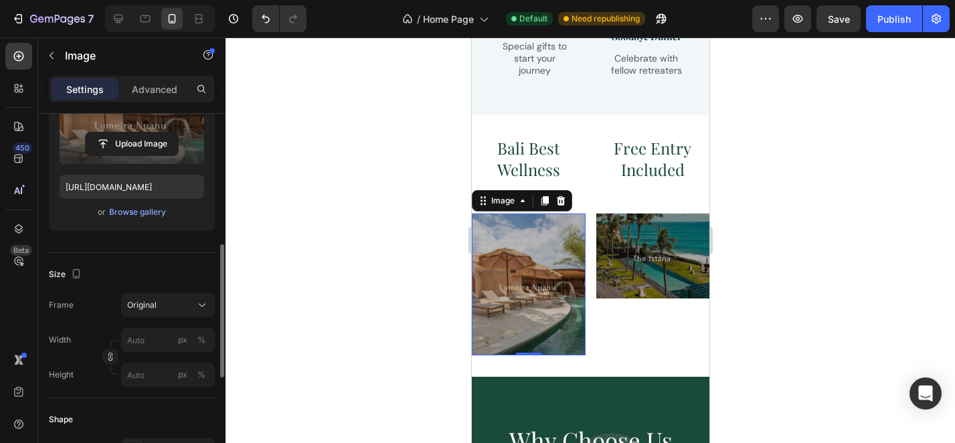
scroll to position [240, 0]
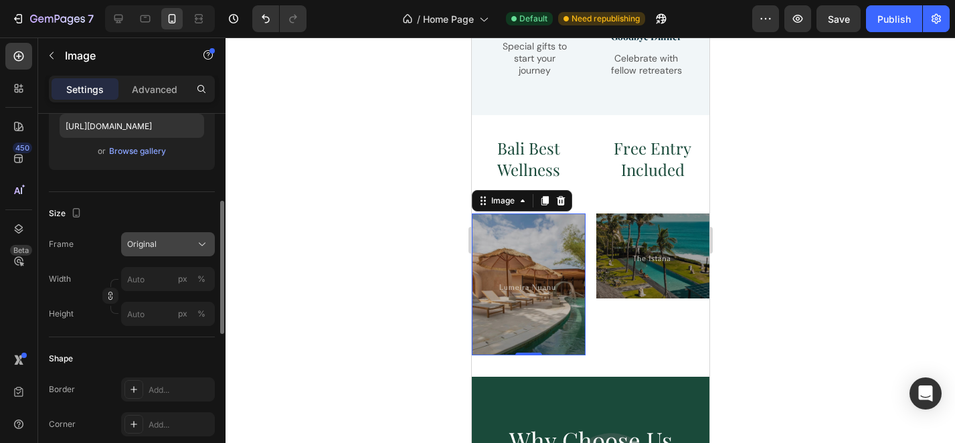
click at [168, 240] on div "Original" at bounding box center [160, 244] width 66 height 12
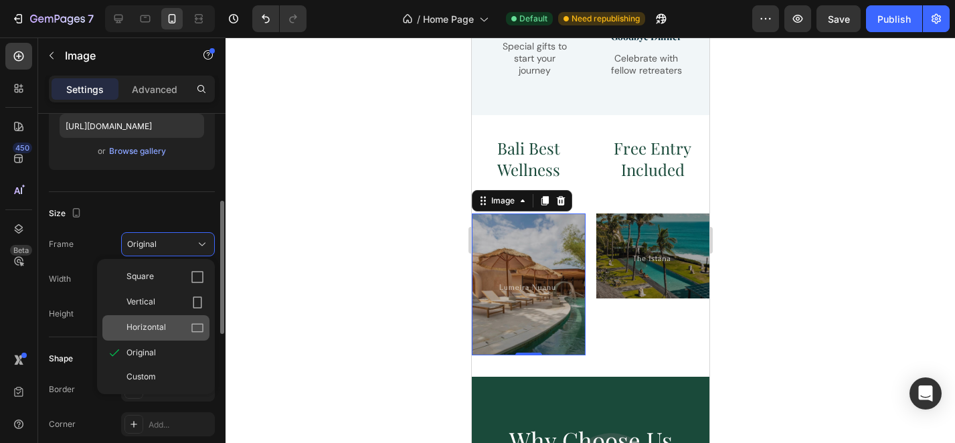
click at [161, 322] on span "Horizontal" at bounding box center [145, 327] width 39 height 13
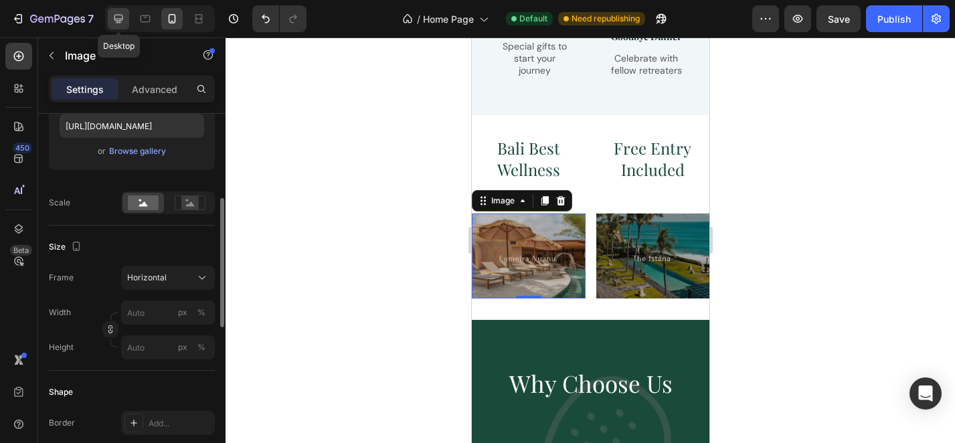
click at [114, 22] on icon at bounding box center [118, 18] width 13 height 13
type input "[URL][DOMAIN_NAME]"
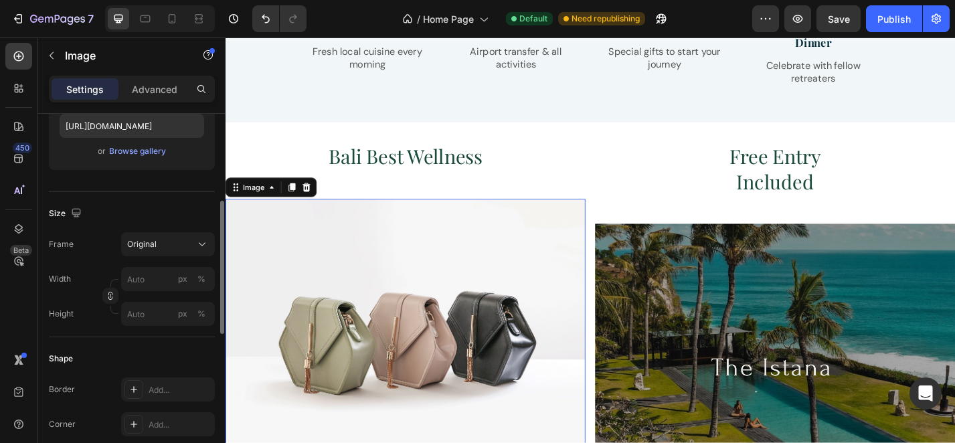
scroll to position [2270, 0]
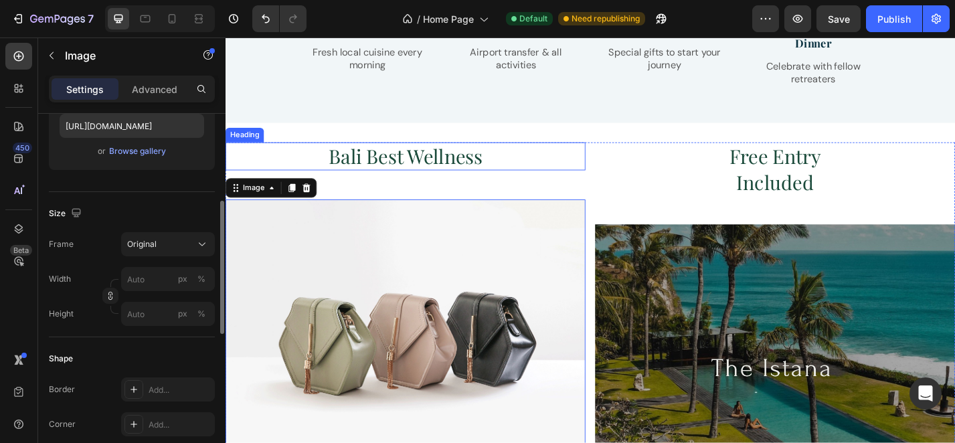
click at [464, 159] on h2 "Bali Best Wellness" at bounding box center [423, 168] width 396 height 31
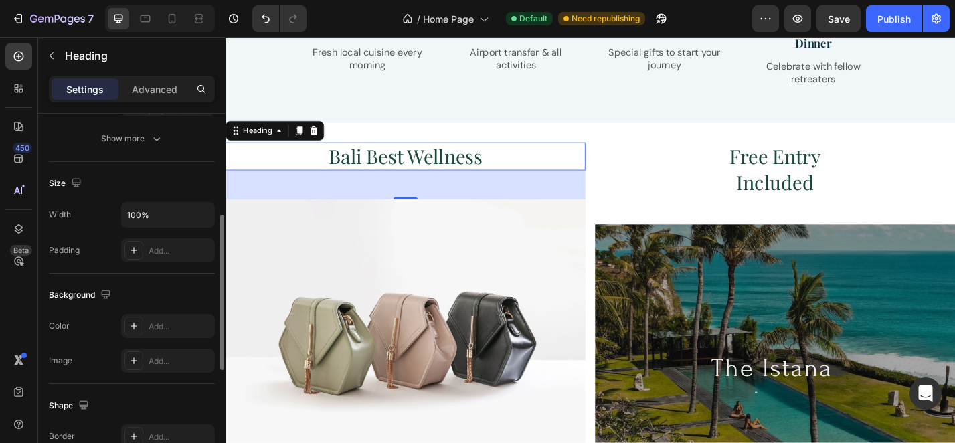
click at [464, 159] on h2 "Bali Best Wellness" at bounding box center [423, 168] width 396 height 31
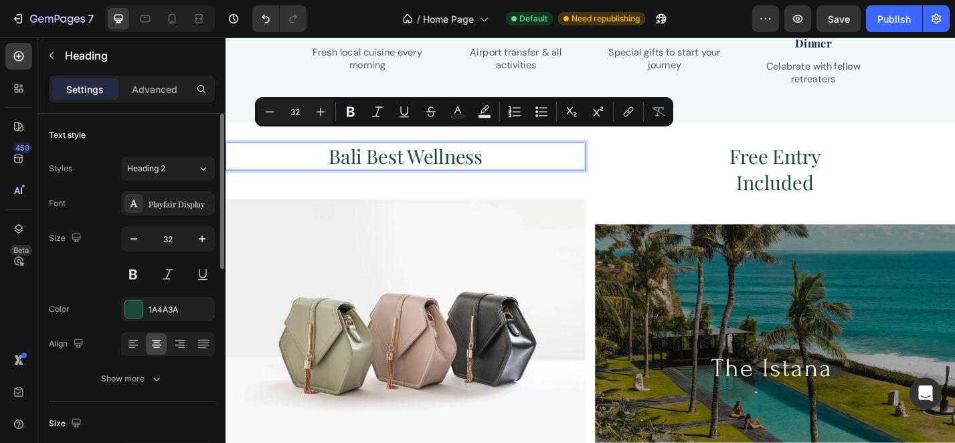
click at [519, 159] on p "Bali Best Wellness" at bounding box center [423, 169] width 393 height 28
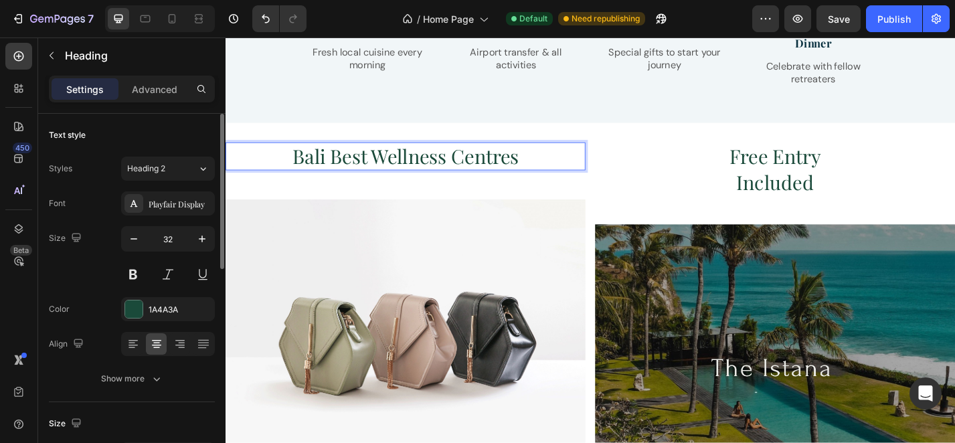
click at [393, 157] on p "Bali Best Wellness Centres" at bounding box center [423, 169] width 393 height 28
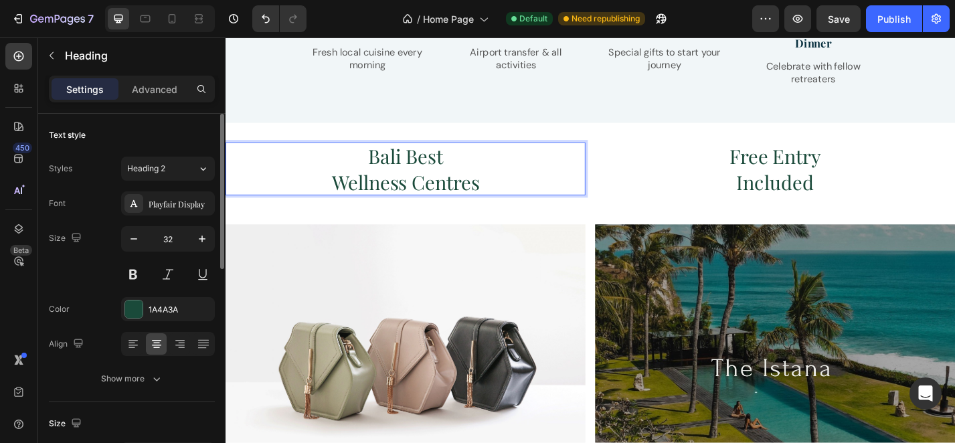
click at [525, 183] on p "Bali Best Wellness Centres" at bounding box center [423, 183] width 393 height 56
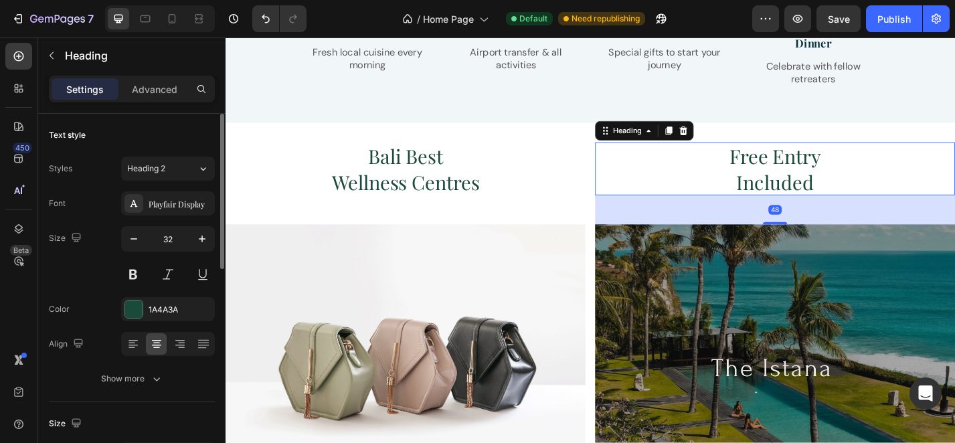
click at [671, 168] on h2 "Free Entry Included" at bounding box center [830, 182] width 396 height 58
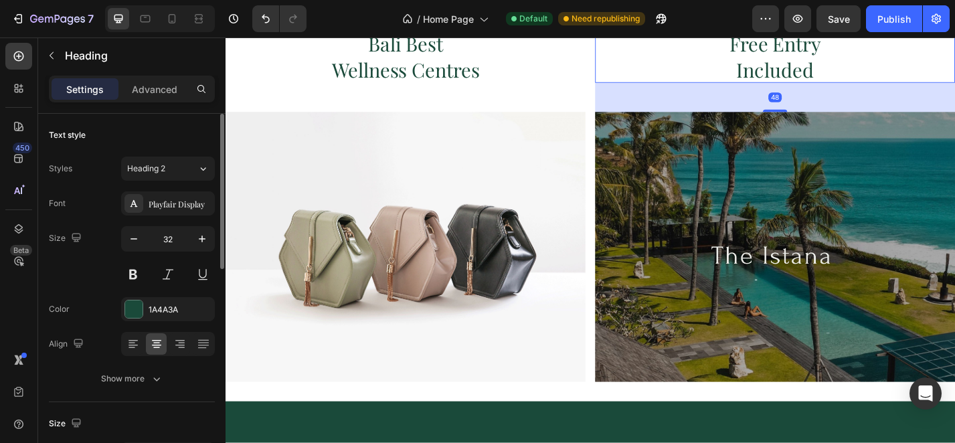
scroll to position [2400, 0]
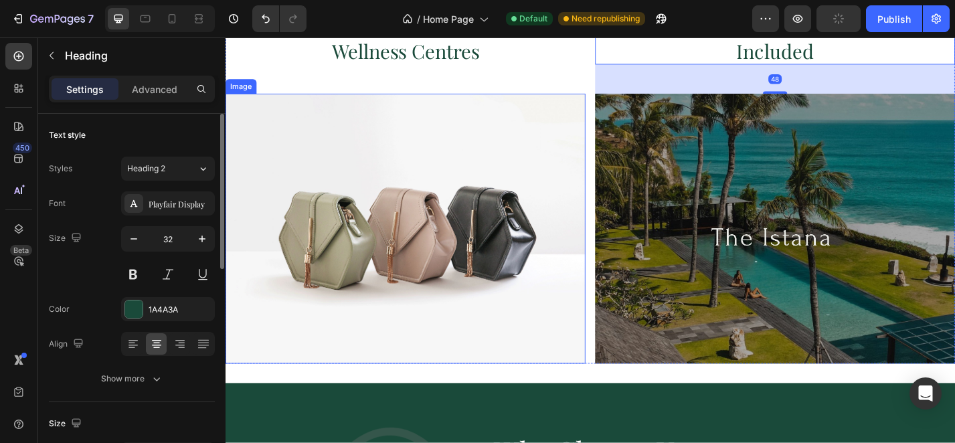
click at [553, 197] on img at bounding box center [423, 248] width 396 height 297
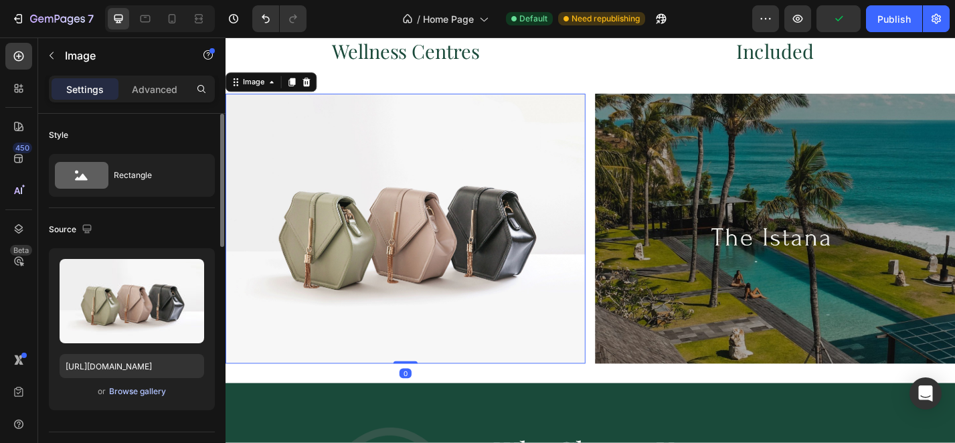
click at [149, 396] on div "Browse gallery" at bounding box center [137, 391] width 57 height 12
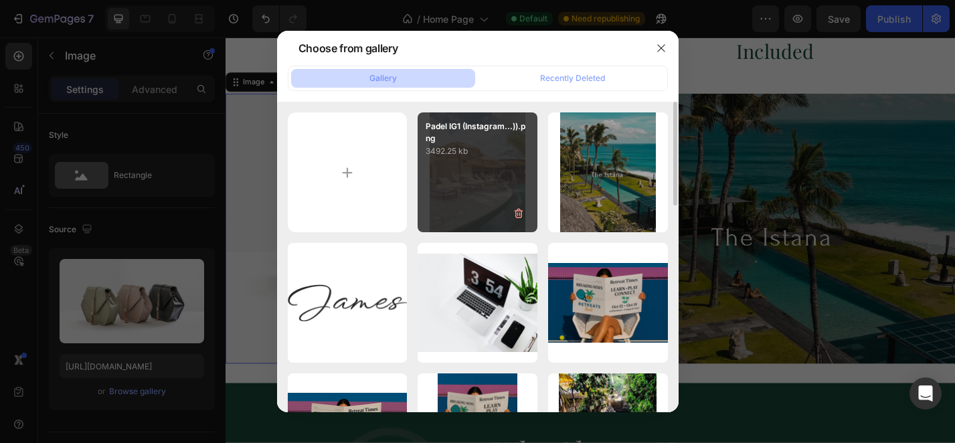
click at [470, 204] on div "Padel IG1 (Instagram...)).png 3492.25 kb" at bounding box center [478, 172] width 120 height 120
type input "[URL][DOMAIN_NAME]"
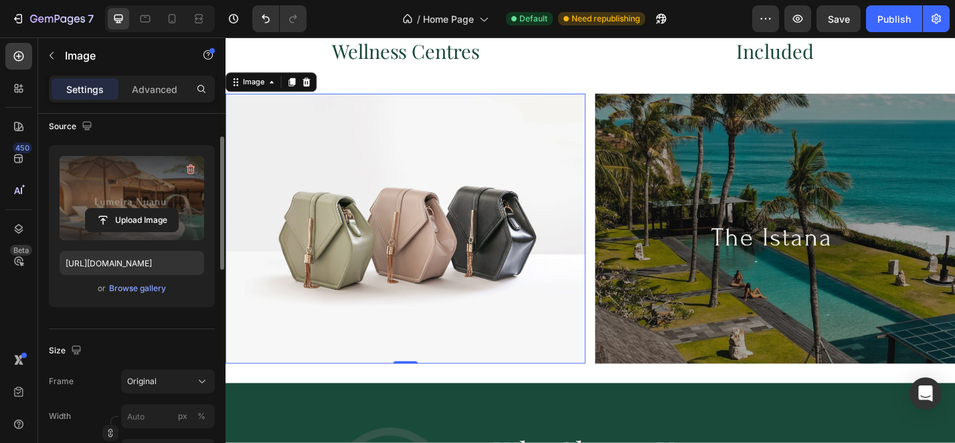
scroll to position [190, 0]
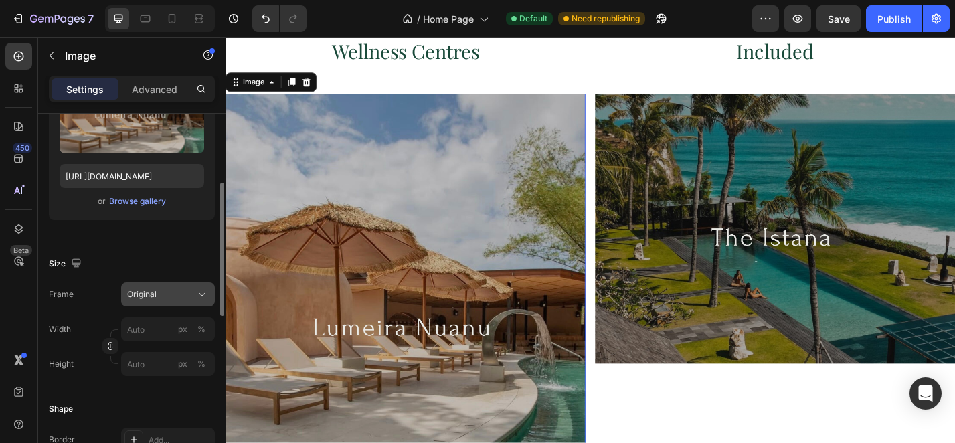
click at [159, 296] on div "Original" at bounding box center [160, 294] width 66 height 12
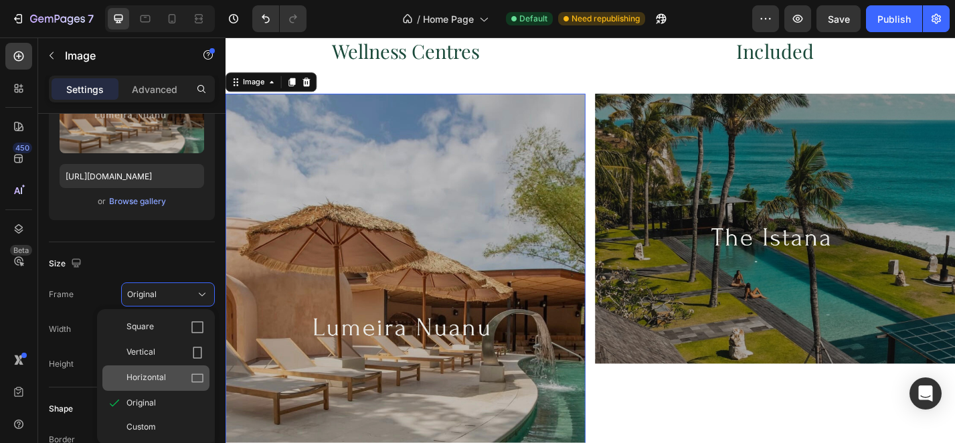
click at [155, 382] on span "Horizontal" at bounding box center [145, 377] width 39 height 13
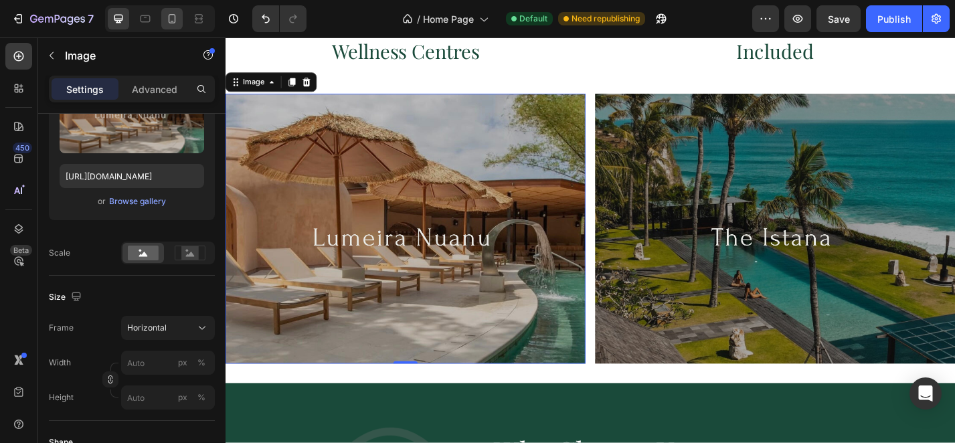
click at [181, 17] on div at bounding box center [171, 18] width 21 height 21
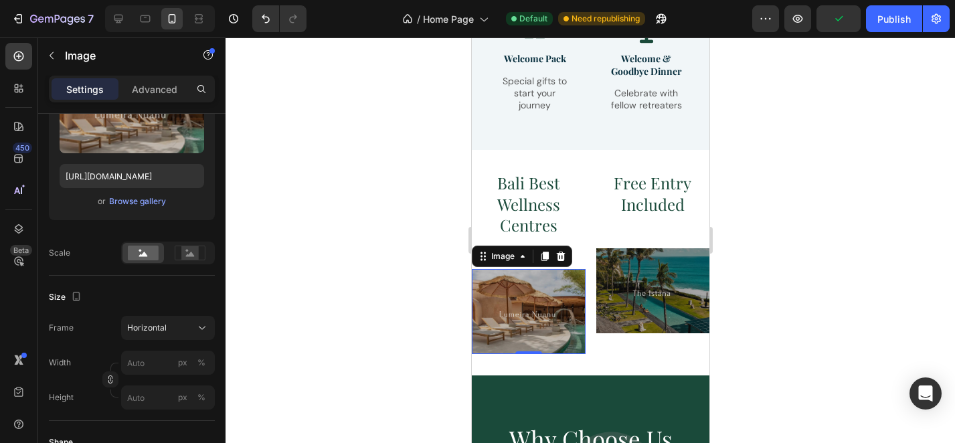
scroll to position [2393, 0]
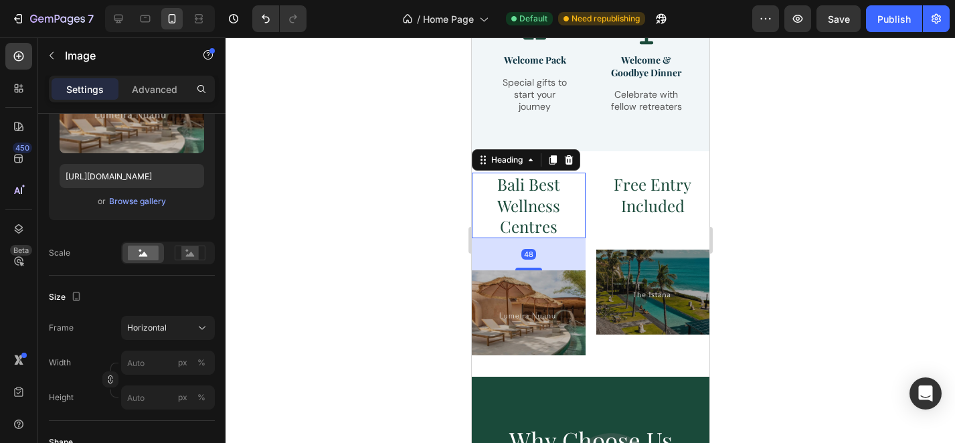
click at [540, 212] on p "Bali Best Wellness Centres" at bounding box center [527, 205] width 111 height 63
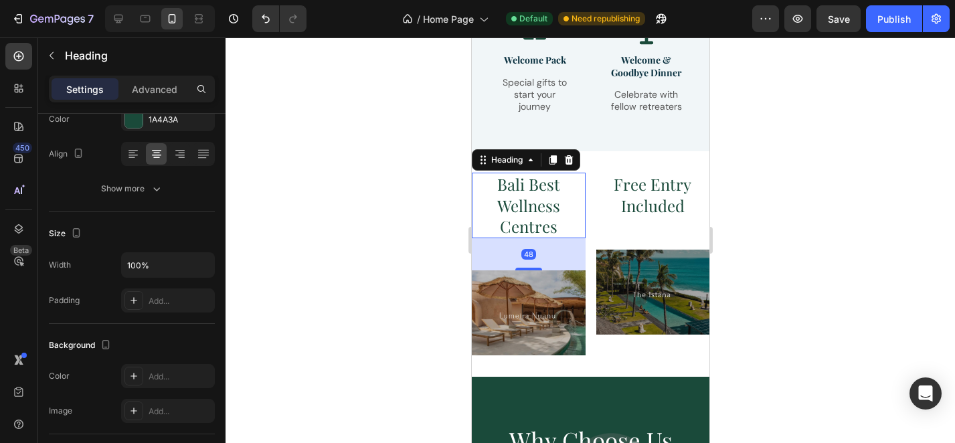
scroll to position [0, 0]
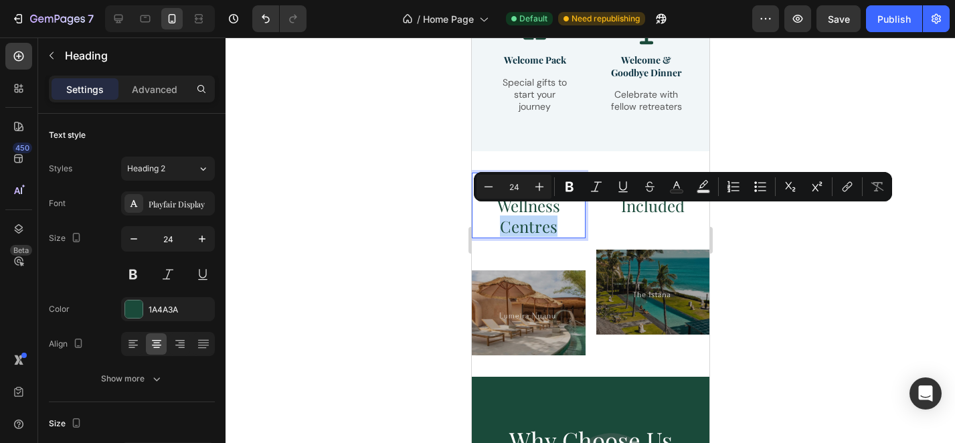
drag, startPoint x: 560, startPoint y: 215, endPoint x: 498, endPoint y: 212, distance: 62.3
click at [498, 212] on p "Bali Best Wellness Centres" at bounding box center [527, 205] width 111 height 63
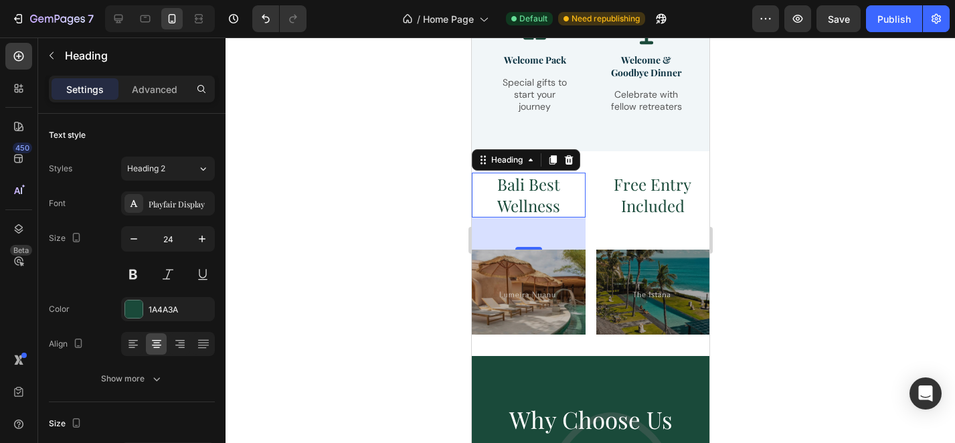
click at [421, 213] on div at bounding box center [589, 239] width 729 height 405
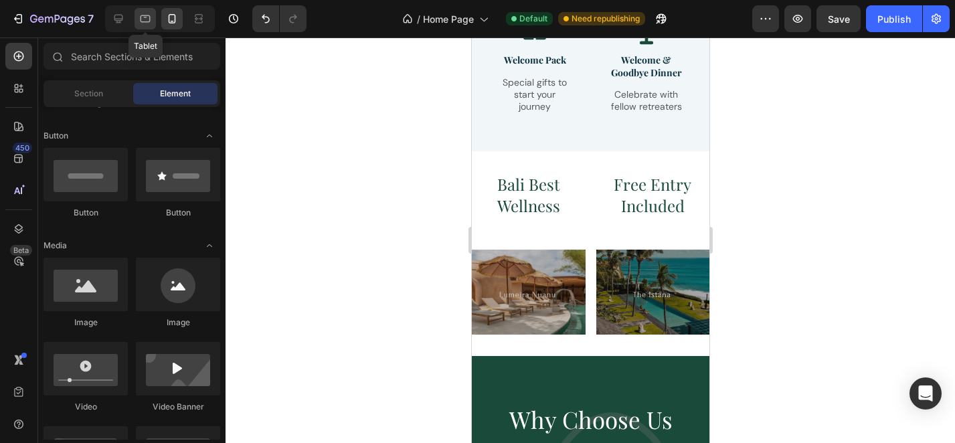
click at [142, 14] on icon at bounding box center [145, 18] width 13 height 13
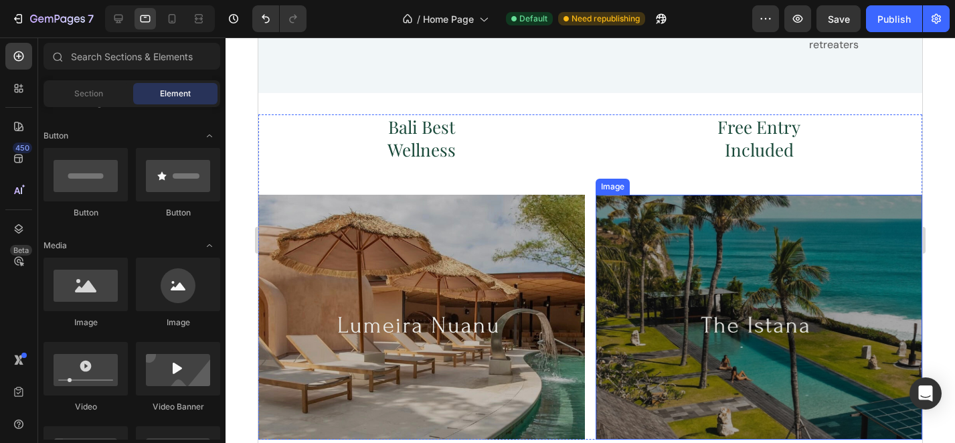
scroll to position [2308, 0]
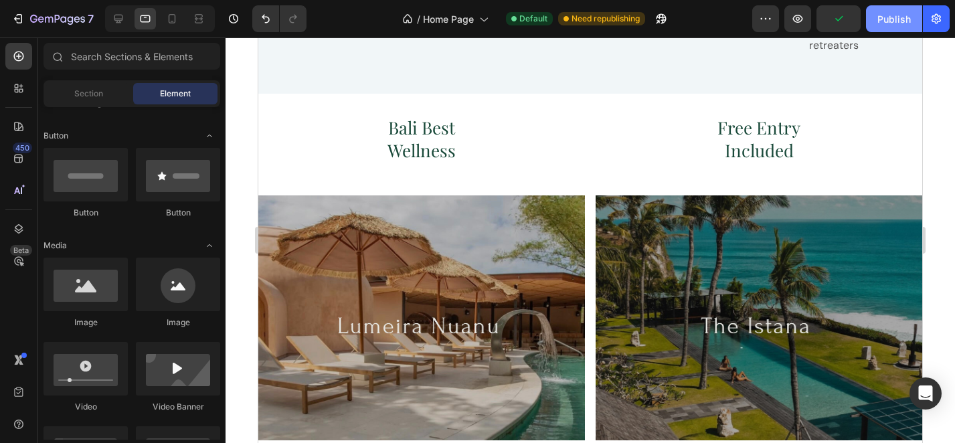
click at [901, 26] on button "Publish" at bounding box center [894, 18] width 56 height 27
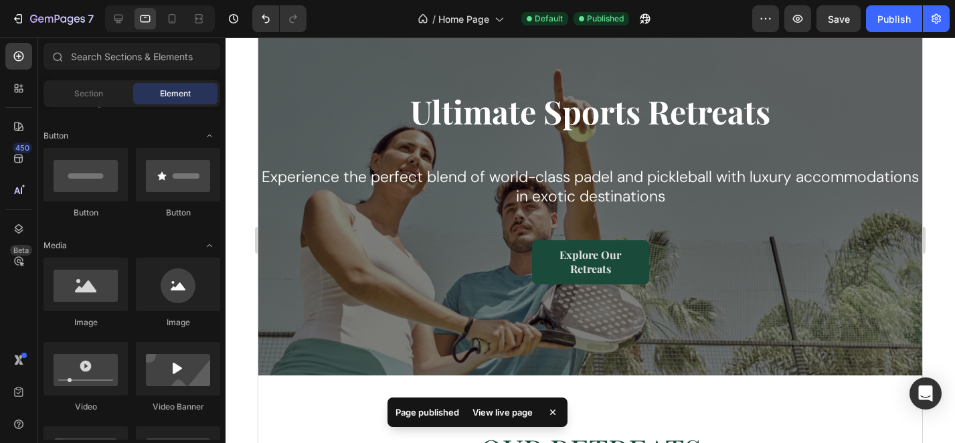
scroll to position [0, 0]
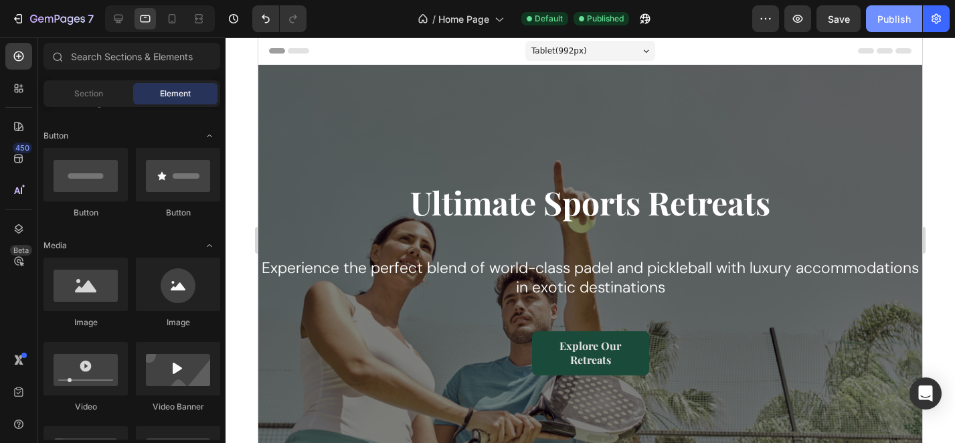
click at [901, 19] on div "Publish" at bounding box center [893, 19] width 33 height 14
